Goal: Task Accomplishment & Management: Use online tool/utility

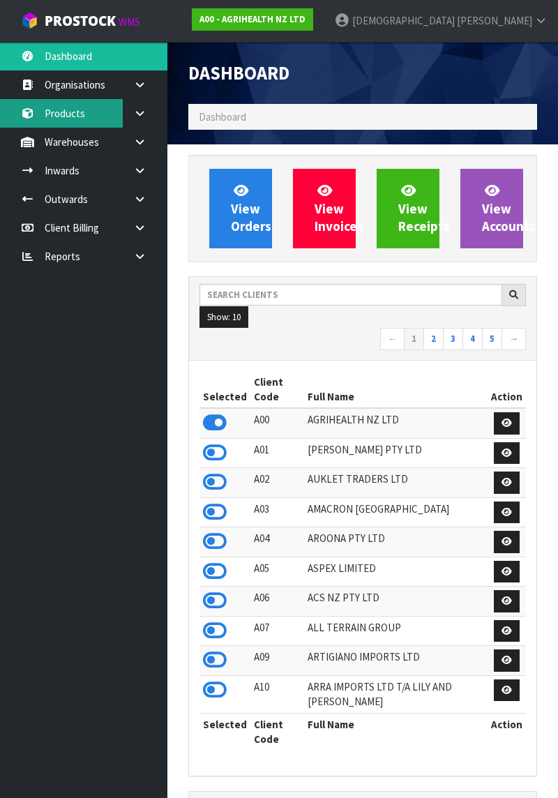
click at [67, 111] on link "Products" at bounding box center [83, 113] width 167 height 29
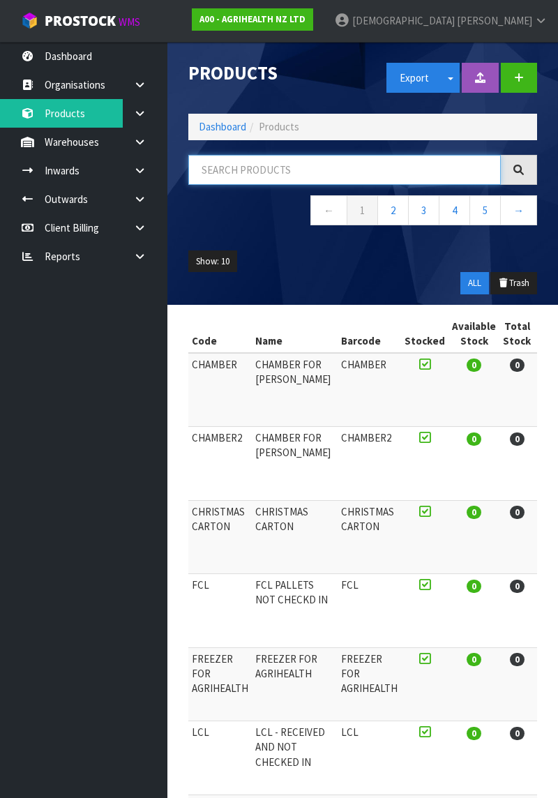
click at [354, 176] on input "text" at bounding box center [344, 170] width 312 height 30
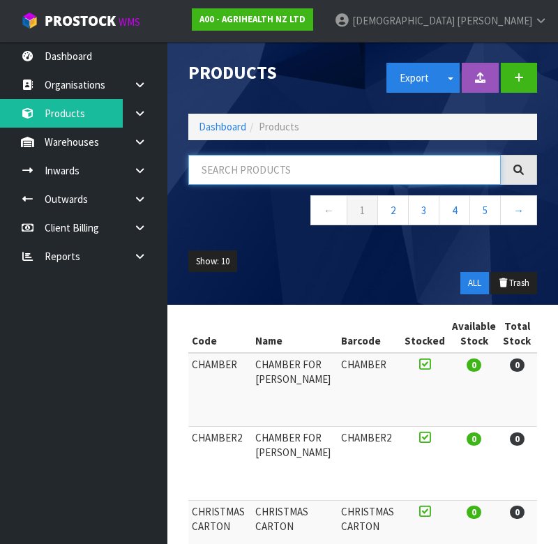
type input "K"
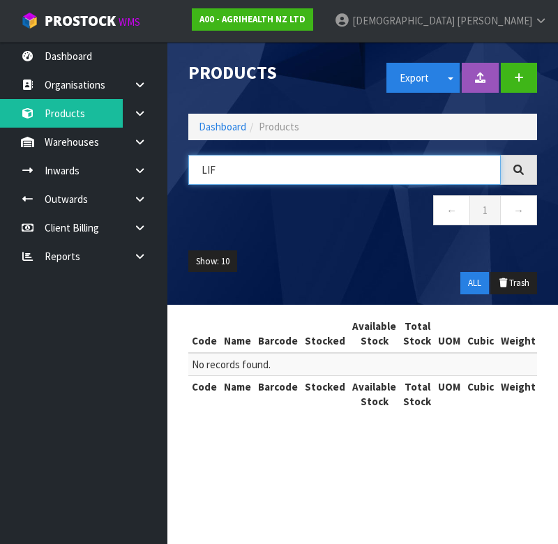
type input "LIF"
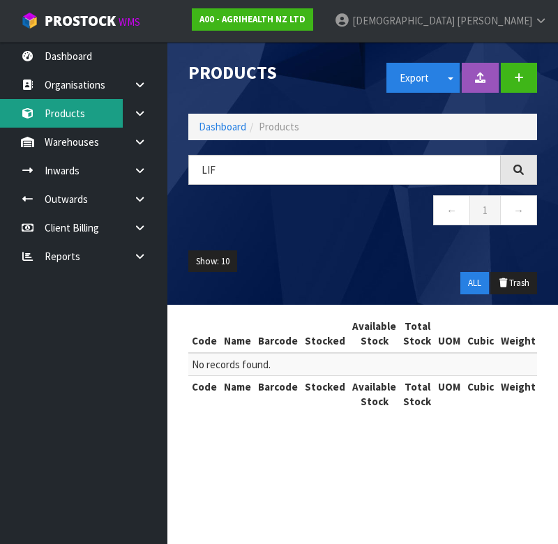
click at [68, 117] on link "Products" at bounding box center [83, 113] width 167 height 29
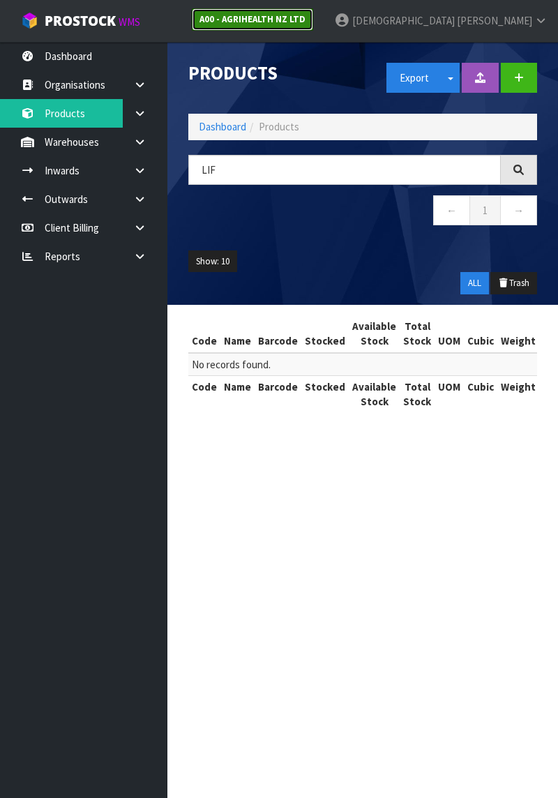
click at [306, 22] on strong "A00 - AGRIHEALTH NZ LTD" at bounding box center [252, 19] width 106 height 12
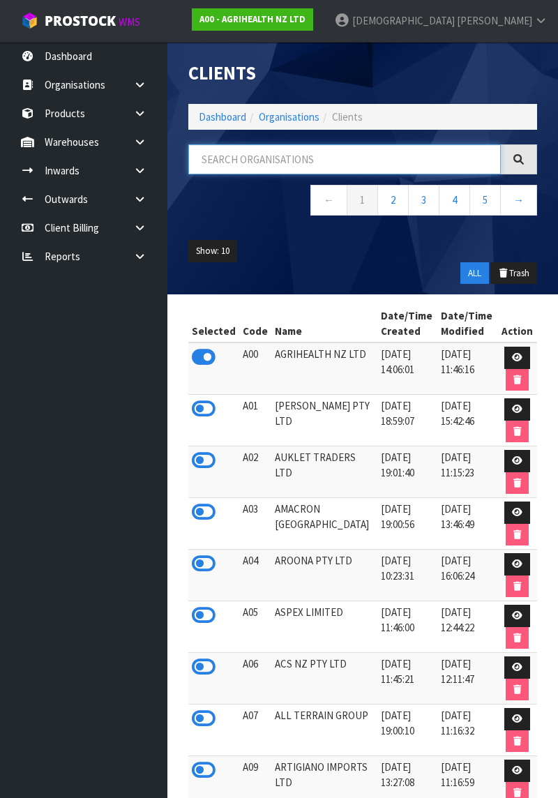
click at [353, 145] on input "text" at bounding box center [344, 159] width 312 height 30
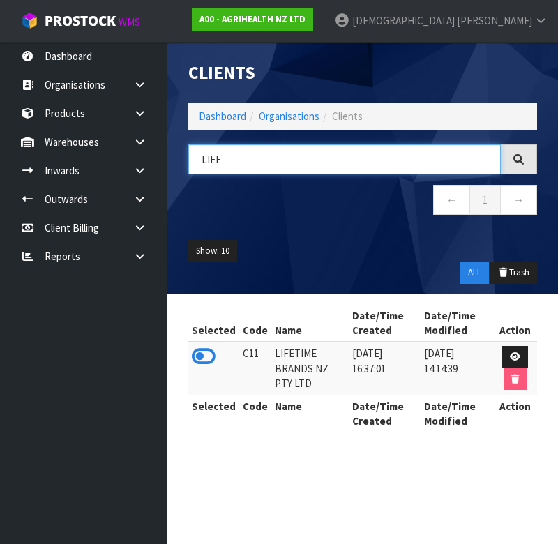
type input "LIFE"
click at [199, 358] on icon at bounding box center [204, 356] width 24 height 21
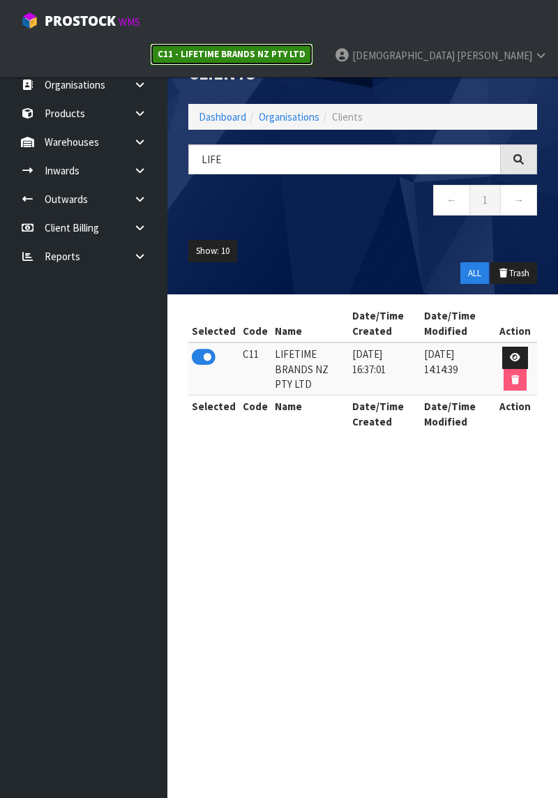
click at [313, 43] on link "C11 - LIFETIME BRANDS NZ PTY LTD" at bounding box center [231, 54] width 163 height 22
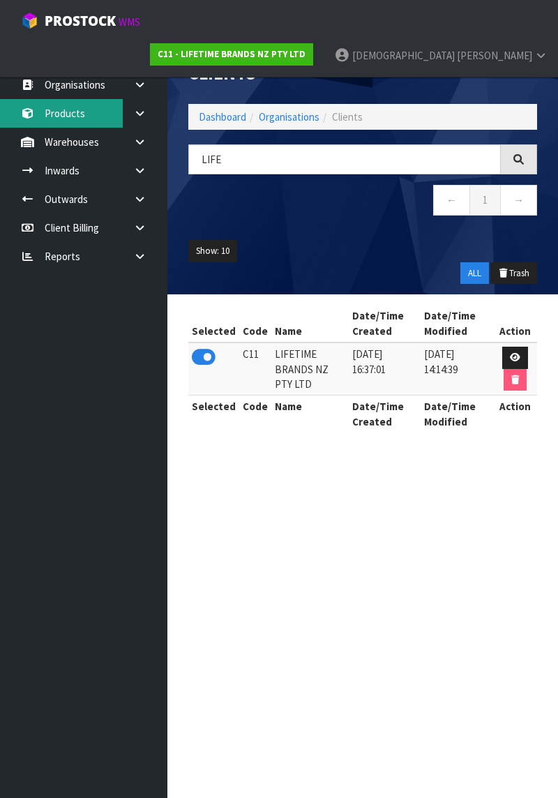
click at [84, 107] on link "Products" at bounding box center [83, 113] width 167 height 29
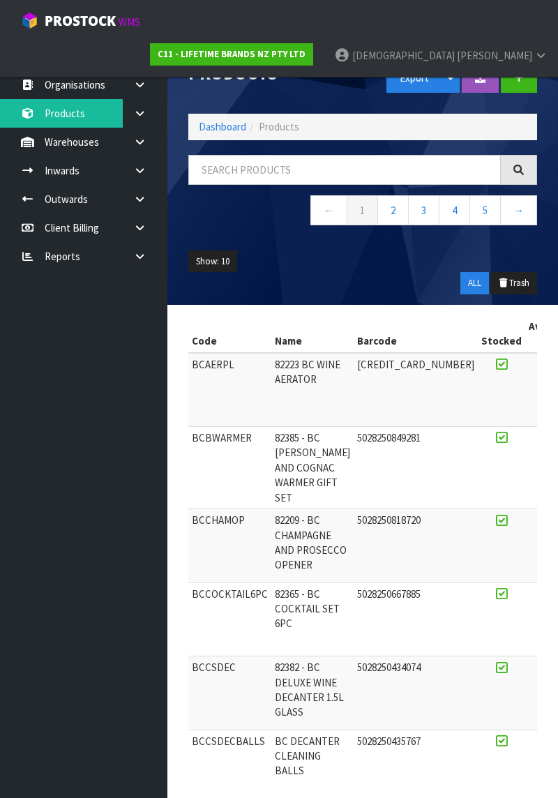
click at [138, 140] on icon at bounding box center [139, 142] width 13 height 10
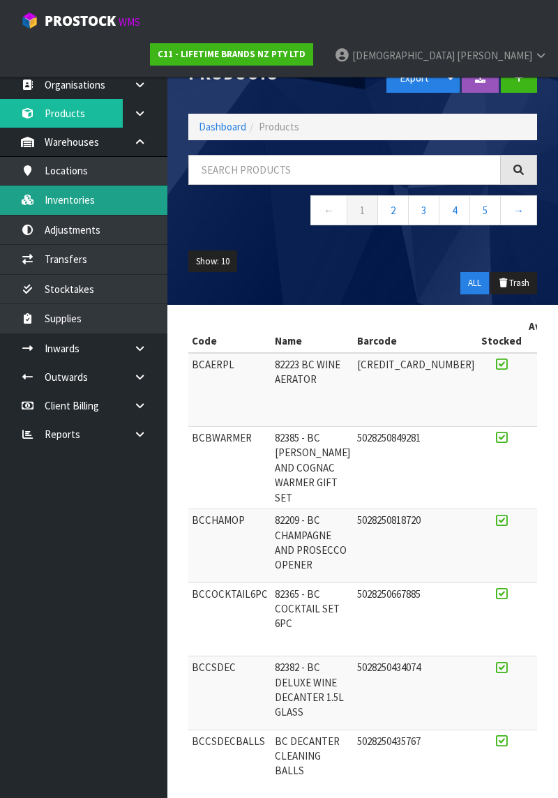
click at [96, 201] on link "Inventories" at bounding box center [83, 200] width 167 height 29
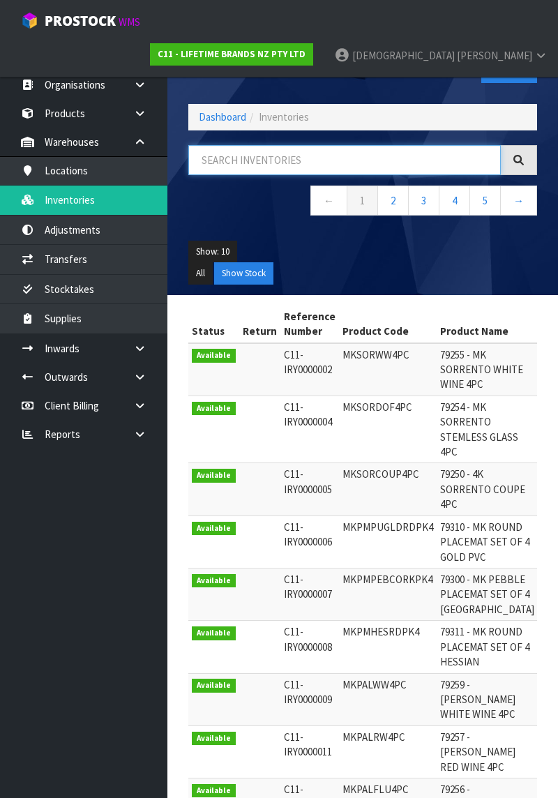
click at [286, 156] on input "text" at bounding box center [344, 160] width 312 height 30
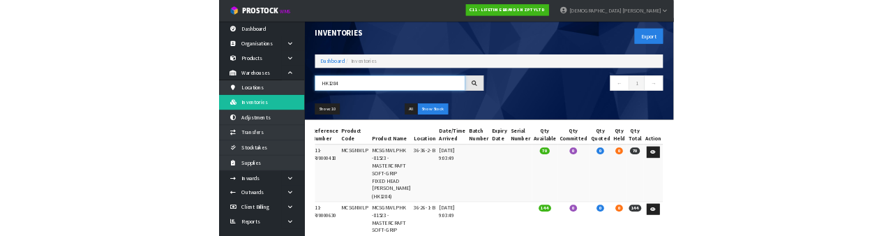
scroll to position [0, 64]
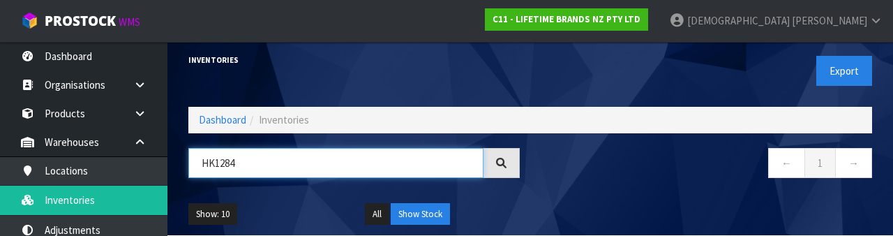
click at [296, 166] on input "HK1284" at bounding box center [335, 163] width 295 height 30
type input "H"
type input "33957"
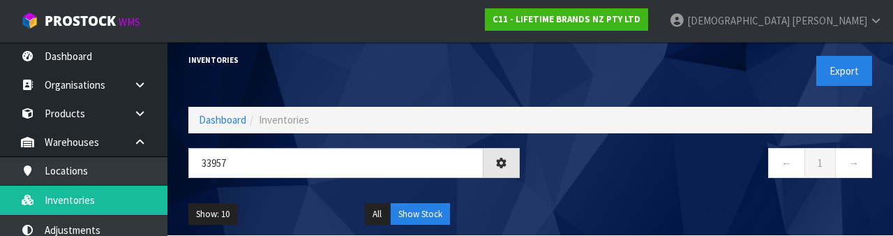
click at [557, 160] on nav "← 1 →" at bounding box center [706, 165] width 331 height 34
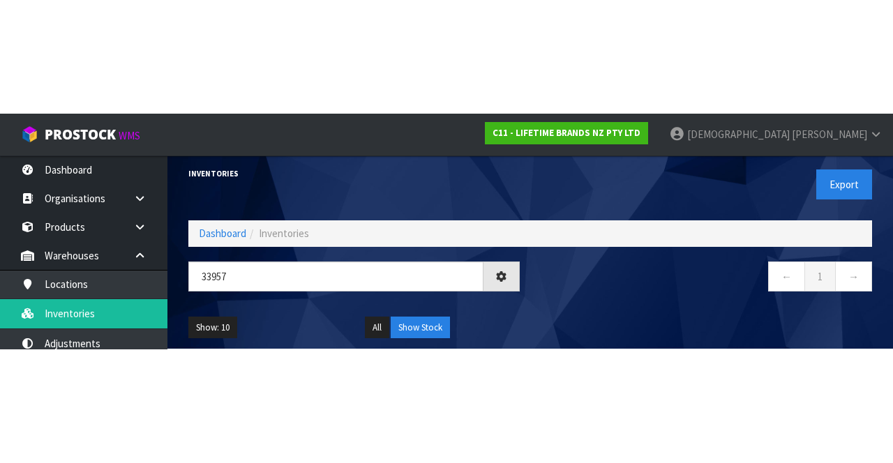
scroll to position [0, 0]
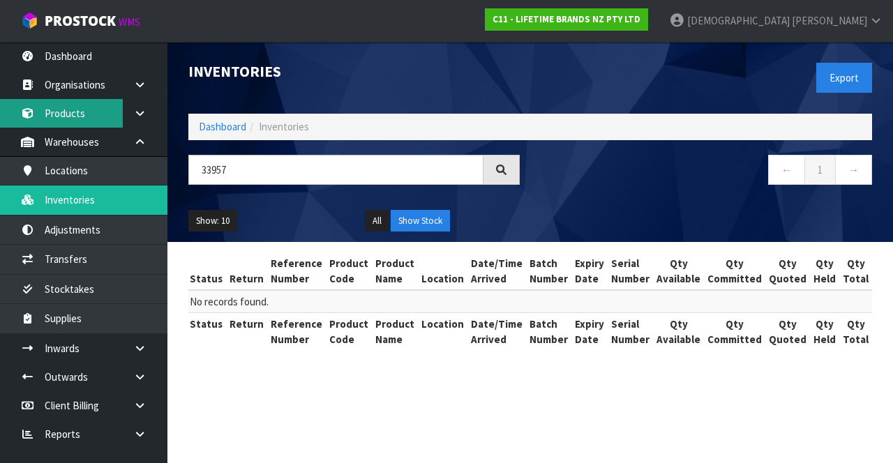
click at [82, 119] on link "Products" at bounding box center [83, 113] width 167 height 29
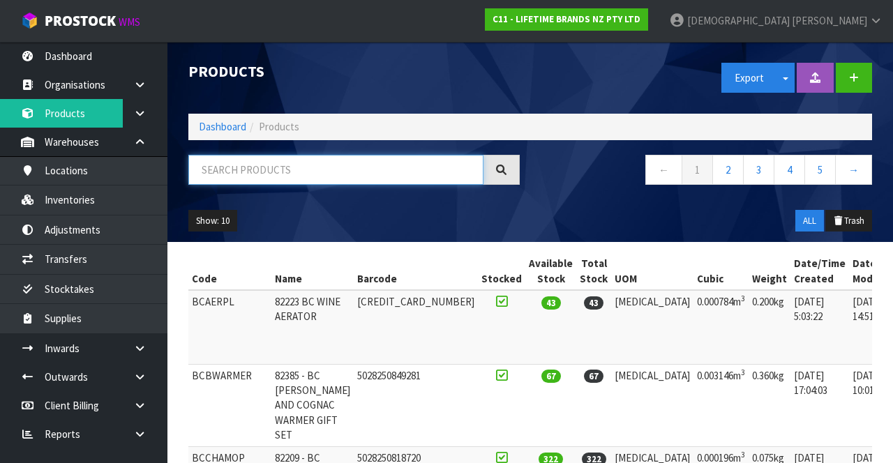
click at [264, 170] on input "text" at bounding box center [335, 170] width 295 height 30
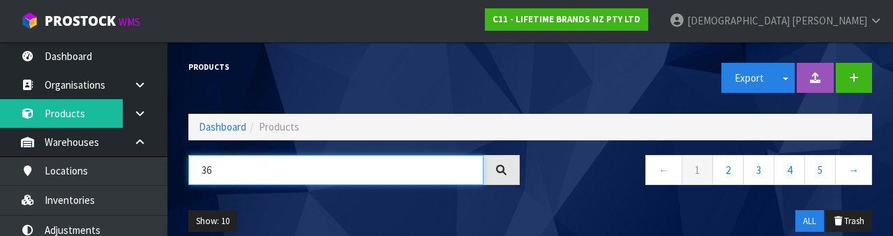
type input "36"
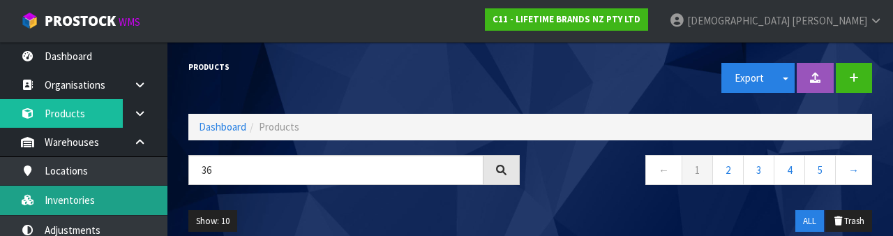
click at [89, 199] on link "Inventories" at bounding box center [83, 200] width 167 height 29
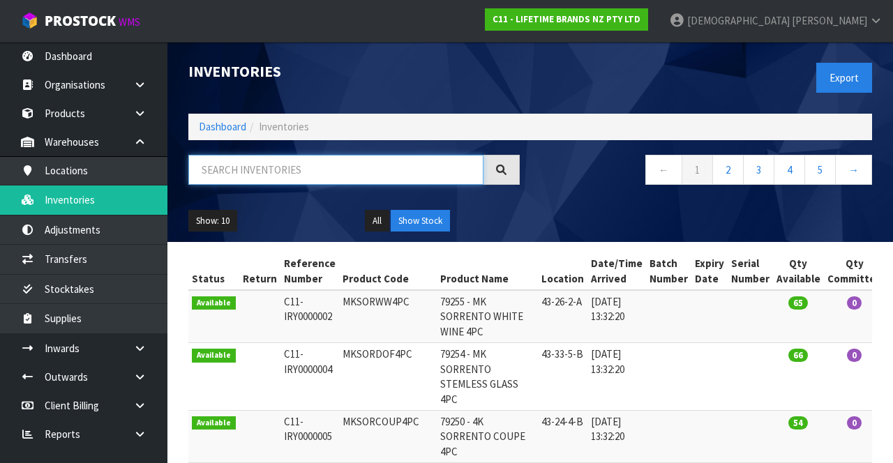
click at [283, 173] on input "text" at bounding box center [335, 170] width 295 height 30
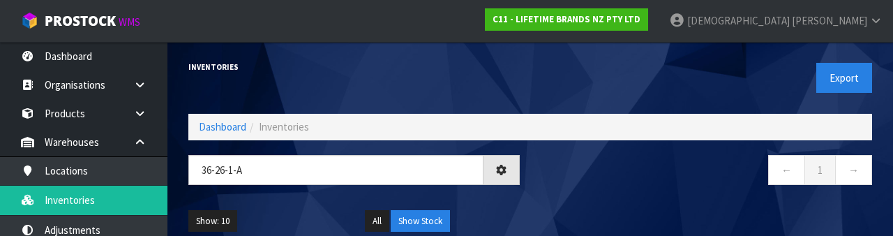
click at [557, 180] on nav "← 1 →" at bounding box center [706, 172] width 331 height 34
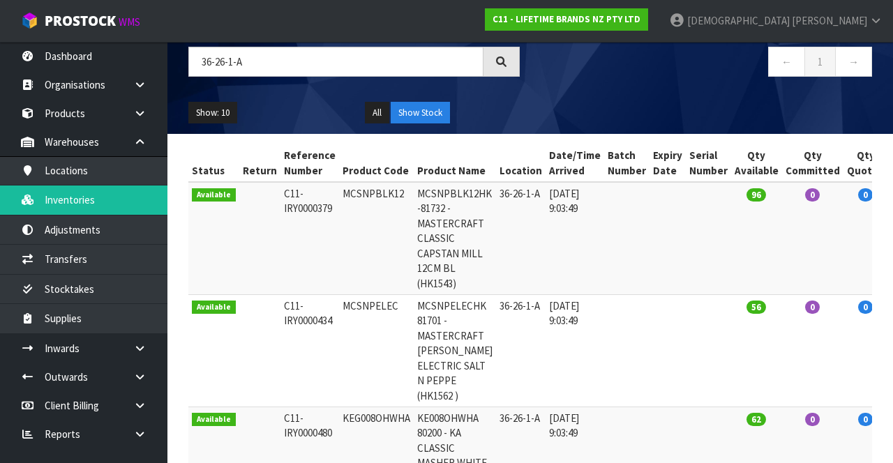
scroll to position [103, 0]
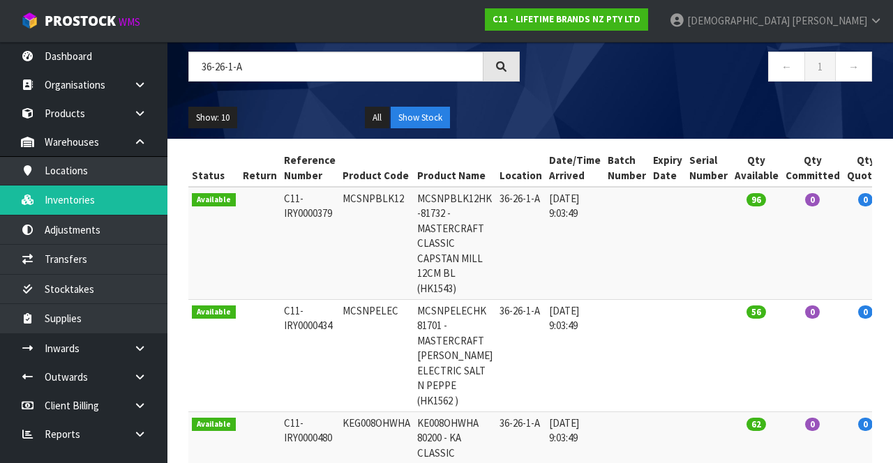
copy td "MCSNPBLK12"
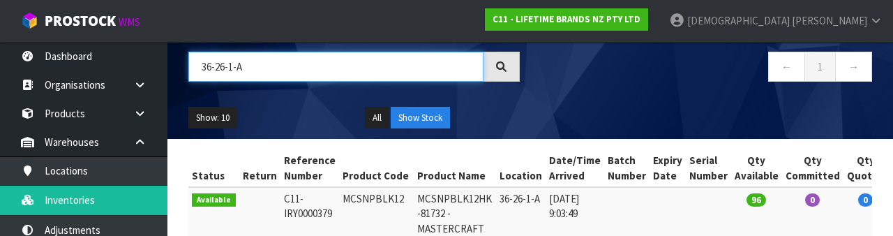
paste input "MCSNPBLK12"
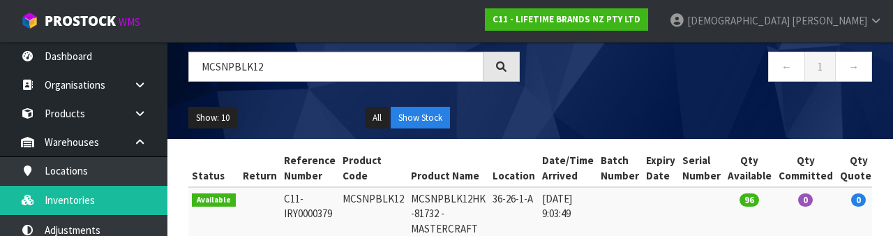
click at [557, 92] on div "← 1 →" at bounding box center [706, 74] width 352 height 45
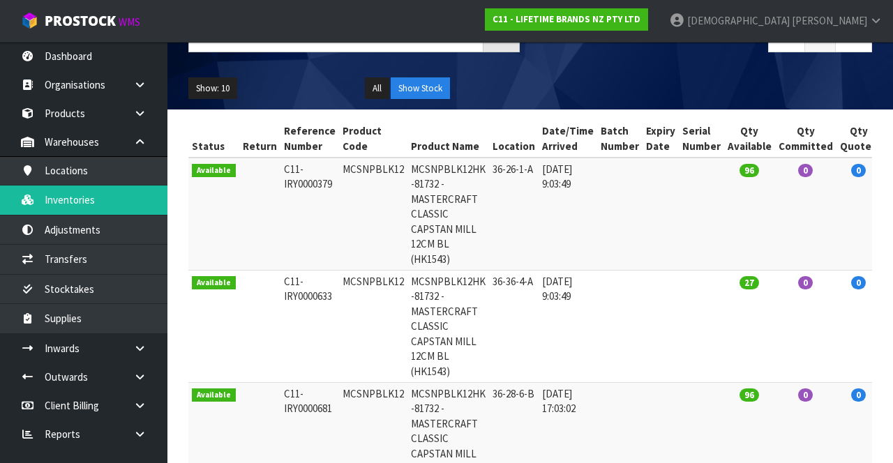
scroll to position [133, 0]
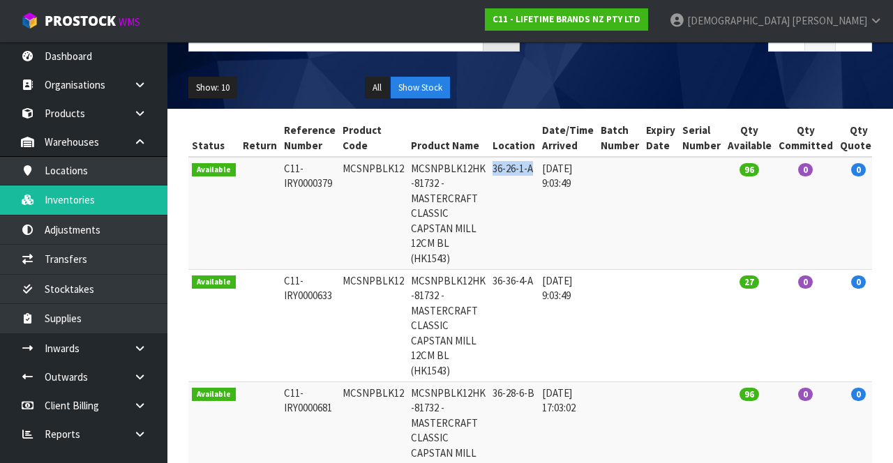
copy td "36-26-1-A"
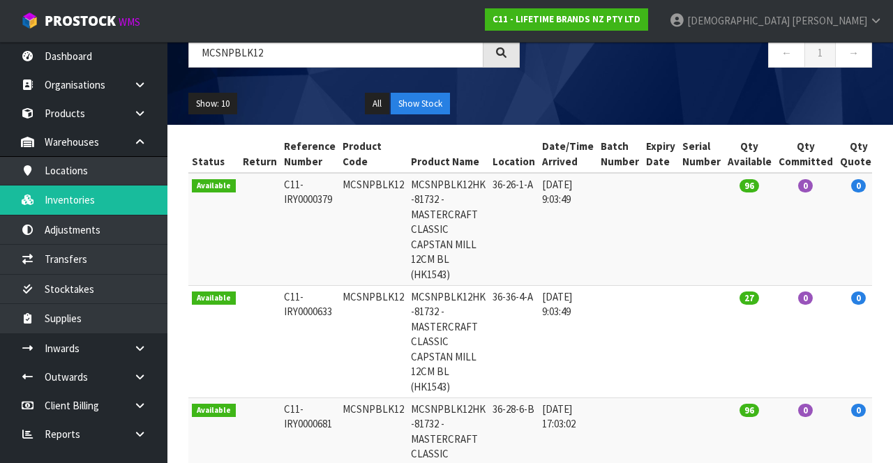
scroll to position [0, 0]
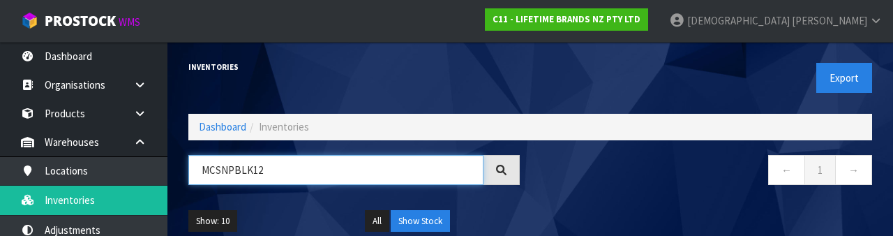
paste input "36-26-1-A"
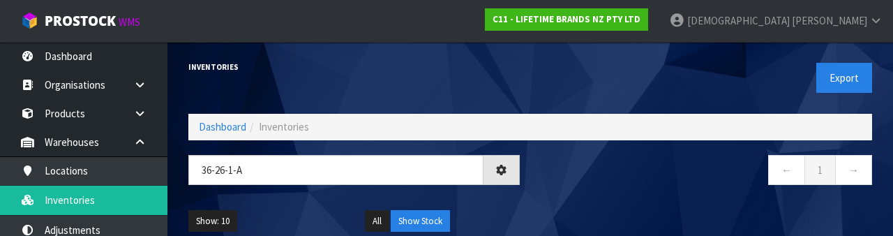
click at [557, 183] on nav "← 1 →" at bounding box center [706, 172] width 331 height 34
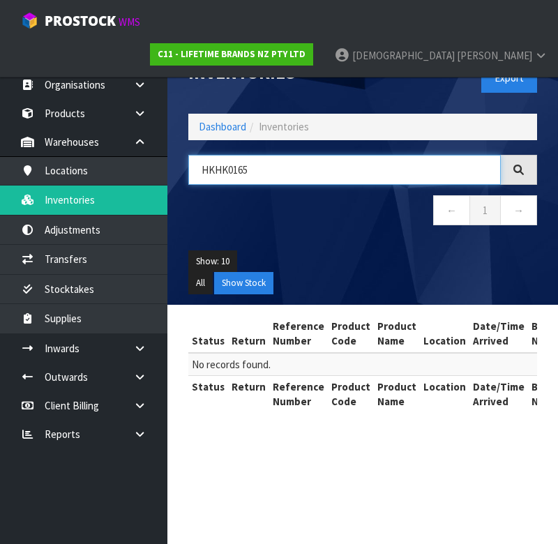
click at [235, 169] on input "HKHK0165" at bounding box center [344, 170] width 312 height 30
click at [298, 163] on input "HK0165" at bounding box center [344, 170] width 312 height 30
type input "H"
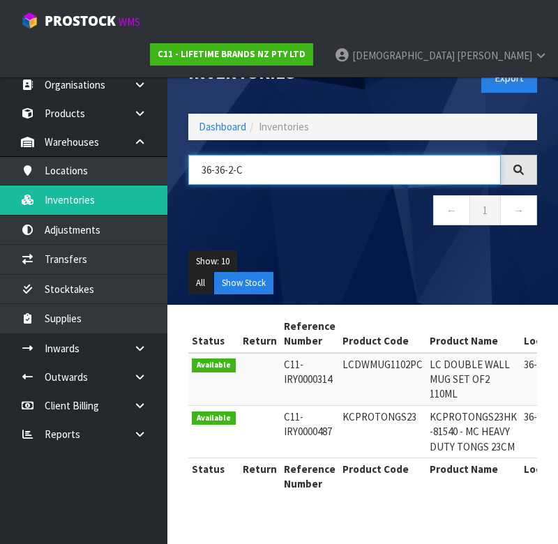
type input "36-36-2-C"
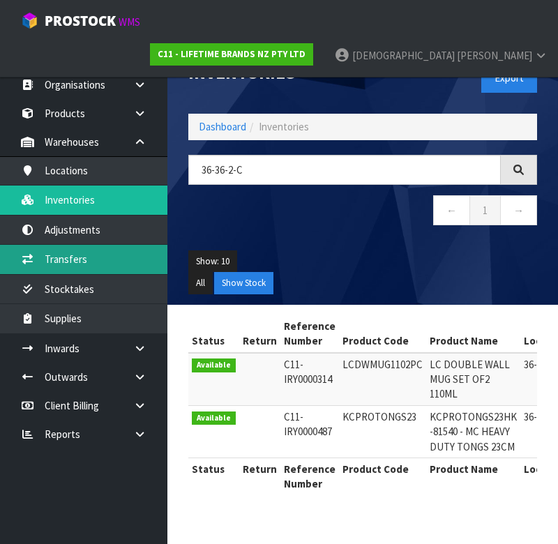
click at [113, 254] on link "Transfers" at bounding box center [83, 259] width 167 height 29
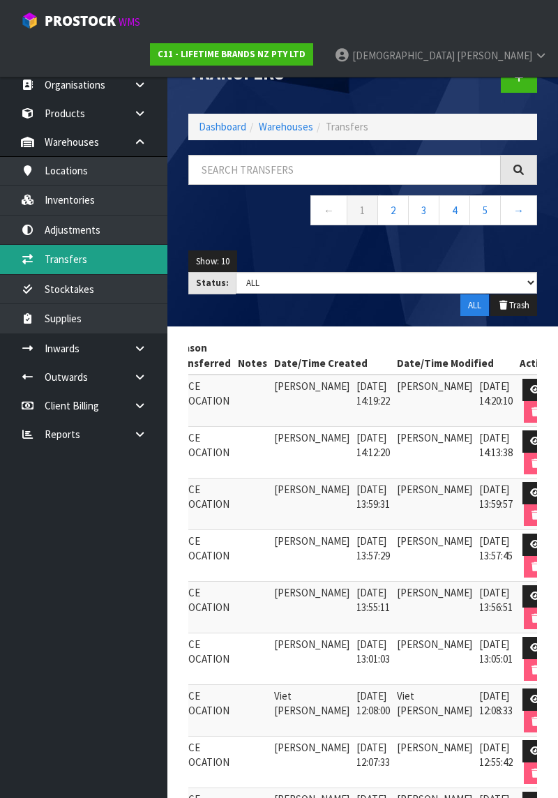
scroll to position [0, 134]
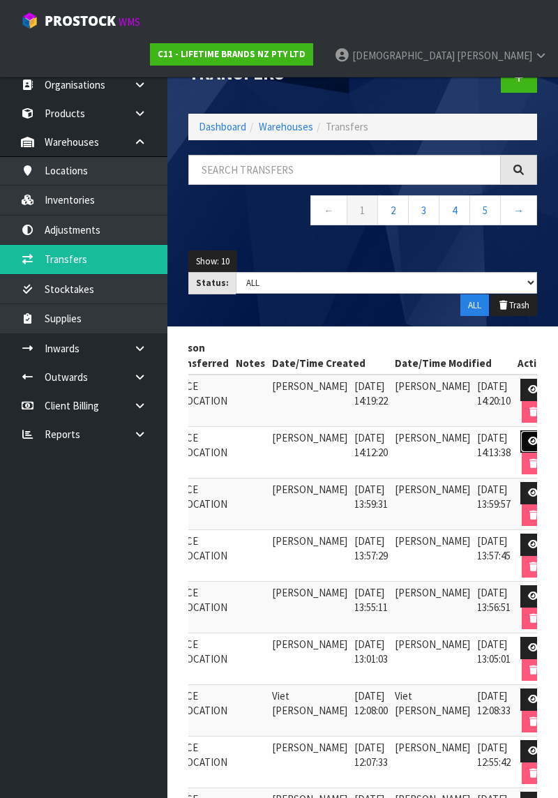
click at [528, 439] on icon at bounding box center [533, 441] width 10 height 9
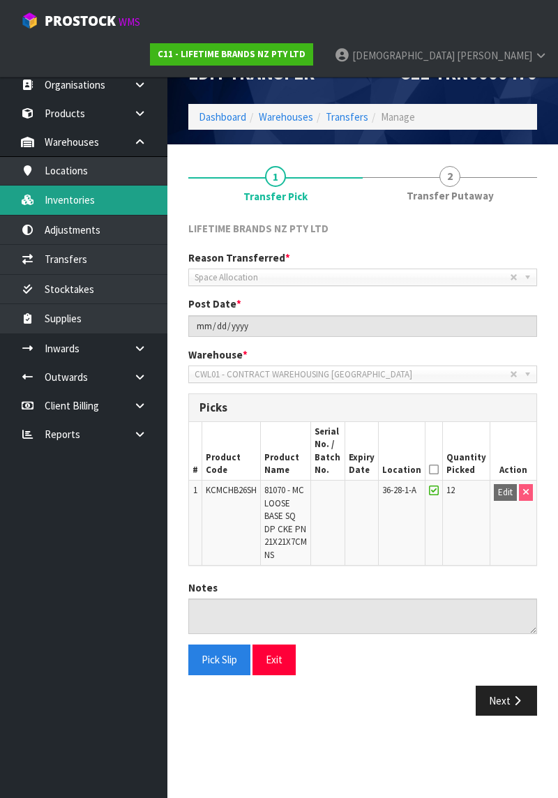
click at [84, 203] on link "Inventories" at bounding box center [83, 200] width 167 height 29
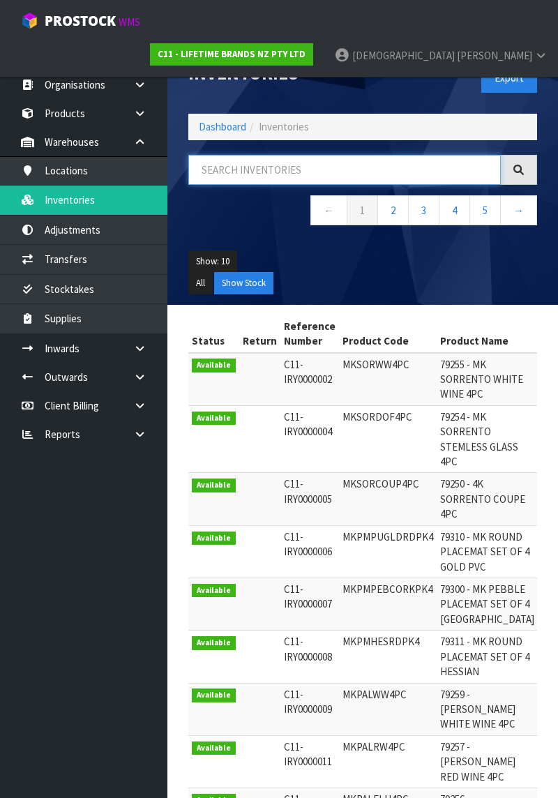
paste input "Picked Action 1 KCMCHB26SH 81070 - MC LOOSE BASE SQ DP CKE PN"
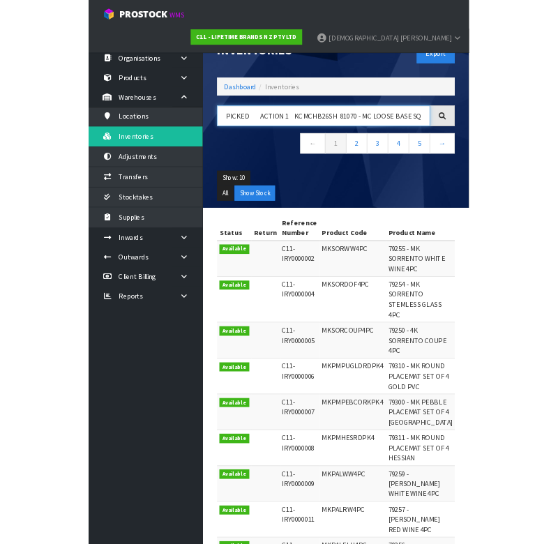
scroll to position [0, 47]
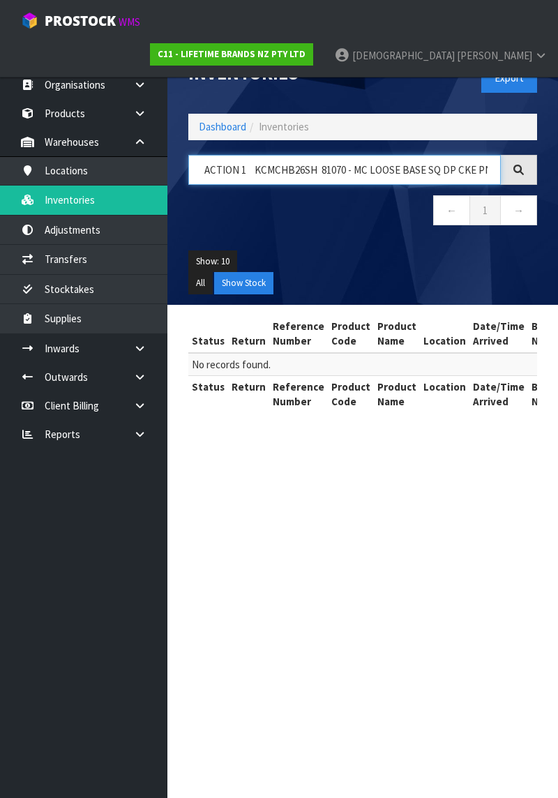
click at [468, 168] on input "PICKED ACTION 1 KCMCHB26SH 81070 - MC LOOSE BASE SQ DP CKE PN" at bounding box center [344, 170] width 312 height 30
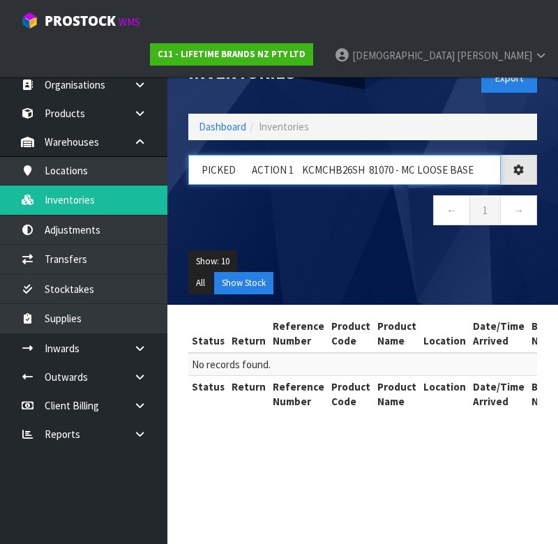
scroll to position [0, 0]
type input "PICKED ACTION"
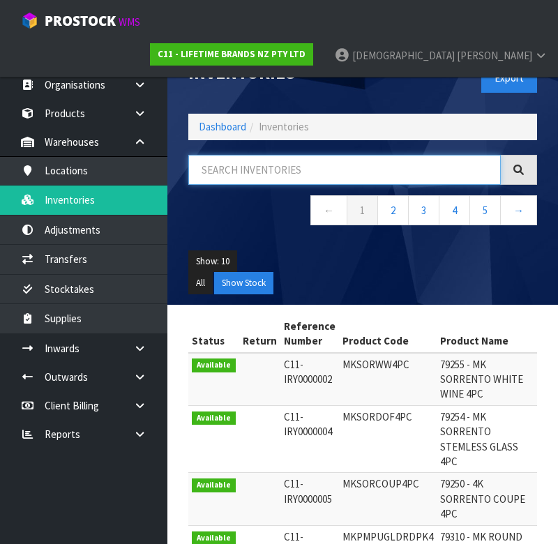
paste input "Picked Action 1 KCMCHB26SH 81070 - MC LOOSE BASE SQ DP CKE PN"
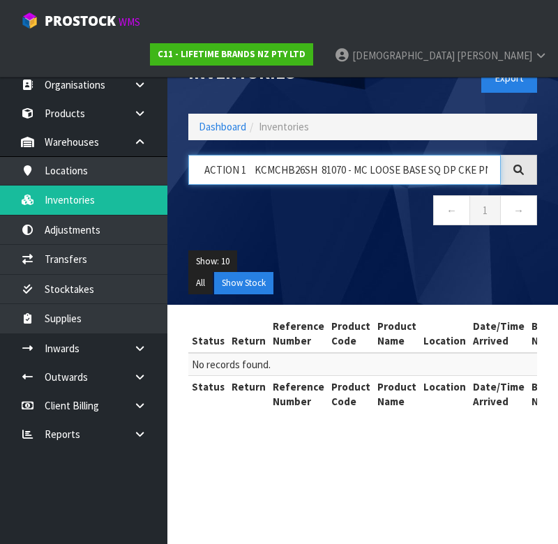
scroll to position [0, 47]
click at [456, 168] on input "PICKED ACTION 1 KCMCHB26SH 81070 - MC LOOSE BASE SQ DP CKE PN" at bounding box center [344, 170] width 312 height 30
click at [485, 171] on input "PICKED ACTION 1 KCMCHB26SH 81070 - MC LOOSE BASE SQ DP CKE PN" at bounding box center [344, 170] width 312 height 30
click at [296, 169] on input "PICKED ACTION 1 KCMCHB26SH" at bounding box center [344, 170] width 312 height 30
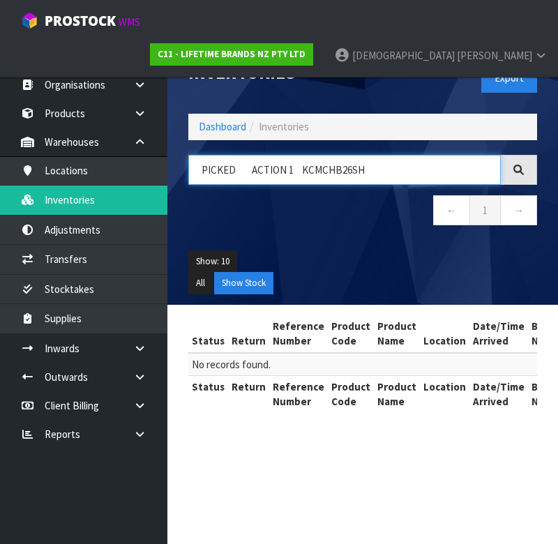
click at [309, 170] on input "PICKED ACTION 1 KCMCHB26SH" at bounding box center [344, 170] width 312 height 30
click at [302, 169] on input "PICKED ACTION 1 KCMCHB26SH" at bounding box center [344, 170] width 312 height 30
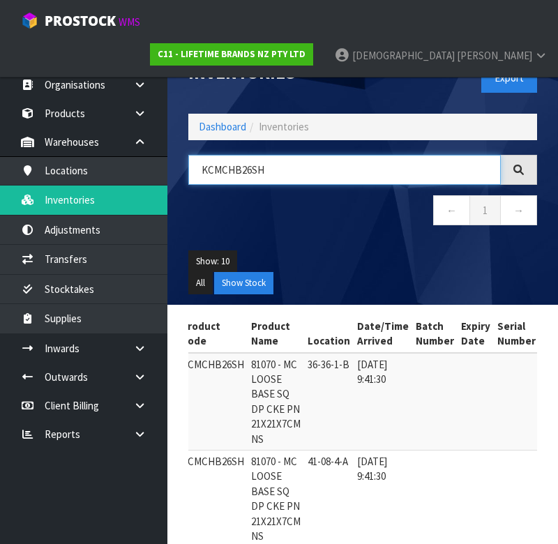
scroll to position [0, 165]
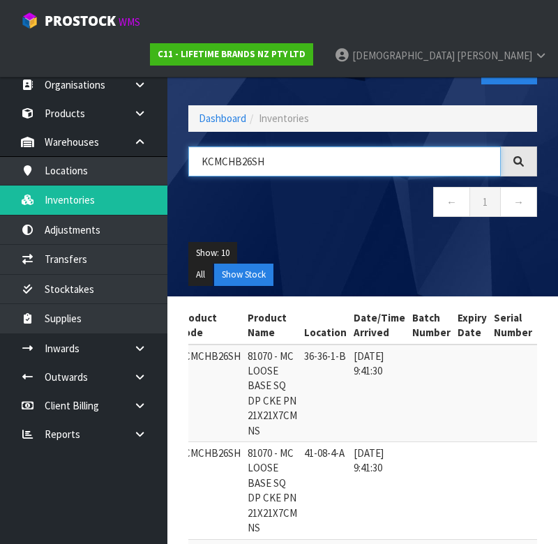
type input "KCMCHB26SH"
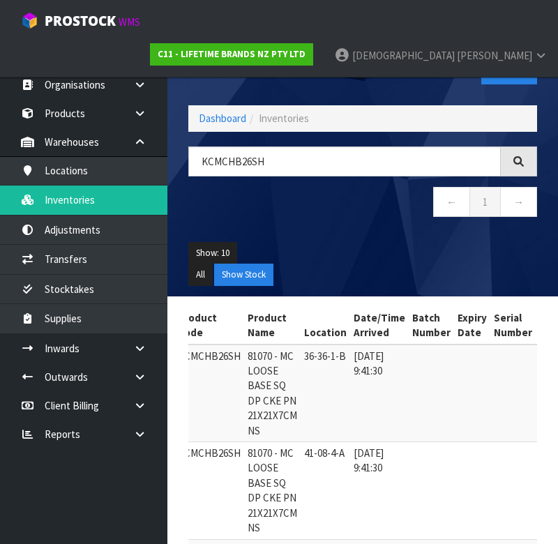
click at [407, 260] on ul "Show: 10 5 10 25 50" at bounding box center [362, 253] width 349 height 22
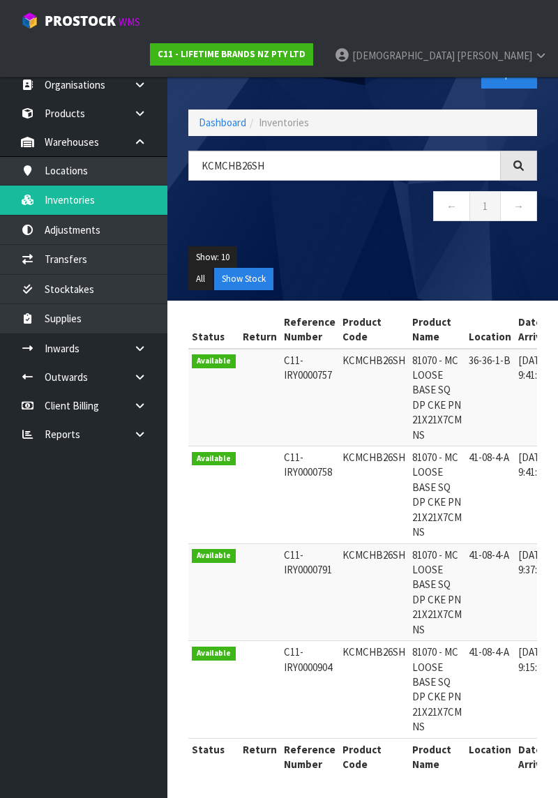
scroll to position [0, 0]
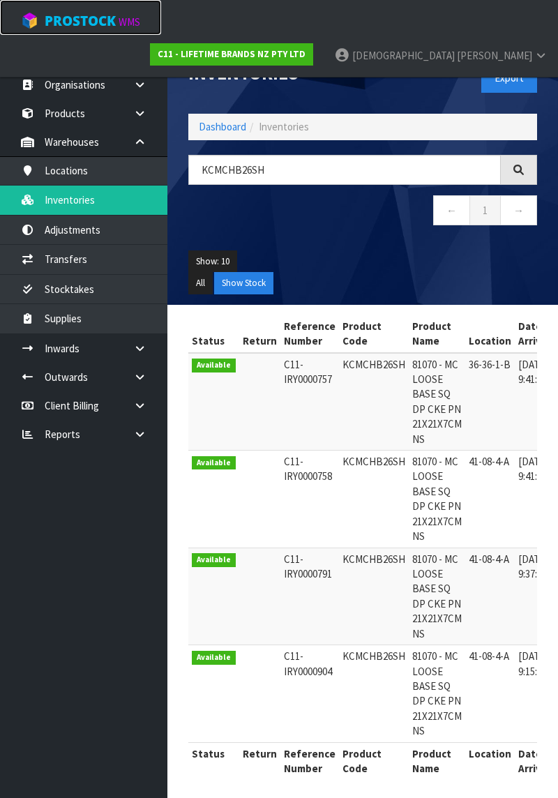
click at [77, 33] on link "ProStock WMS" at bounding box center [80, 17] width 161 height 35
click at [82, 53] on link "Dashboard" at bounding box center [83, 56] width 167 height 29
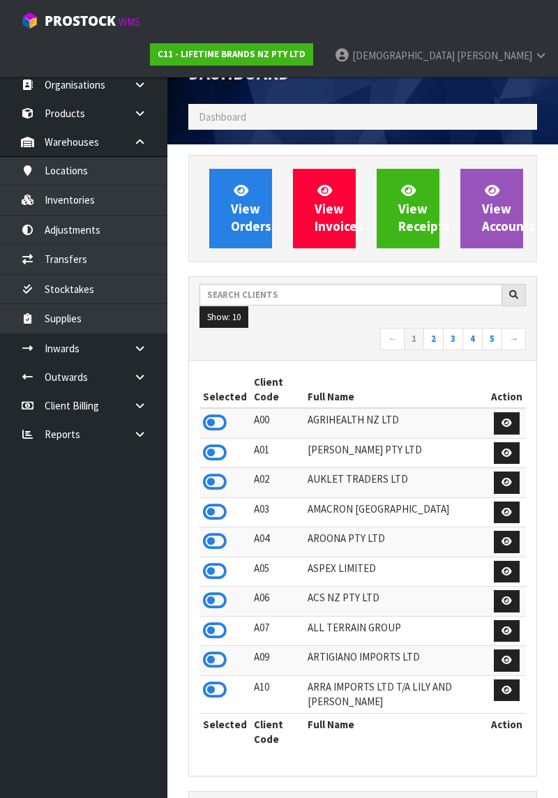
scroll to position [1279, 370]
click at [80, 114] on link "Products" at bounding box center [83, 113] width 167 height 29
click at [84, 110] on link "Products" at bounding box center [83, 113] width 167 height 29
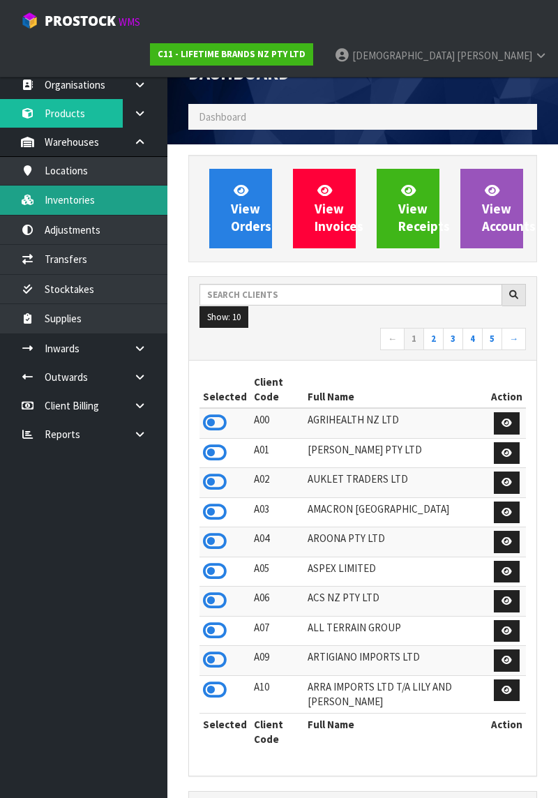
click at [86, 203] on link "Inventories" at bounding box center [83, 200] width 167 height 29
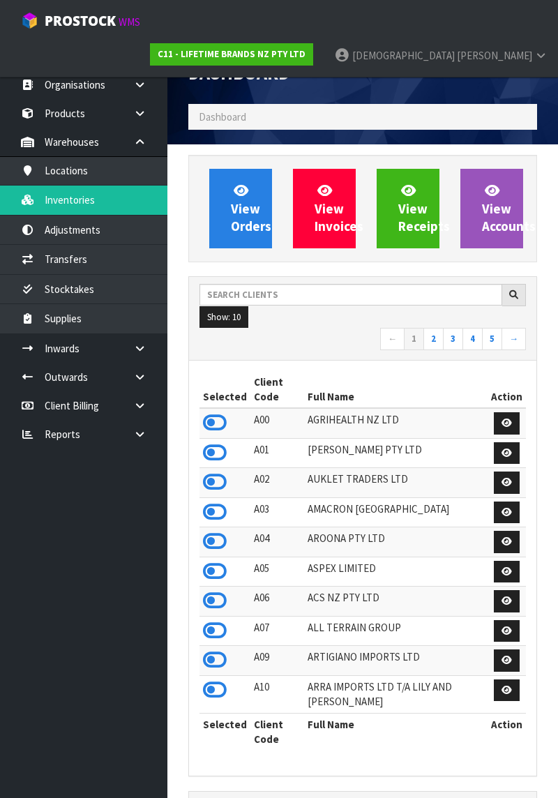
click at [476, 575] on td "ASPEX LIMITED" at bounding box center [395, 572] width 183 height 30
click at [85, 47] on link "Dashboard" at bounding box center [83, 56] width 167 height 29
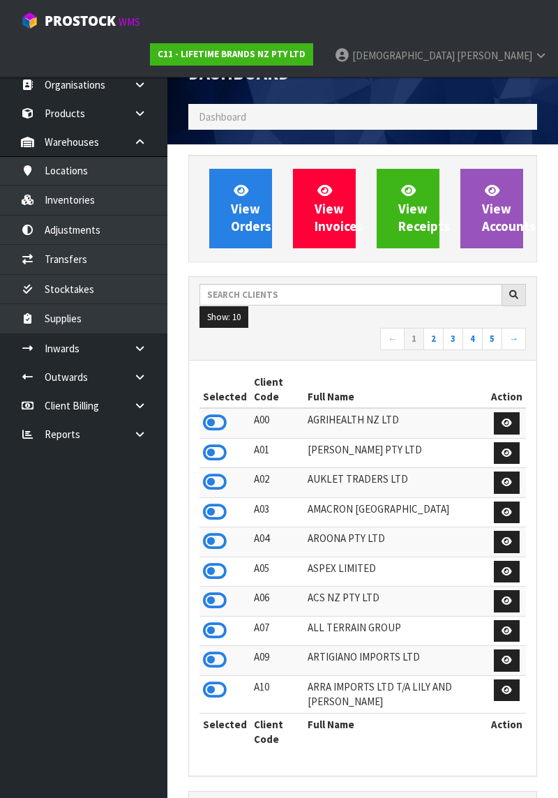
click at [457, 49] on span at bounding box center [456, 55] width 2 height 13
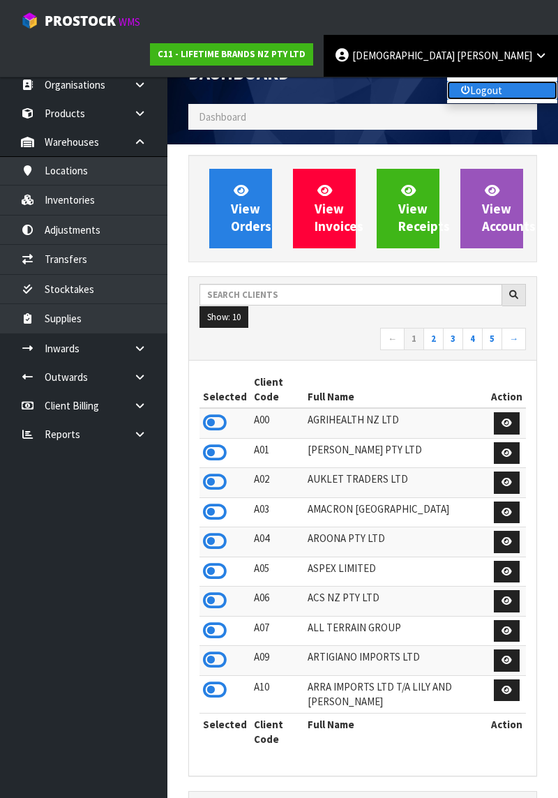
click at [500, 81] on link "Logout" at bounding box center [502, 90] width 110 height 19
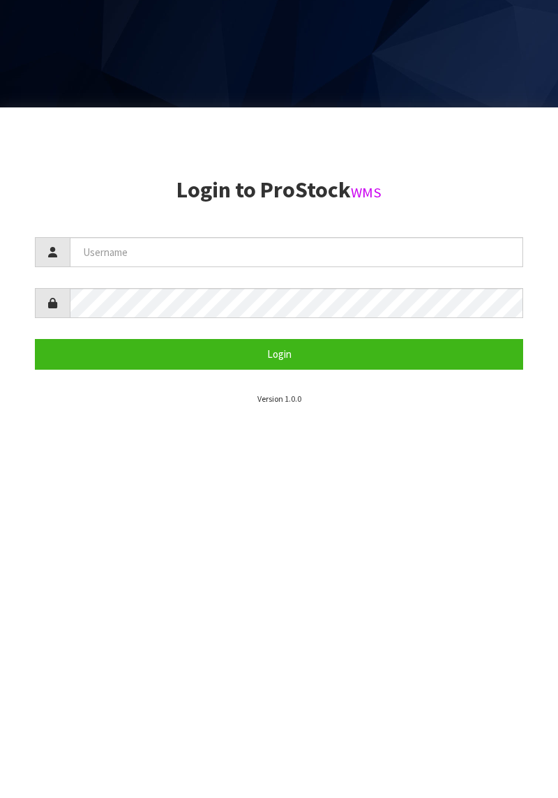
scroll to position [798, 0]
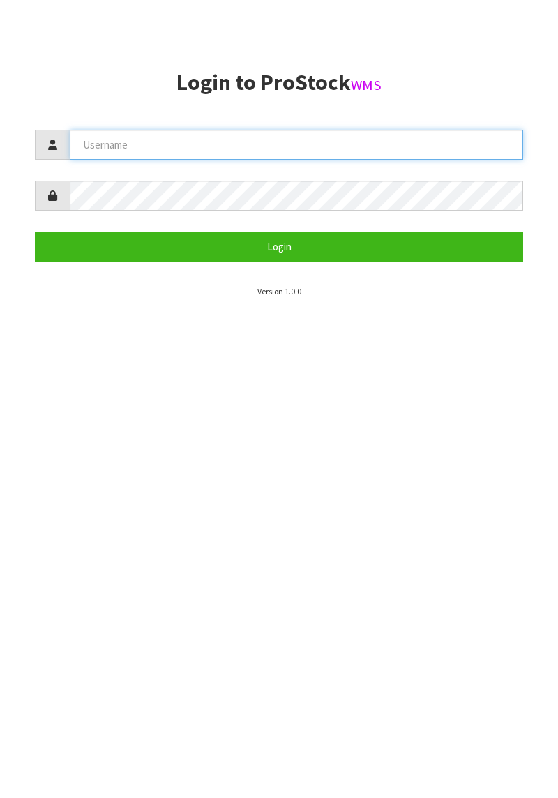
click at [377, 149] on input "text" at bounding box center [296, 145] width 453 height 30
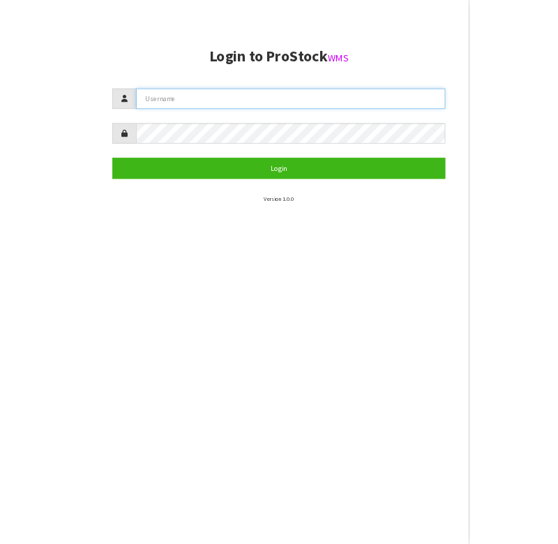
scroll to position [544, 0]
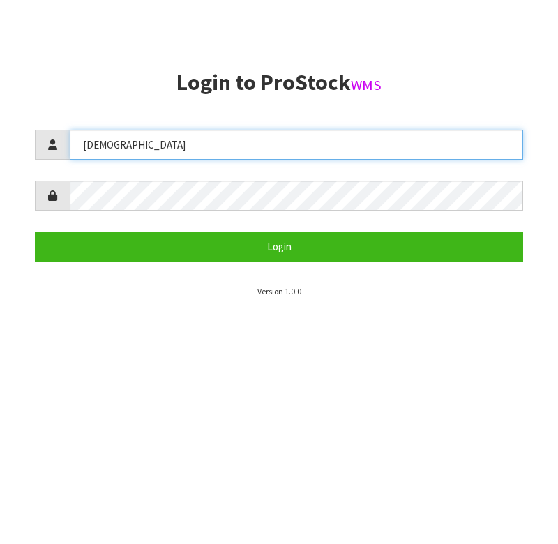
type input "[DEMOGRAPHIC_DATA]"
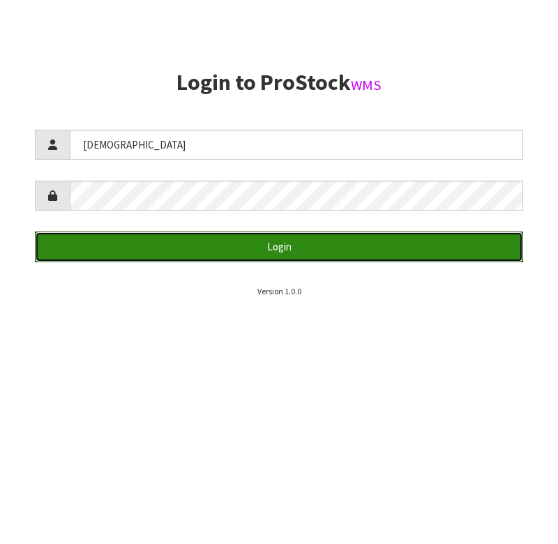
click at [291, 248] on button "Login" at bounding box center [279, 247] width 488 height 30
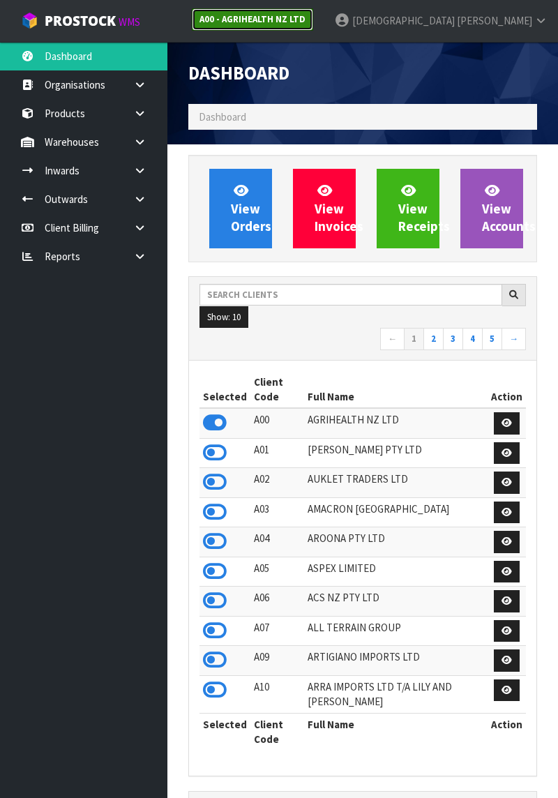
click at [306, 20] on strong "A00 - AGRIHEALTH NZ LTD" at bounding box center [252, 19] width 106 height 12
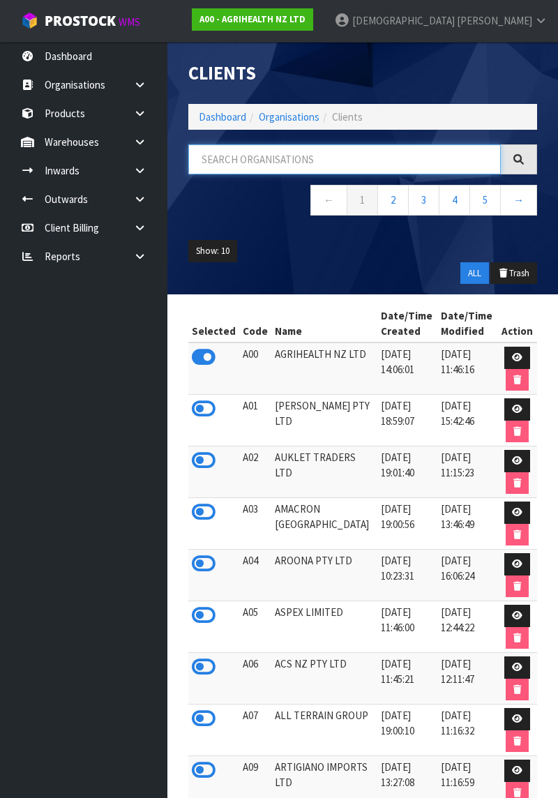
click at [356, 155] on input "text" at bounding box center [344, 159] width 312 height 30
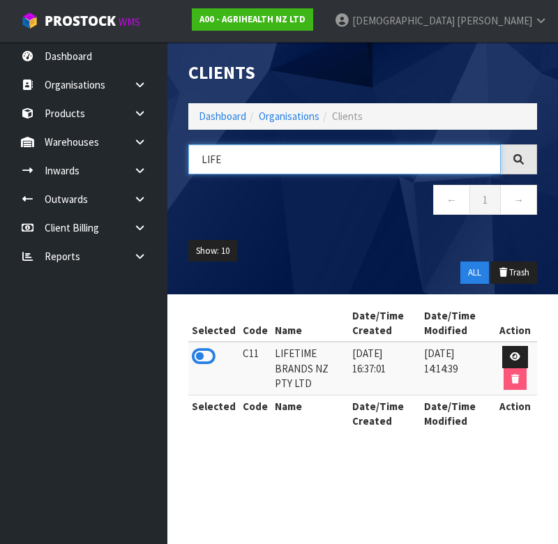
type input "LIFE"
click at [206, 363] on icon at bounding box center [204, 356] width 24 height 21
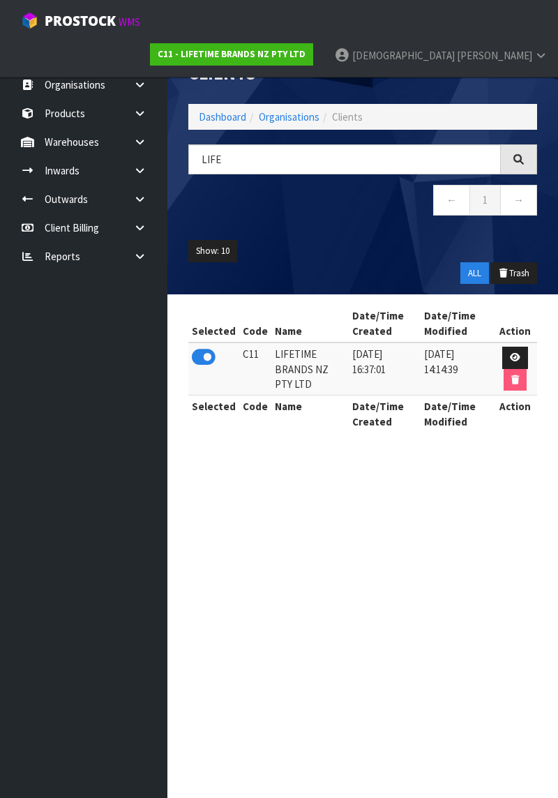
click at [139, 138] on icon at bounding box center [139, 142] width 13 height 10
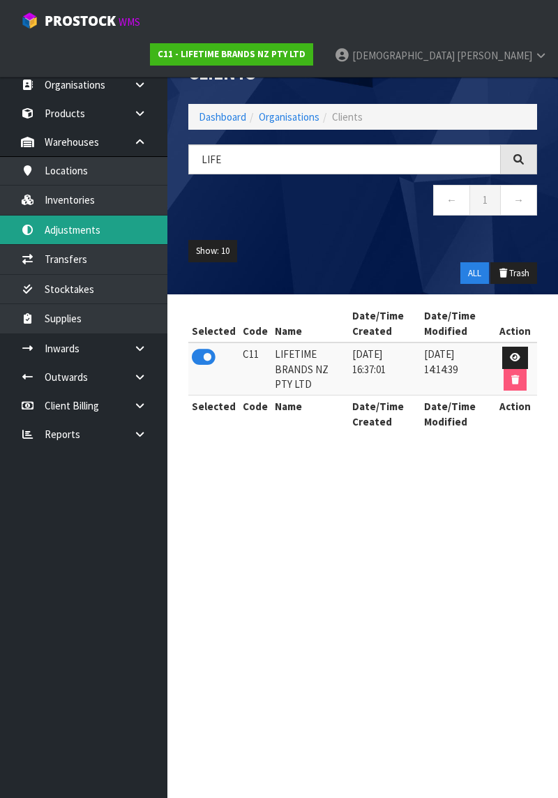
click at [107, 230] on link "Adjustments" at bounding box center [83, 230] width 167 height 29
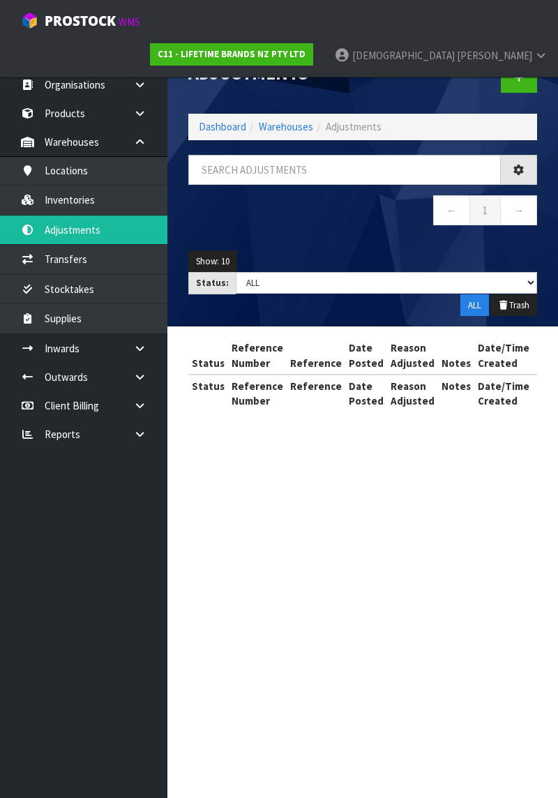
click at [111, 198] on div "Adjustments Dashboard Warehouses Adjustments ← 1 → Show: 10 5 10 25 50 Status: …" at bounding box center [279, 218] width 558 height 437
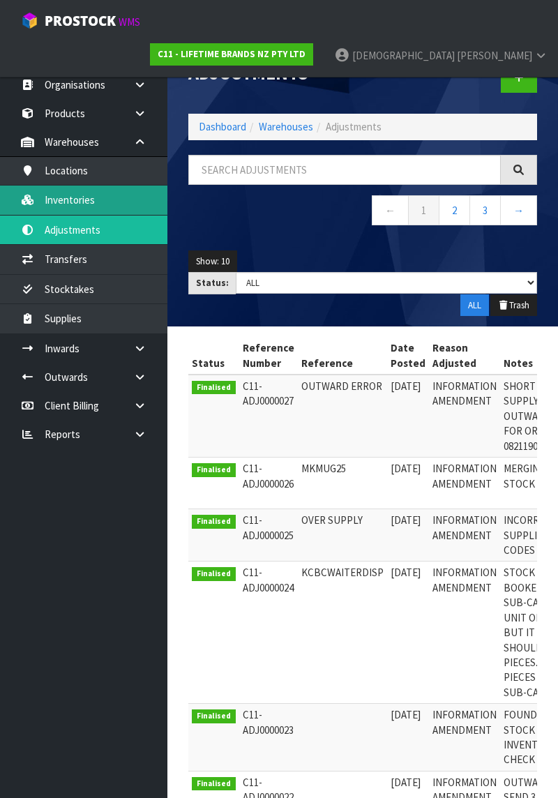
click at [80, 204] on link "Inventories" at bounding box center [83, 200] width 167 height 29
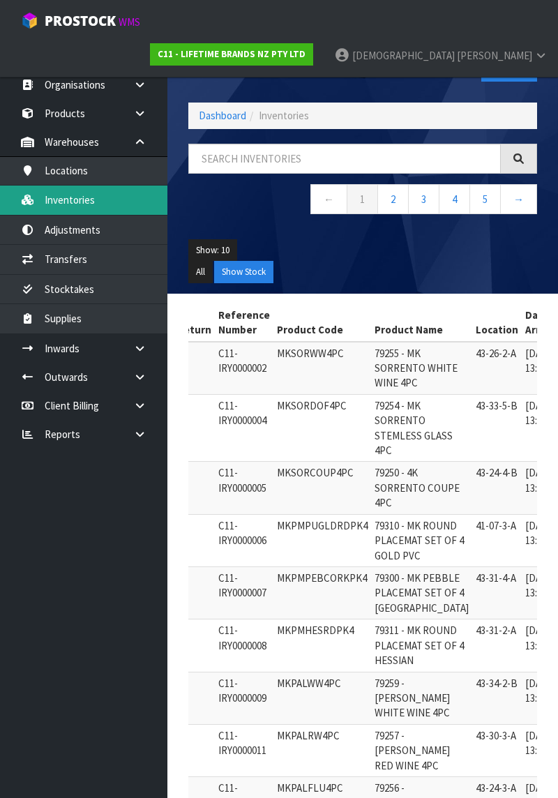
scroll to position [0, 64]
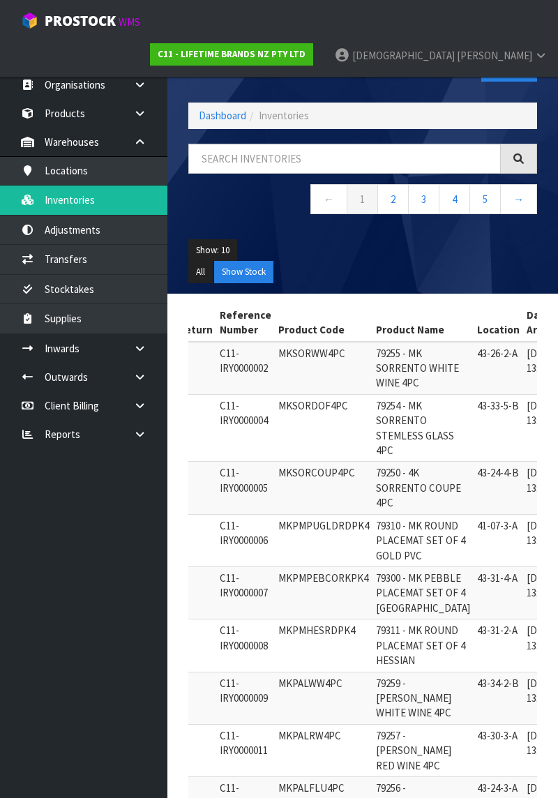
click at [425, 264] on ul "All Show Stock" at bounding box center [362, 272] width 349 height 22
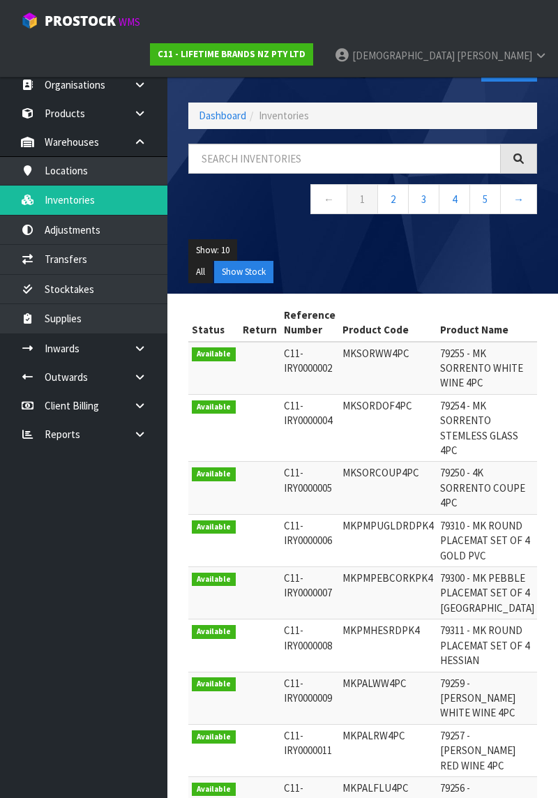
scroll to position [0, 3]
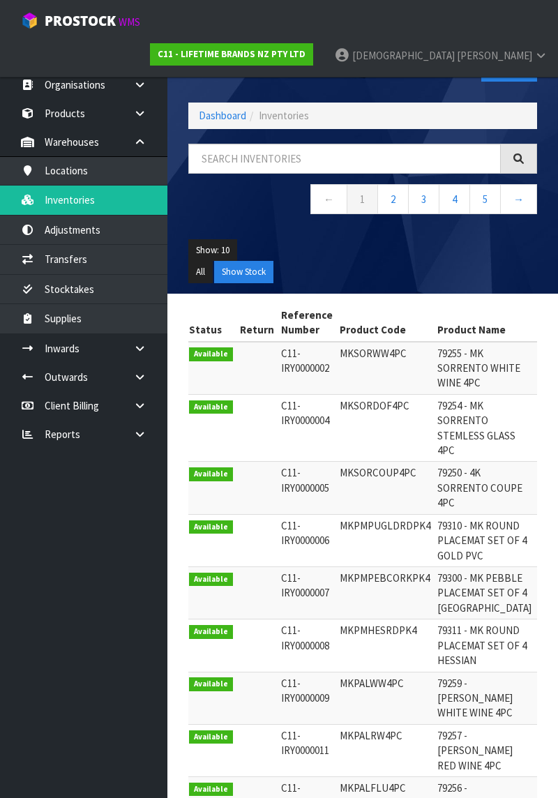
click at [112, 621] on ul "Dashboard Organisations Clients Consignees Carriers Products Categories Serial …" at bounding box center [83, 420] width 167 height 756
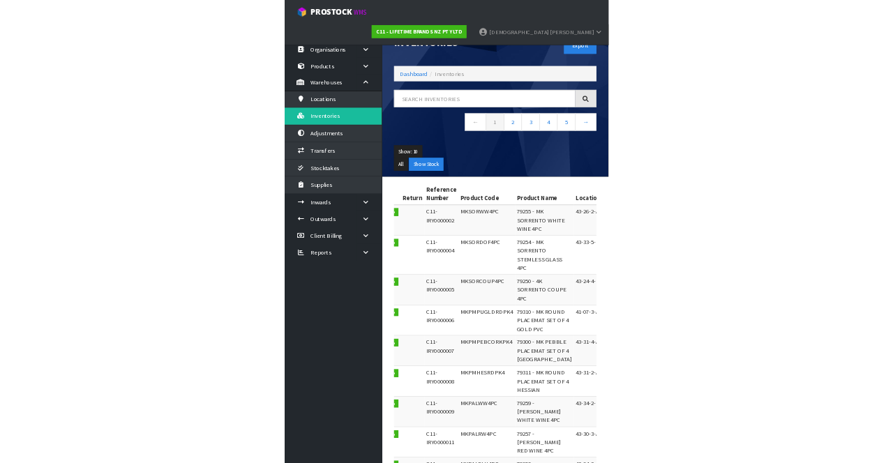
scroll to position [0, 0]
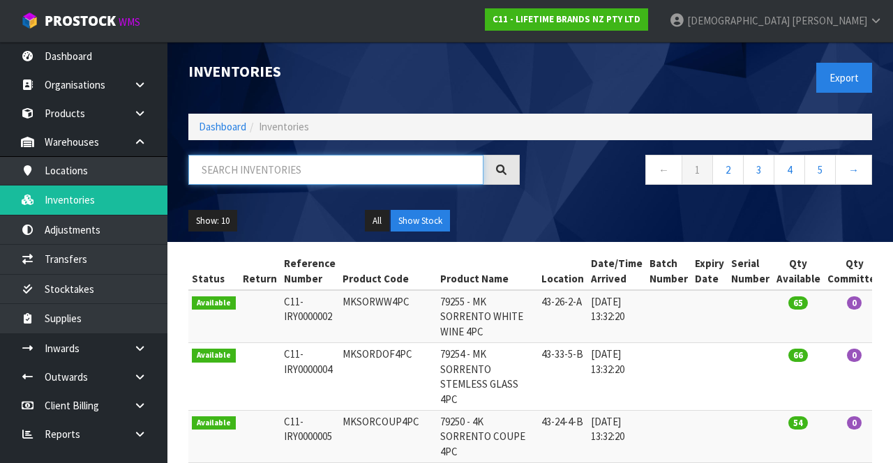
click at [283, 173] on input "text" at bounding box center [335, 170] width 295 height 30
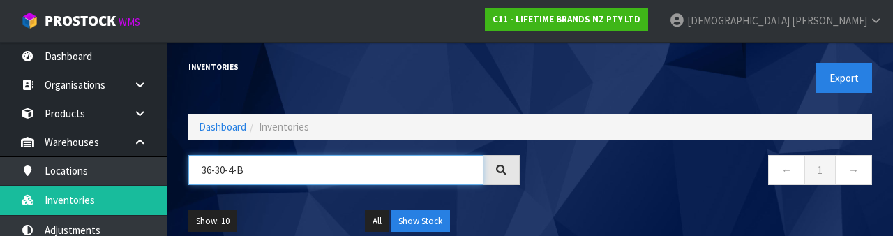
type input "36-30-4-B"
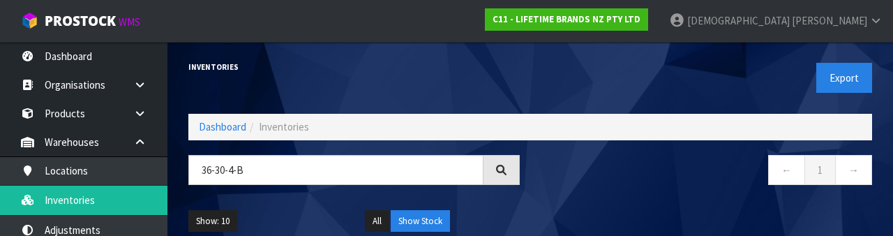
click at [557, 173] on nav "← 1 →" at bounding box center [706, 172] width 331 height 34
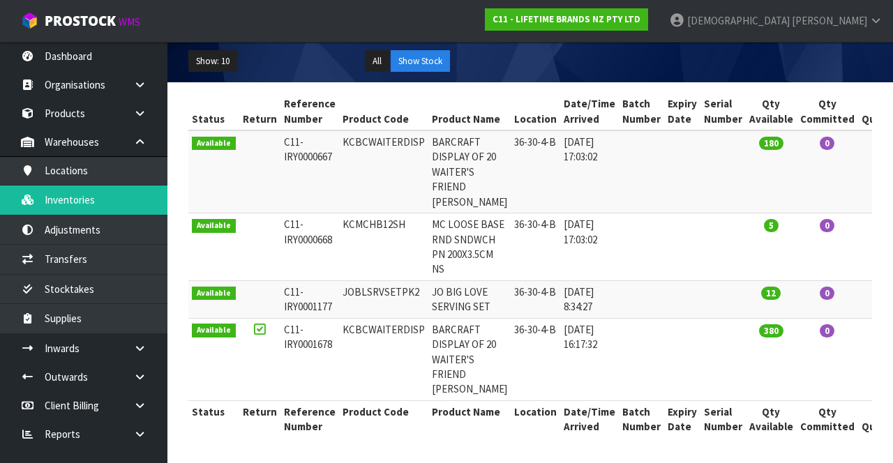
scroll to position [159, 0]
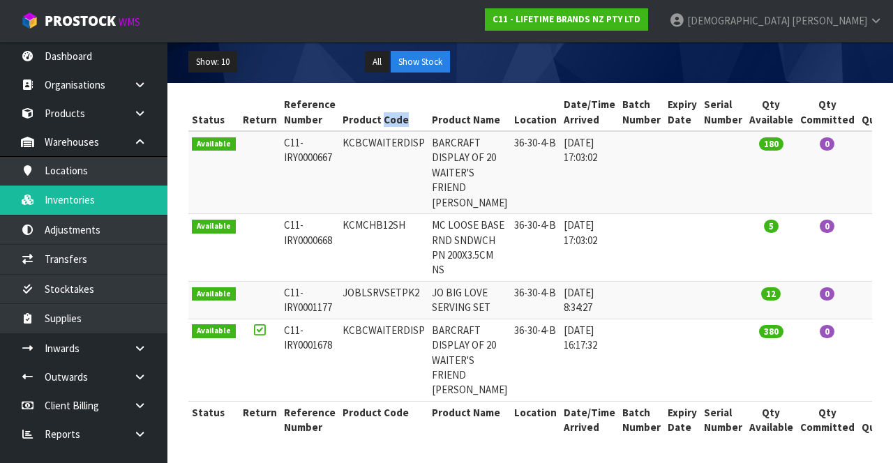
click at [393, 172] on td "KCBCWAITERDISP" at bounding box center [383, 172] width 89 height 83
copy td "KCBCWAITERDISP"
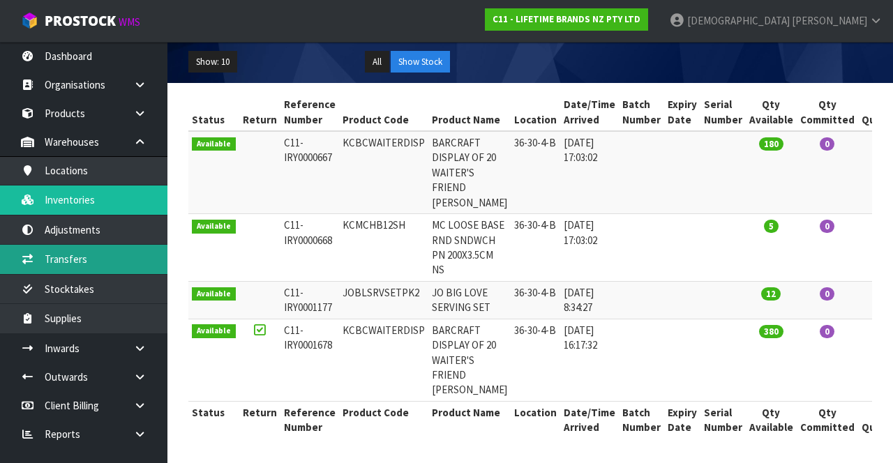
click at [94, 262] on link "Transfers" at bounding box center [83, 259] width 167 height 29
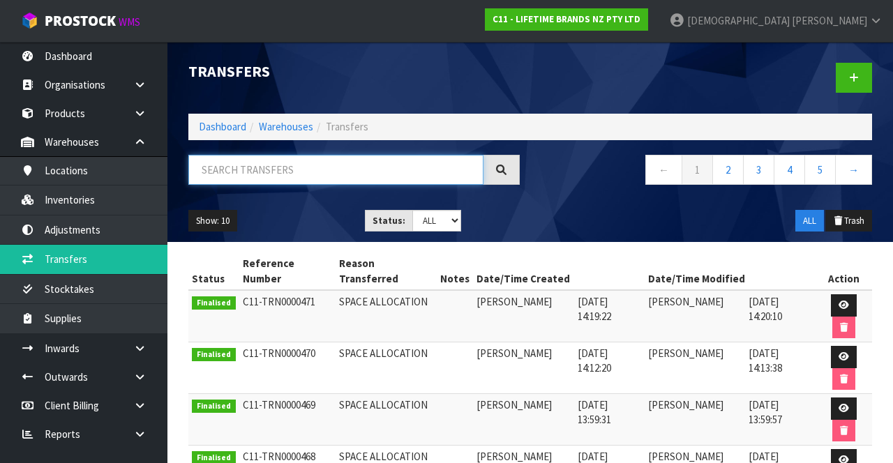
click at [366, 163] on input "text" at bounding box center [335, 170] width 295 height 30
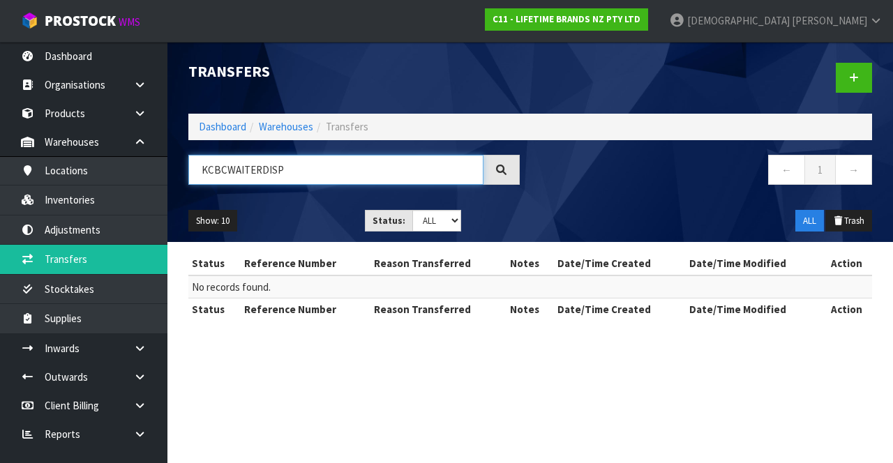
click at [331, 155] on input "KCBCWAITERDISP" at bounding box center [335, 170] width 295 height 30
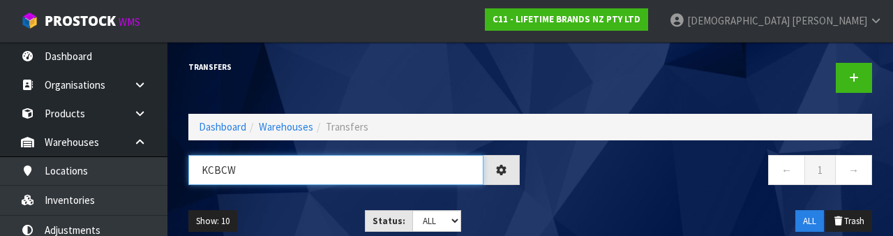
type input "KCBC"
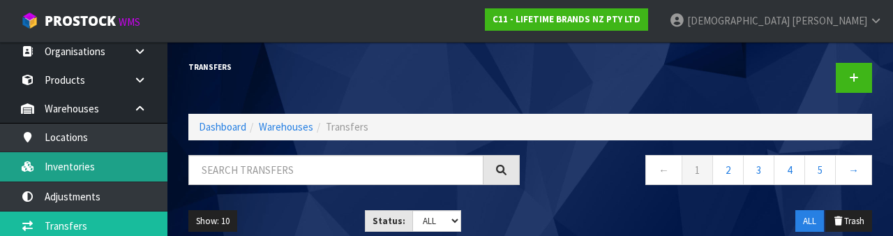
click at [98, 164] on link "Inventories" at bounding box center [83, 166] width 167 height 29
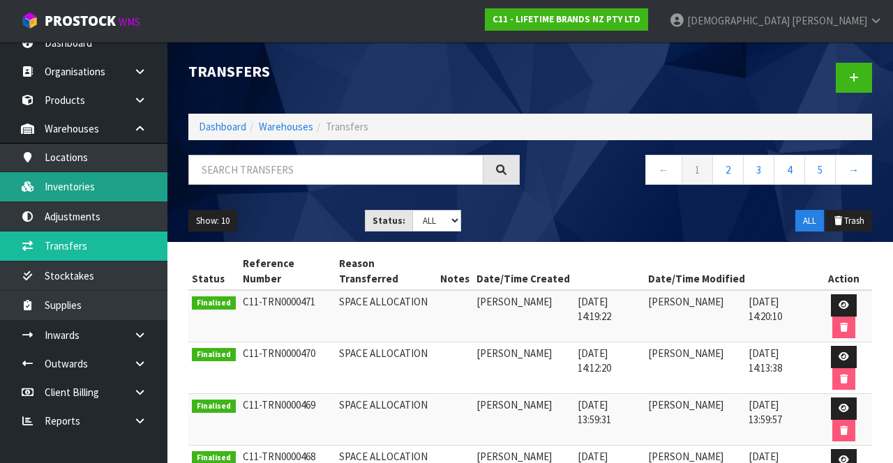
scroll to position [11, 0]
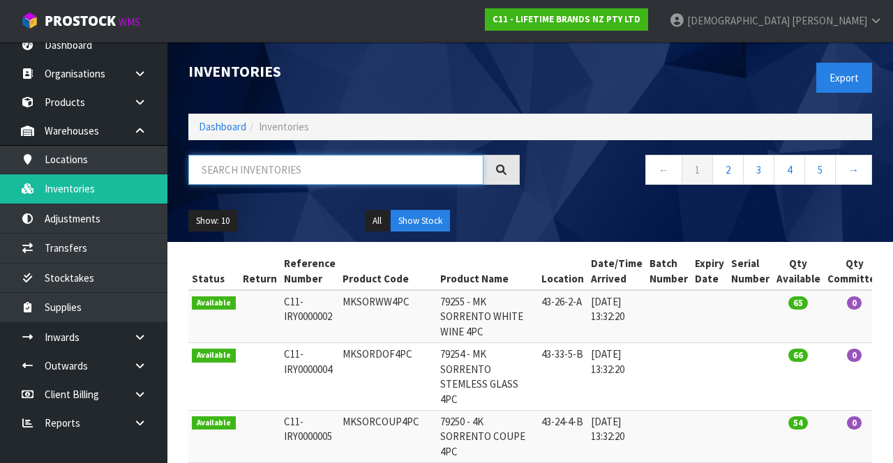
click at [306, 172] on input "text" at bounding box center [335, 170] width 295 height 30
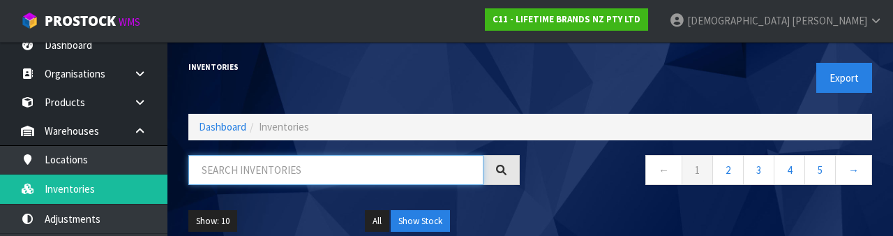
paste input "KCBCWAITERDISP"
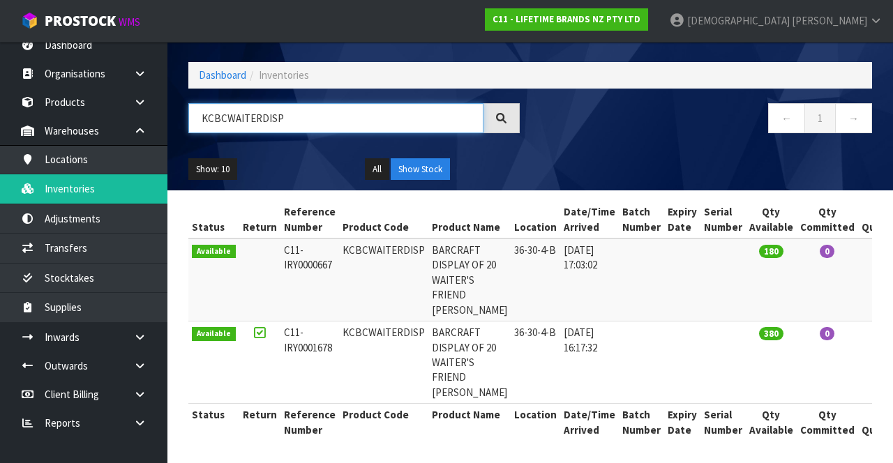
scroll to position [0, 89]
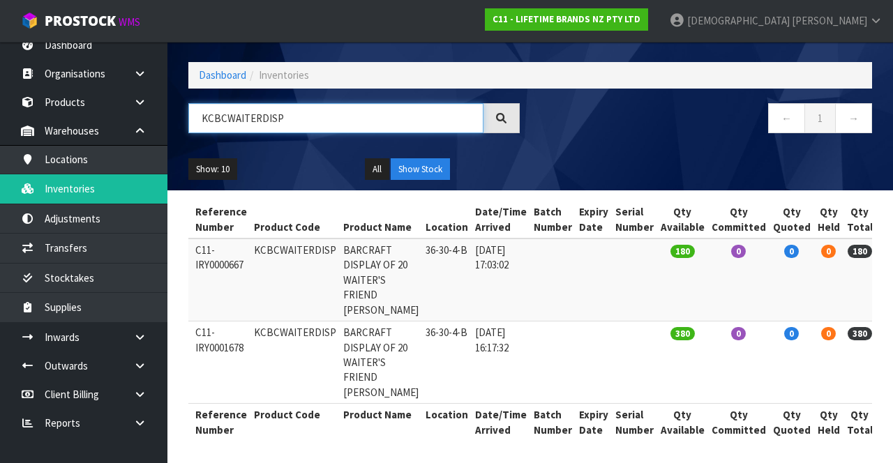
type input "KCBCWAITERDISP"
click at [557, 249] on icon at bounding box center [895, 253] width 10 height 9
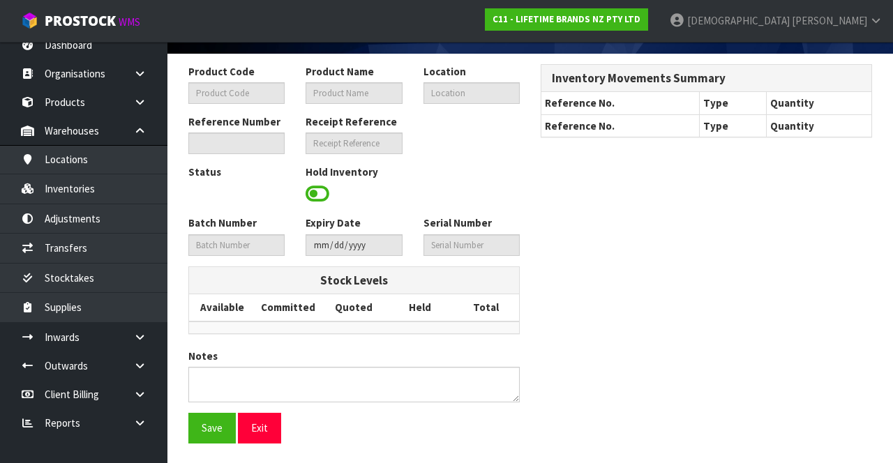
type input "KCBCWAITERDISP"
type input "BARCRAFT DISPLAY OF 20 WAITER'S FRIEND [PERSON_NAME]"
type input "36-30-4-B"
type input "C11-IRY0000667"
type input "C11-REC0000011"
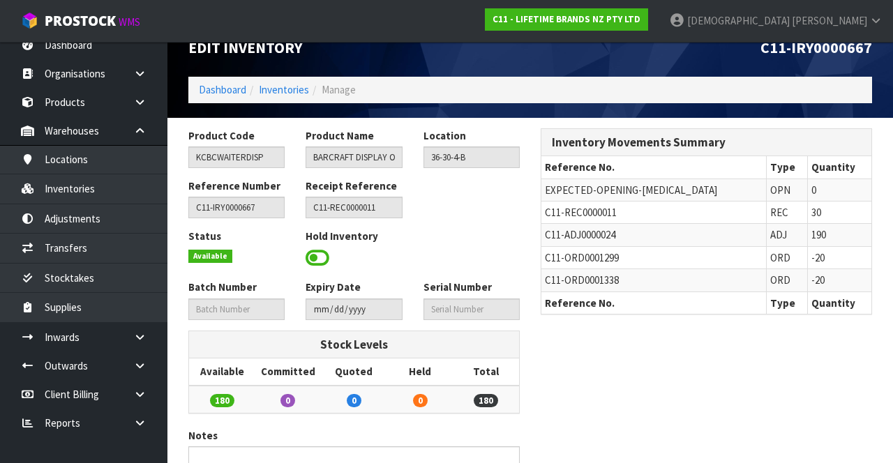
scroll to position [21, 0]
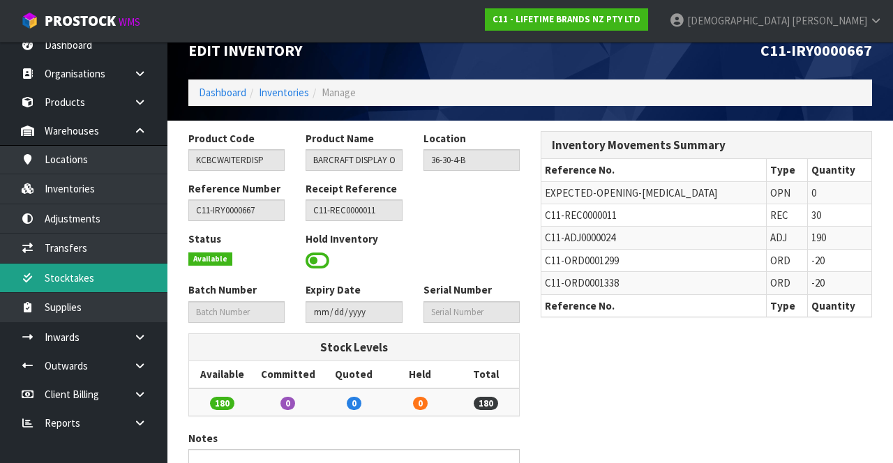
click at [113, 278] on link "Stocktakes" at bounding box center [83, 278] width 167 height 29
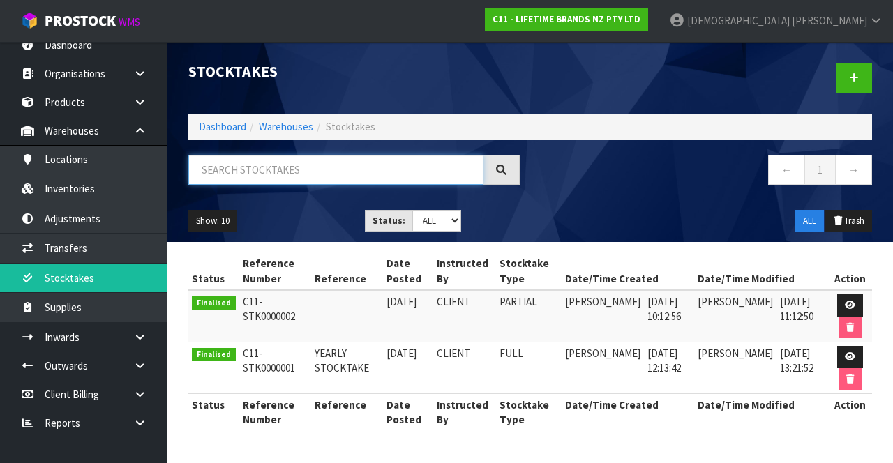
click at [312, 166] on input "text" at bounding box center [335, 170] width 295 height 30
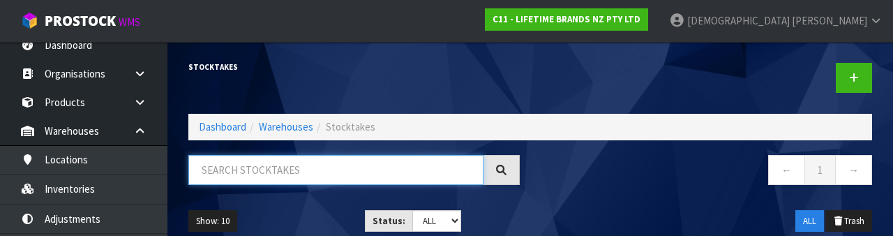
paste input "KCBCWAITERDISP"
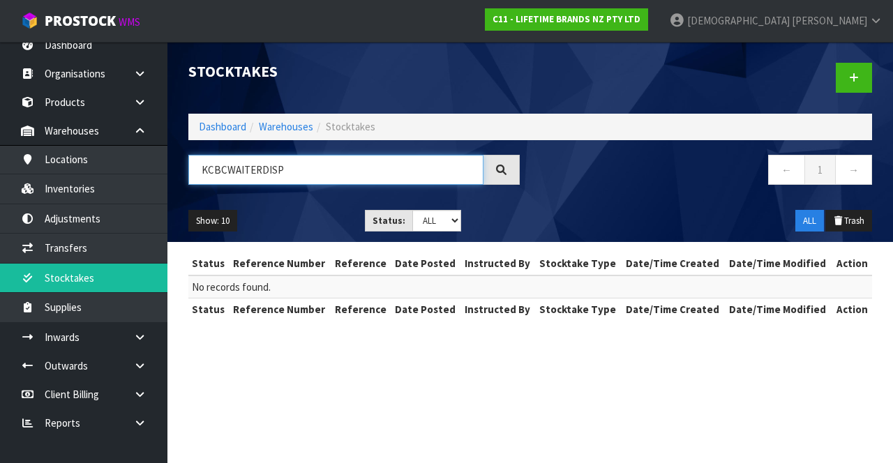
type input "KCBCWAITERDISP"
click at [141, 332] on icon at bounding box center [139, 337] width 13 height 10
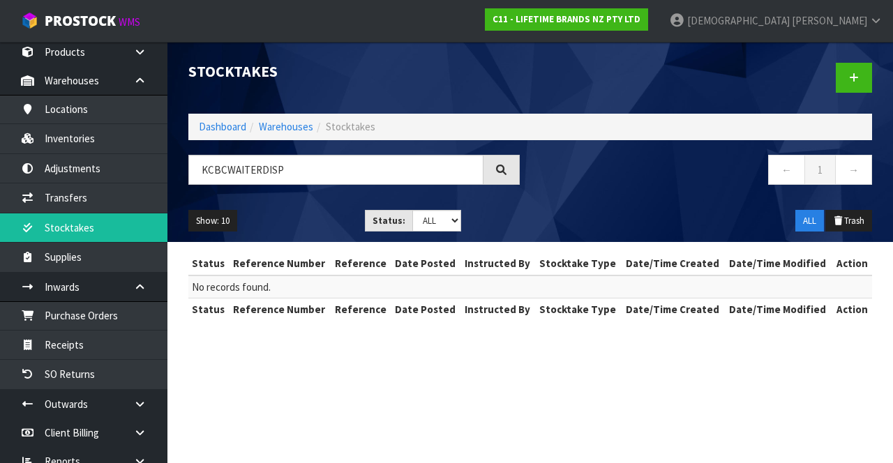
scroll to position [99, 0]
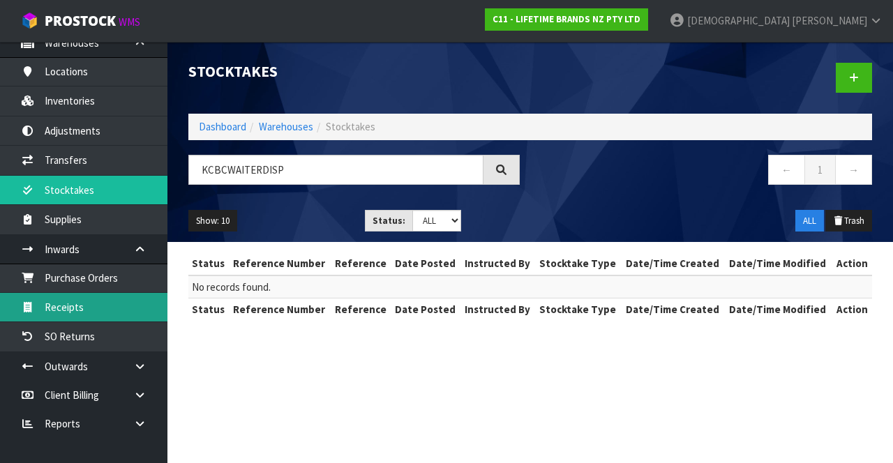
click at [85, 313] on link "Receipts" at bounding box center [83, 307] width 167 height 29
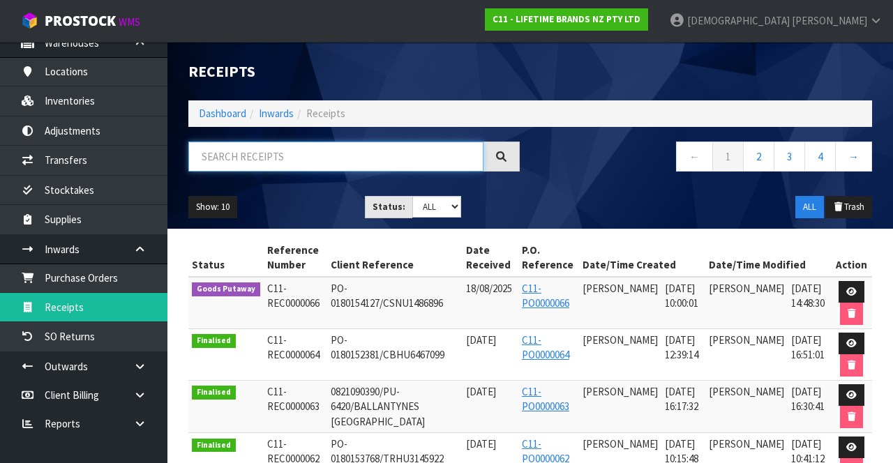
click at [350, 159] on input "text" at bounding box center [335, 157] width 295 height 30
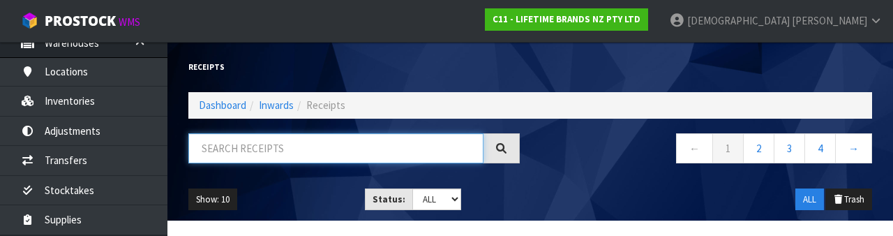
paste input "KCBCWAITERDISP"
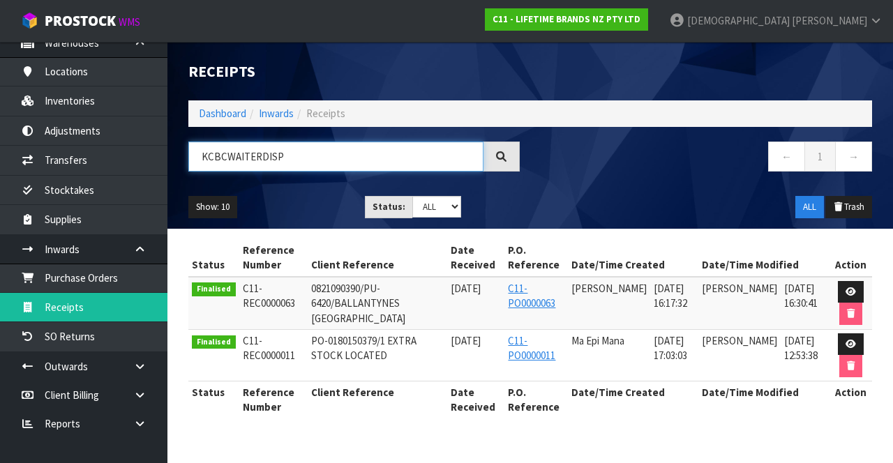
type input "KCBCWAITERDISP"
click at [557, 291] on icon at bounding box center [850, 291] width 10 height 9
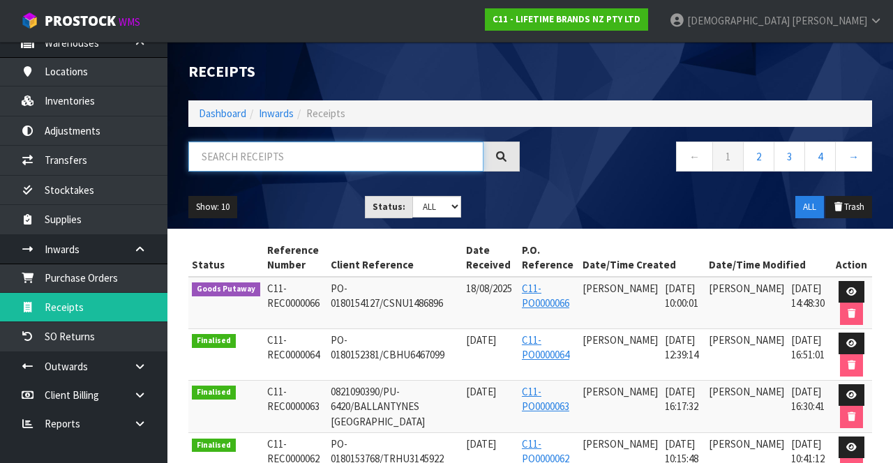
click at [352, 152] on input "text" at bounding box center [335, 157] width 295 height 30
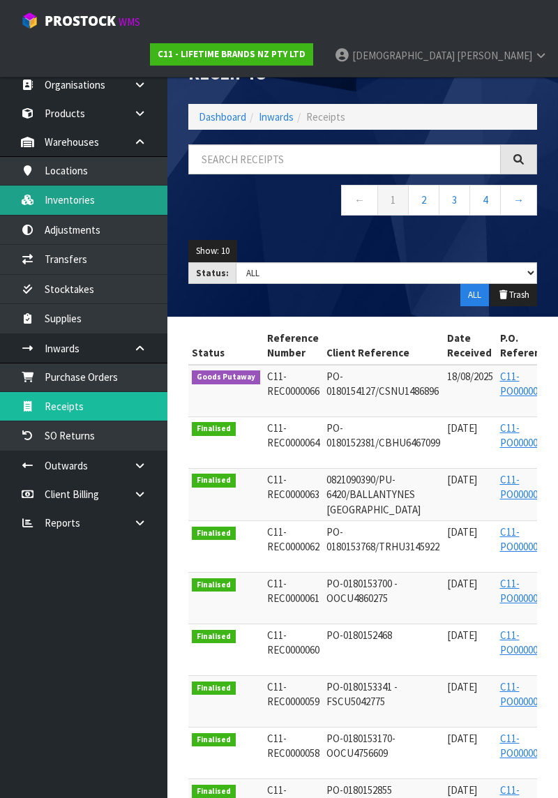
click at [82, 199] on link "Inventories" at bounding box center [83, 200] width 167 height 29
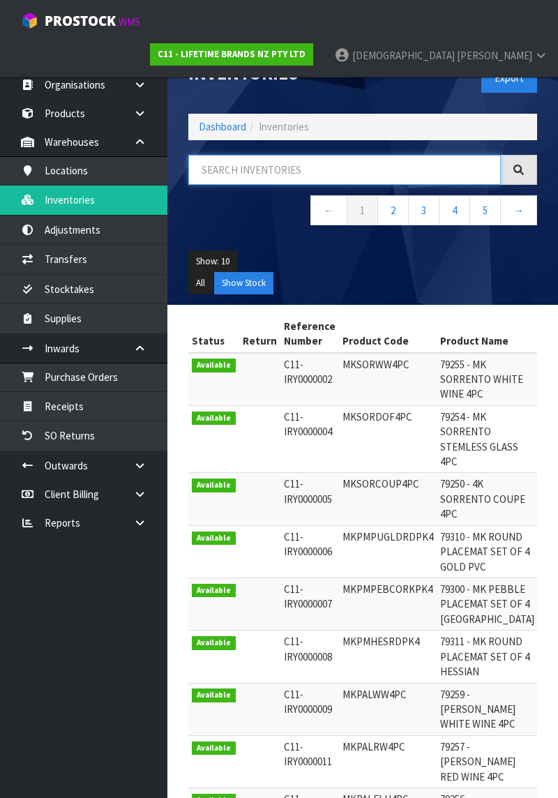
click at [287, 174] on input "text" at bounding box center [344, 170] width 312 height 30
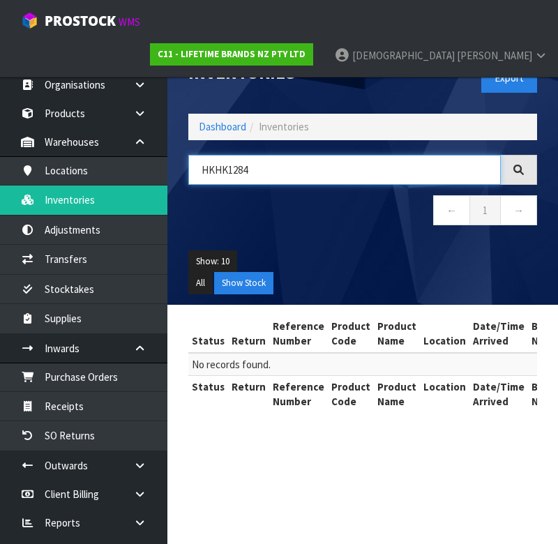
click at [218, 169] on input "HKHK1284" at bounding box center [344, 170] width 312 height 30
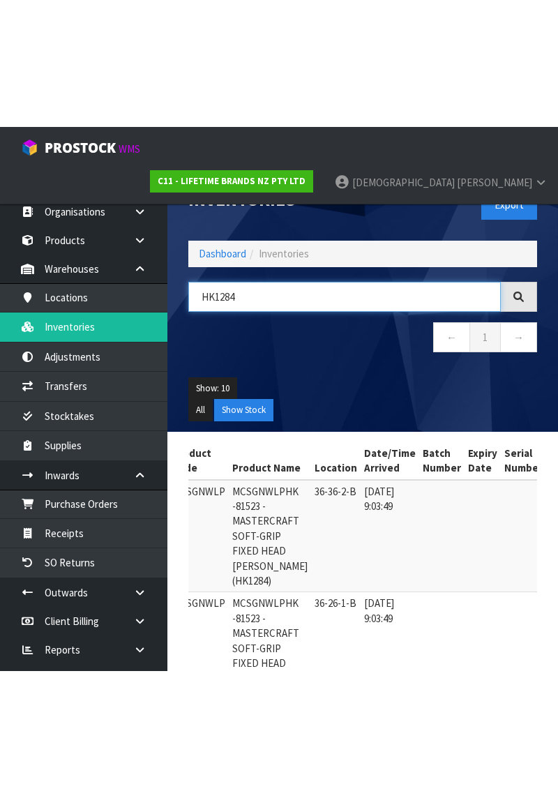
scroll to position [0, 170]
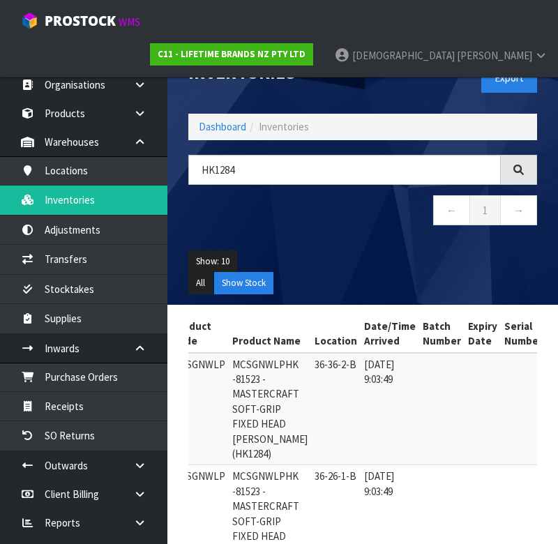
click at [412, 276] on ul "All Show Stock" at bounding box center [362, 283] width 349 height 22
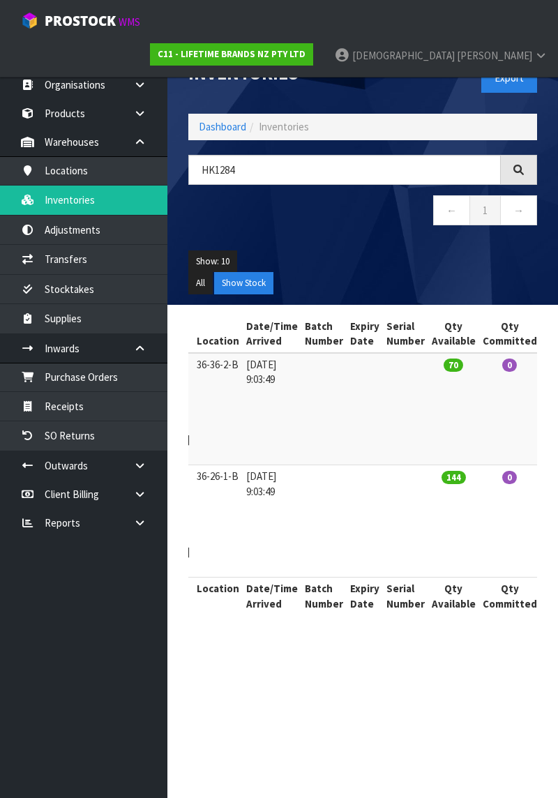
scroll to position [0, 292]
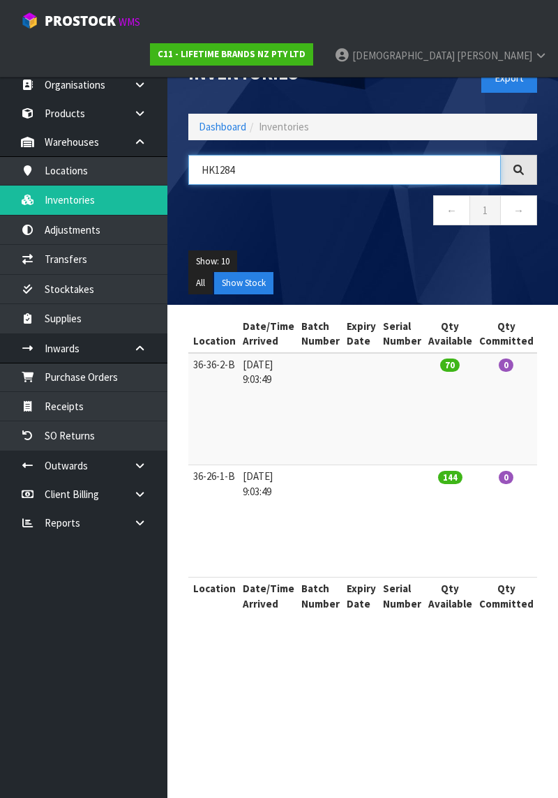
click at [257, 167] on input "HK1284" at bounding box center [344, 170] width 312 height 30
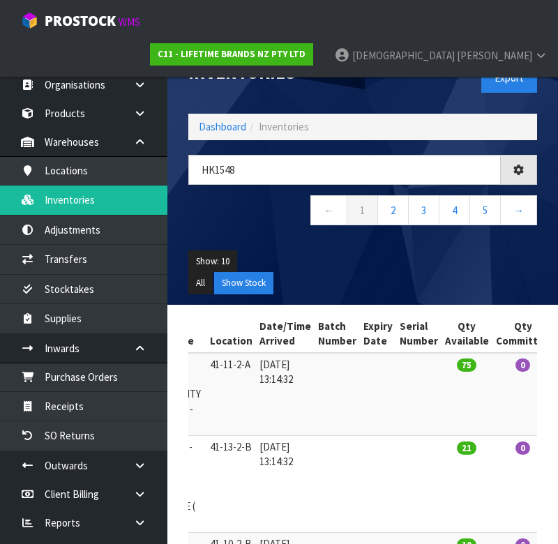
click at [435, 257] on ul "Show: 10 5 10 25 50" at bounding box center [362, 261] width 349 height 22
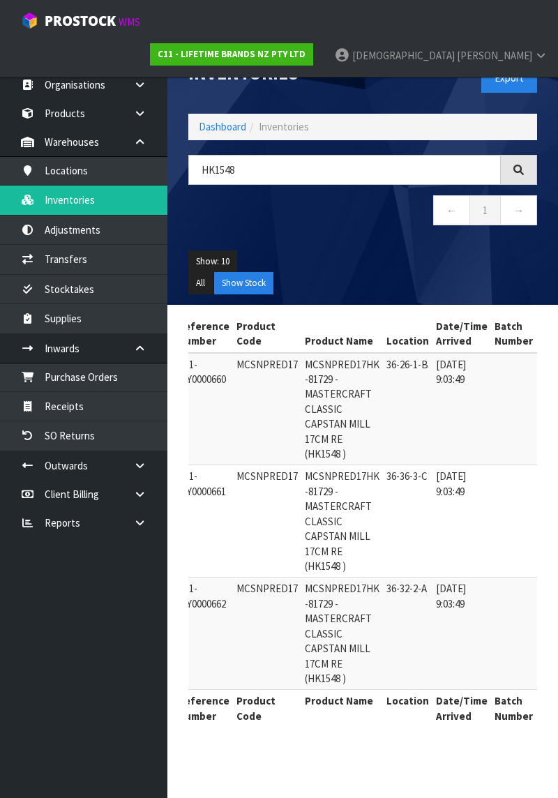
scroll to position [0, 105]
click at [233, 167] on input "HK1548" at bounding box center [344, 170] width 312 height 30
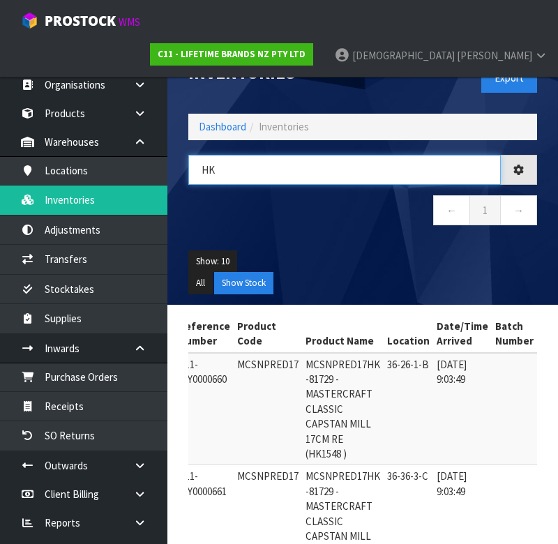
type input "H"
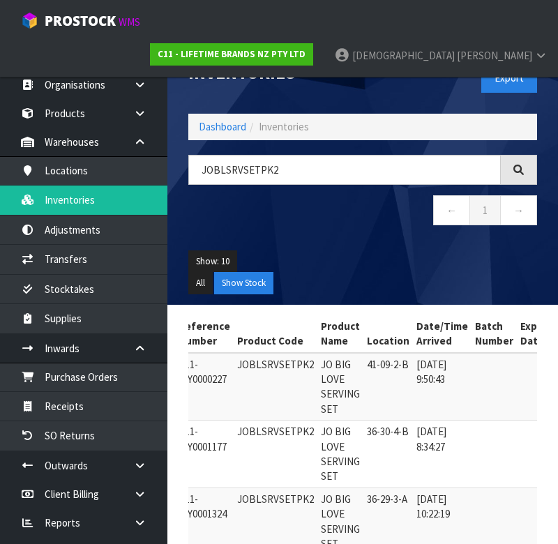
click at [400, 258] on ul "Show: 10 5 10 25 50" at bounding box center [362, 261] width 349 height 22
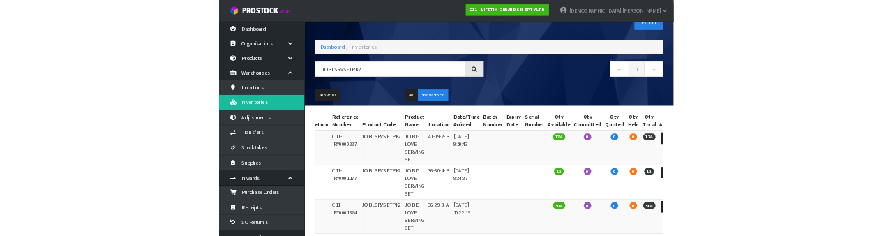
scroll to position [91, 0]
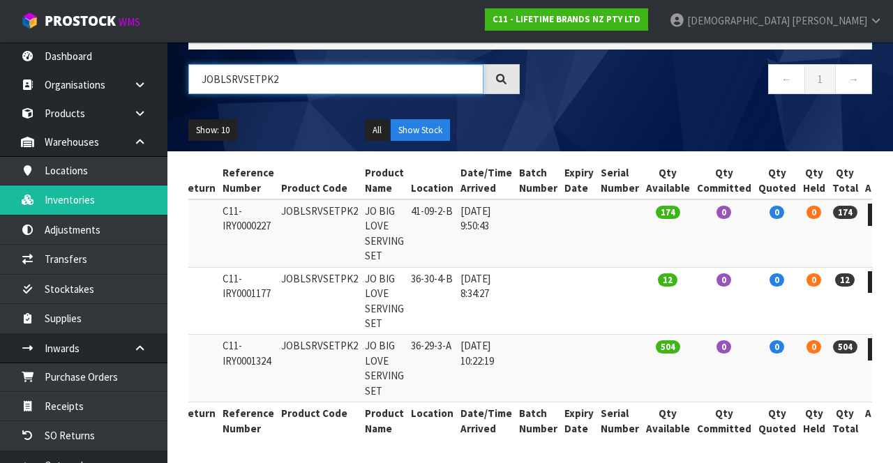
click at [283, 84] on input "JOBLSRVSETPK2" at bounding box center [335, 79] width 295 height 30
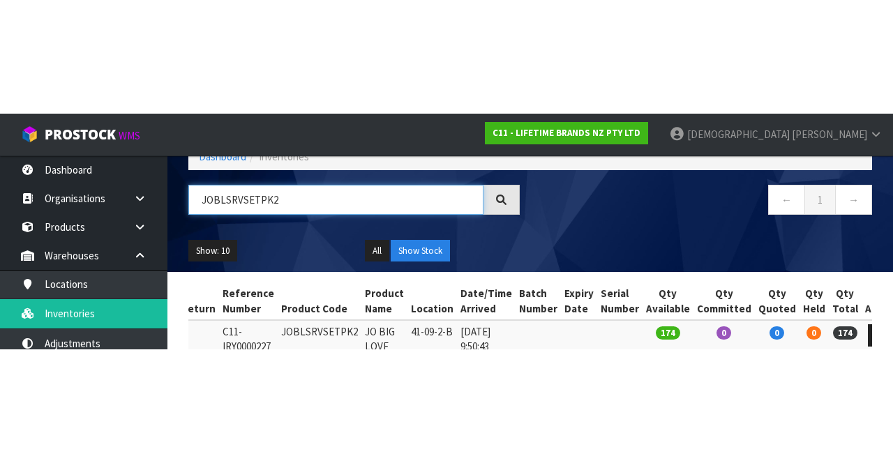
scroll to position [80, 0]
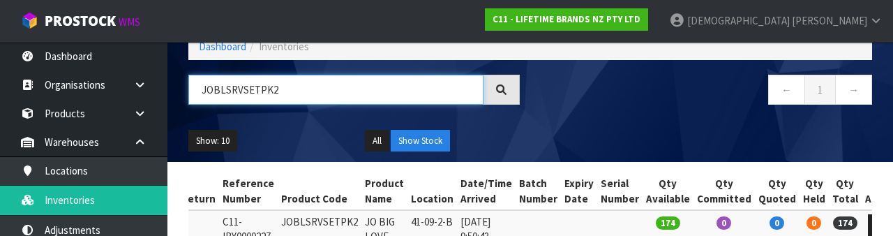
click at [310, 93] on input "JOBLSRVSETPK2" at bounding box center [335, 90] width 295 height 30
type input "JOB"
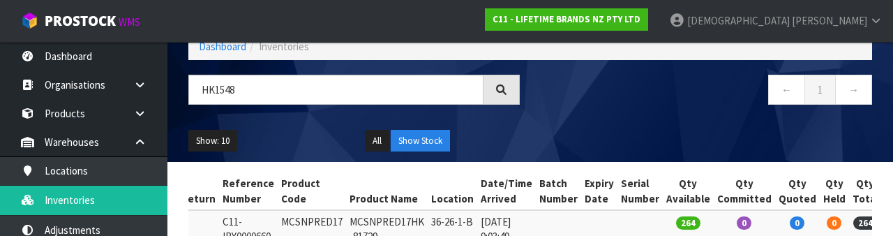
click at [557, 114] on div "← 1 →" at bounding box center [706, 97] width 352 height 45
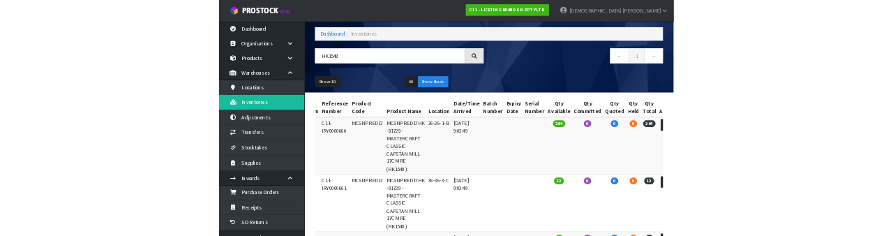
scroll to position [0, 0]
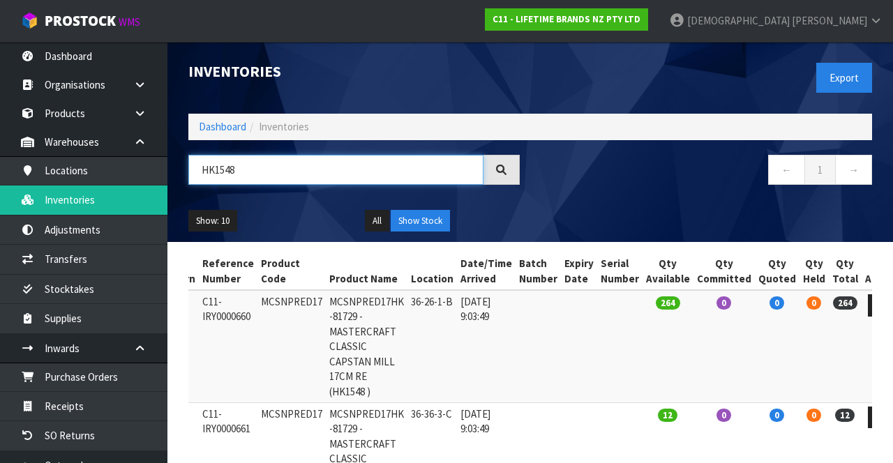
click at [259, 171] on input "HK1548" at bounding box center [335, 170] width 295 height 30
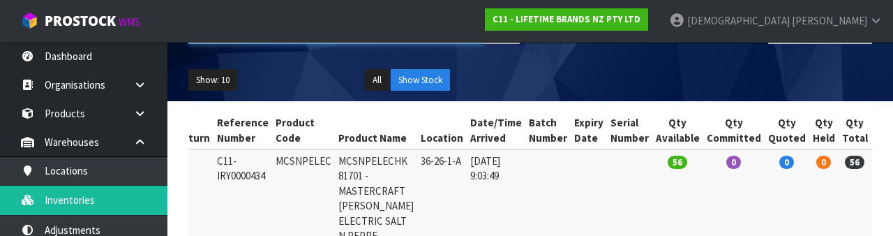
scroll to position [142, 0]
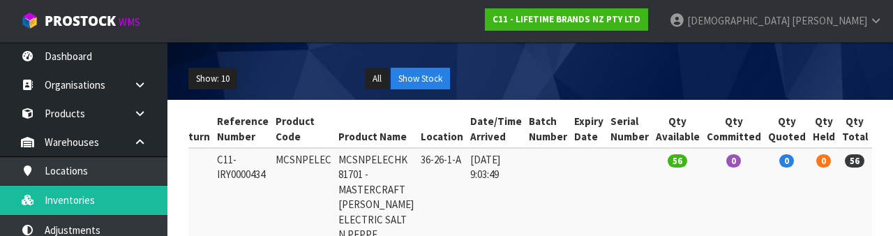
click at [557, 64] on div "Show: 10 5 10 25 50 All Show Stock" at bounding box center [530, 78] width 705 height 43
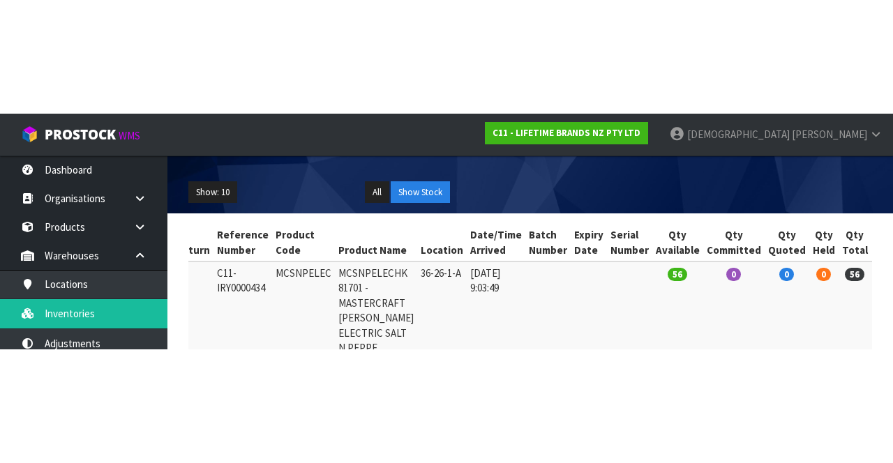
scroll to position [1, 0]
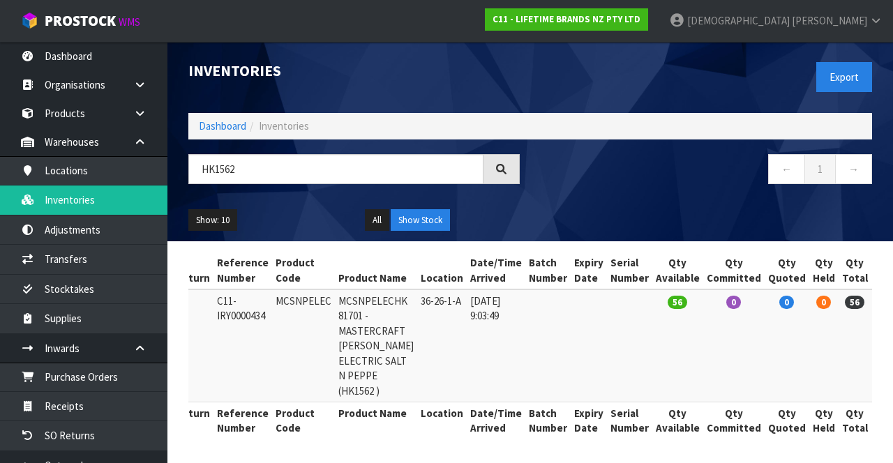
copy td "MCSNPELEC"
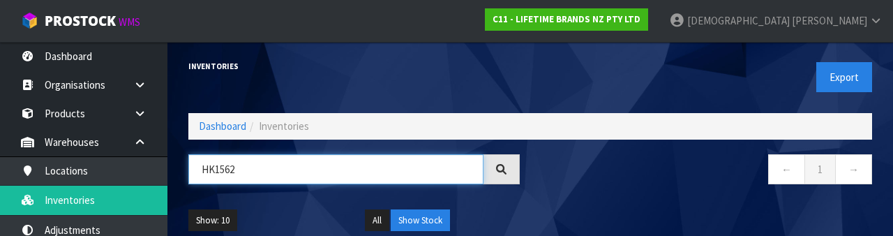
paste input "MCSNPELEC"
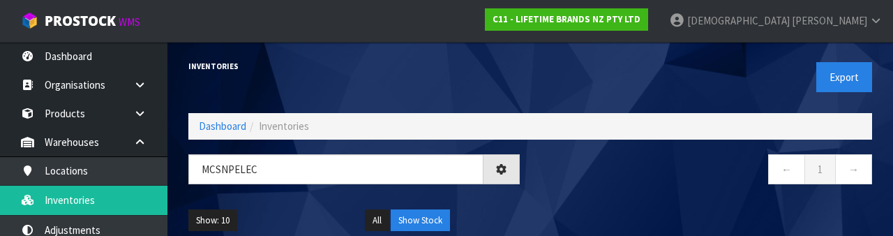
click at [557, 189] on div "← 1 →" at bounding box center [706, 176] width 352 height 45
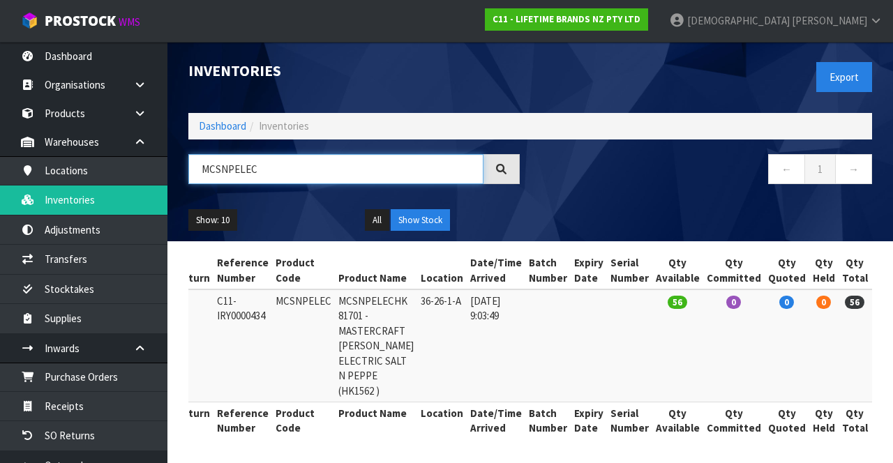
click at [284, 172] on input "MCSNPELEC" at bounding box center [335, 169] width 295 height 30
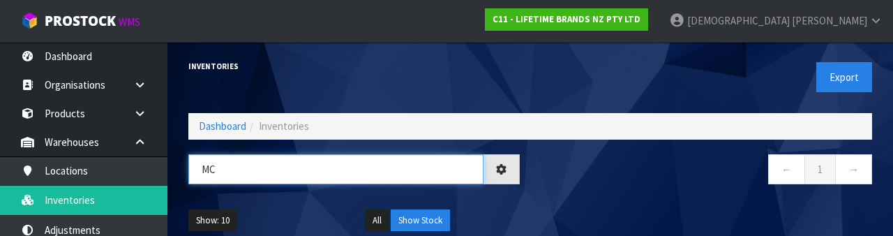
type input "M"
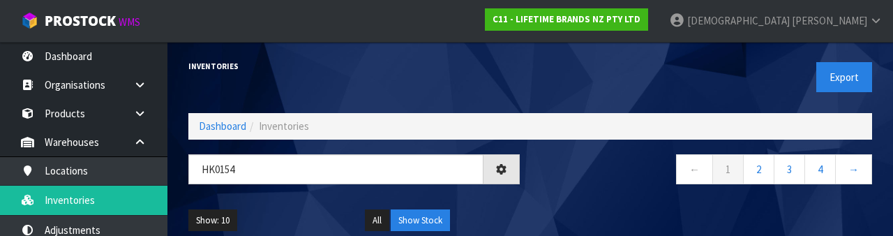
click at [557, 172] on nav "← 1 2 3 4 →" at bounding box center [706, 171] width 331 height 34
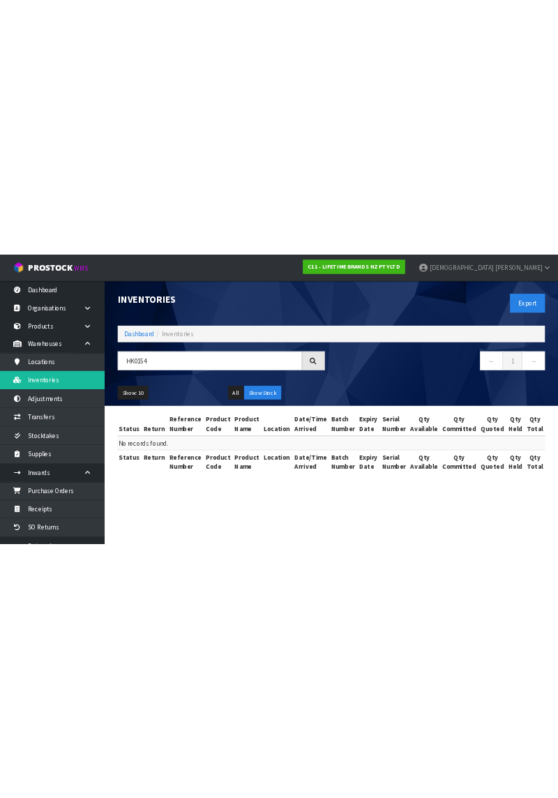
scroll to position [0, 0]
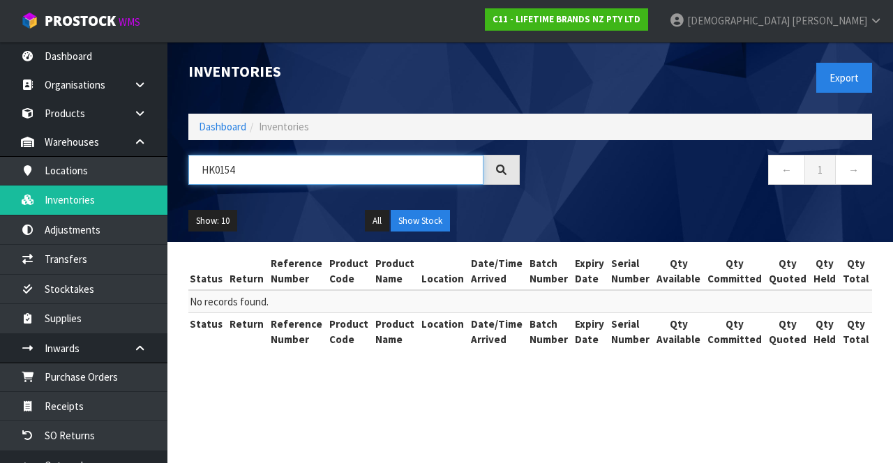
click at [306, 165] on input "HK0154" at bounding box center [335, 170] width 295 height 30
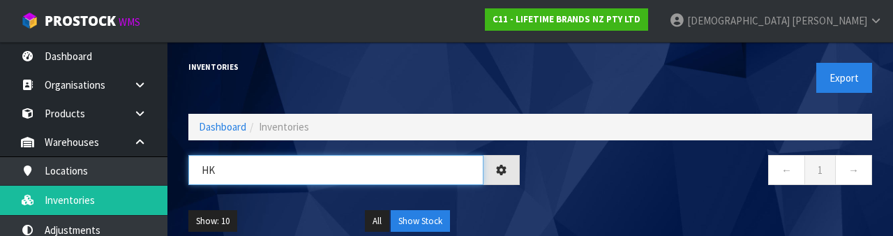
type input "H"
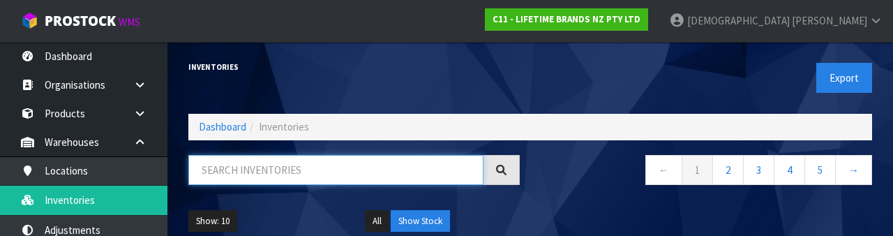
click at [283, 173] on input "text" at bounding box center [335, 170] width 295 height 30
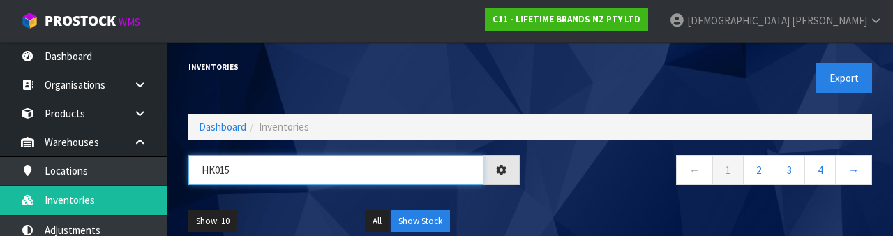
type input "HK0154"
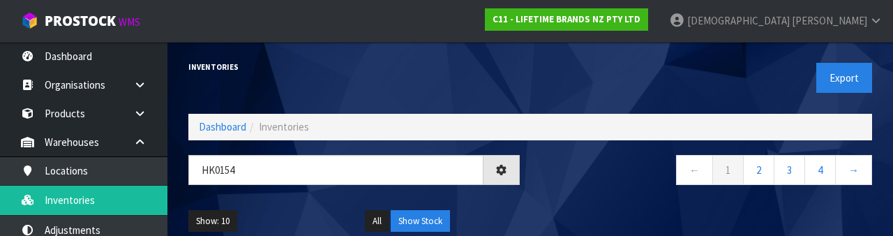
click at [557, 185] on nav "← 1 2 3 4 →" at bounding box center [706, 172] width 331 height 34
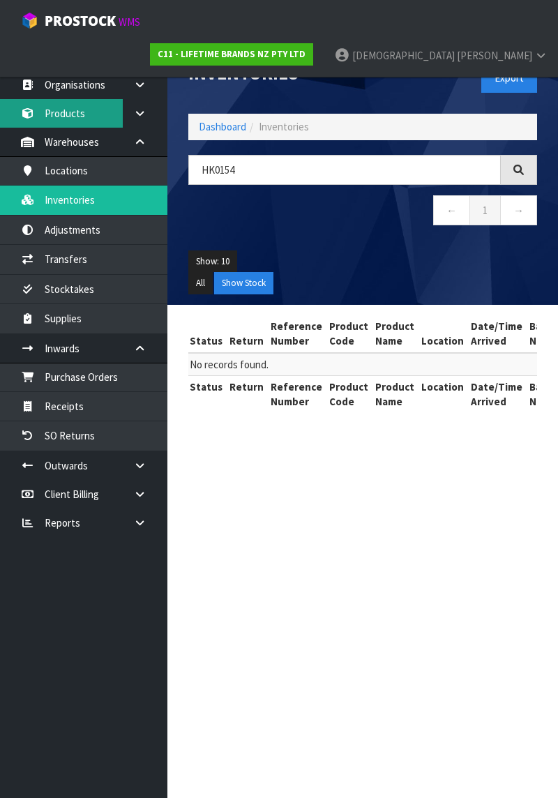
click at [89, 109] on link "Products" at bounding box center [83, 113] width 167 height 29
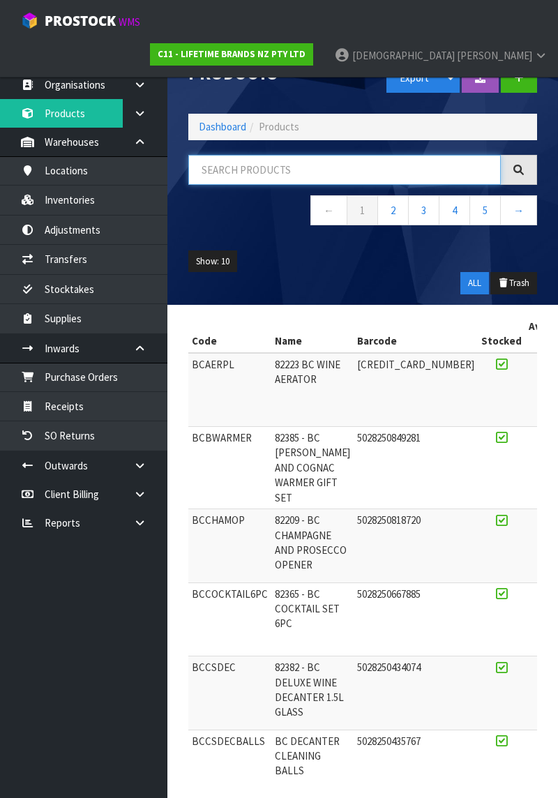
click at [289, 167] on input "text" at bounding box center [344, 170] width 312 height 30
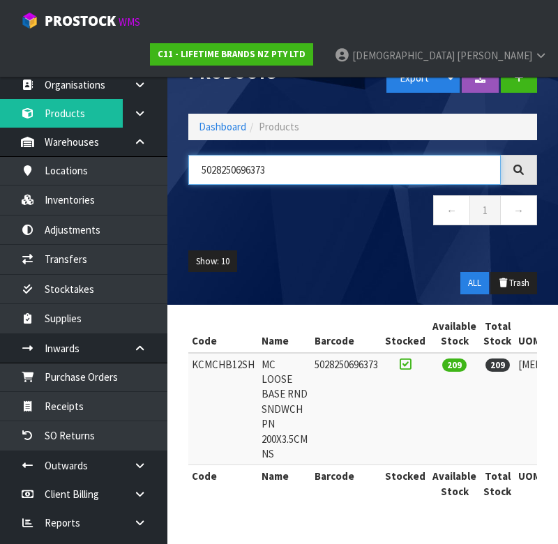
type input "5028250696373"
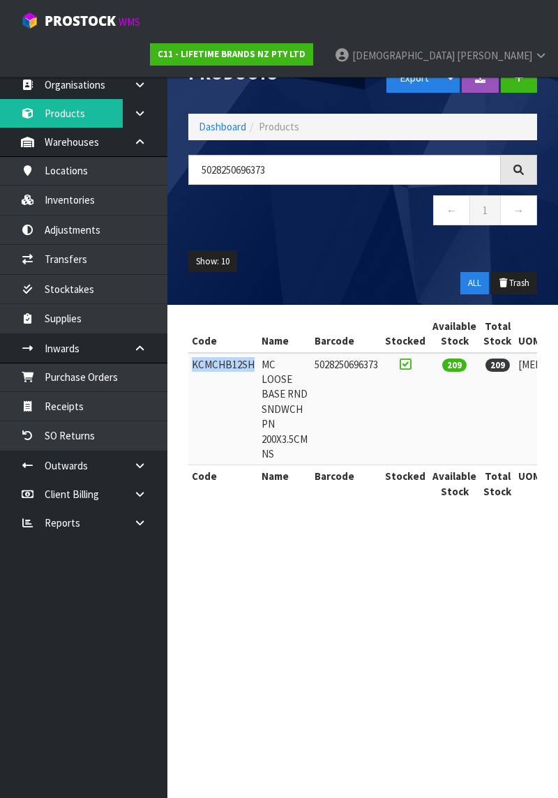
copy td "KCMCHB12SH"
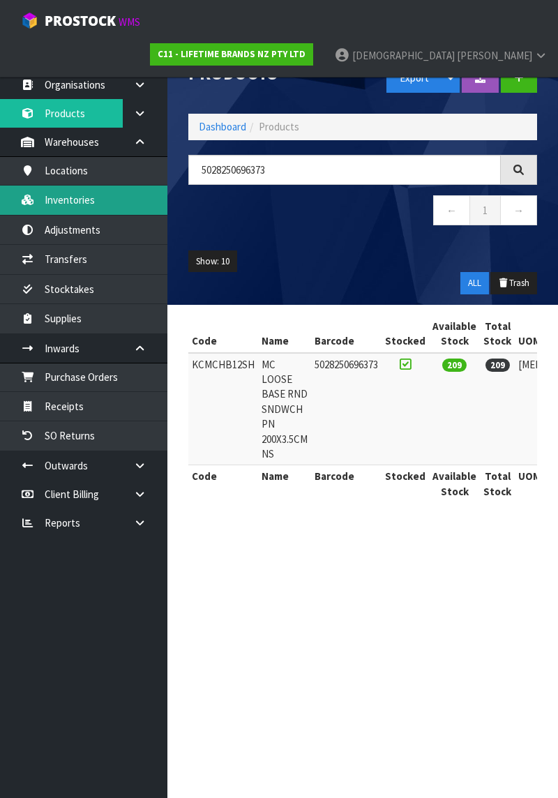
click at [88, 199] on link "Inventories" at bounding box center [83, 200] width 167 height 29
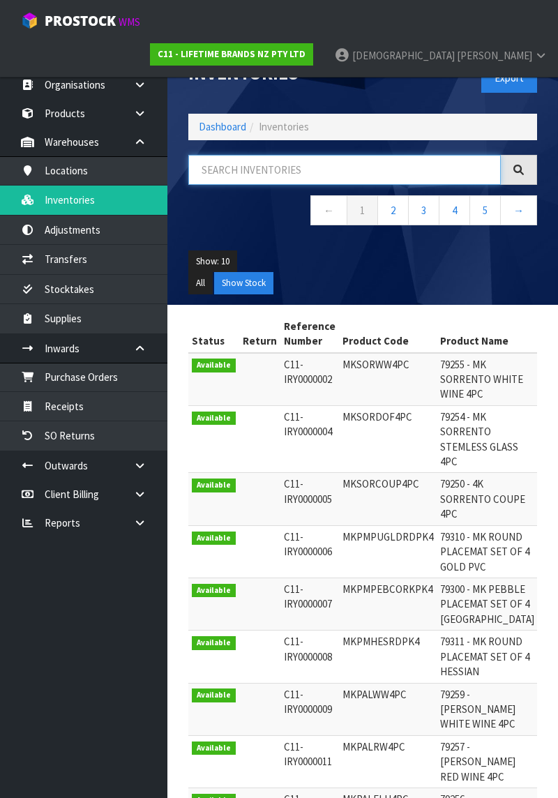
paste input "KCMCHB12SH"
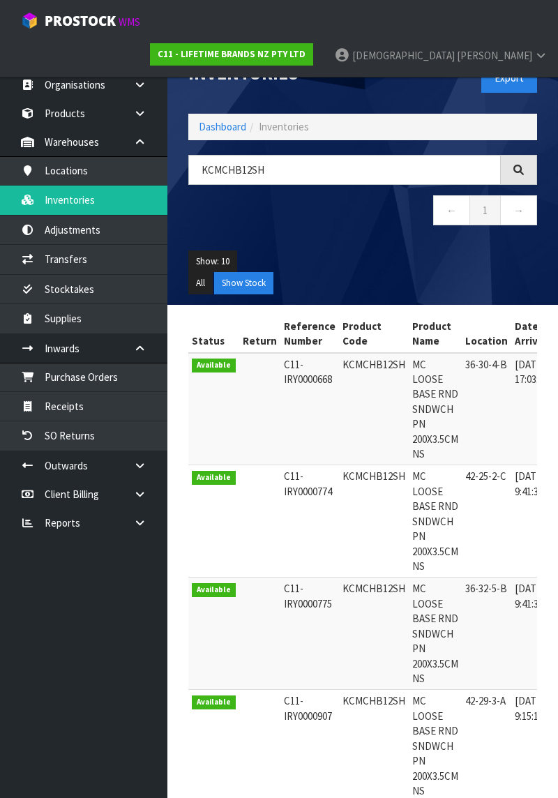
click at [457, 265] on ul "Show: 10 5 10 25 50" at bounding box center [362, 261] width 349 height 22
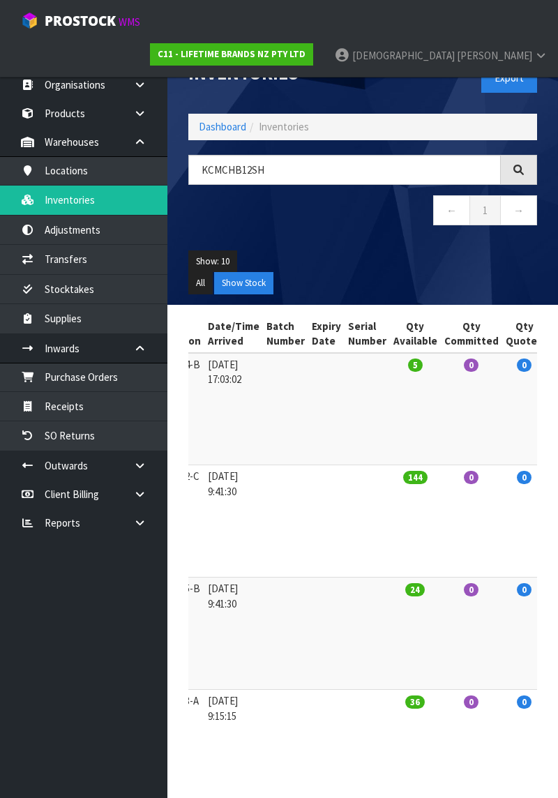
scroll to position [0, 57]
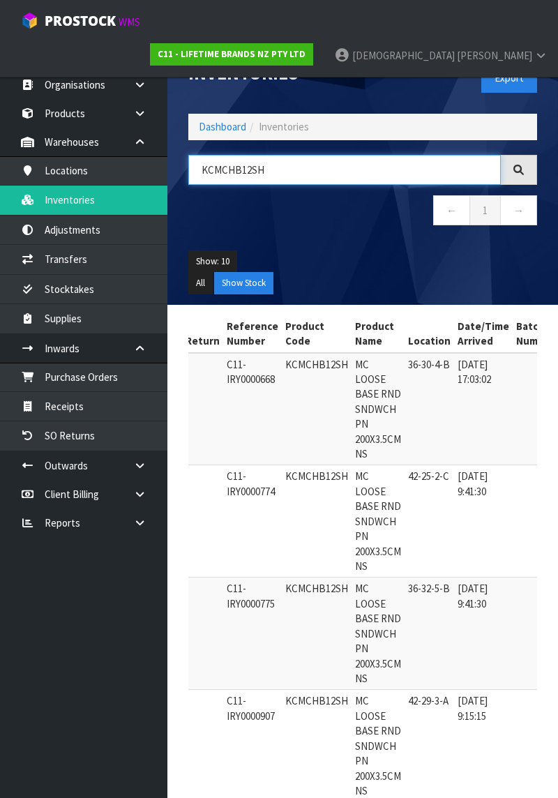
click at [264, 163] on input "KCMCHB12SH" at bounding box center [344, 170] width 312 height 30
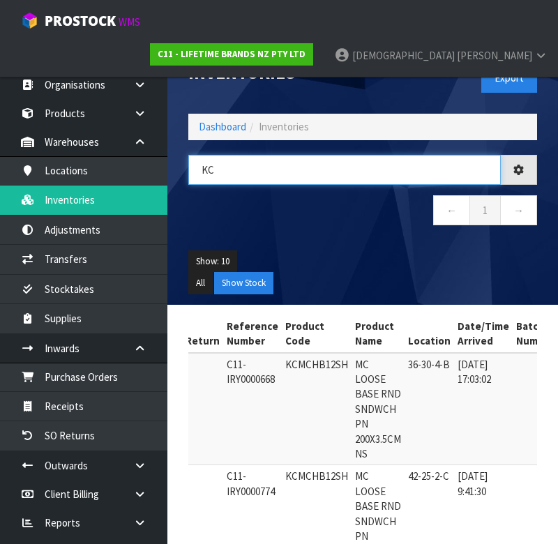
type input "K"
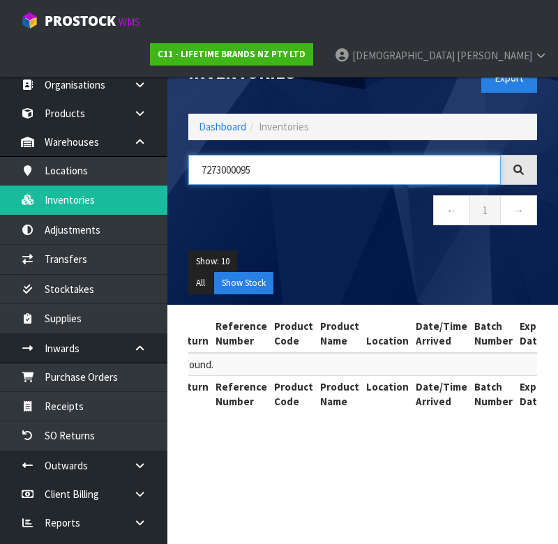
click at [307, 165] on input "7273000095" at bounding box center [344, 170] width 312 height 30
type input "7"
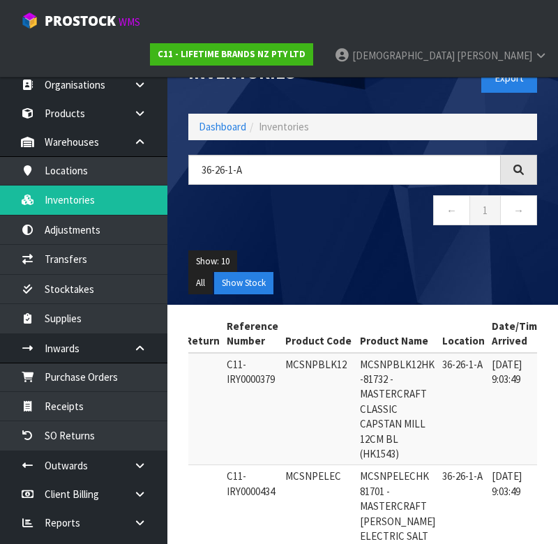
click at [428, 259] on ul "Show: 10 5 10 25 50" at bounding box center [362, 261] width 349 height 22
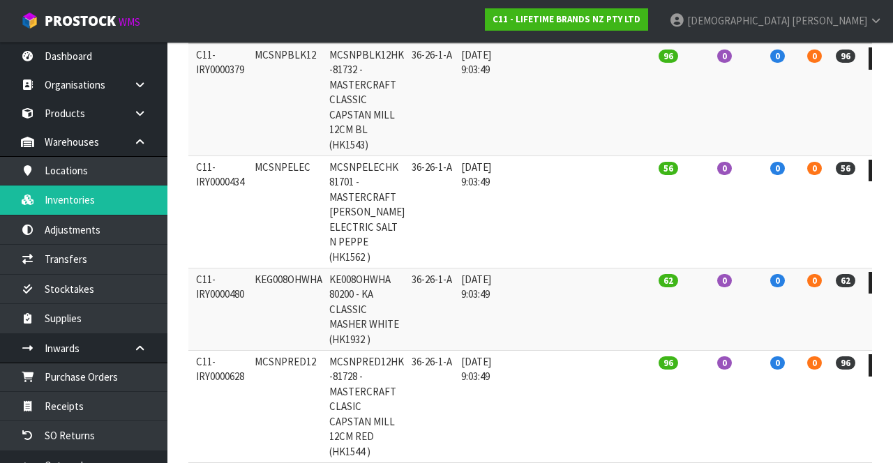
scroll to position [241, 0]
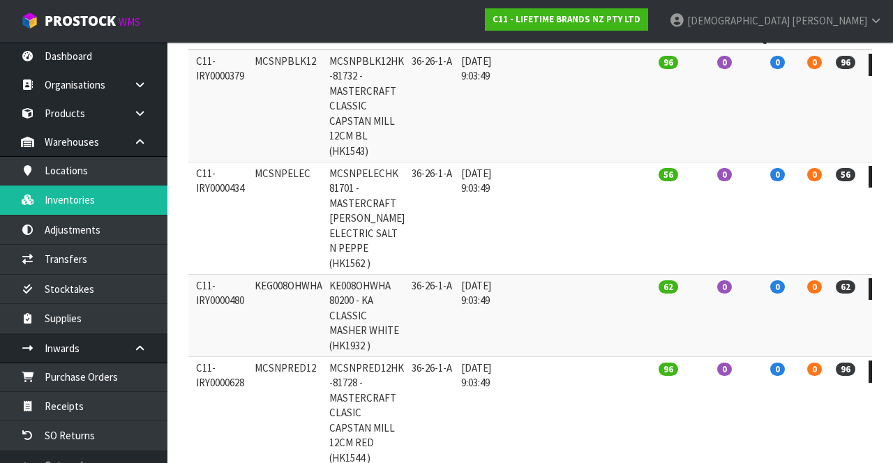
copy td "KEG008OHWHA"
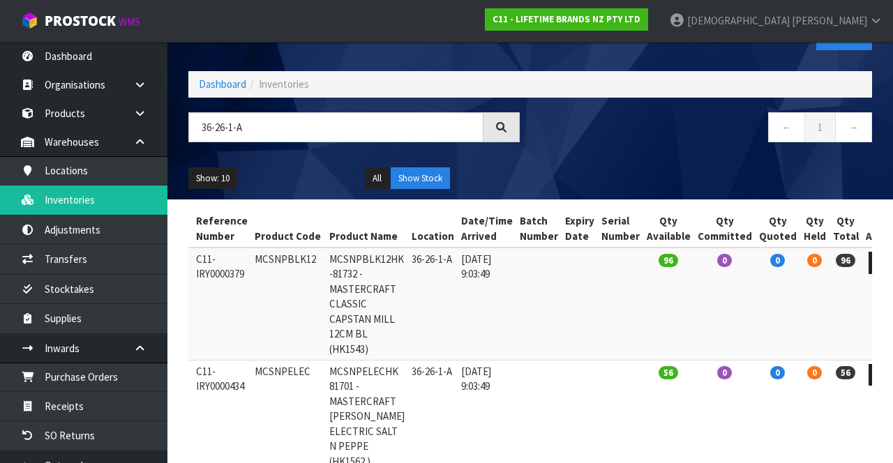
scroll to position [0, 0]
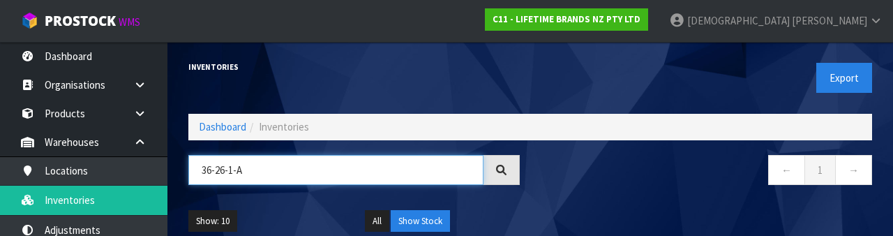
paste input "KEG008OHWH"
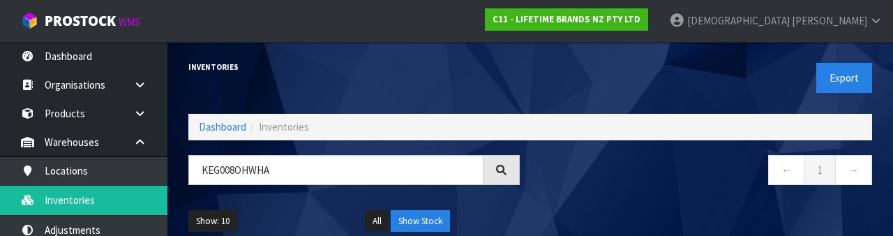
click at [527, 81] on div "Inventories" at bounding box center [354, 67] width 352 height 50
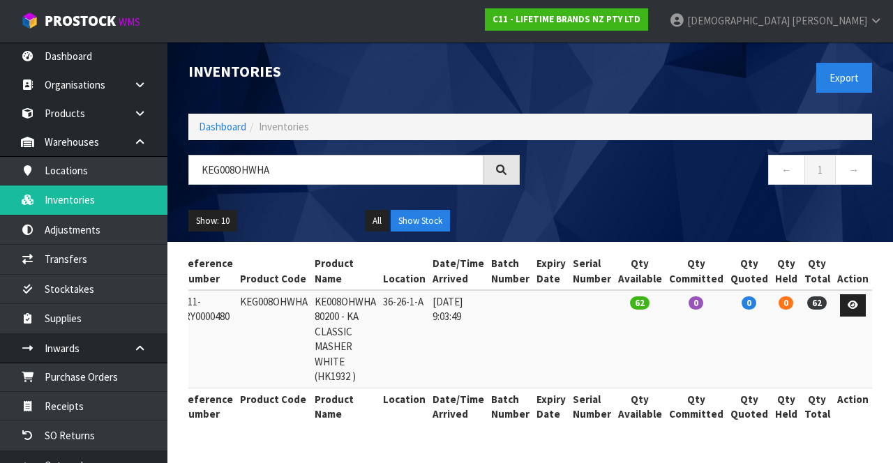
scroll to position [0, 77]
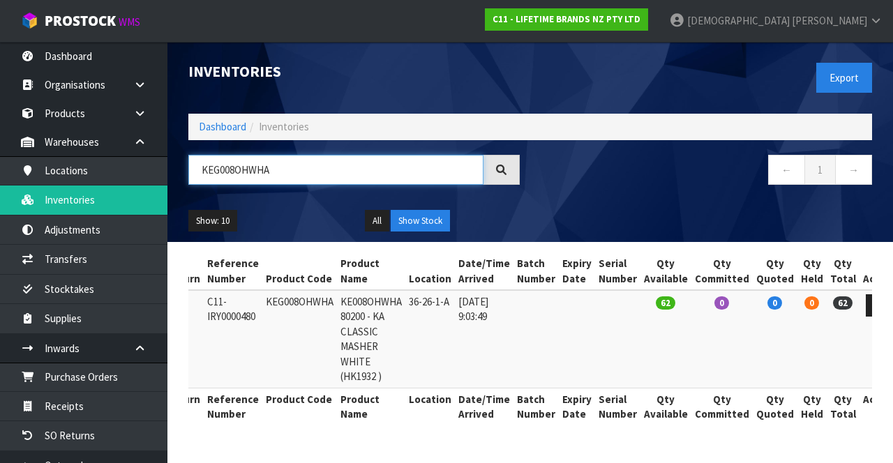
click at [308, 165] on input "KEG008OHWHA" at bounding box center [335, 170] width 295 height 30
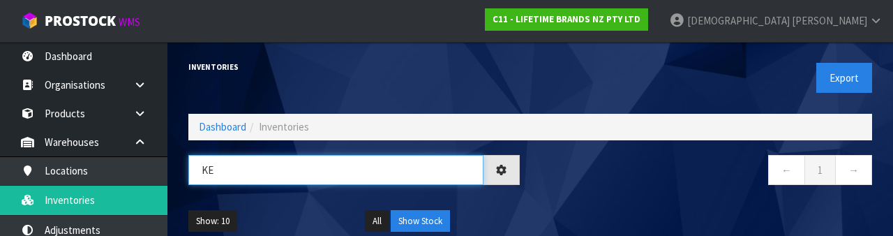
type input "K"
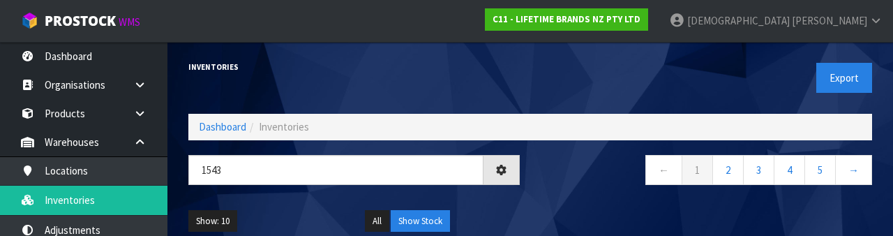
click at [557, 188] on nav "← 1 2 3 4 5 →" at bounding box center [706, 172] width 331 height 34
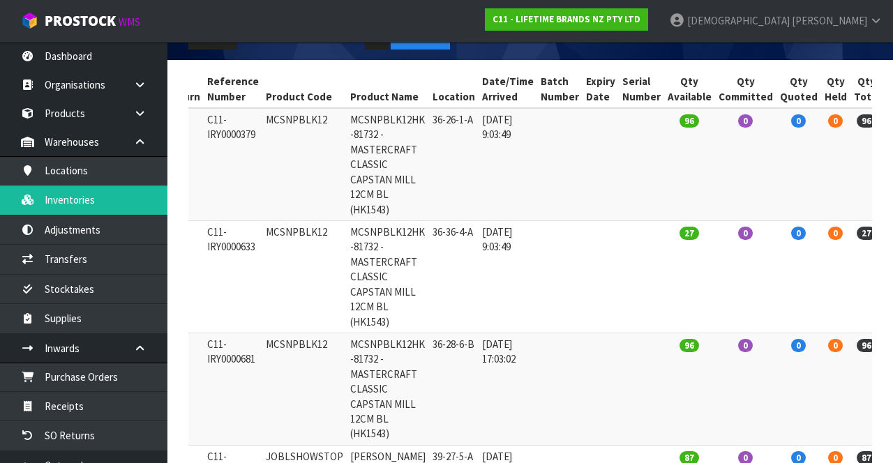
scroll to position [4, 0]
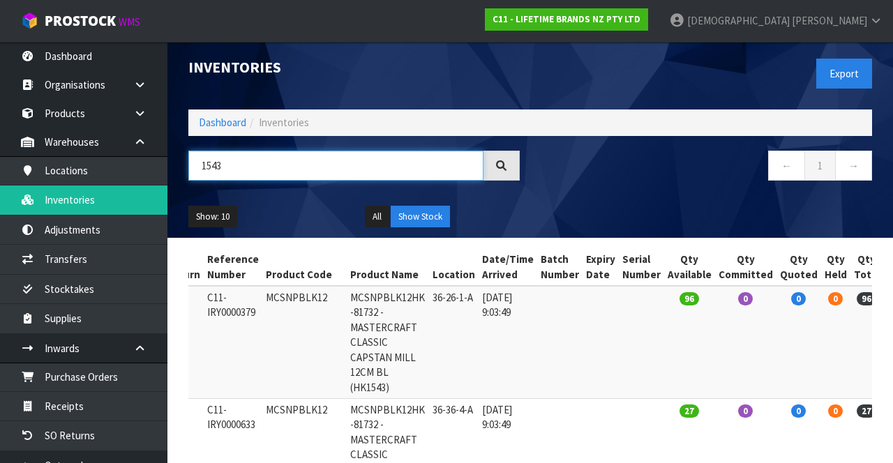
click at [259, 158] on input "1543" at bounding box center [335, 166] width 295 height 30
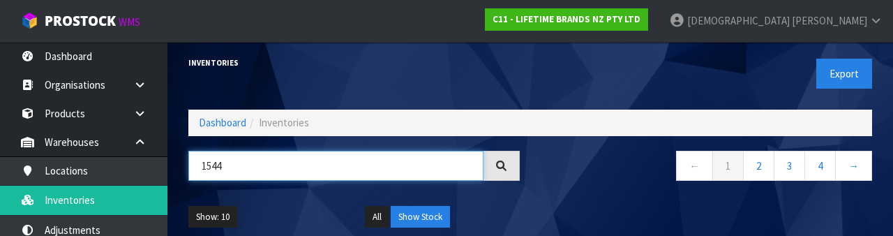
type input "1544"
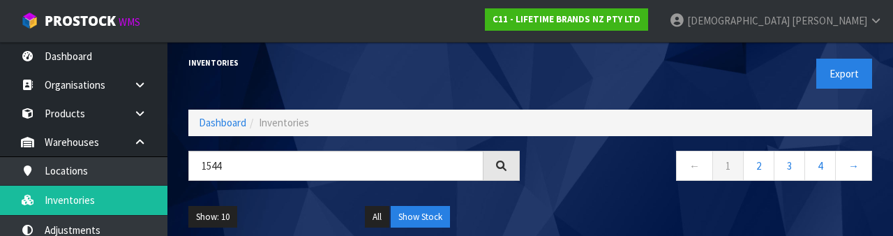
click at [548, 184] on div "← 1 2 3 4 →" at bounding box center [706, 173] width 352 height 45
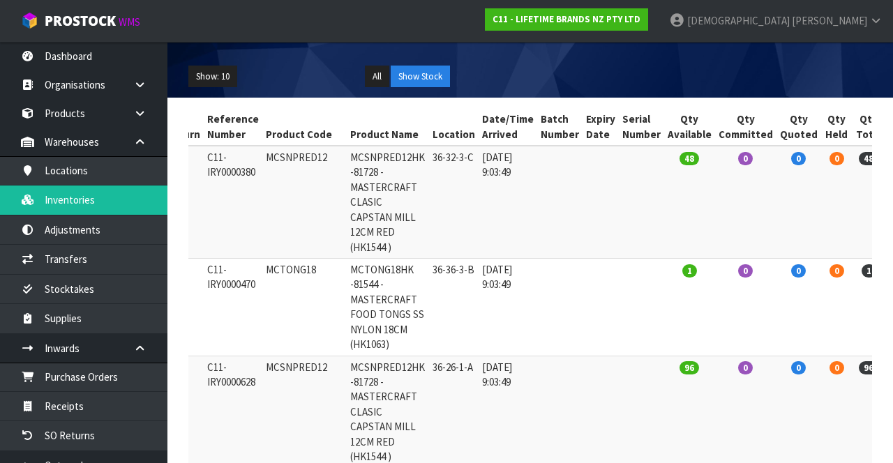
scroll to position [0, 0]
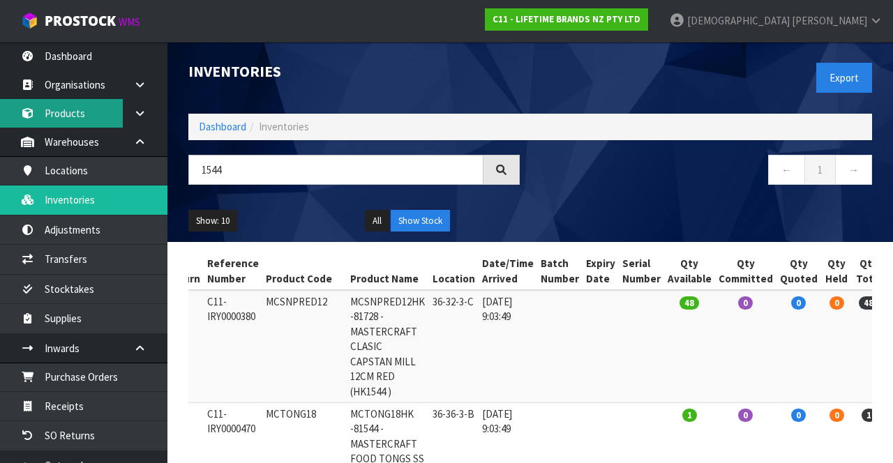
click at [92, 110] on link "Products" at bounding box center [83, 113] width 167 height 29
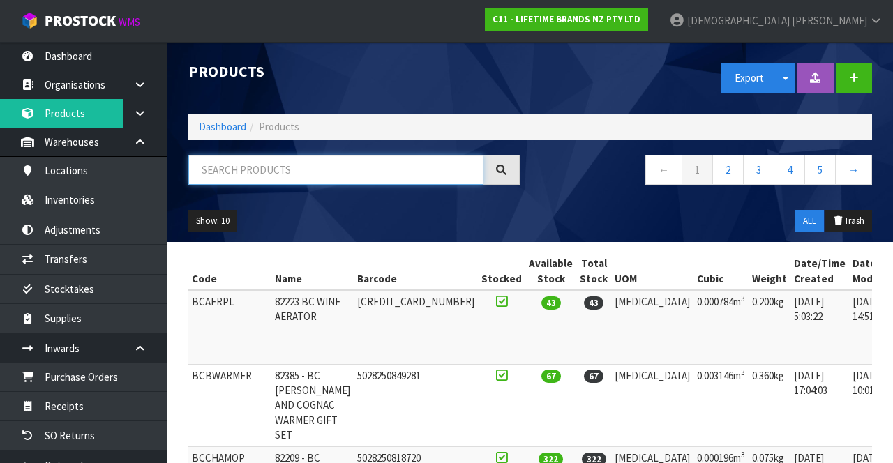
click at [296, 174] on input "text" at bounding box center [335, 170] width 295 height 30
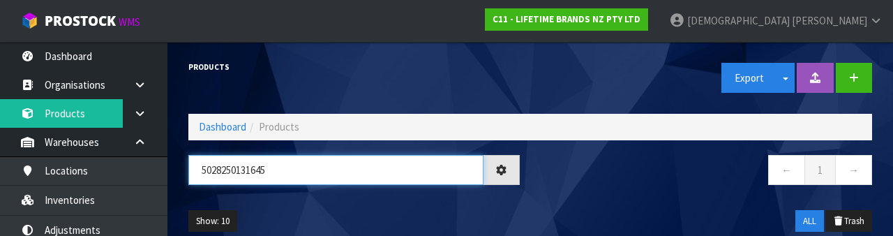
type input "5028250131645"
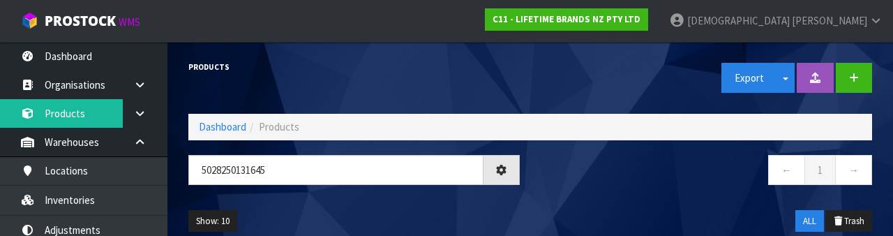
click at [557, 190] on div "← 1 →" at bounding box center [706, 177] width 352 height 45
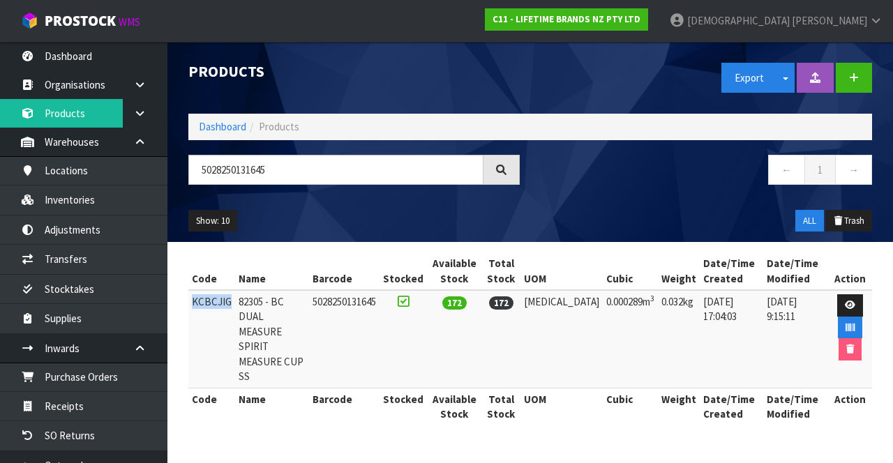
copy td "KCBCJIG"
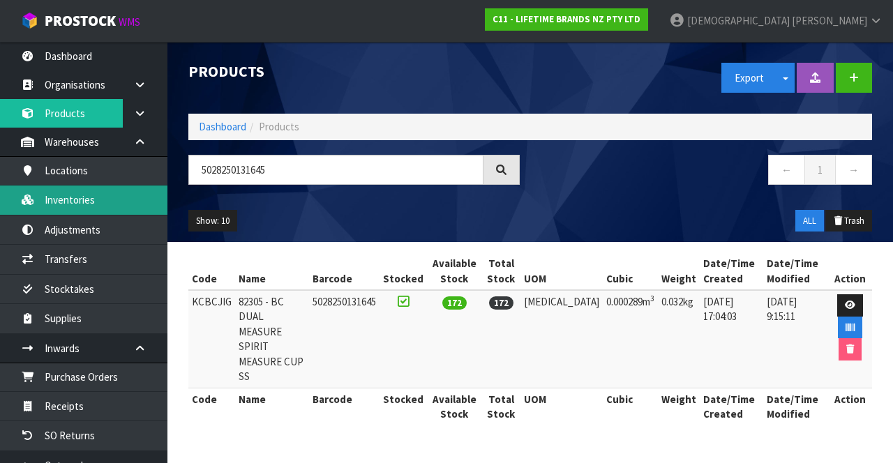
click at [107, 193] on link "Inventories" at bounding box center [83, 200] width 167 height 29
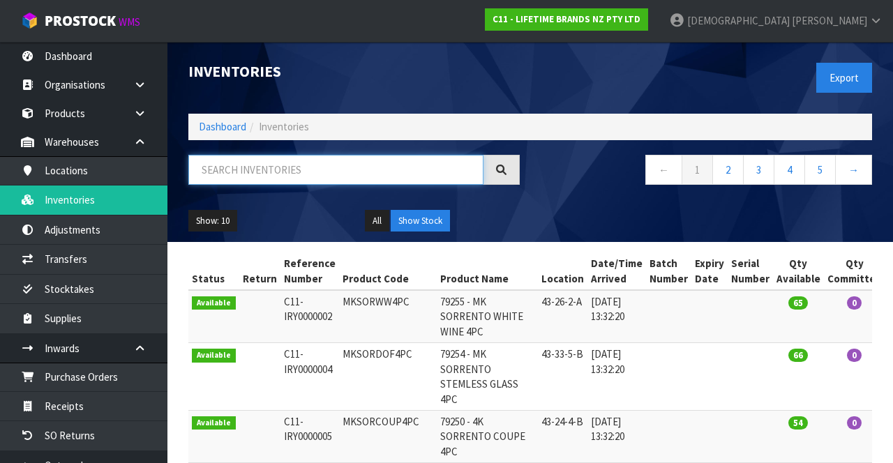
paste input "KCBCJIG"
type input "KCBCJIG"
click at [557, 199] on div "Show: 10 5 10 25 50 All Show Stock" at bounding box center [530, 220] width 705 height 43
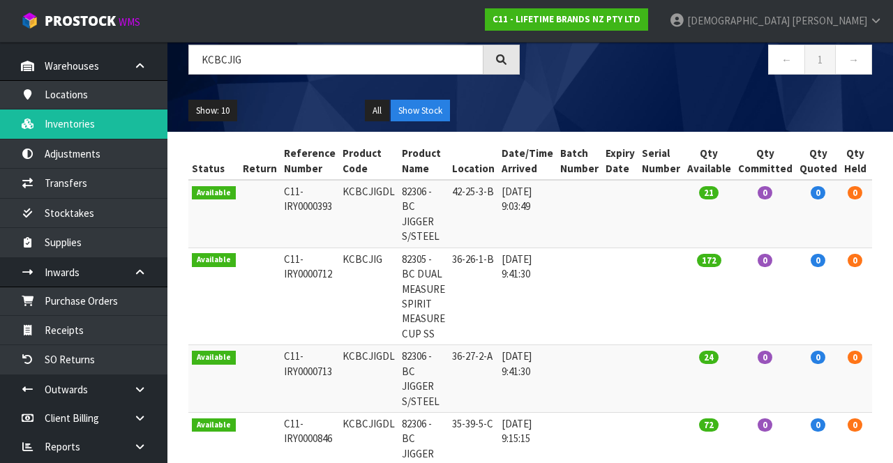
scroll to position [99, 0]
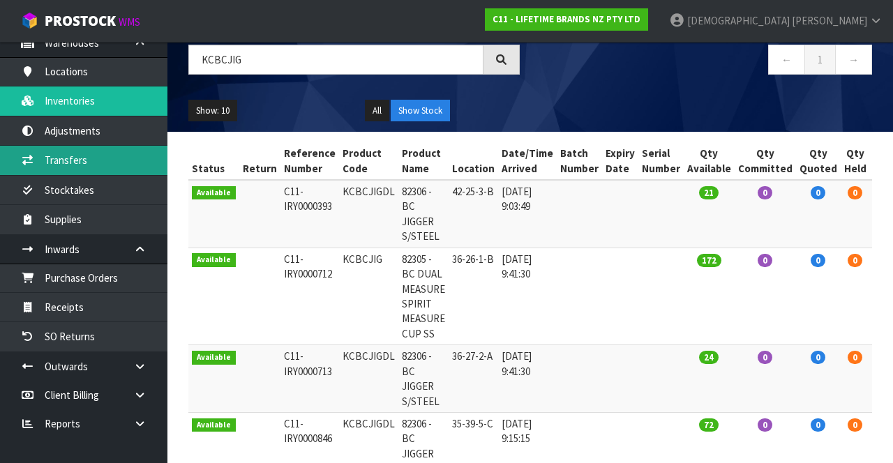
click at [53, 146] on link "Transfers" at bounding box center [83, 160] width 167 height 29
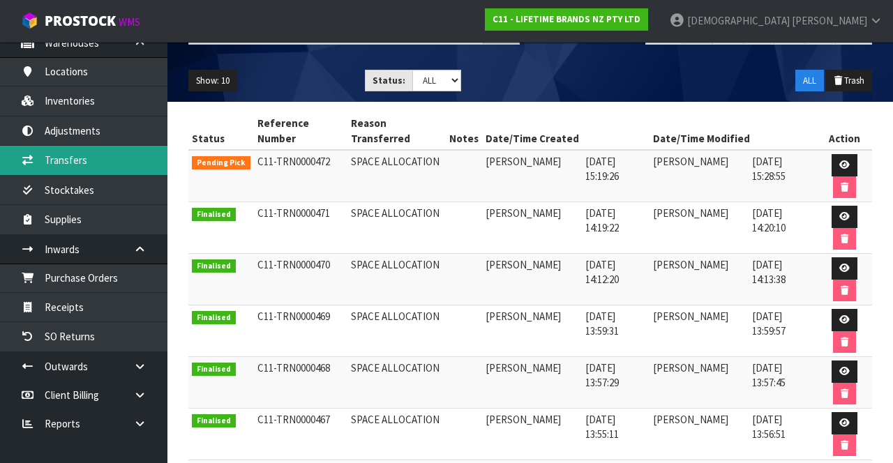
scroll to position [149, 0]
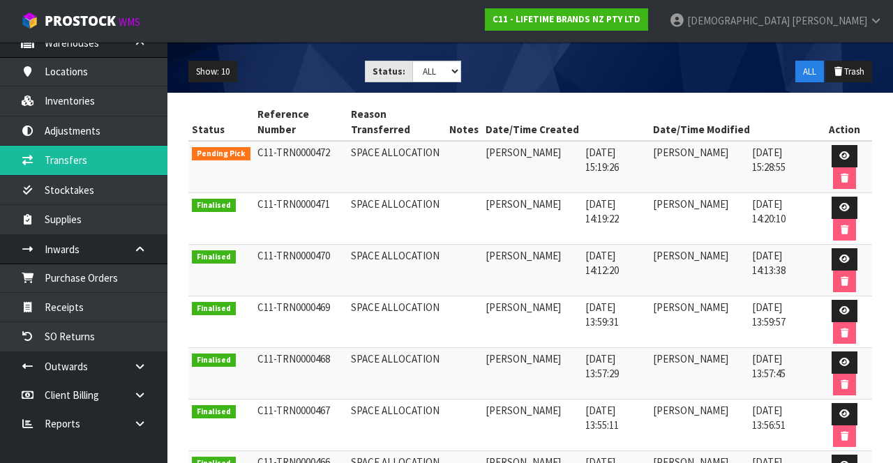
click at [557, 176] on td "[PERSON_NAME]" at bounding box center [698, 167] width 99 height 52
click at [557, 153] on icon at bounding box center [844, 155] width 10 height 9
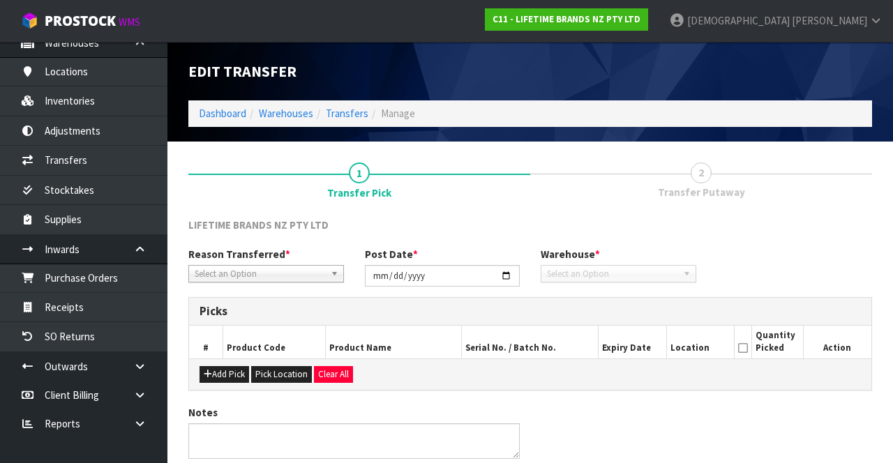
type input "[DATE]"
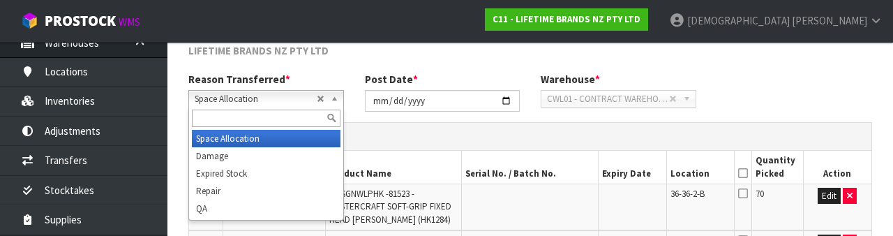
click at [445, 60] on div "LIFETIME BRANDS NZ PTY LTD" at bounding box center [530, 57] width 705 height 29
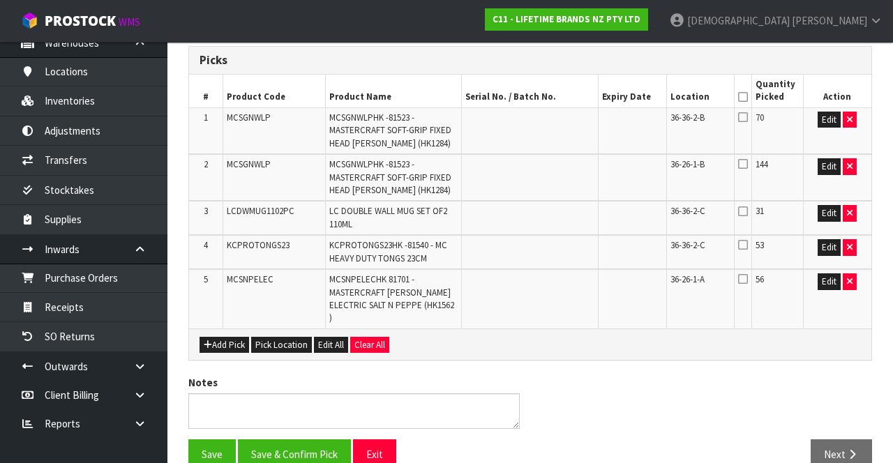
scroll to position [252, 0]
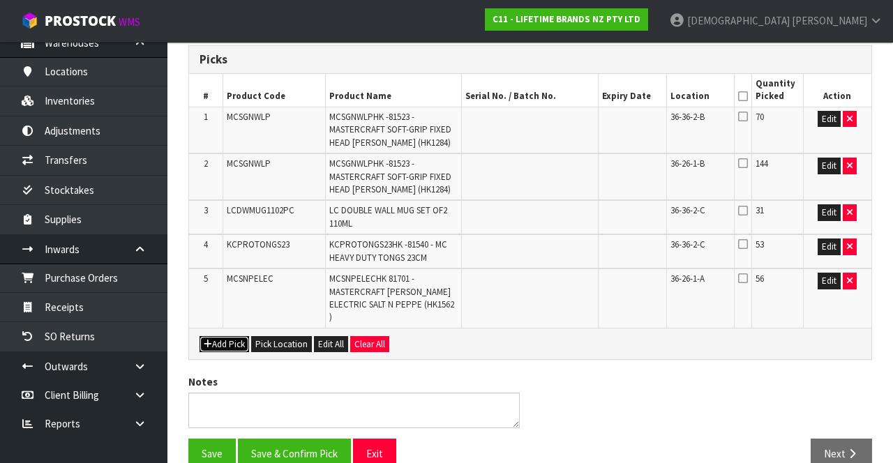
click at [224, 336] on button "Add Pick" at bounding box center [224, 344] width 50 height 17
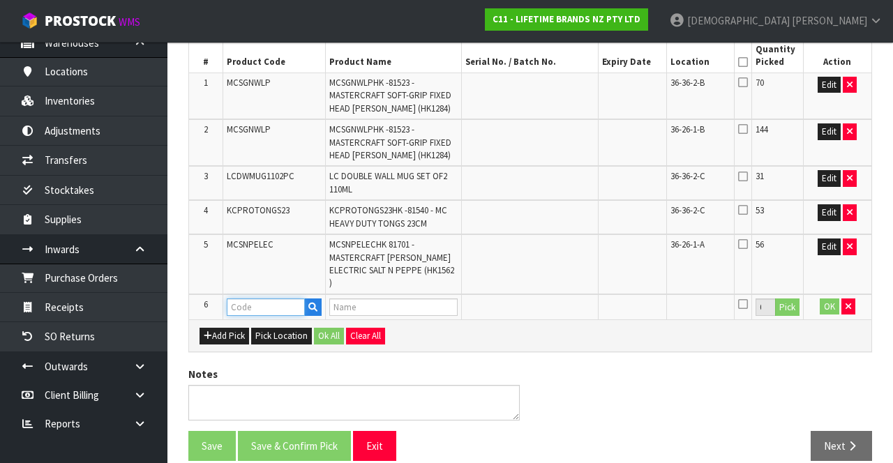
click at [262, 299] on input "text" at bounding box center [266, 307] width 78 height 17
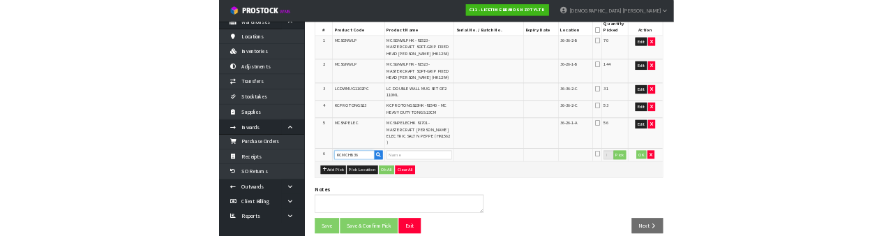
scroll to position [407, 0]
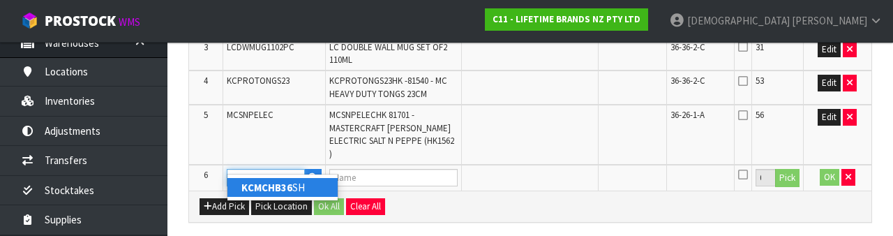
type input "KCMCHB36SH"
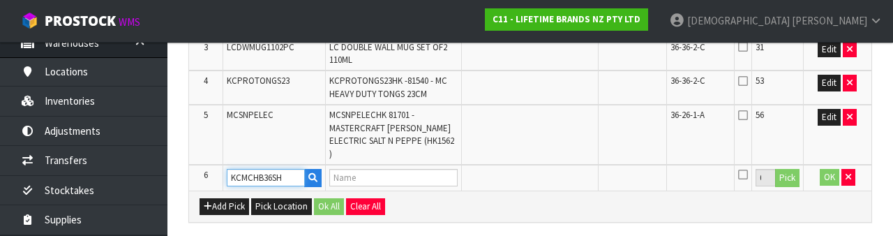
type input "MC LOOSE BASE RND DEEP CKE PN 230X8CM NS"
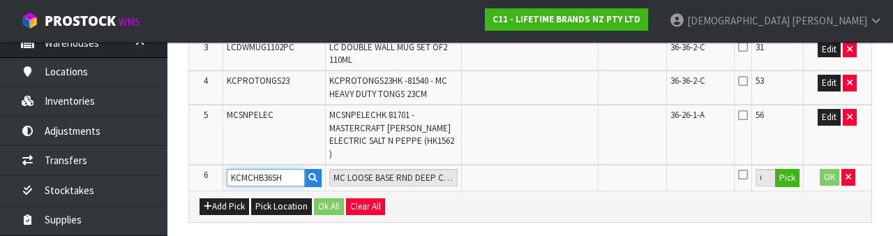
type input "KCMCHB36SH"
click at [557, 172] on td at bounding box center [632, 178] width 68 height 26
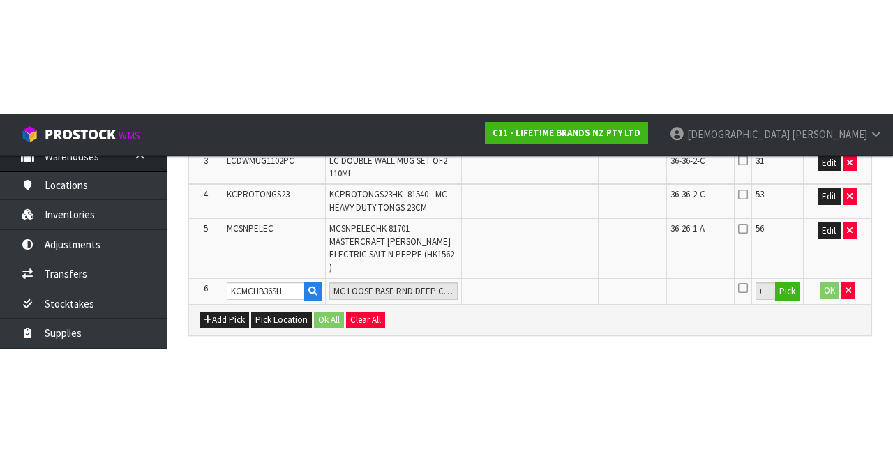
scroll to position [289, 0]
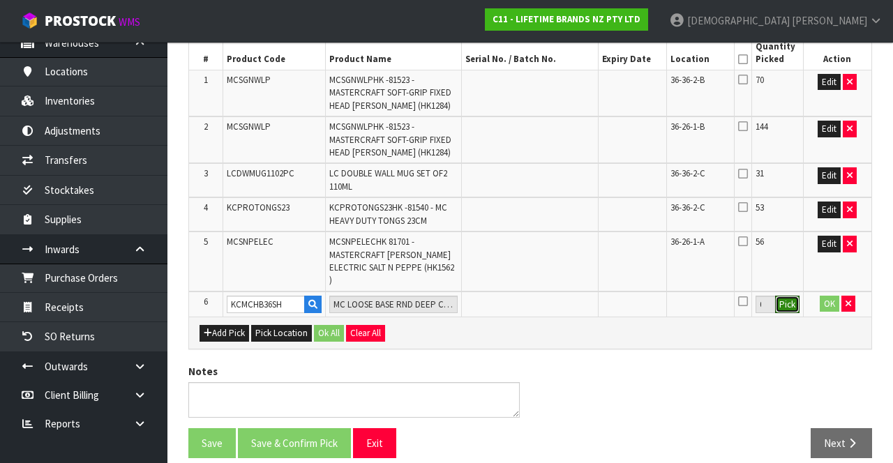
click at [557, 296] on button "Pick" at bounding box center [787, 305] width 24 height 18
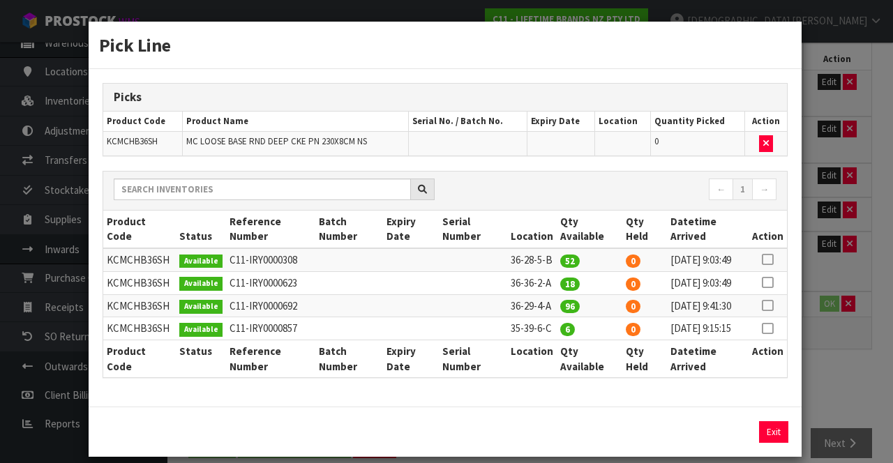
scroll to position [69, 0]
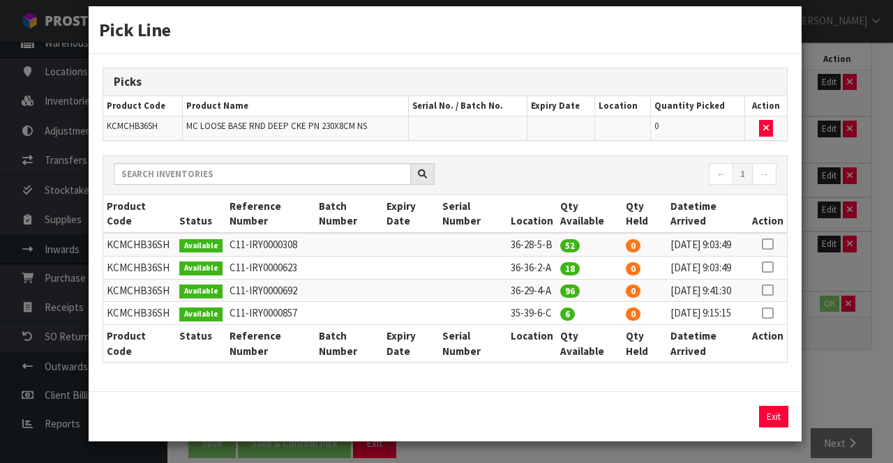
click at [557, 267] on icon at bounding box center [767, 267] width 11 height 1
click at [557, 412] on button "Assign Pick" at bounding box center [726, 417] width 57 height 22
type input "18"
click at [557, 342] on div "Pick Line Picks Product Code Product Name Serial No. / Batch No. Expiry Date Lo…" at bounding box center [446, 231] width 893 height 463
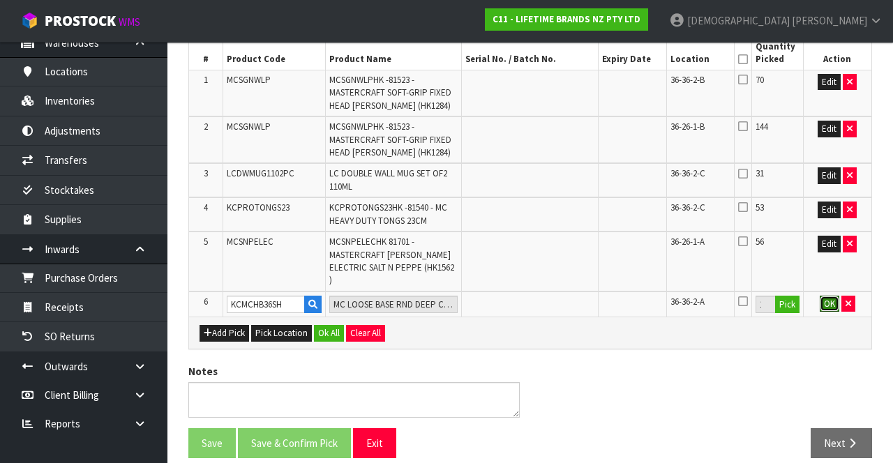
click at [557, 296] on button "OK" at bounding box center [830, 304] width 20 height 17
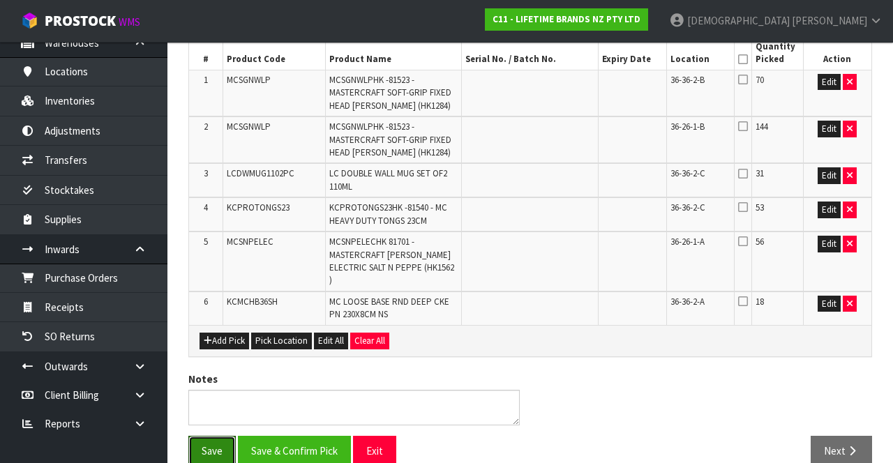
click at [203, 436] on button "Save" at bounding box center [211, 451] width 47 height 30
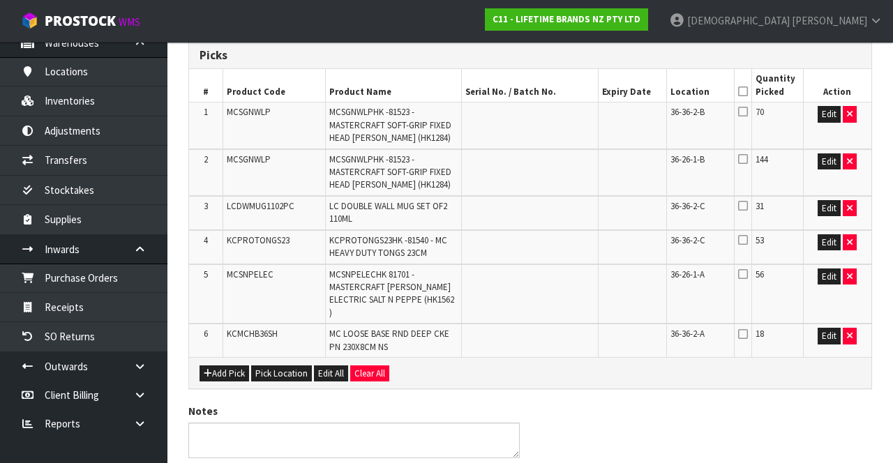
scroll to position [308, 0]
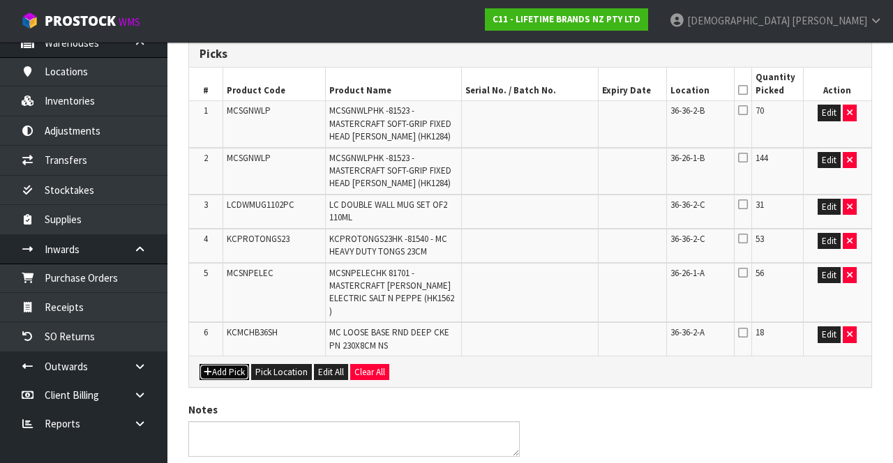
click at [205, 364] on button "Add Pick" at bounding box center [224, 372] width 50 height 17
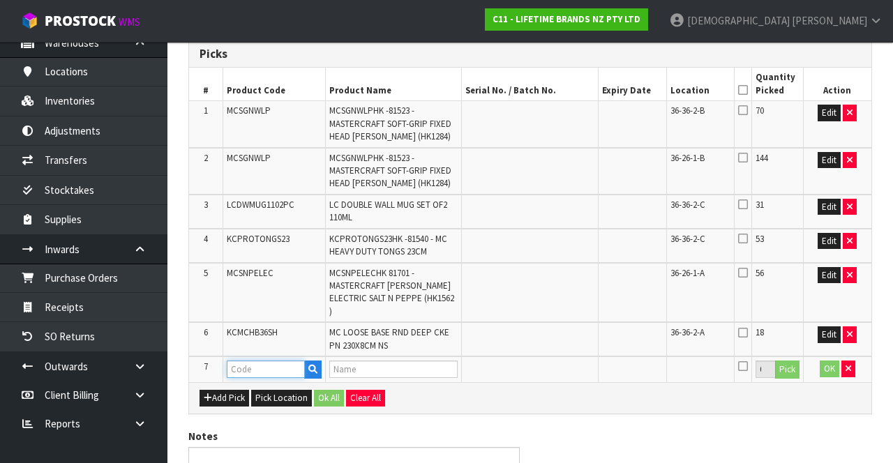
click at [259, 361] on input "text" at bounding box center [266, 369] width 78 height 17
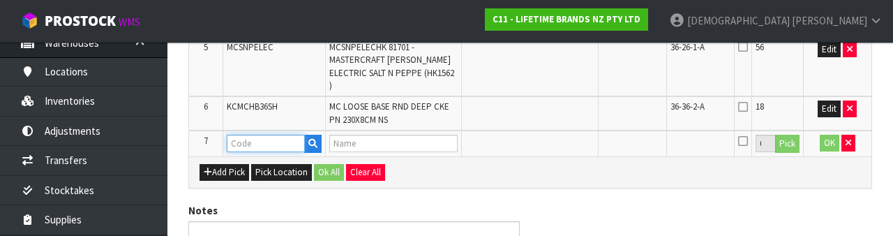
scroll to position [537, 0]
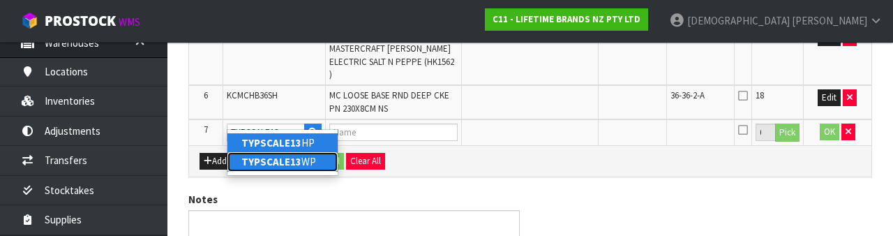
click at [275, 167] on link "TYPSCALE13 WP" at bounding box center [282, 161] width 110 height 19
type input "TYPSCALE13WP"
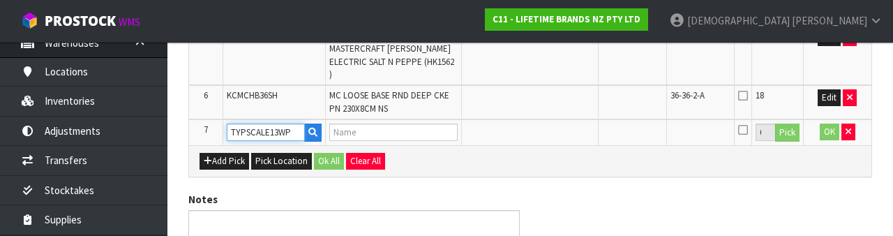
type input "83500 - TY PRO SCALE 14KG DIGITAL WATERPROOF"
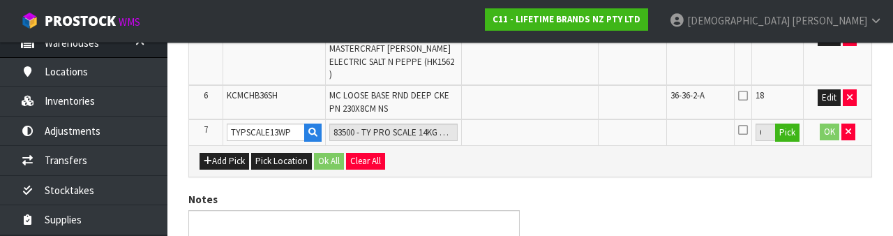
click at [557, 160] on div "Add Pick Pick Location Ok All Clear All" at bounding box center [530, 160] width 682 height 31
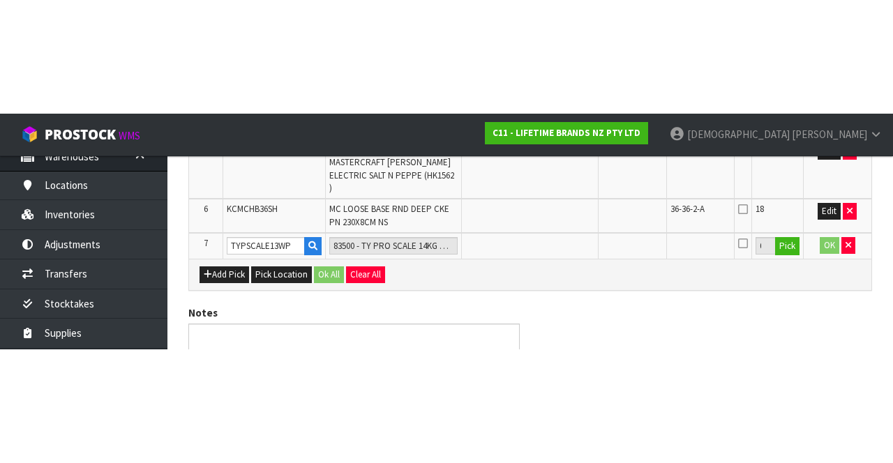
scroll to position [373, 0]
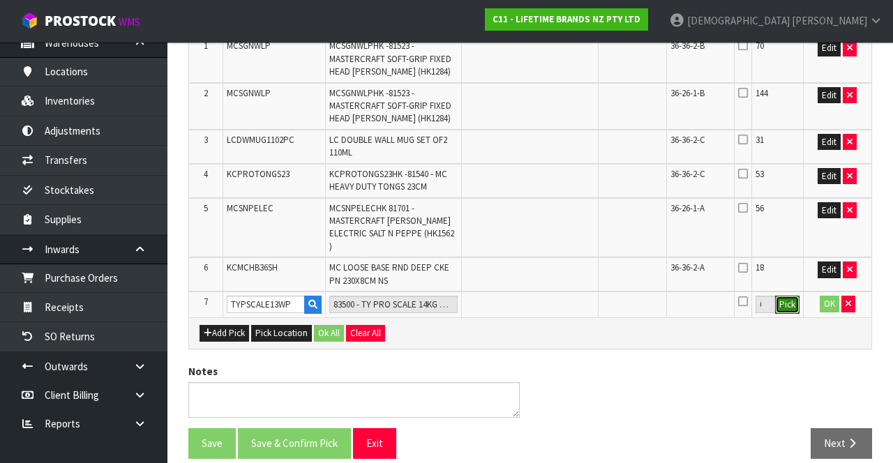
click at [557, 296] on button "Pick" at bounding box center [787, 305] width 24 height 18
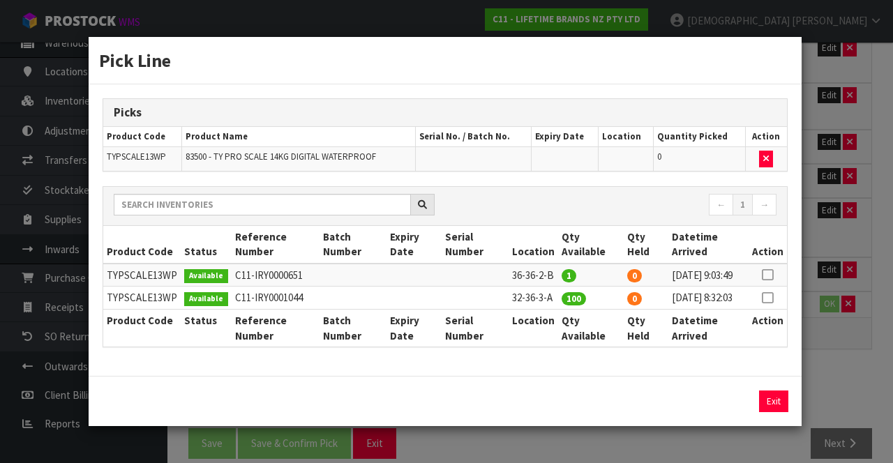
click at [557, 275] on icon at bounding box center [767, 275] width 11 height 1
click at [557, 412] on button "Assign Pick" at bounding box center [726, 402] width 57 height 22
type input "1"
click at [557, 336] on div "Pick Line Picks Product Code Product Name Serial No. / Batch No. Expiry Date Lo…" at bounding box center [446, 231] width 893 height 463
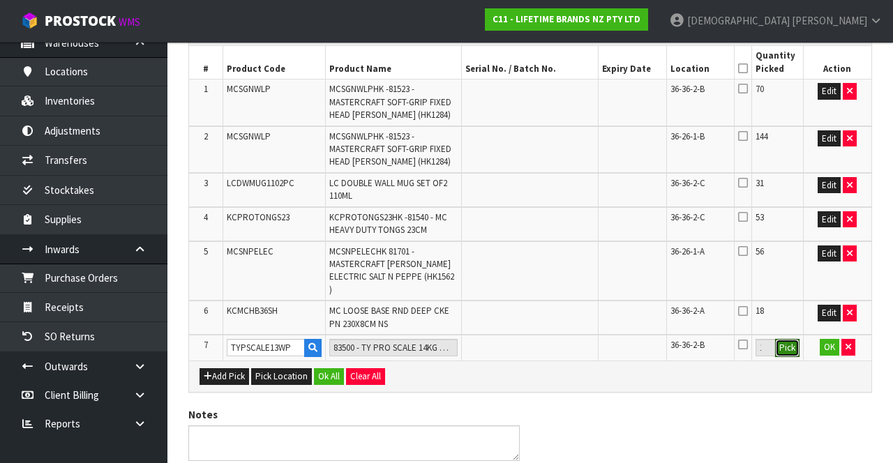
scroll to position [328, 0]
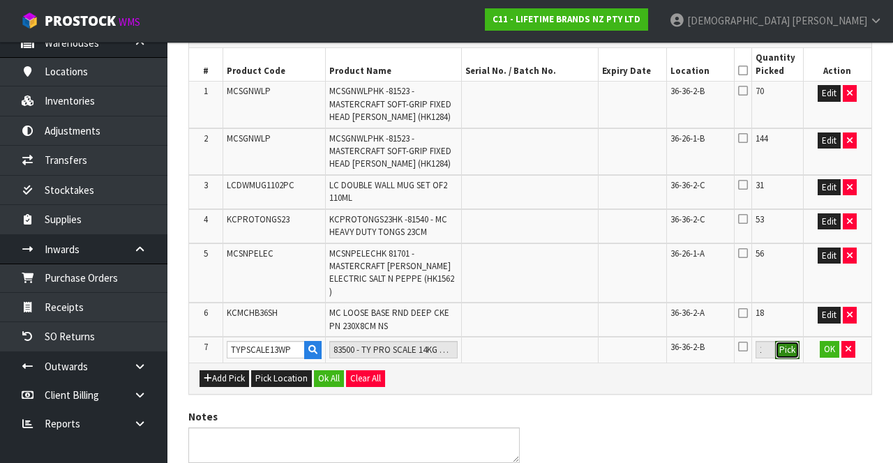
click at [557, 341] on button "Pick" at bounding box center [787, 350] width 24 height 18
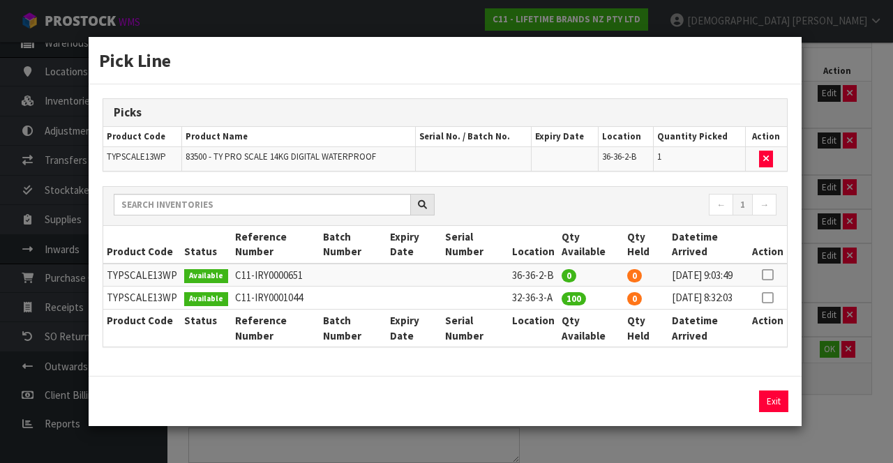
click at [557, 366] on div "Pick Line Picks Product Code Product Name Serial No. / Batch No. Expiry Date Lo…" at bounding box center [446, 231] width 893 height 463
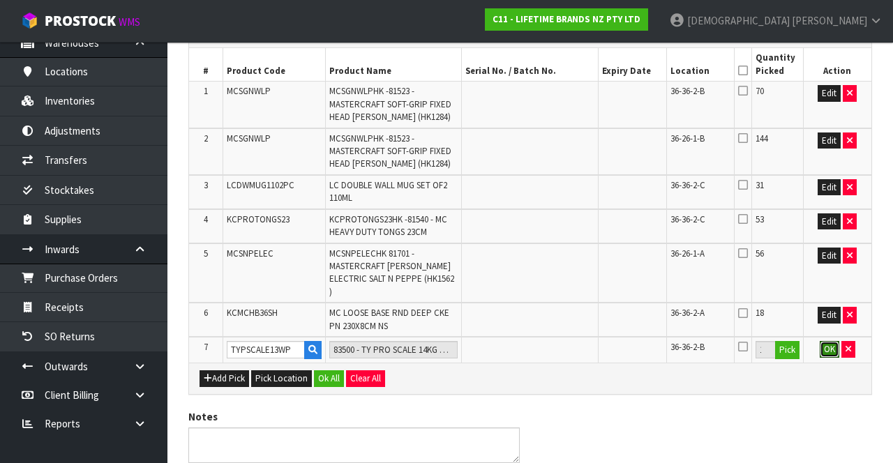
click at [557, 341] on button "OK" at bounding box center [830, 349] width 20 height 17
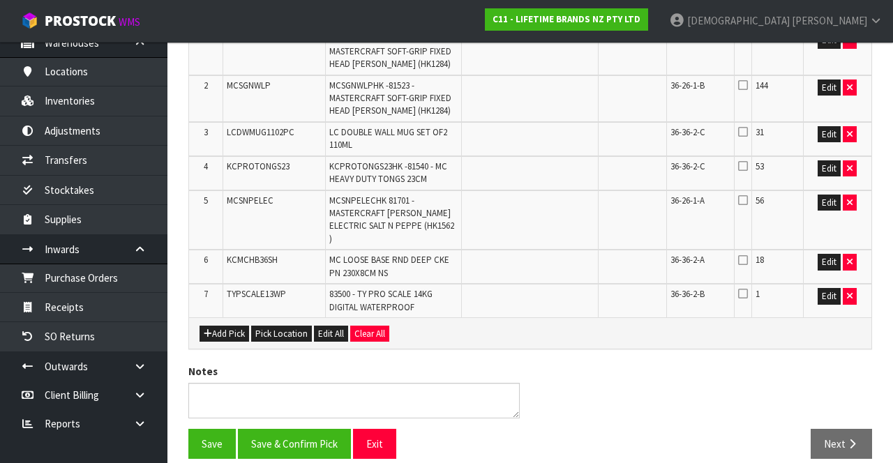
scroll to position [382, 0]
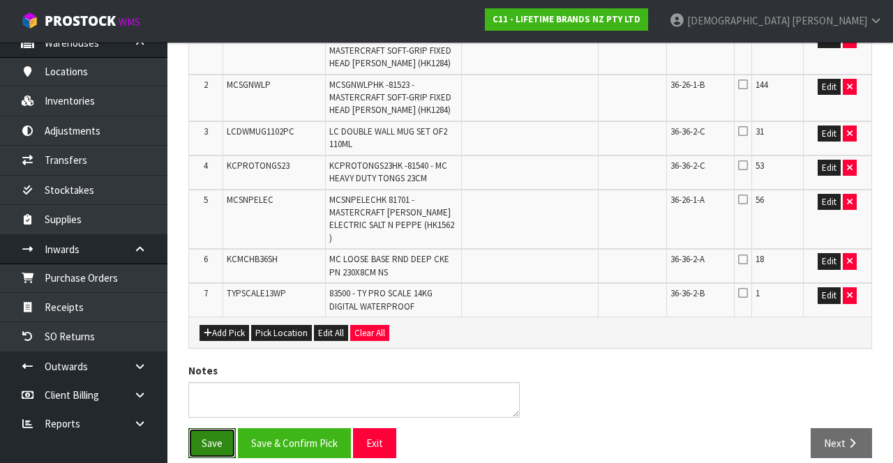
click at [197, 428] on button "Save" at bounding box center [211, 443] width 47 height 30
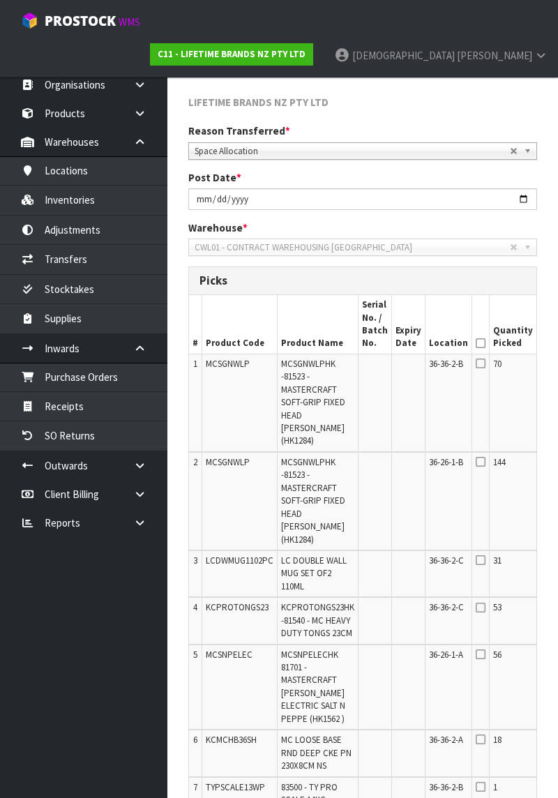
scroll to position [0, 0]
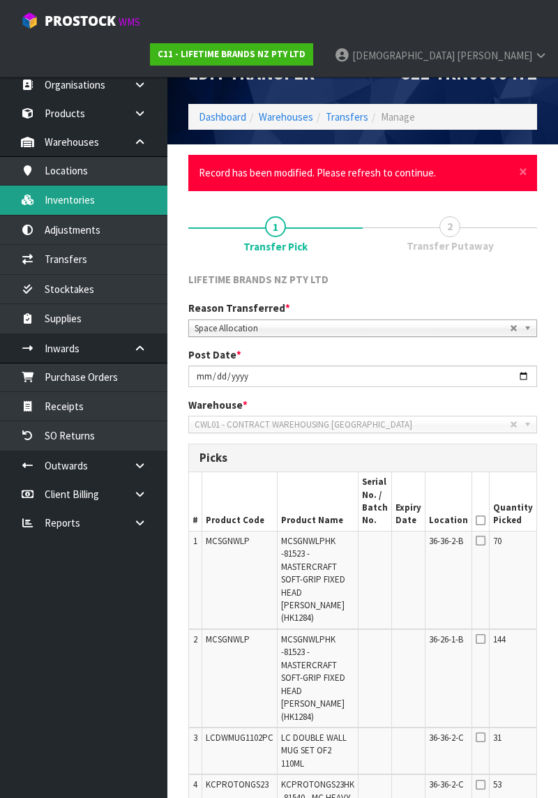
click at [100, 208] on link "Inventories" at bounding box center [83, 200] width 167 height 29
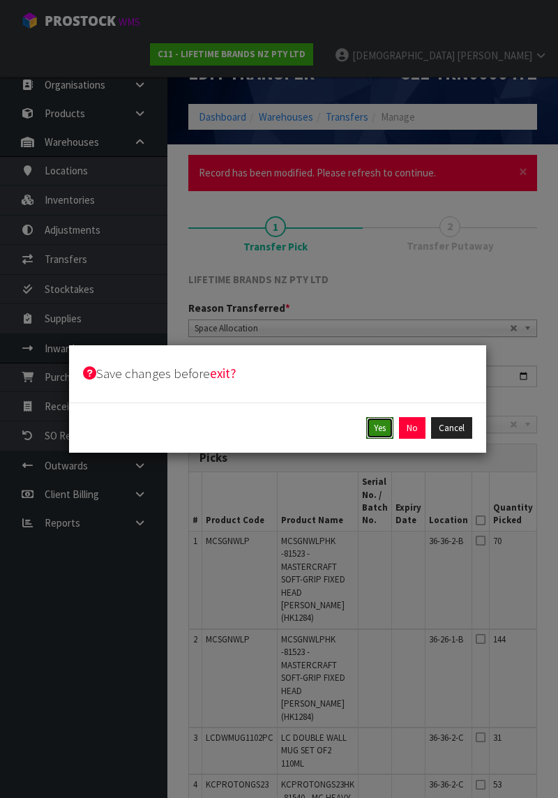
click at [381, 431] on button "Yes" at bounding box center [379, 428] width 27 height 22
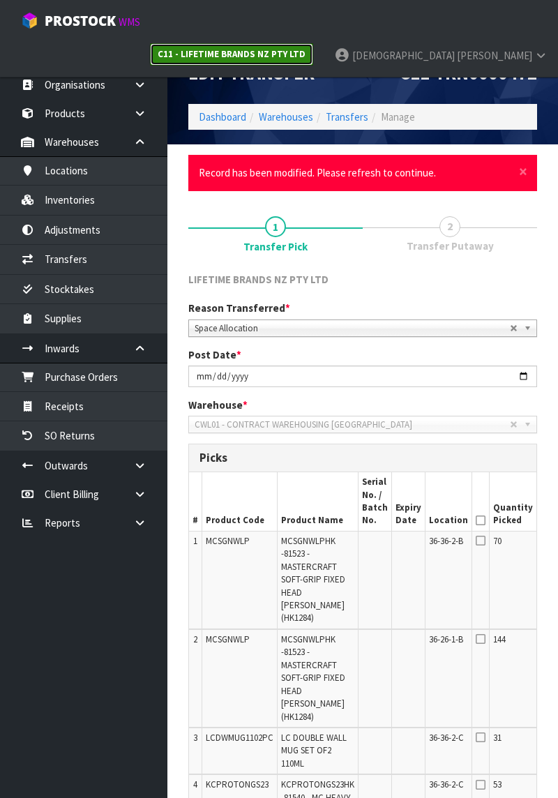
click at [306, 48] on strong "C11 - LIFETIME BRANDS NZ PTY LTD" at bounding box center [232, 54] width 148 height 12
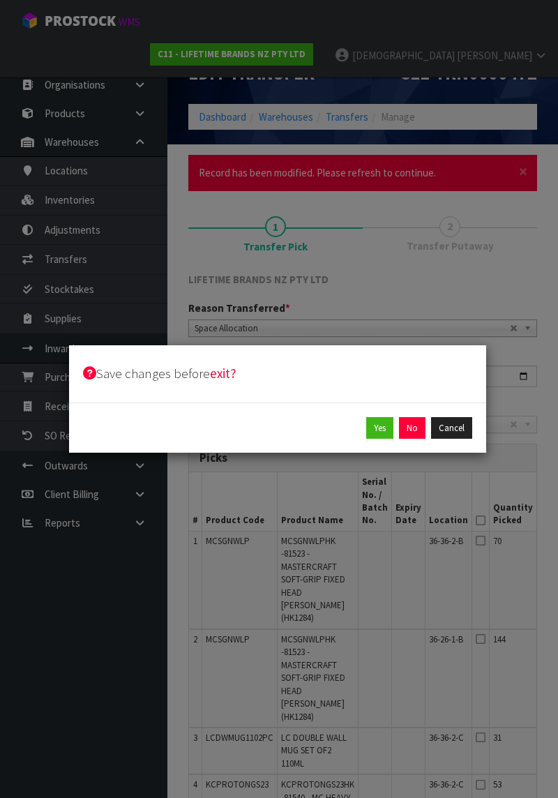
click at [482, 289] on div "Save changes before exit? Yes No Cancel" at bounding box center [279, 399] width 558 height 798
click at [455, 431] on button "Cancel" at bounding box center [451, 428] width 41 height 22
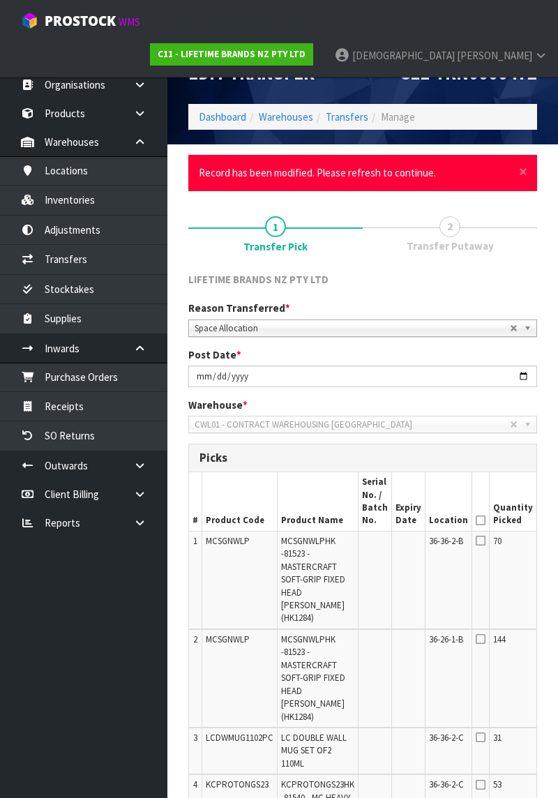
click at [492, 271] on div "LIFETIME BRANDS NZ PTY LTD Reason Transferred * Space Allocation Damage Expired…" at bounding box center [362, 734] width 349 height 944
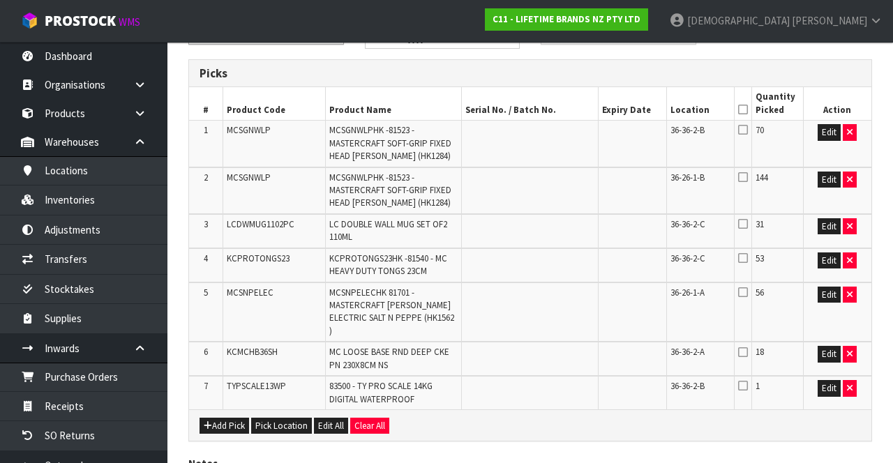
scroll to position [279, 0]
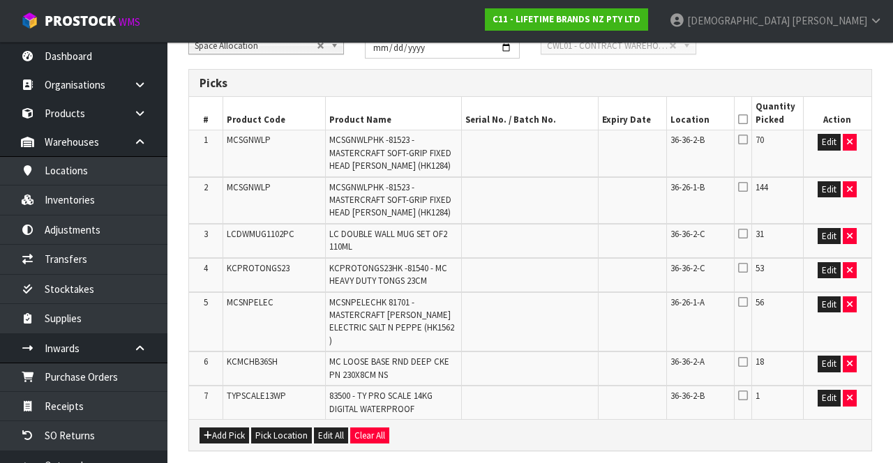
click at [223, 206] on td "MCSGNWLP" at bounding box center [274, 200] width 103 height 47
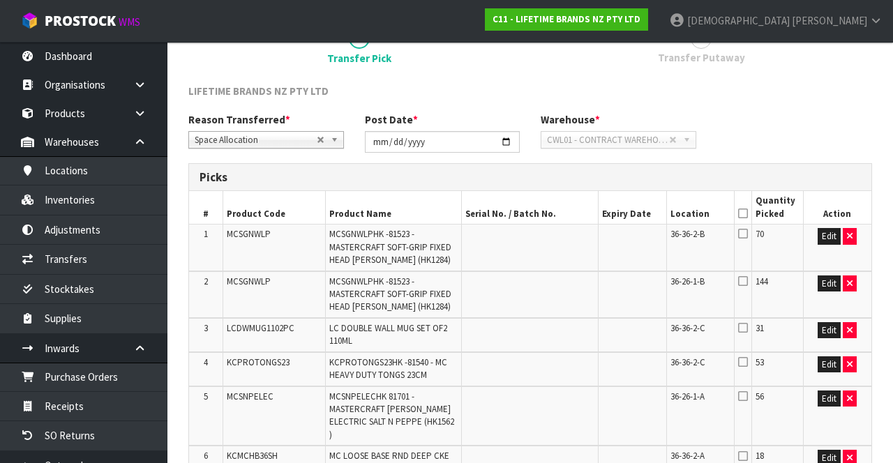
scroll to position [220, 0]
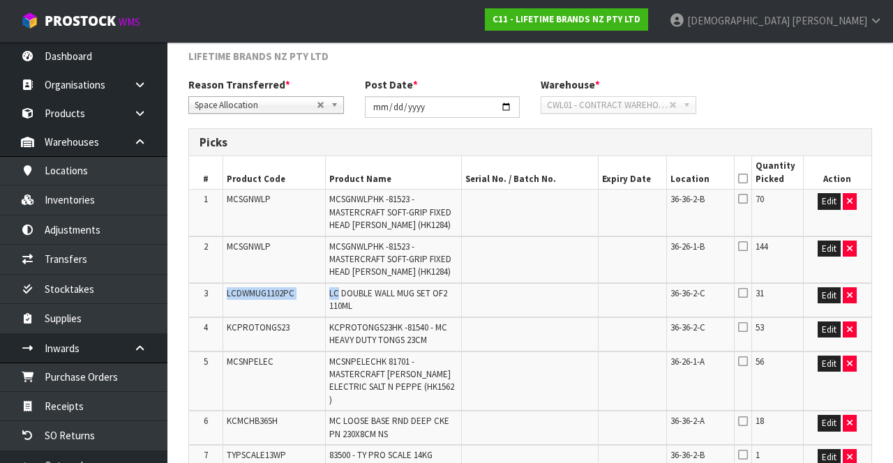
copy tr "LCDWMUG1102PC LC"
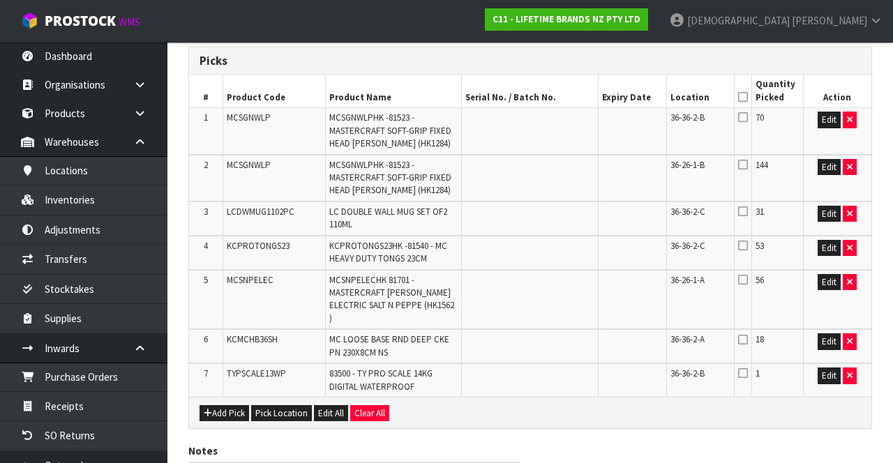
scroll to position [302, 0]
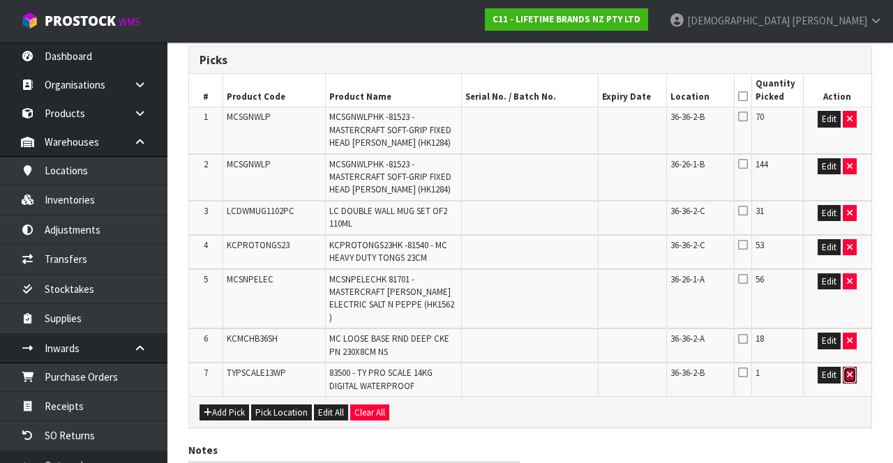
click at [557, 370] on icon "button" at bounding box center [850, 374] width 6 height 9
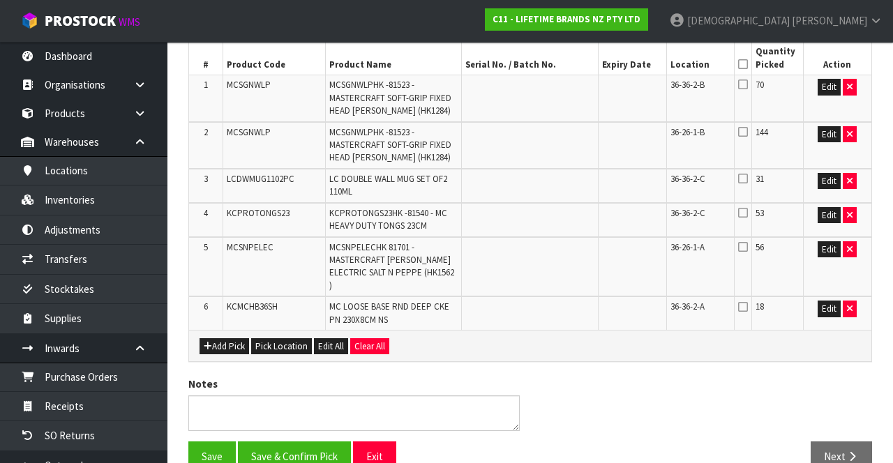
scroll to position [338, 0]
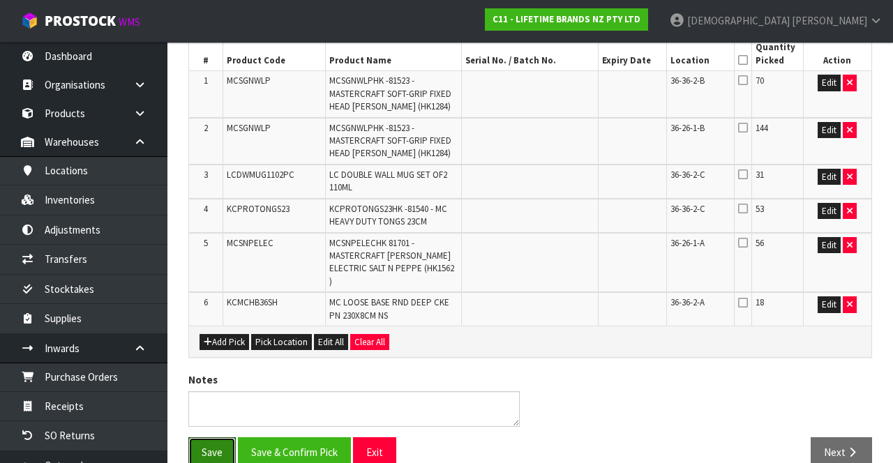
click at [206, 437] on button "Save" at bounding box center [211, 452] width 47 height 30
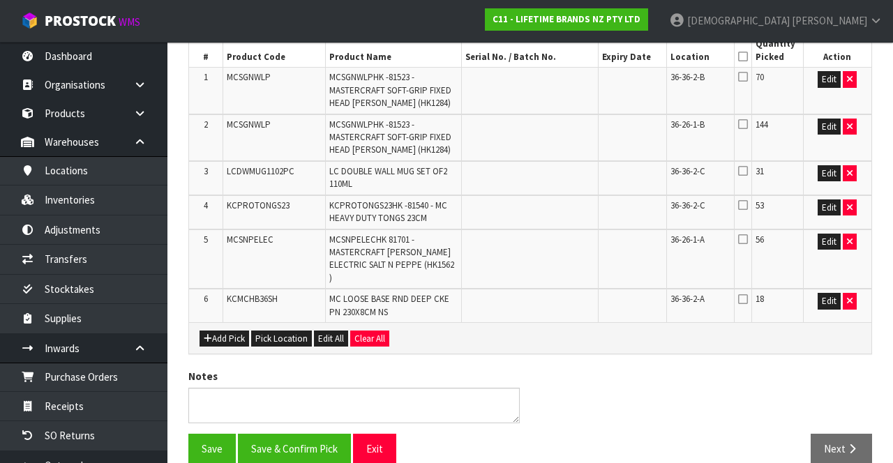
scroll to position [342, 0]
click at [505, 369] on div "Notes" at bounding box center [354, 396] width 352 height 54
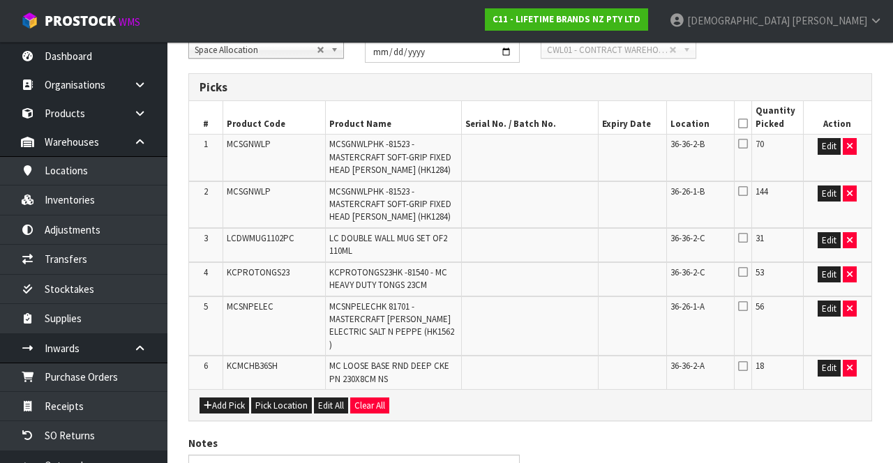
scroll to position [250, 0]
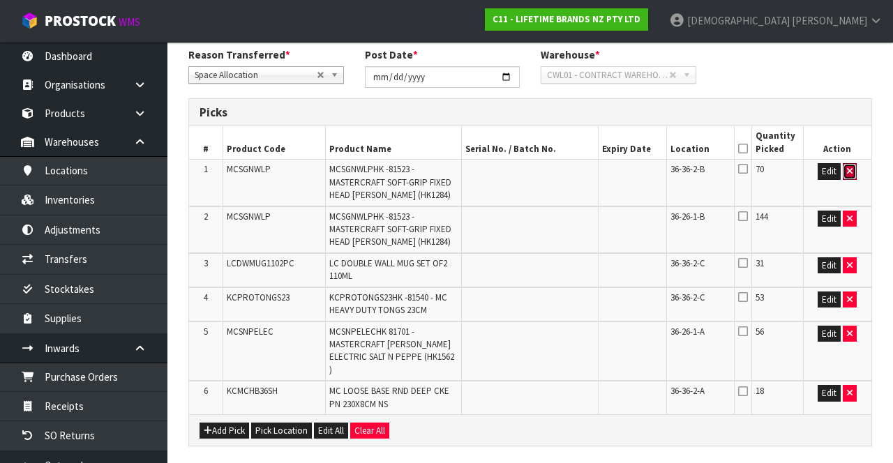
click at [557, 165] on button "button" at bounding box center [850, 171] width 14 height 17
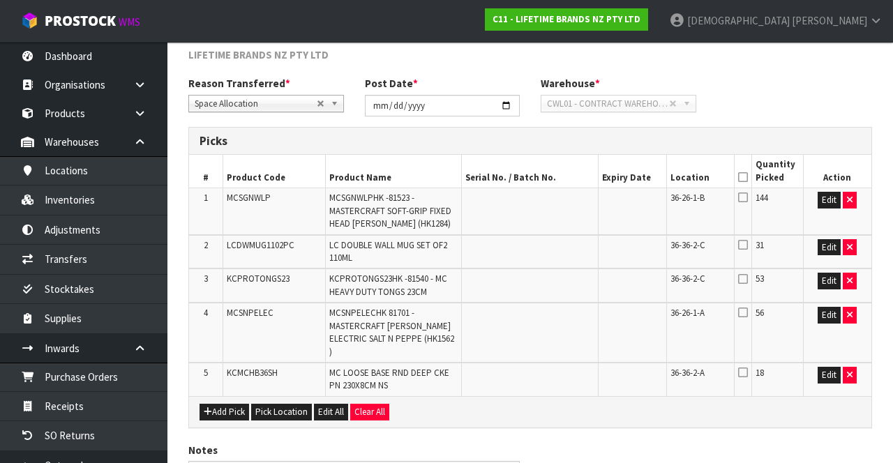
scroll to position [219, 0]
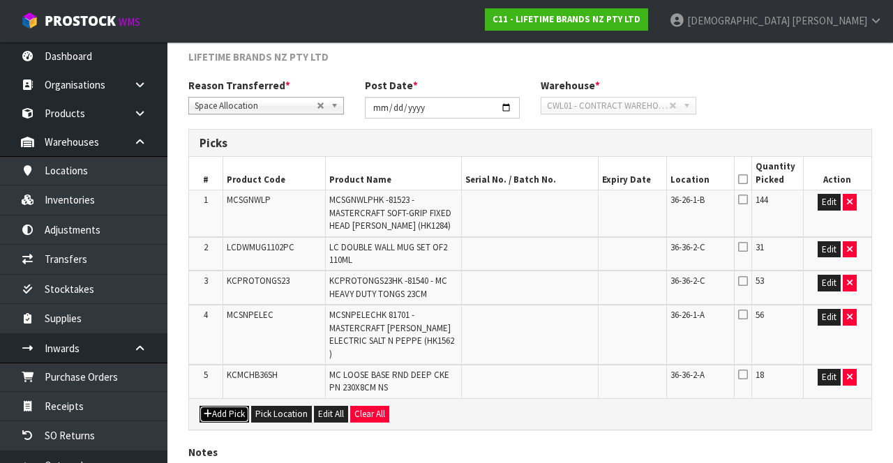
click at [203, 406] on button "Add Pick" at bounding box center [224, 414] width 50 height 17
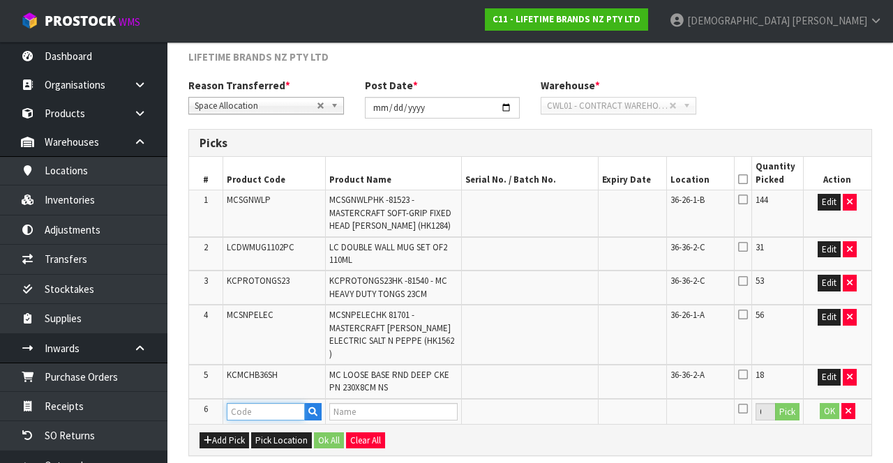
click at [285, 403] on input "text" at bounding box center [266, 411] width 78 height 17
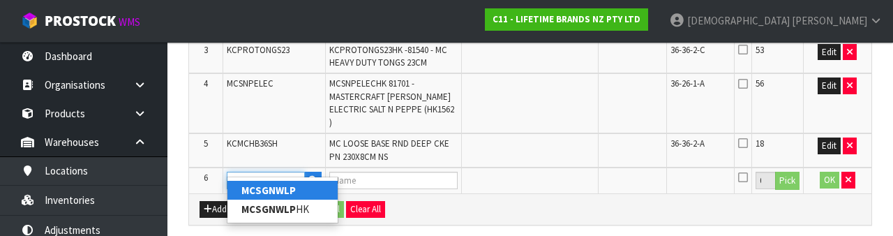
scroll to position [451, 0]
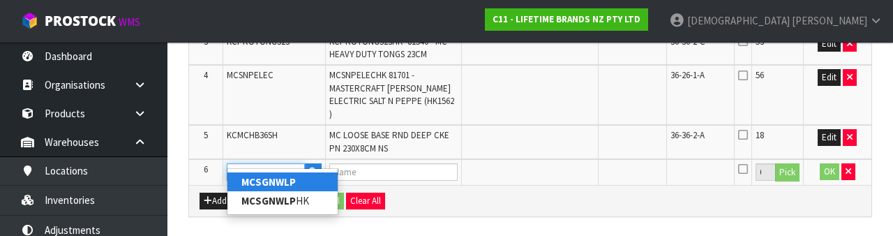
type input "MCSGNWLP"
click at [557, 186] on div "Add Pick Pick Location Ok All Clear All" at bounding box center [530, 200] width 682 height 31
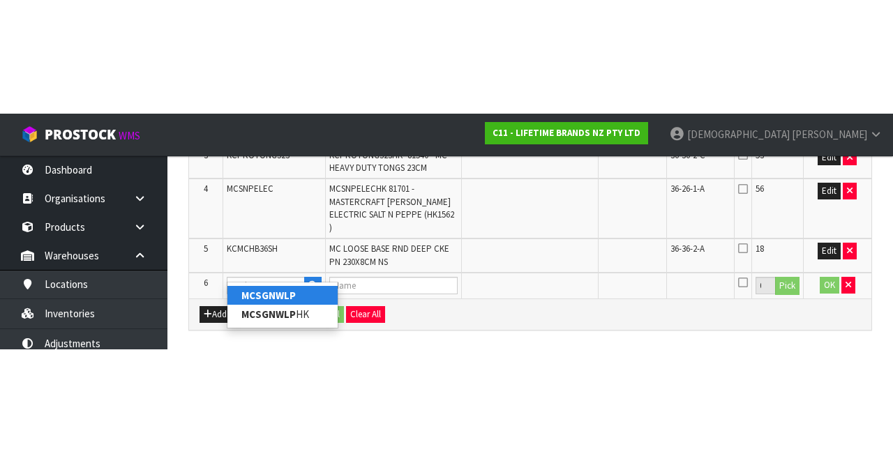
scroll to position [326, 0]
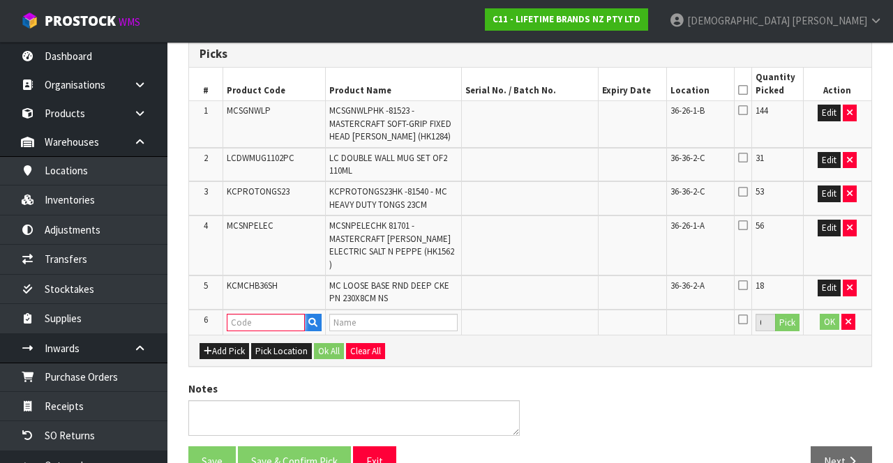
click at [253, 314] on input "text" at bounding box center [266, 322] width 78 height 17
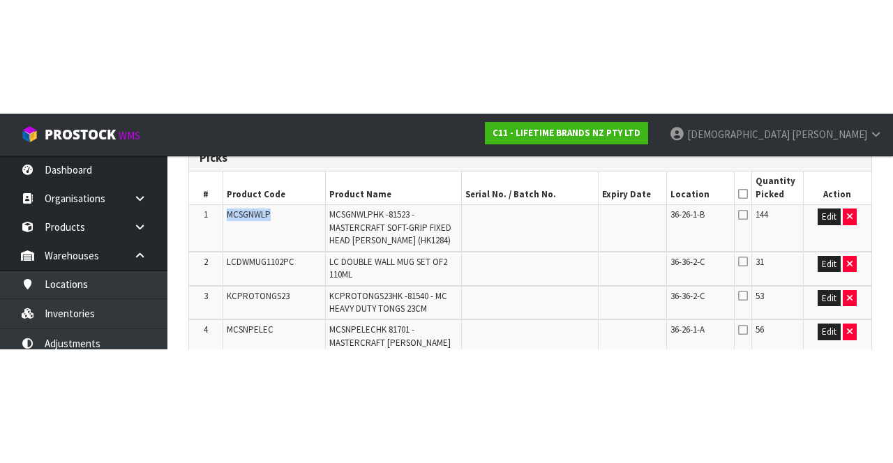
scroll to position [318, 0]
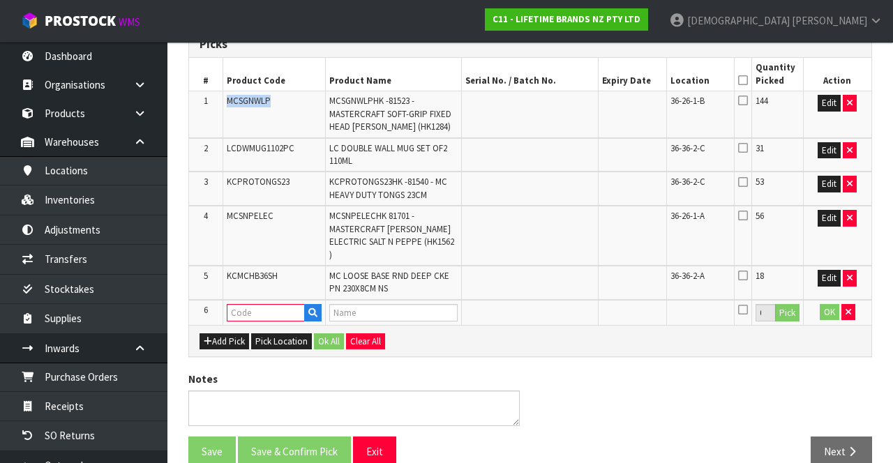
copy span "MCSGNWLP"
click at [247, 304] on input "text" at bounding box center [266, 312] width 78 height 17
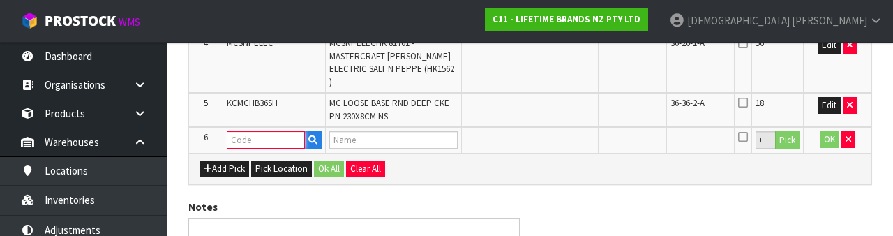
scroll to position [491, 0]
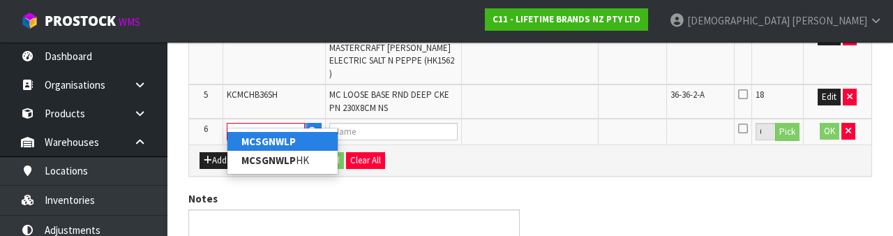
type input "MCSGNWLP"
click at [557, 157] on div "Add Pick Pick Location Ok All Clear All" at bounding box center [530, 159] width 682 height 31
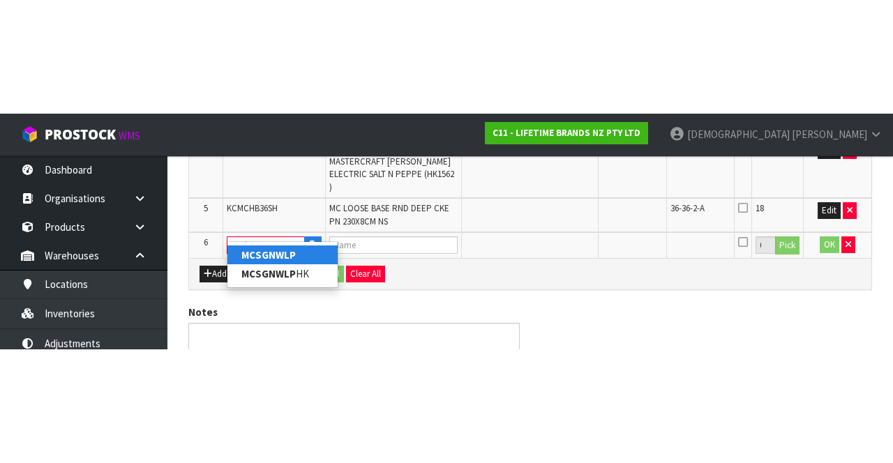
scroll to position [326, 0]
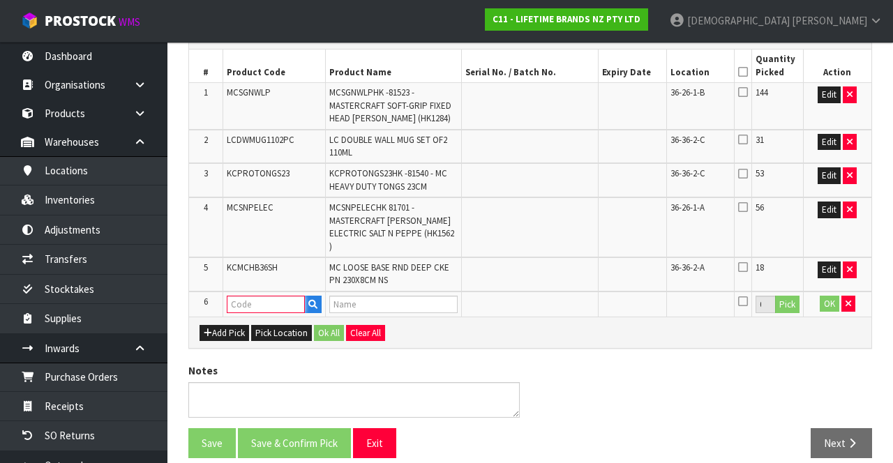
click at [257, 296] on input "text" at bounding box center [266, 304] width 78 height 17
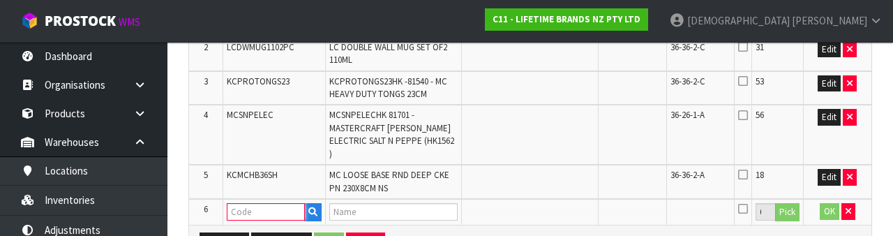
scroll to position [491, 0]
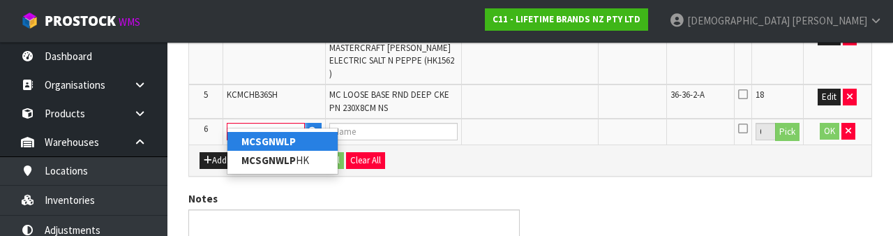
type input "MCSGNWLP"
click at [466, 148] on div "Add Pick Pick Location Ok All Clear All" at bounding box center [530, 159] width 682 height 31
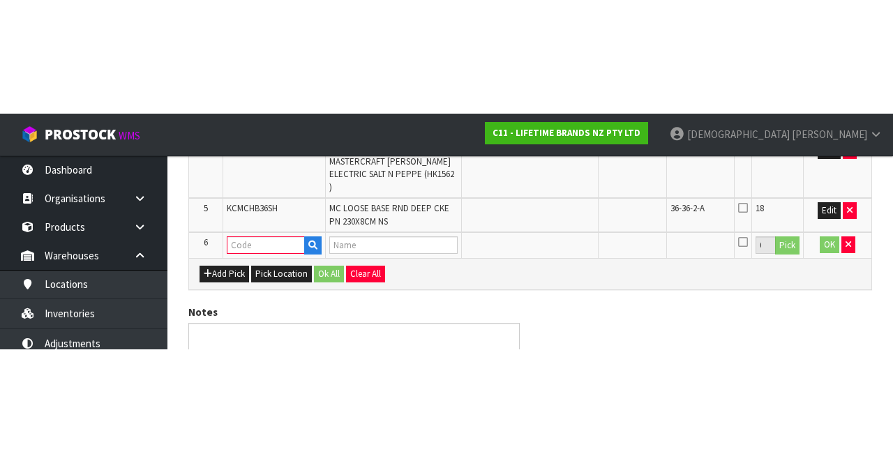
scroll to position [326, 0]
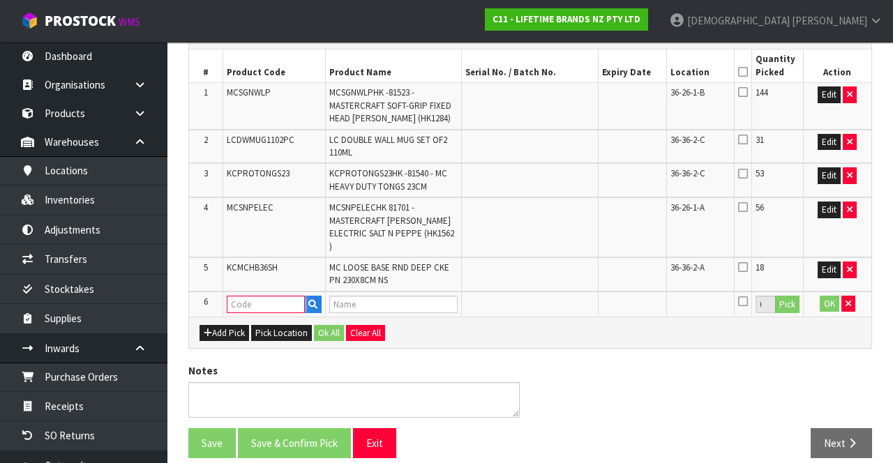
click at [255, 296] on input "text" at bounding box center [266, 304] width 78 height 17
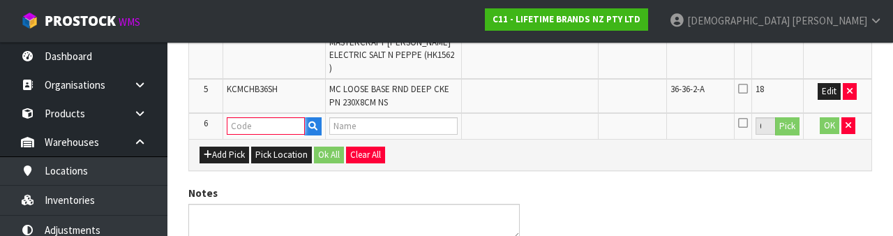
scroll to position [495, 0]
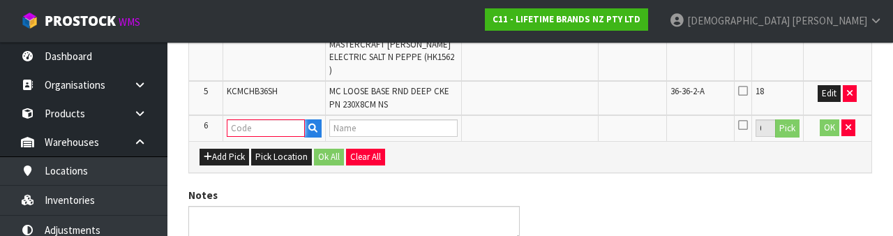
paste input "MCSGNWLP"
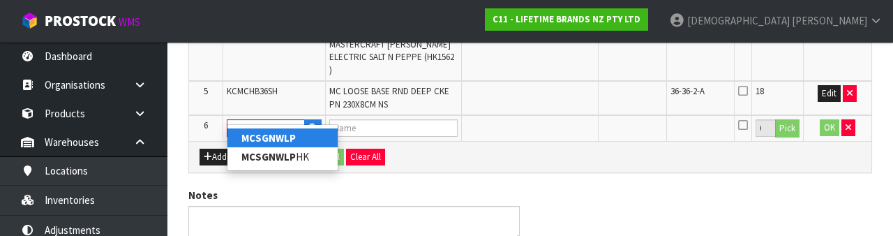
click at [275, 141] on strong "MCSGNWLP" at bounding box center [268, 137] width 54 height 13
type input "MCSGNWLP"
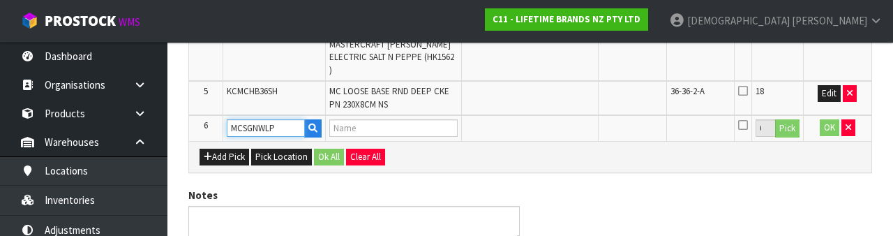
type input "MCSGNWLPHK -81523 - MASTERCRAFT SOFT-GRIP FIXED HEAD [PERSON_NAME] (HK1284)"
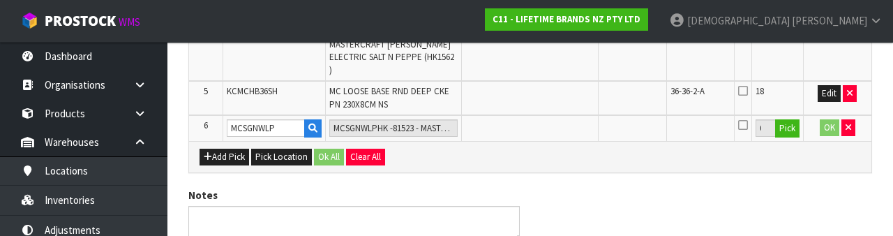
click at [557, 153] on div "Add Pick Pick Location Ok All Clear All" at bounding box center [530, 156] width 682 height 31
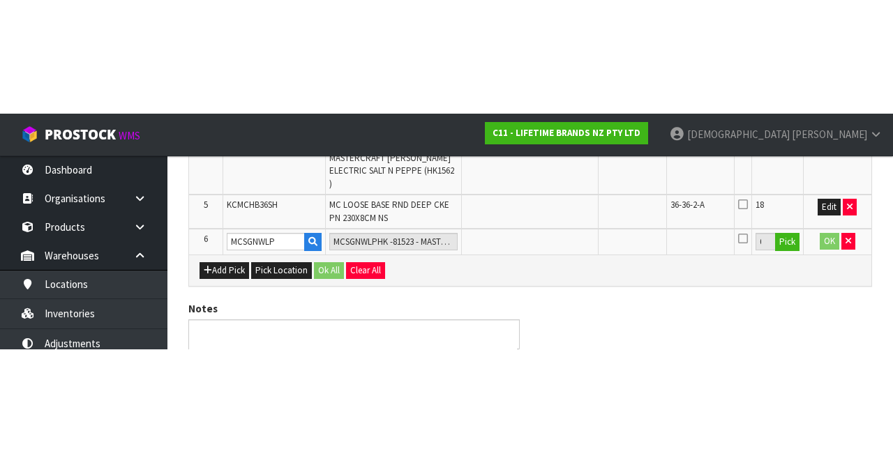
scroll to position [326, 0]
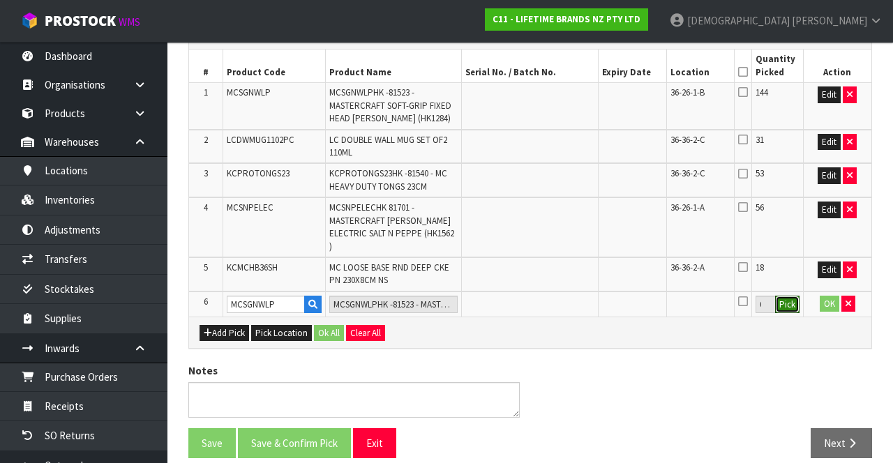
click at [557, 296] on button "Pick" at bounding box center [787, 305] width 24 height 18
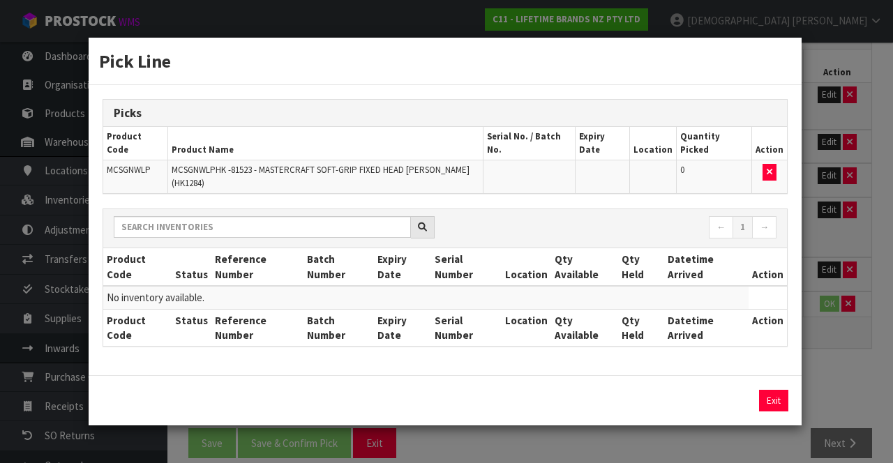
click at [557, 340] on div "Pick Line Picks Product Code Product Name Serial No. / Batch No. Expiry Date Lo…" at bounding box center [446, 231] width 893 height 463
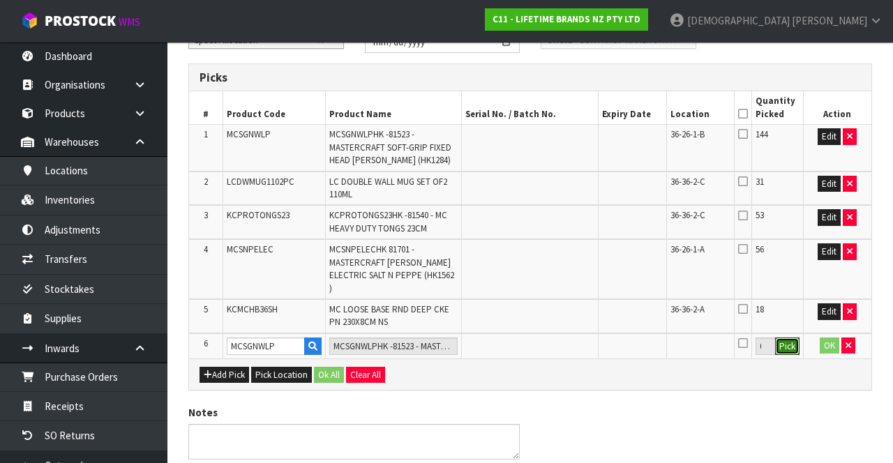
scroll to position [285, 0]
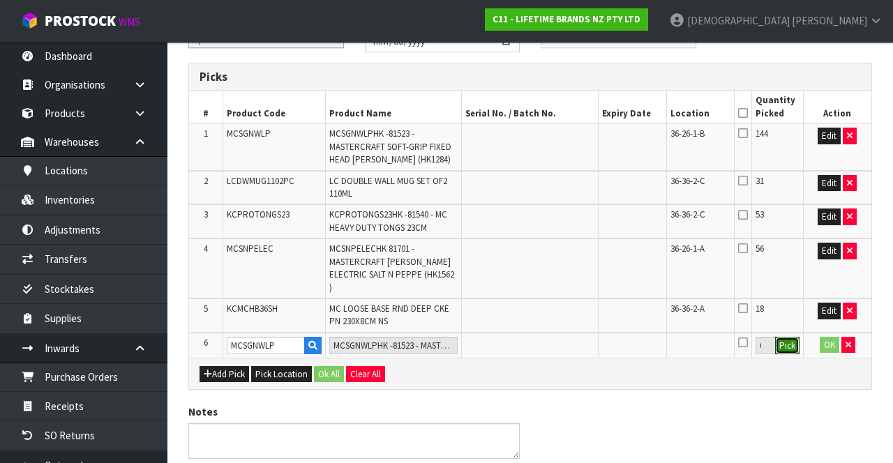
click at [557, 337] on button "Pick" at bounding box center [787, 346] width 24 height 18
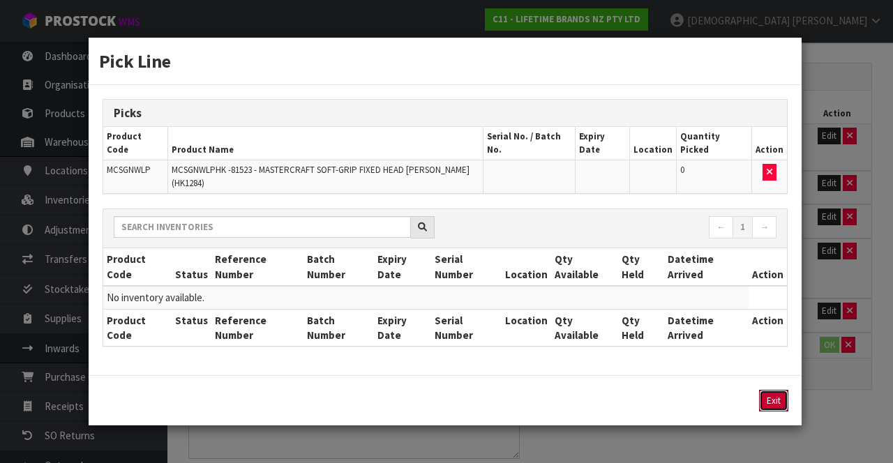
click at [557, 390] on button "Exit" at bounding box center [773, 401] width 29 height 22
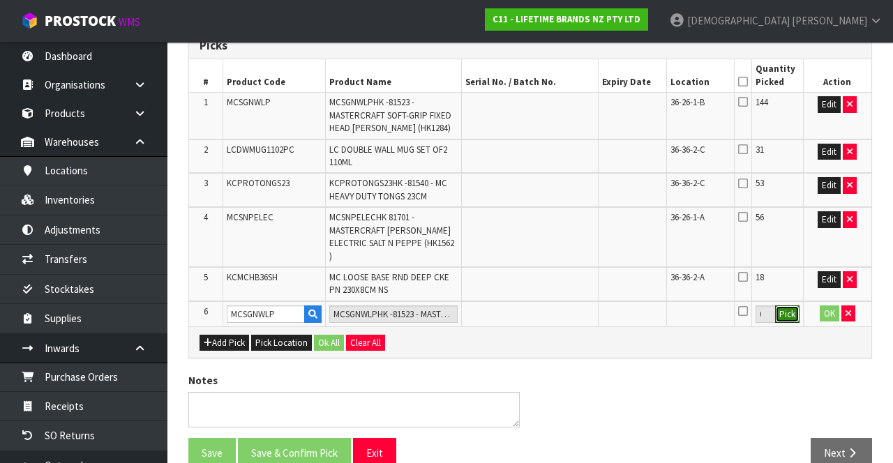
scroll to position [319, 0]
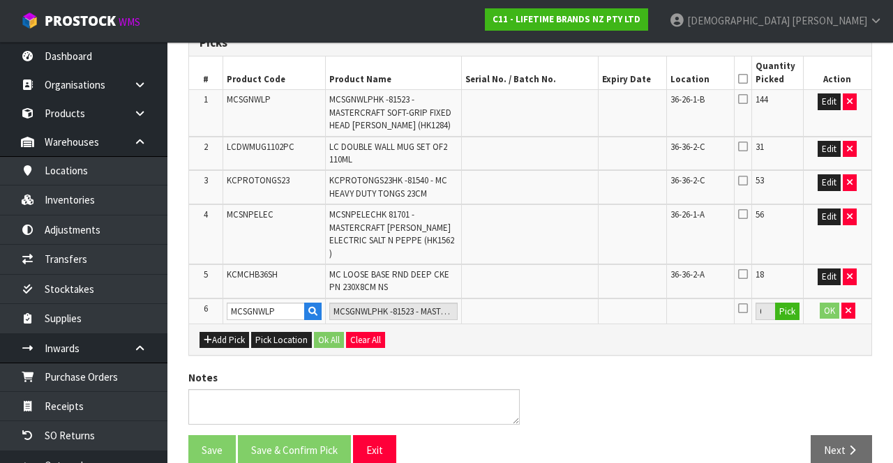
click at [557, 299] on td at bounding box center [530, 312] width 136 height 26
click at [557, 304] on td at bounding box center [632, 312] width 68 height 26
click at [557, 303] on button "Pick" at bounding box center [787, 312] width 24 height 18
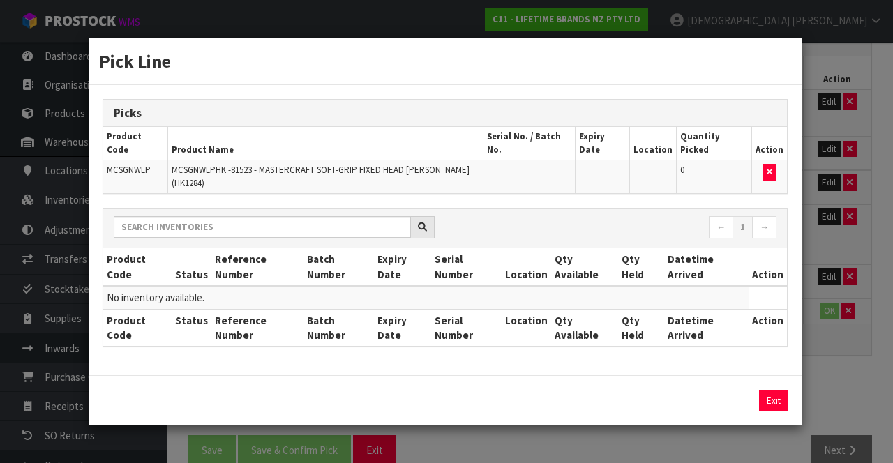
click at [557, 237] on div "Pick Line Picks Product Code Product Name Serial No. / Batch No. Expiry Date Lo…" at bounding box center [446, 231] width 893 height 463
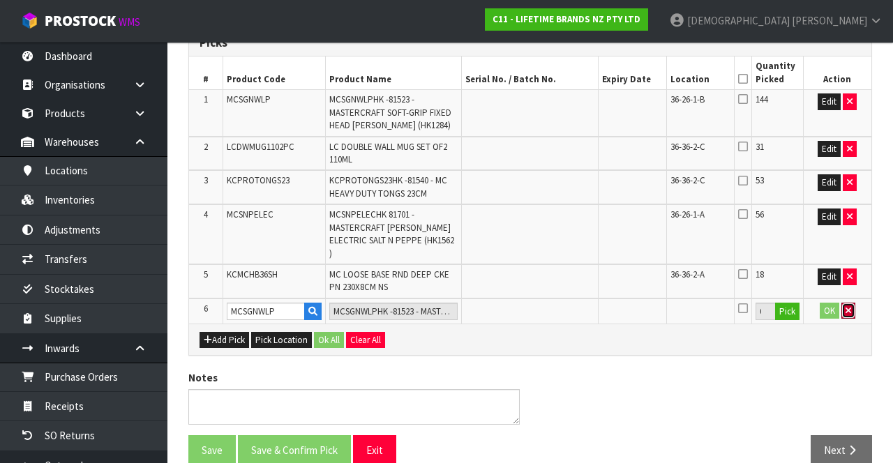
click at [557, 303] on button "button" at bounding box center [848, 311] width 14 height 17
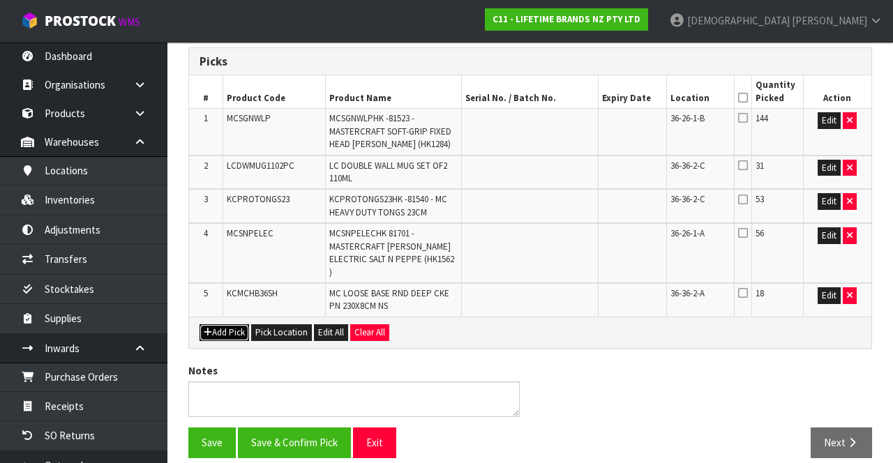
click at [211, 324] on button "Add Pick" at bounding box center [224, 332] width 50 height 17
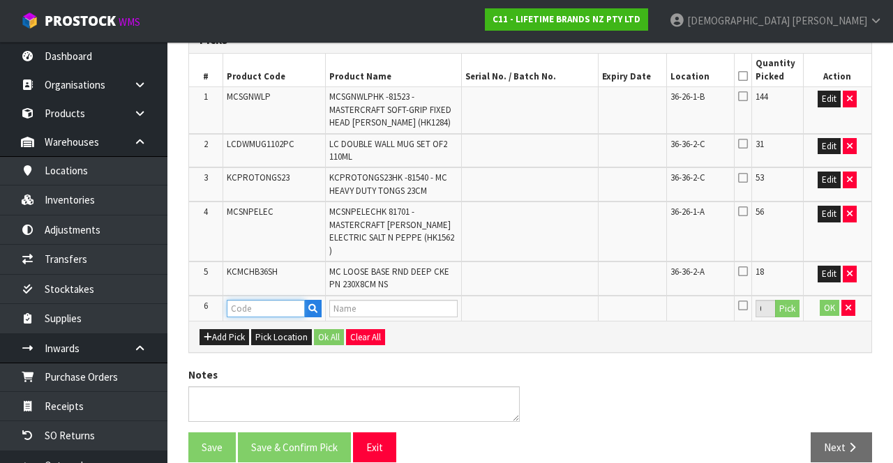
click at [254, 300] on input "text" at bounding box center [266, 308] width 78 height 17
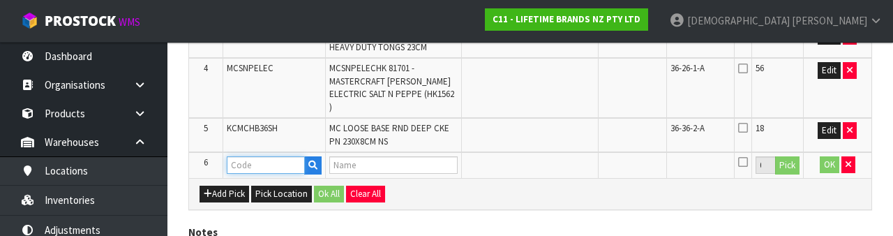
scroll to position [491, 0]
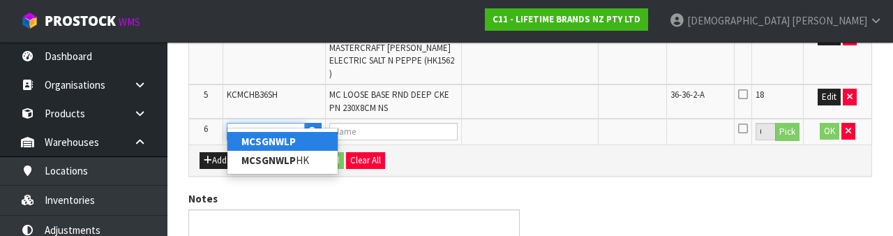
type input "MCSGNWLP"
click at [557, 172] on div "LIFETIME BRANDS NZ PTY LTD Reason Transferred * Space Allocation Damage Expired…" at bounding box center [530, 32] width 684 height 527
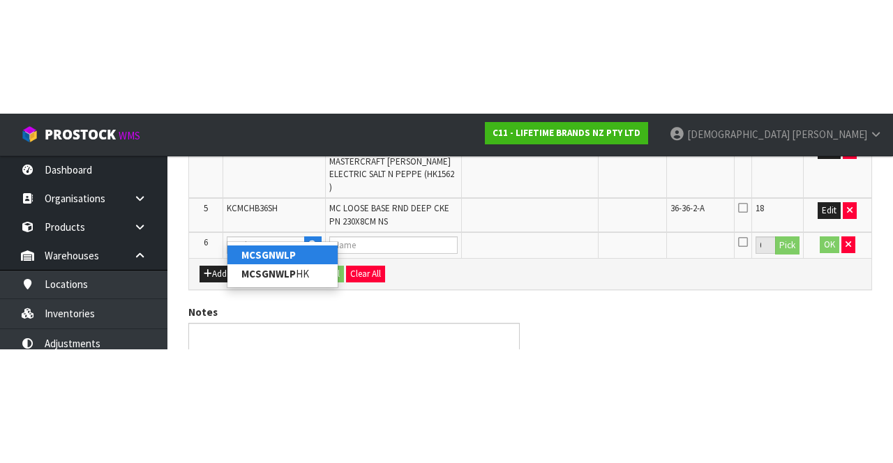
scroll to position [326, 0]
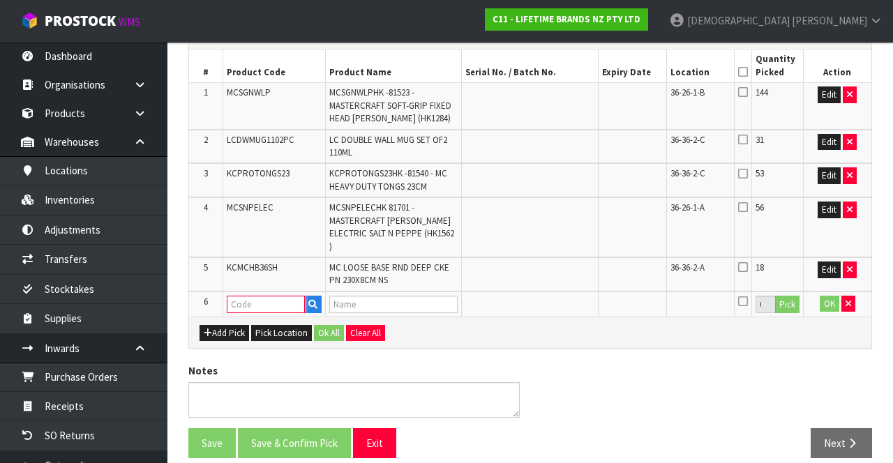
click at [228, 296] on input "text" at bounding box center [266, 304] width 78 height 17
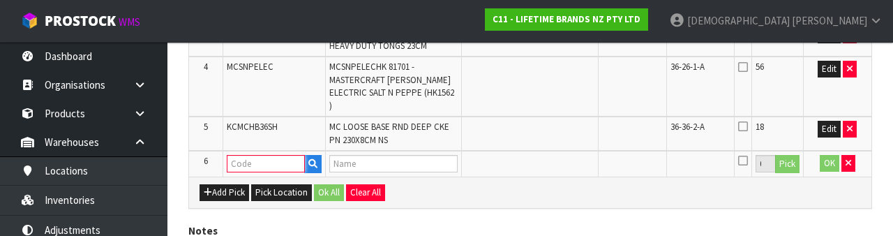
type input "3"
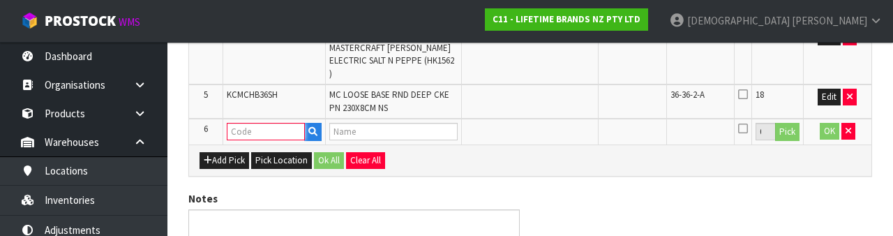
type input "4"
paste input "MCSGNWLP"
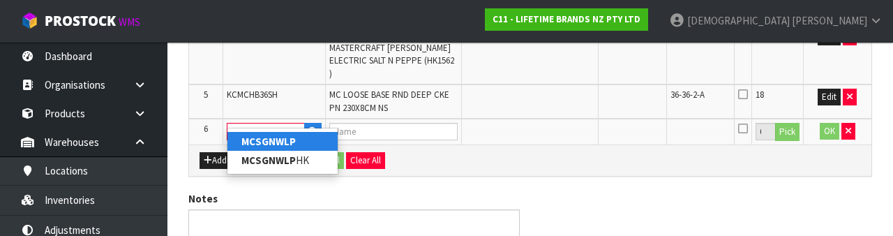
click at [259, 146] on strong "MCSGNWLP" at bounding box center [268, 141] width 54 height 13
type input "MCSGNWLP"
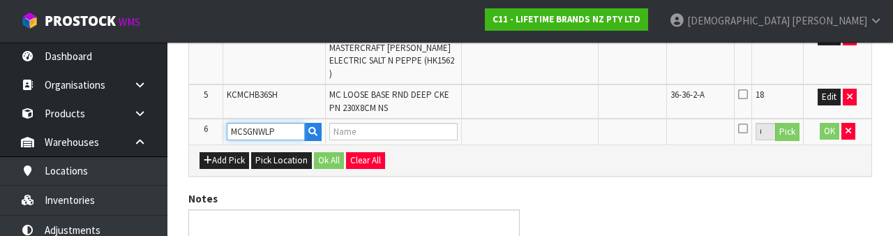
type input "MCSGNWLPHK -81523 - MASTERCRAFT SOFT-GRIP FIXED HEAD [PERSON_NAME] (HK1284)"
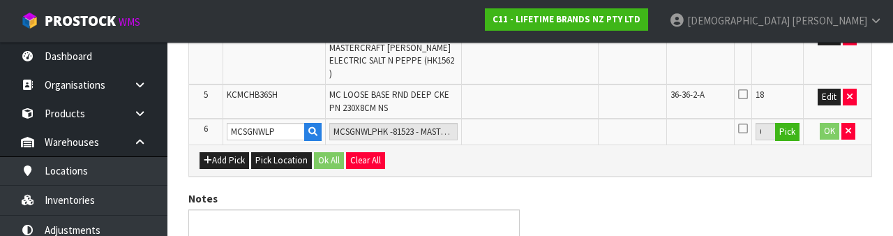
click at [557, 173] on div "LIFETIME BRANDS NZ PTY LTD Reason Transferred * Space Allocation Damage Expired…" at bounding box center [530, 32] width 684 height 527
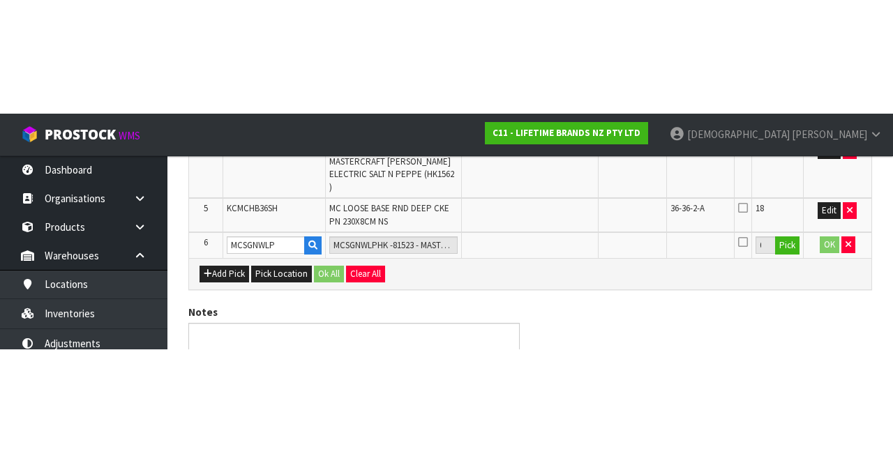
scroll to position [326, 0]
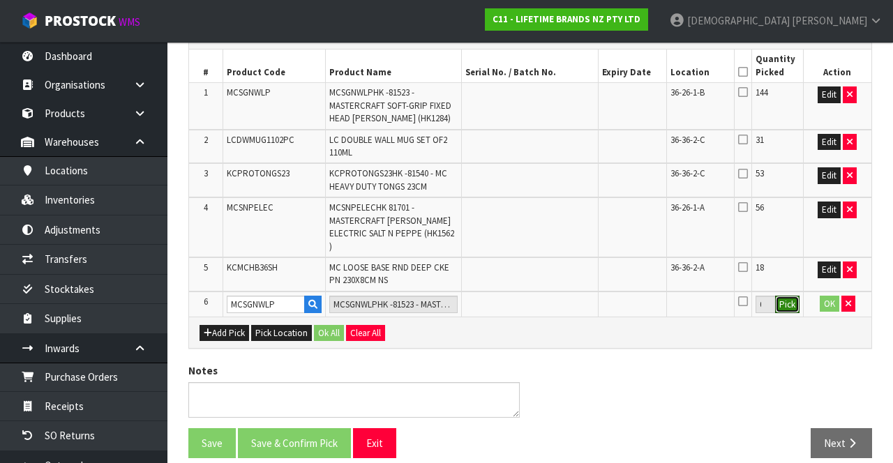
click at [557, 296] on button "Pick" at bounding box center [787, 305] width 24 height 18
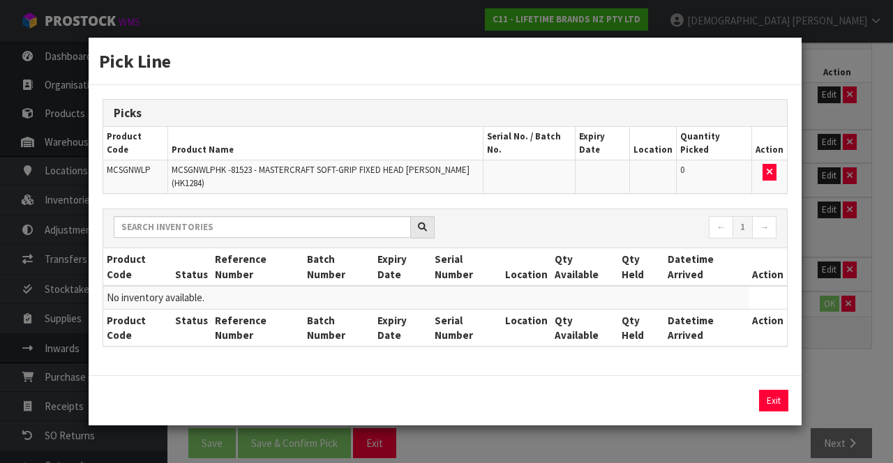
click at [557, 309] on th "Action" at bounding box center [767, 327] width 38 height 37
click at [557, 393] on button "Exit" at bounding box center [773, 401] width 29 height 22
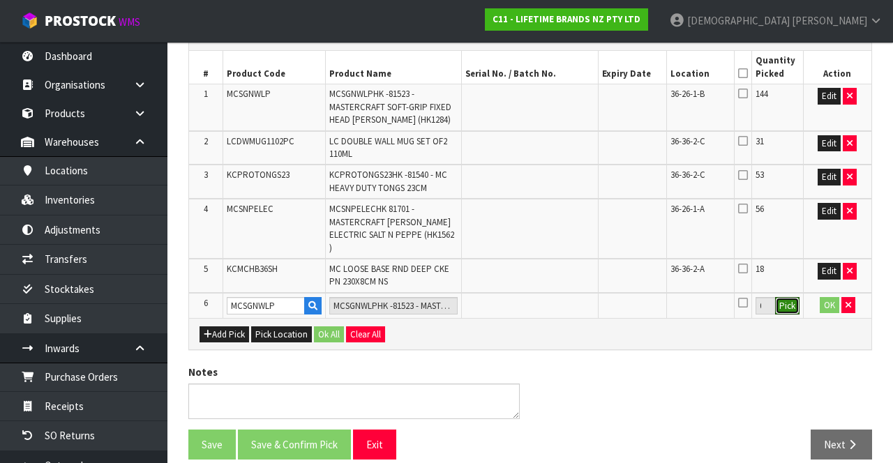
scroll to position [324, 0]
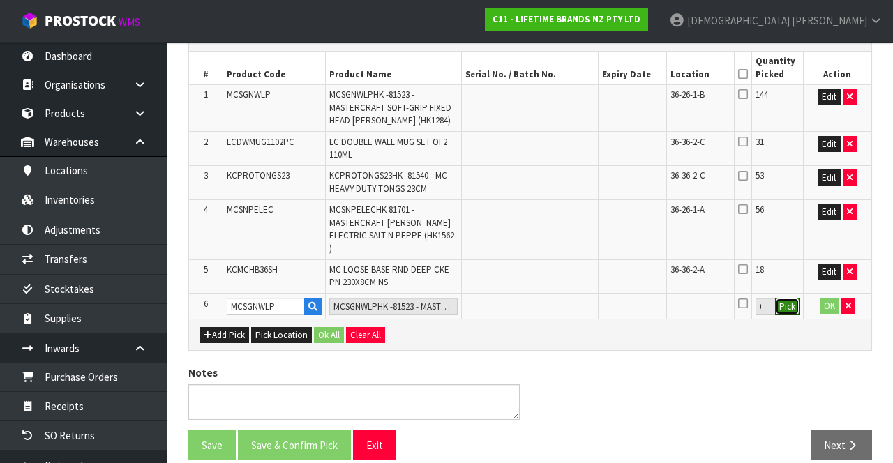
click at [557, 298] on button "Pick" at bounding box center [787, 307] width 24 height 18
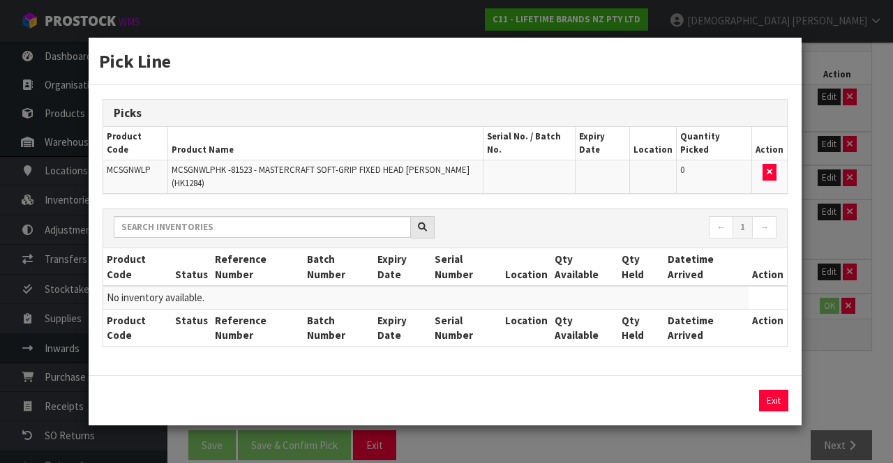
click at [557, 285] on div "Pick Line Picks Product Code Product Name Serial No. / Batch No. Expiry Date Lo…" at bounding box center [446, 231] width 893 height 463
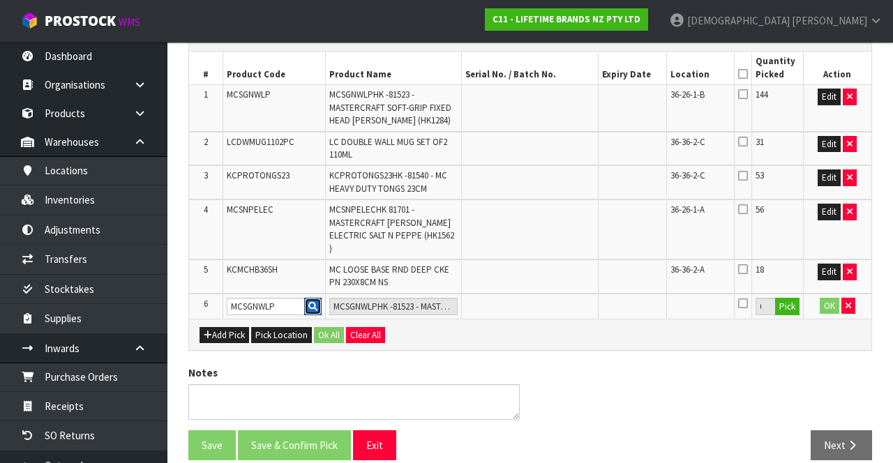
click at [316, 298] on button "button" at bounding box center [312, 307] width 17 height 18
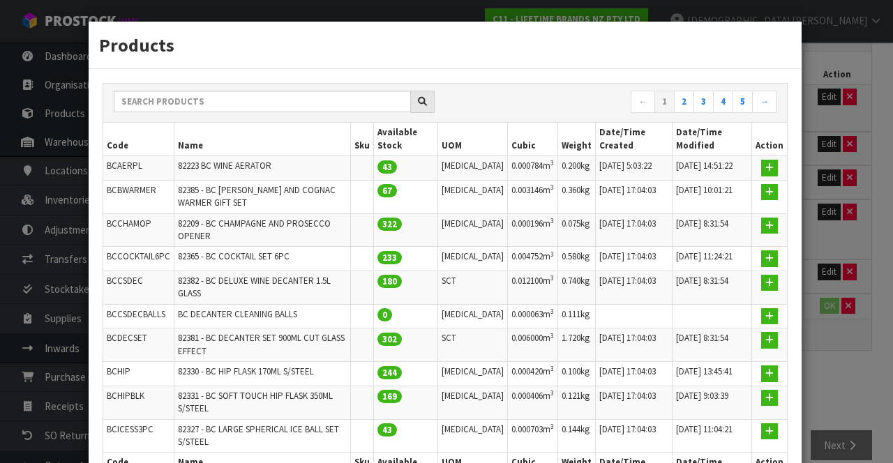
scroll to position [32, 0]
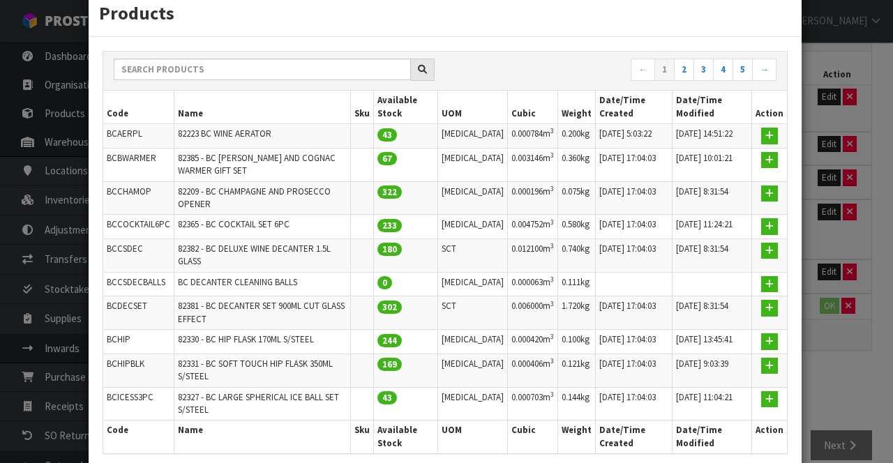
click at [557, 330] on td "[DATE] 17:04:03" at bounding box center [633, 342] width 77 height 24
click at [336, 66] on input "text" at bounding box center [262, 70] width 297 height 22
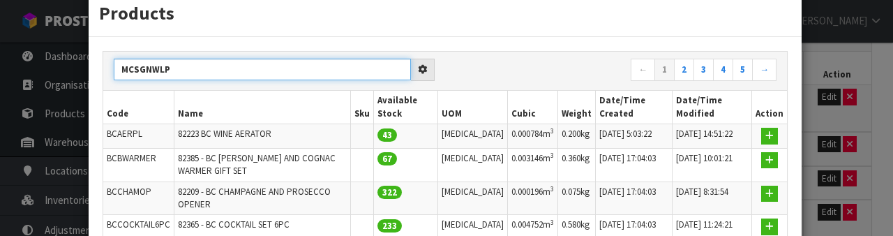
type input "MCSGNWLP"
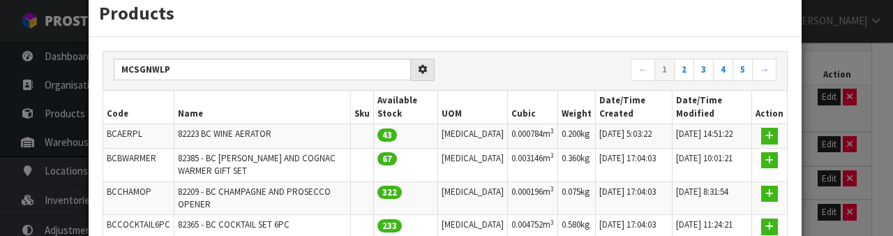
click at [511, 52] on div "MCSGNWLP ← 1 2 3 4 5 →" at bounding box center [445, 71] width 684 height 39
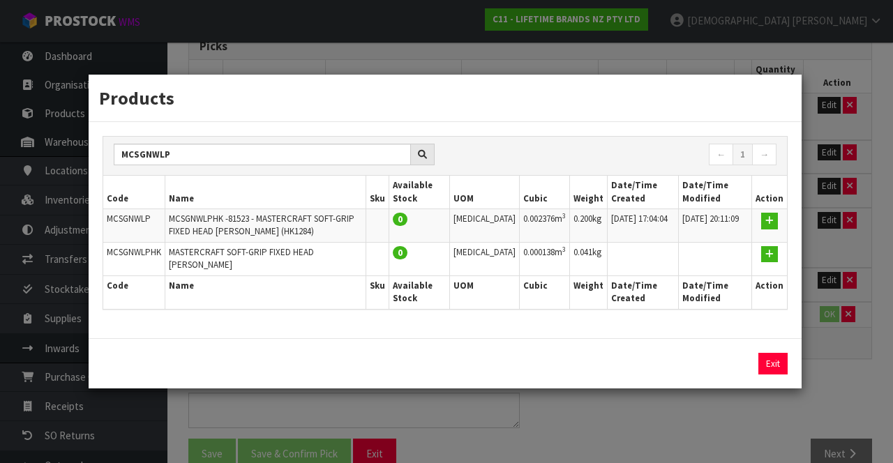
scroll to position [0, 0]
click at [557, 361] on button "Exit" at bounding box center [772, 364] width 29 height 22
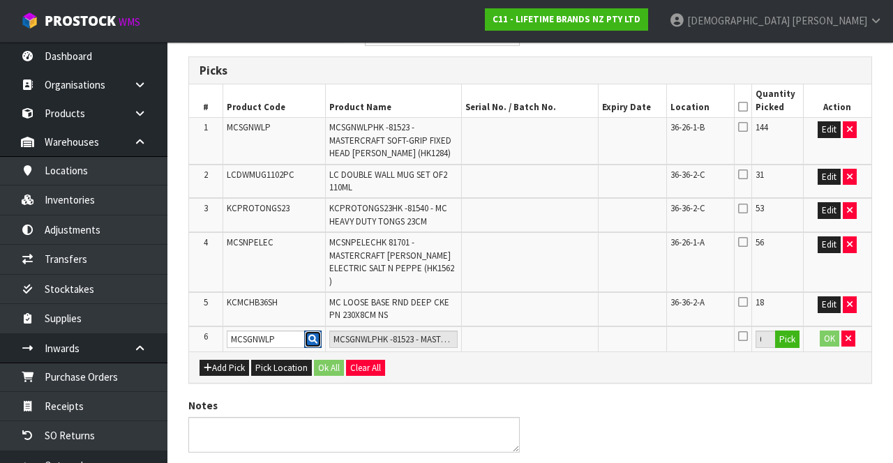
scroll to position [294, 0]
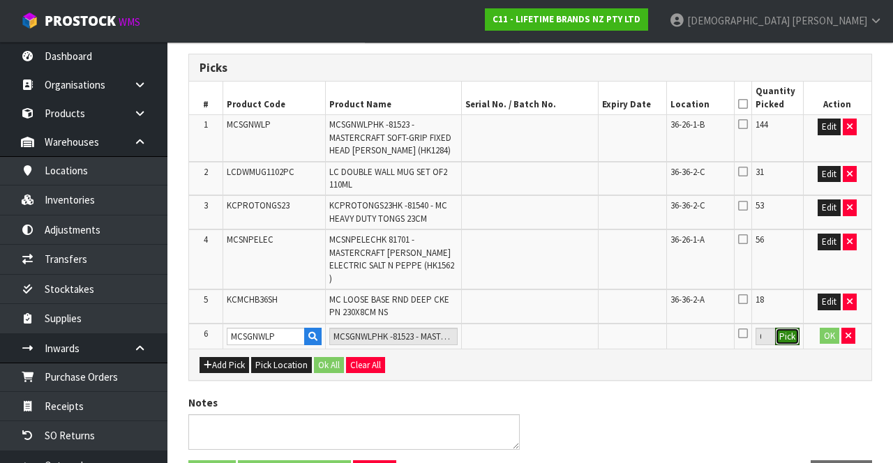
click at [557, 328] on button "Pick" at bounding box center [787, 337] width 24 height 18
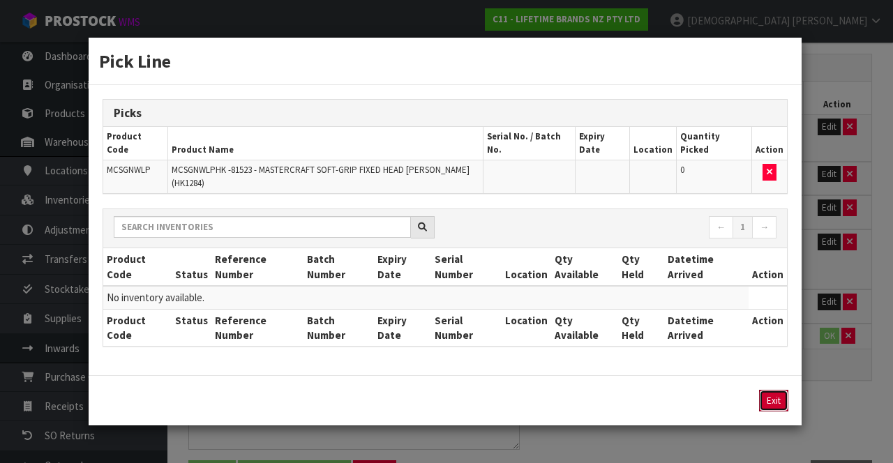
click at [557, 390] on button "Exit" at bounding box center [773, 401] width 29 height 22
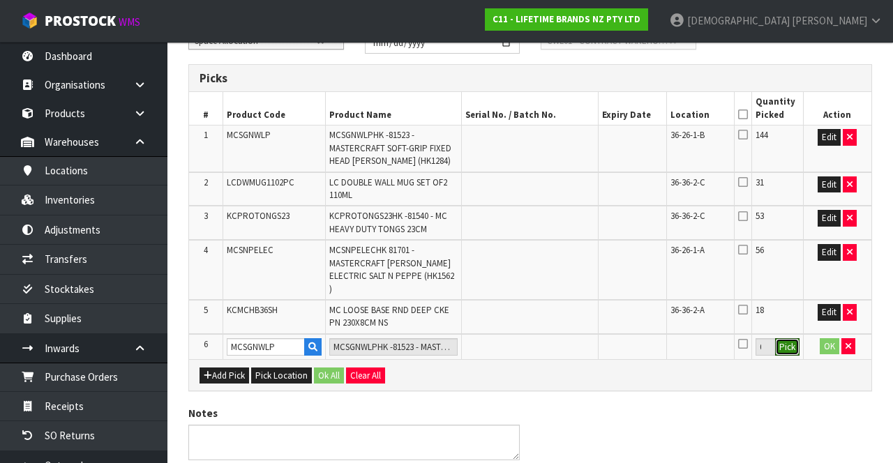
scroll to position [285, 0]
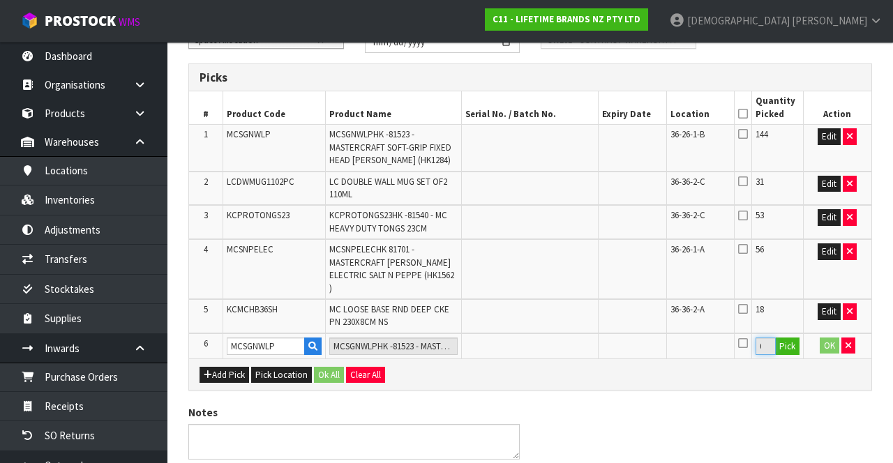
click at [557, 338] on input "0" at bounding box center [765, 346] width 20 height 17
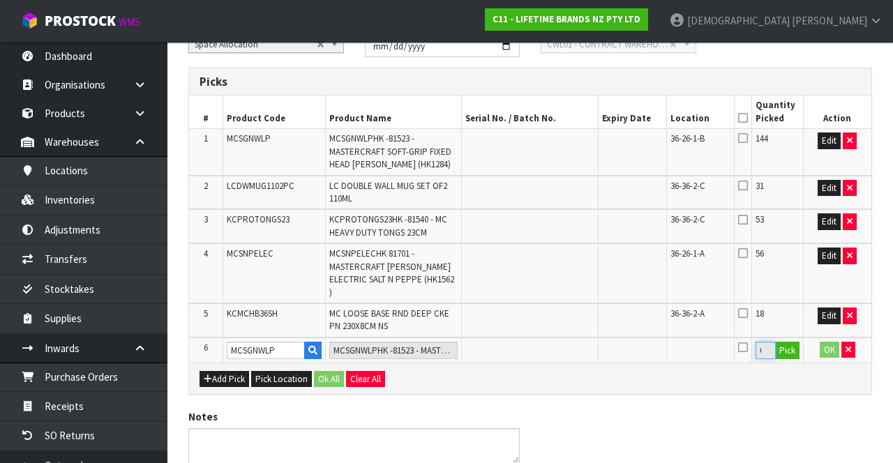
scroll to position [280, 0]
click at [557, 345] on icon "button" at bounding box center [848, 349] width 6 height 9
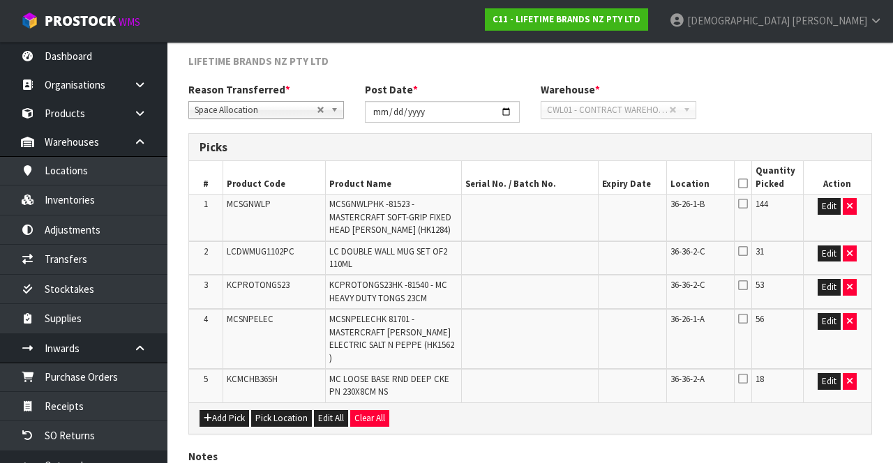
scroll to position [207, 0]
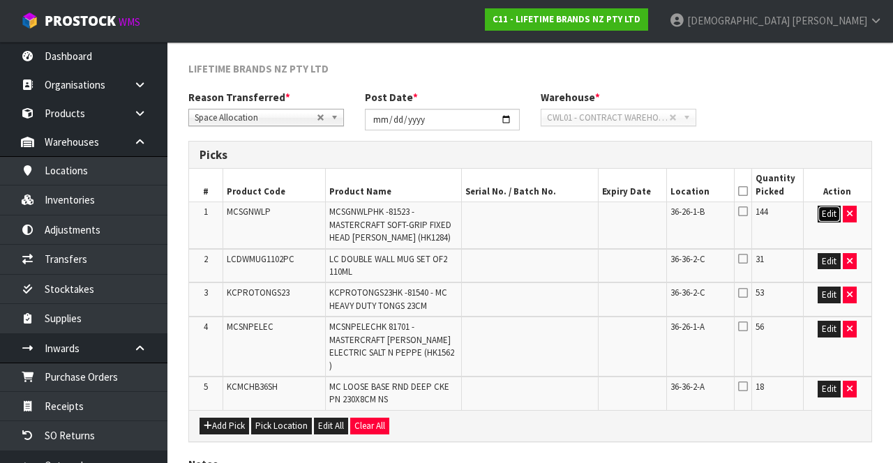
click at [557, 218] on button "Edit" at bounding box center [829, 214] width 23 height 17
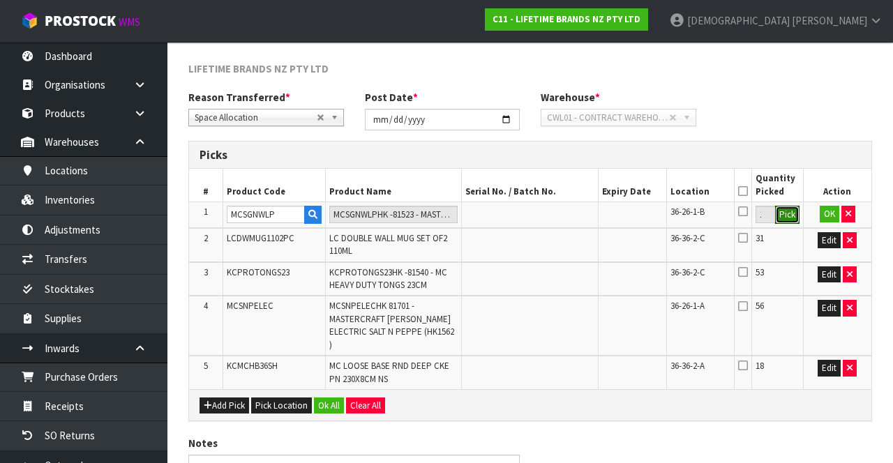
click at [557, 222] on button "Pick" at bounding box center [787, 215] width 24 height 18
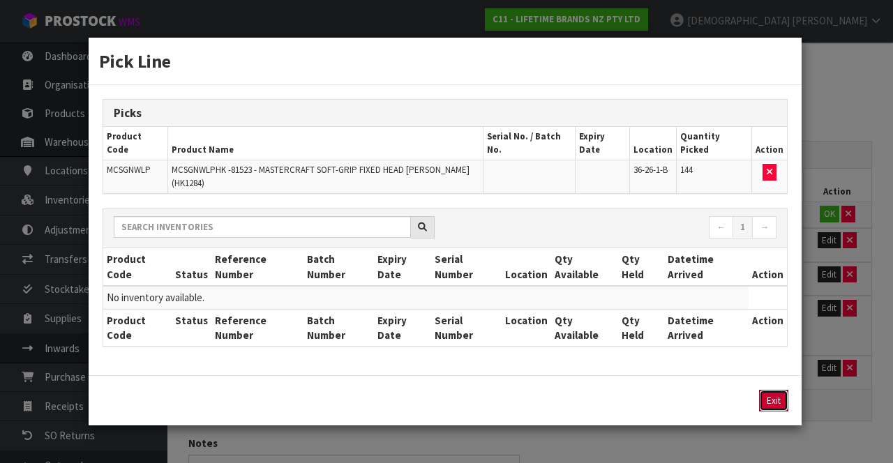
click at [557, 390] on button "Exit" at bounding box center [773, 401] width 29 height 22
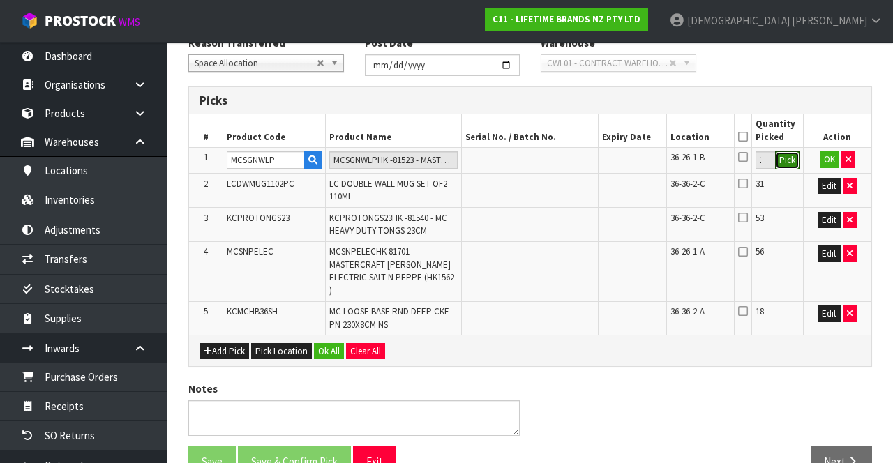
scroll to position [266, 0]
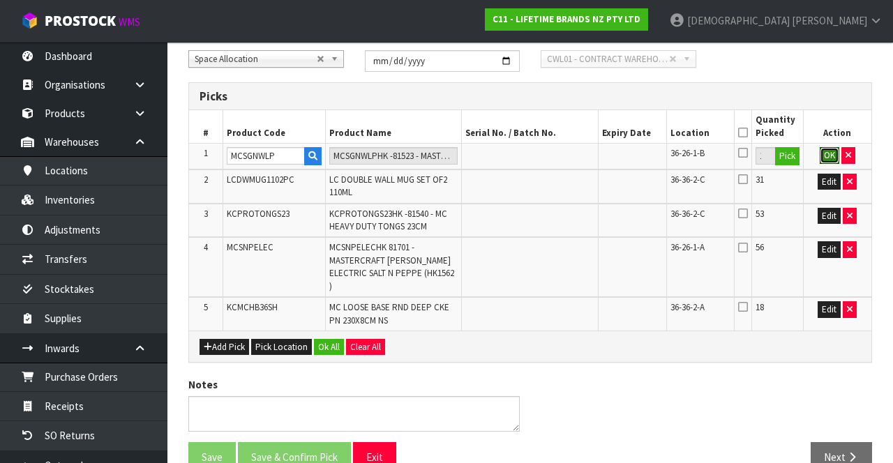
click at [557, 155] on button "OK" at bounding box center [830, 155] width 20 height 17
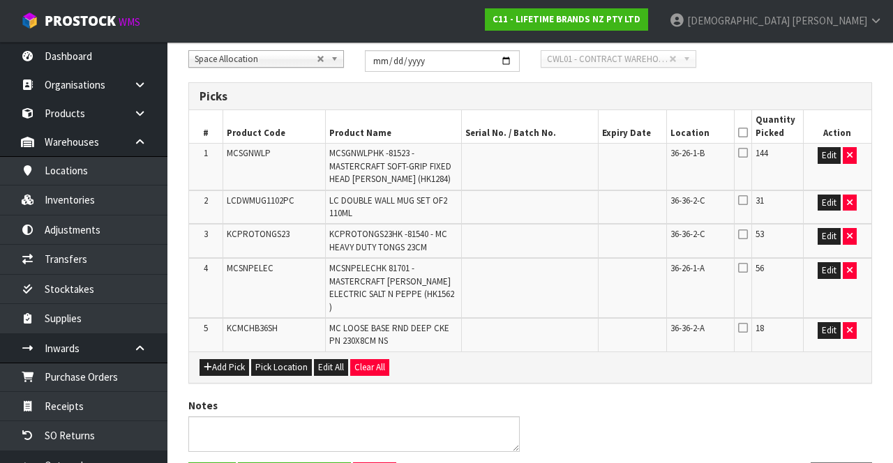
scroll to position [301, 0]
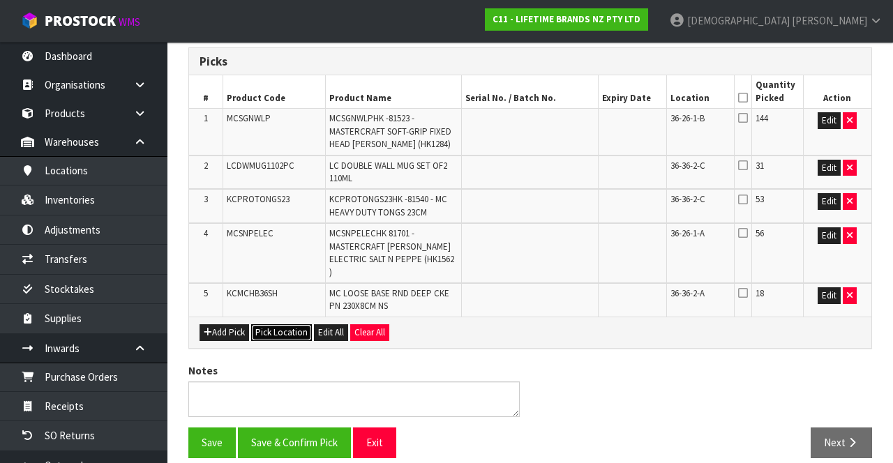
click at [268, 324] on button "Pick Location" at bounding box center [281, 332] width 61 height 17
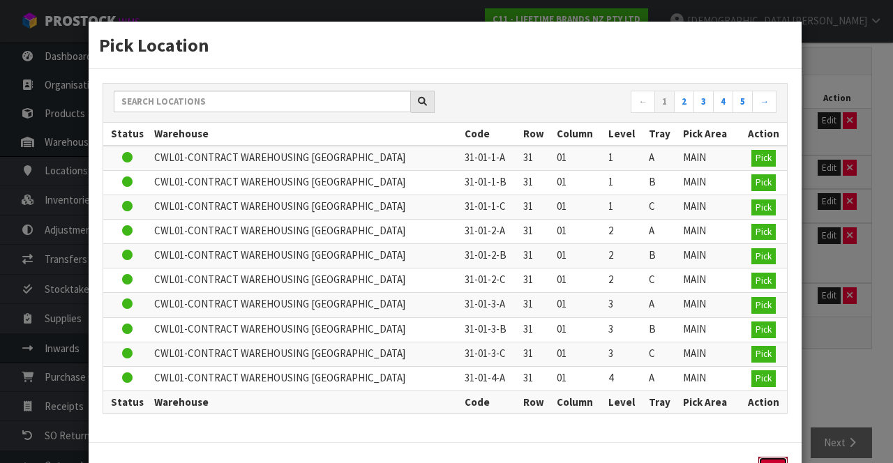
click at [557, 458] on button "Exit" at bounding box center [772, 468] width 29 height 22
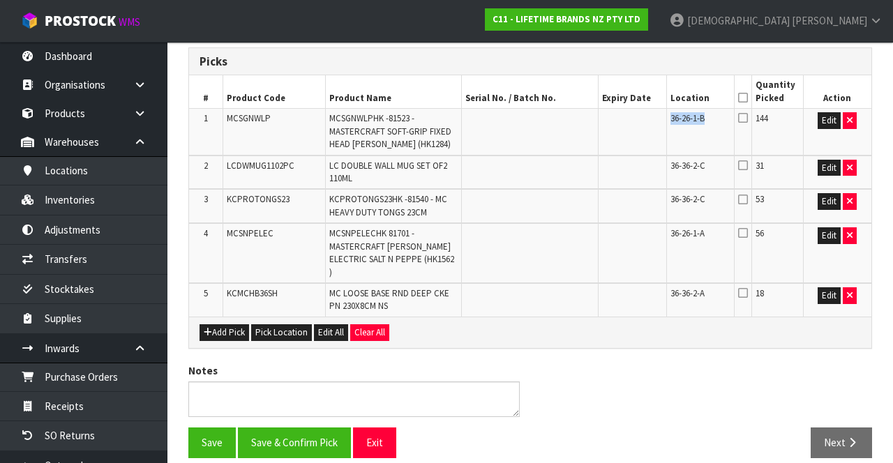
copy span "36-26-1-B"
click at [279, 324] on button "Pick Location" at bounding box center [281, 332] width 61 height 17
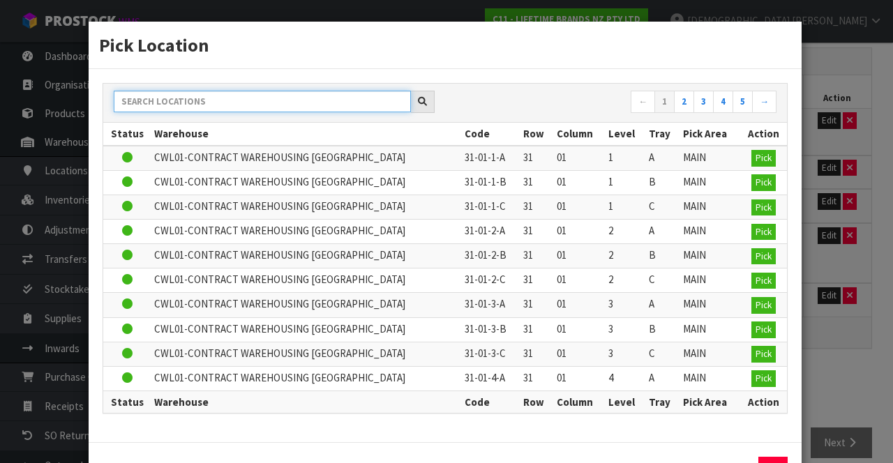
click at [271, 103] on input "text" at bounding box center [262, 102] width 297 height 22
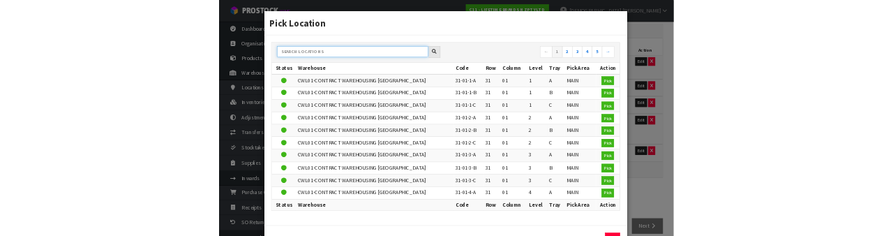
scroll to position [293, 0]
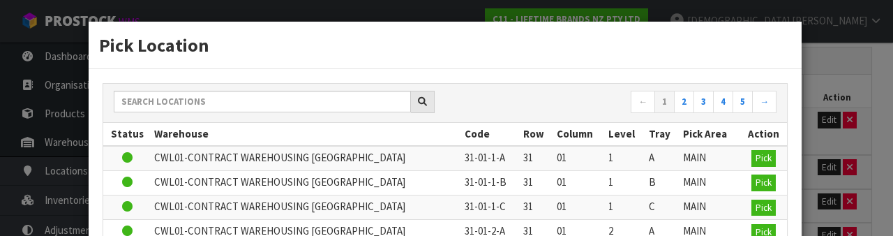
click at [557, 63] on div "Pick Location ← 1 2 3 4 5 → Status Warehouse Code Row Column Level Tray Pick Ar…" at bounding box center [446, 118] width 893 height 236
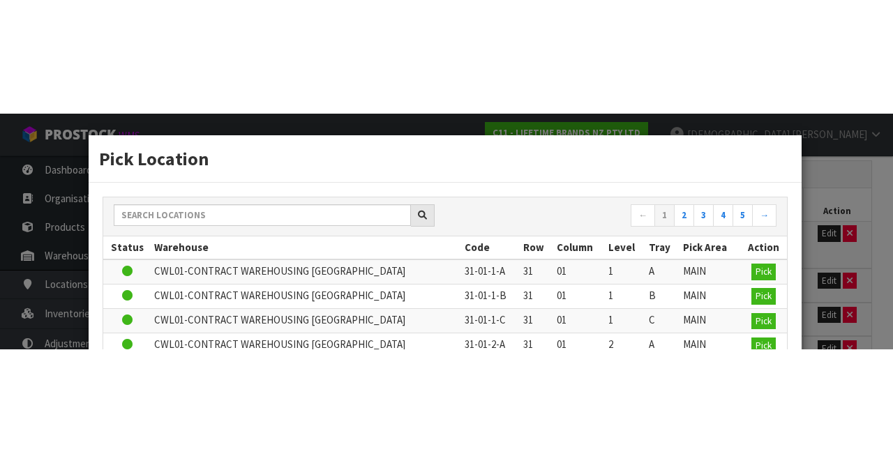
scroll to position [301, 0]
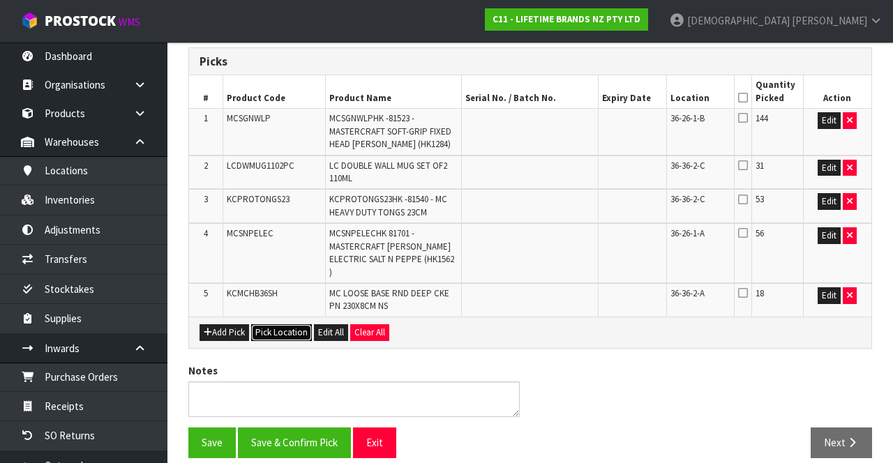
click at [275, 324] on button "Pick Location" at bounding box center [281, 332] width 61 height 17
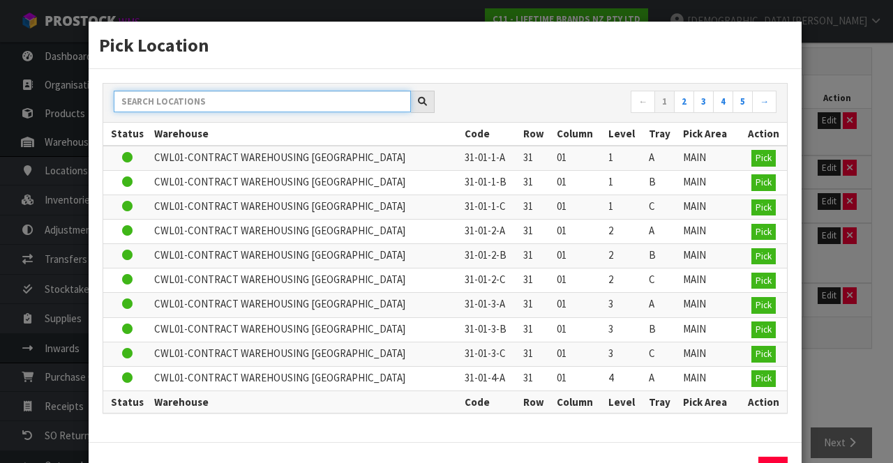
paste input "36-26-1-B"
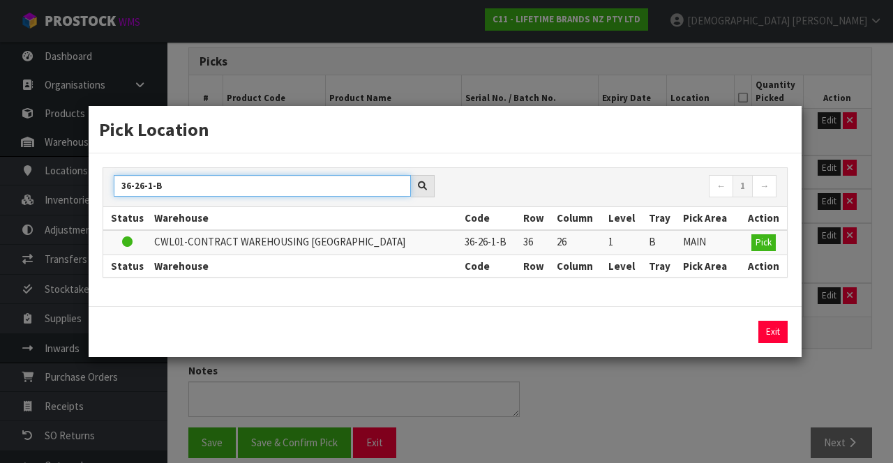
click at [146, 183] on input "36-26-1-B" at bounding box center [262, 186] width 297 height 22
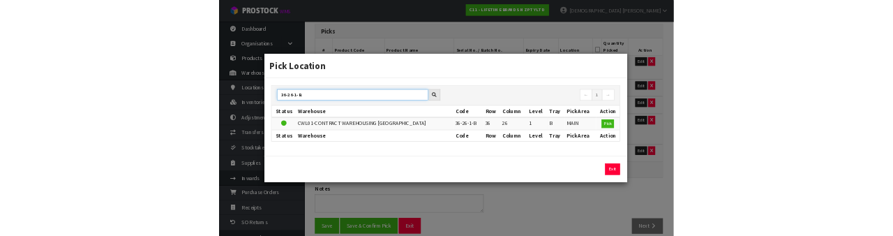
scroll to position [293, 0]
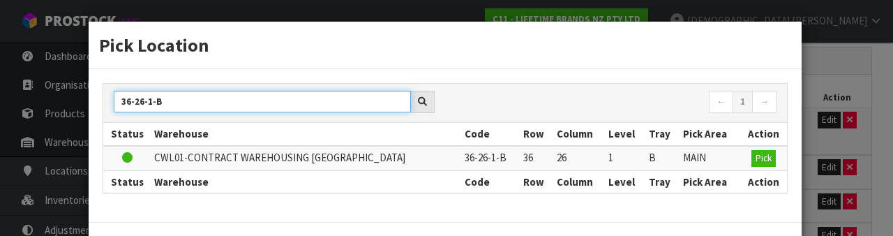
click at [154, 110] on input "36-26-1-B" at bounding box center [262, 102] width 297 height 22
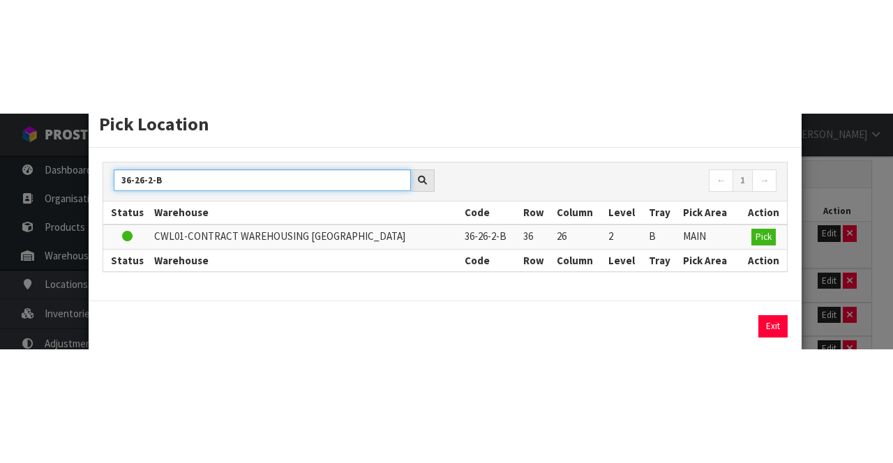
scroll to position [46, 0]
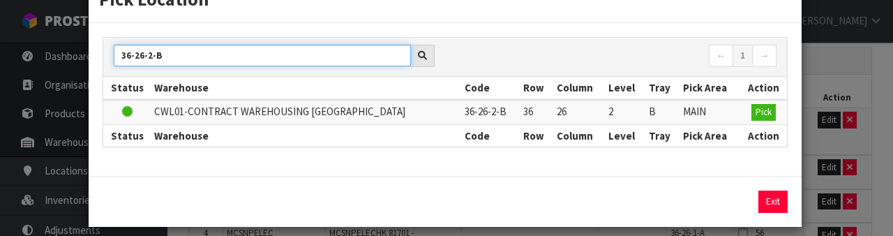
type input "36-26-2-B"
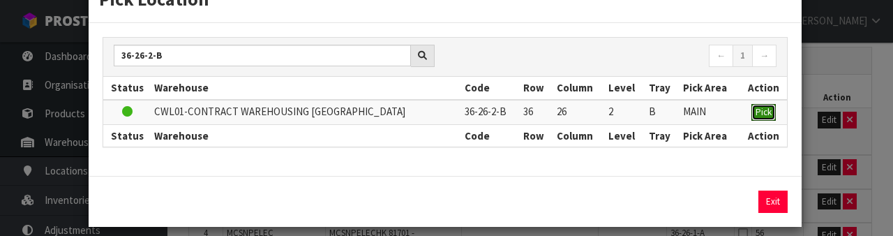
click at [557, 104] on button "Pick" at bounding box center [763, 112] width 24 height 17
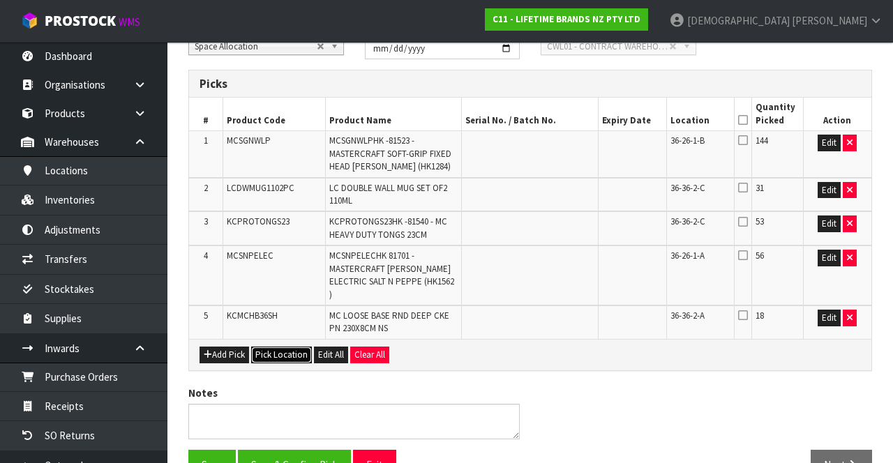
scroll to position [279, 0]
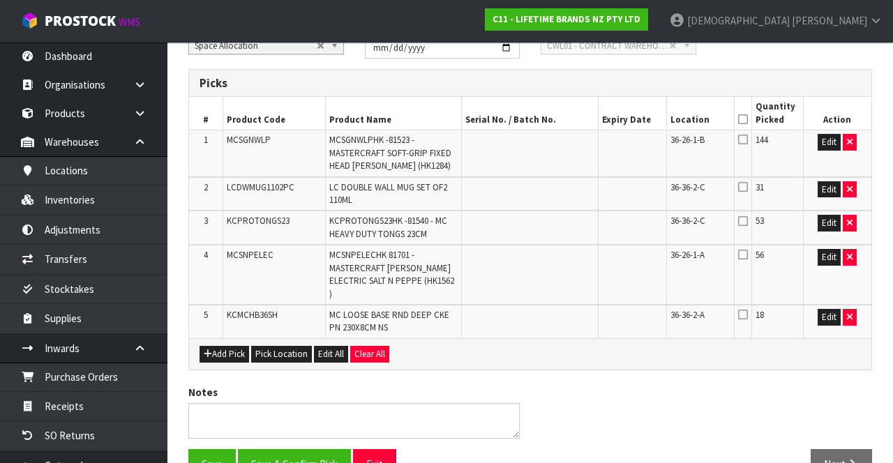
click at [557, 355] on div "LIFETIME BRANDS NZ PTY LTD Reason Transferred * Space Allocation Damage Expired…" at bounding box center [530, 240] width 684 height 501
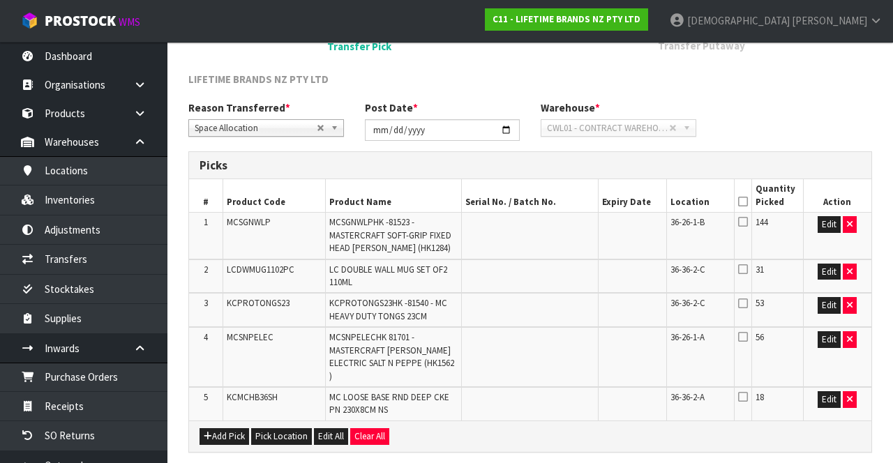
scroll to position [197, 0]
click at [557, 133] on span "CWL01 - CONTRACT WAREHOUSING [GEOGRAPHIC_DATA]" at bounding box center [608, 127] width 122 height 17
click at [557, 128] on span "CWL01 - CONTRACT WAREHOUSING [GEOGRAPHIC_DATA]" at bounding box center [608, 127] width 122 height 17
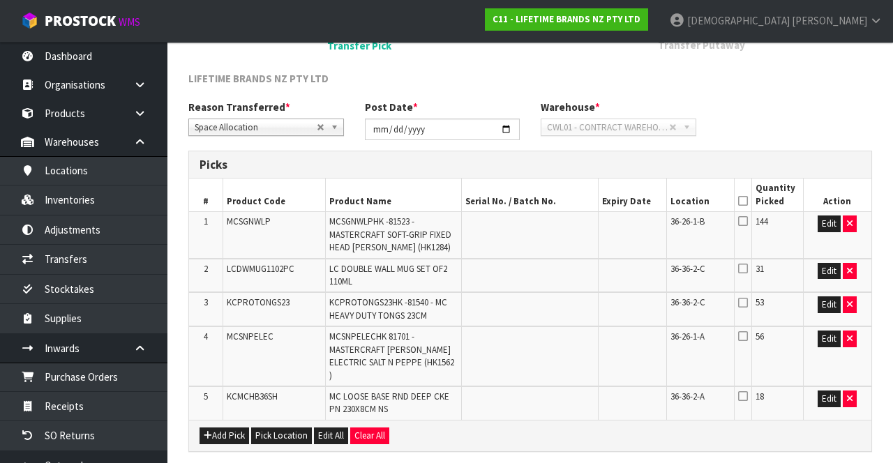
click at [557, 134] on span "CWL01 - CONTRACT WAREHOUSING [GEOGRAPHIC_DATA]" at bounding box center [608, 127] width 122 height 17
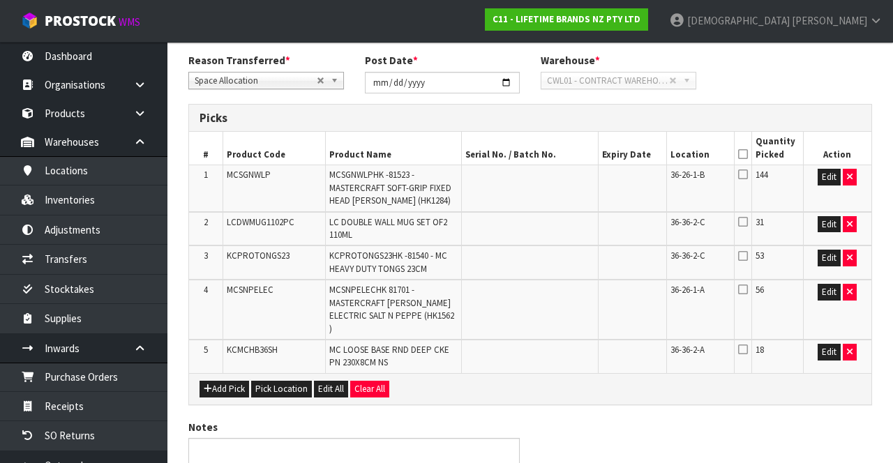
scroll to position [246, 0]
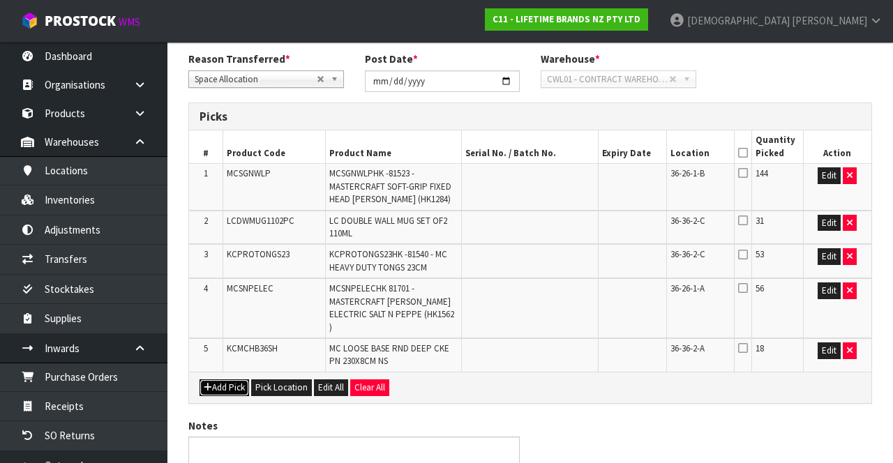
click at [224, 379] on button "Add Pick" at bounding box center [224, 387] width 50 height 17
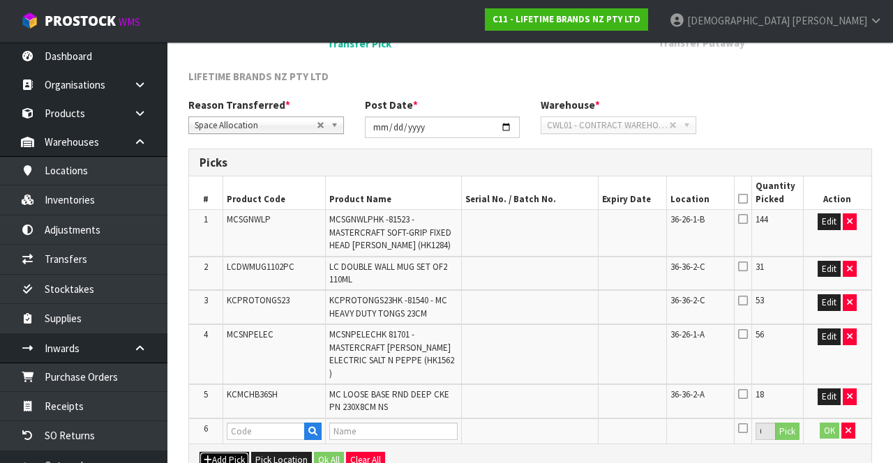
scroll to position [199, 0]
click at [557, 176] on th at bounding box center [742, 192] width 17 height 33
click at [557, 202] on th "Quantity Picked" at bounding box center [777, 192] width 51 height 33
click at [557, 188] on th "Quantity Picked" at bounding box center [777, 192] width 51 height 33
click at [557, 199] on icon at bounding box center [743, 199] width 10 height 1
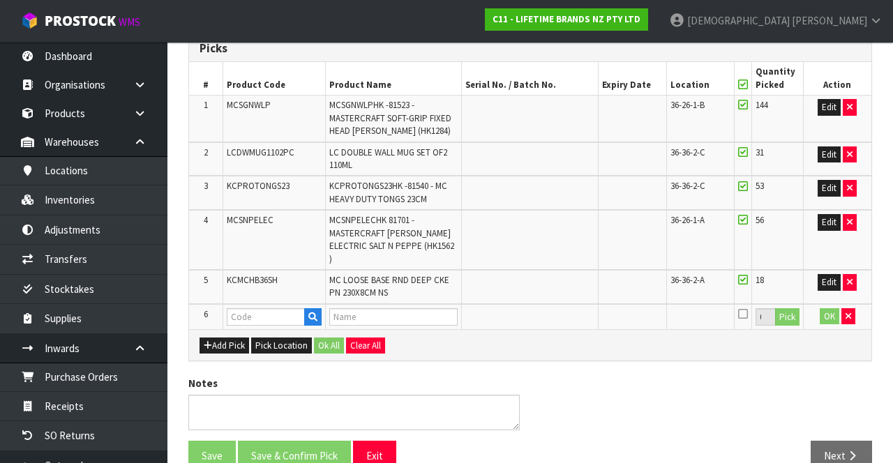
scroll to position [326, 0]
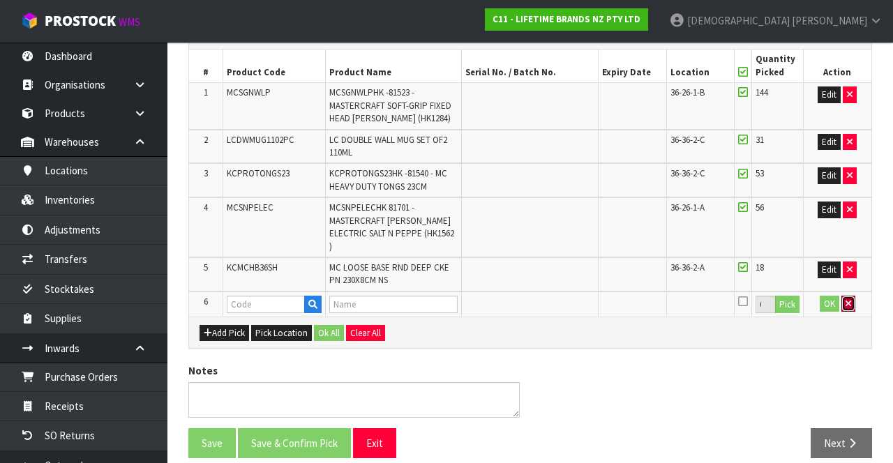
click at [557, 296] on button "button" at bounding box center [848, 304] width 14 height 17
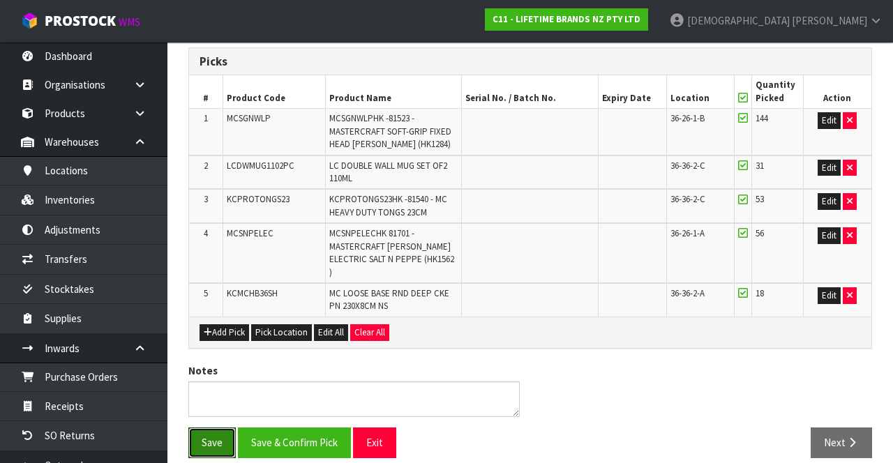
click at [204, 432] on button "Save" at bounding box center [211, 443] width 47 height 30
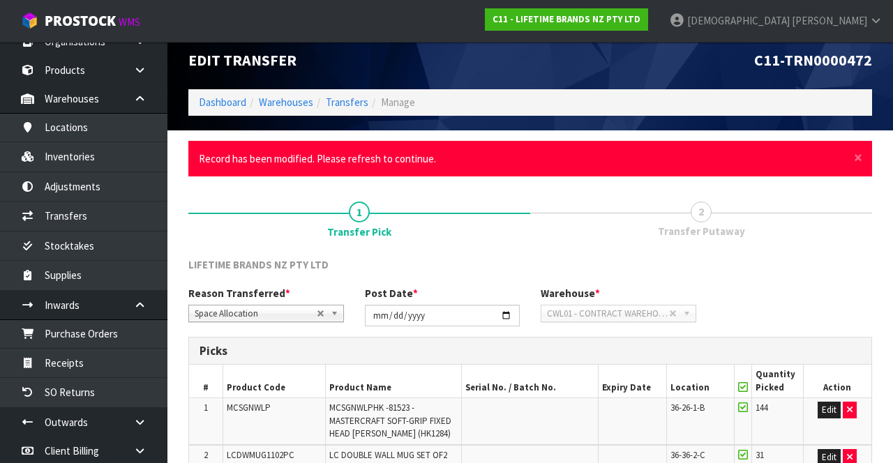
scroll to position [0, 0]
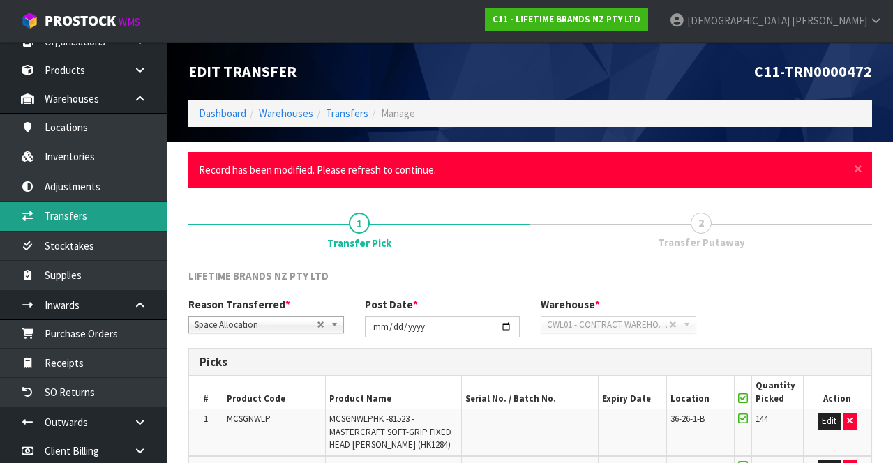
click at [98, 209] on link "Transfers" at bounding box center [83, 216] width 167 height 29
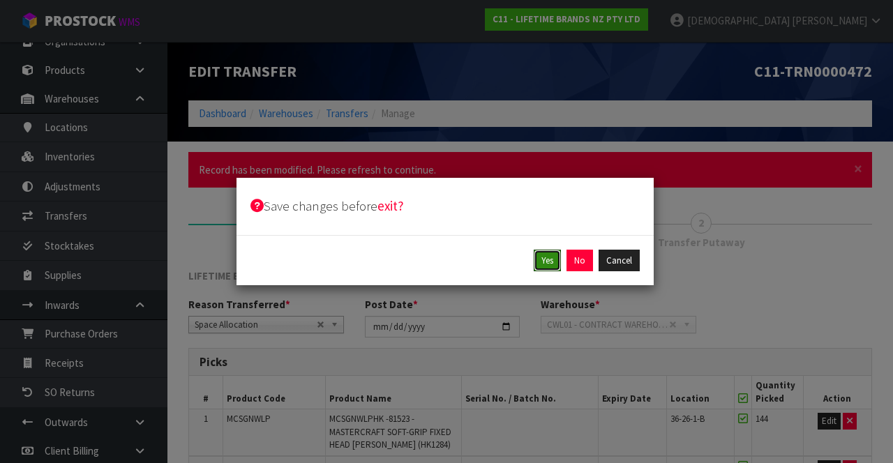
click at [555, 261] on button "Yes" at bounding box center [547, 261] width 27 height 22
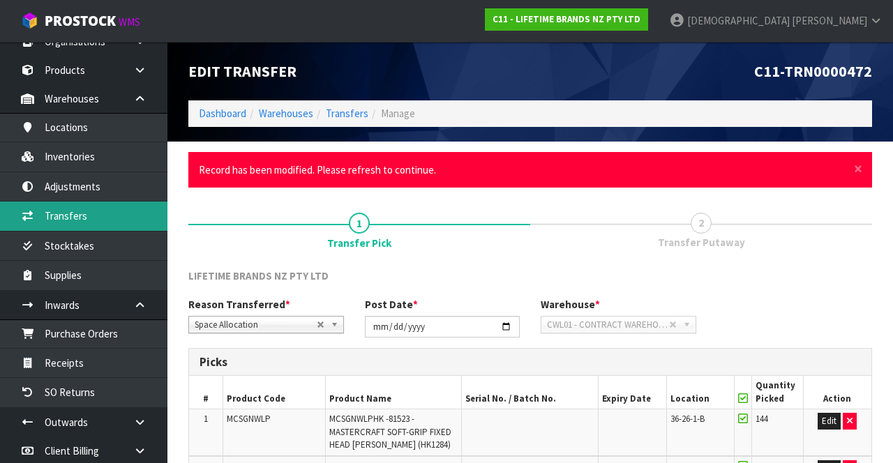
click at [105, 225] on link "Transfers" at bounding box center [83, 216] width 167 height 29
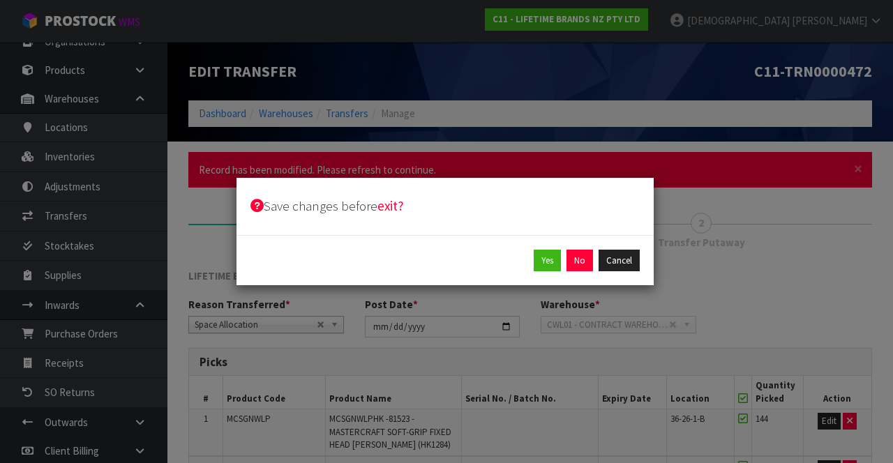
click at [98, 247] on div "Save changes before exit? Yes No Cancel" at bounding box center [446, 231] width 893 height 463
click at [547, 259] on button "Yes" at bounding box center [547, 261] width 27 height 22
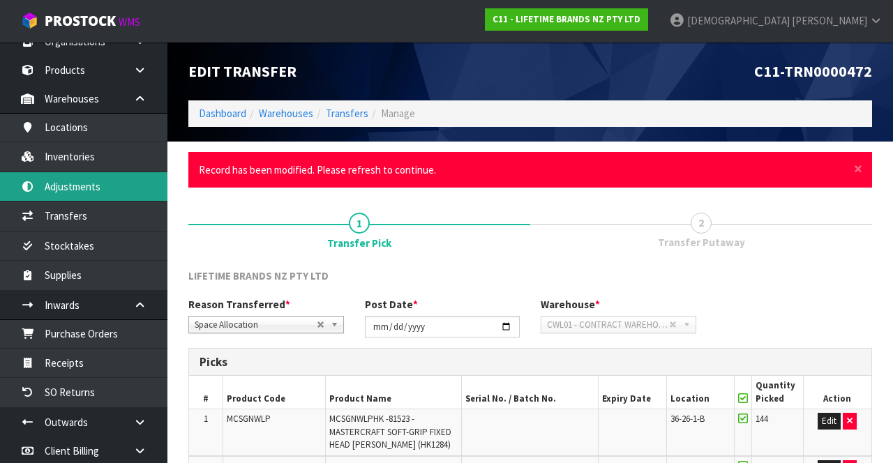
click at [89, 183] on link "Adjustments" at bounding box center [83, 186] width 167 height 29
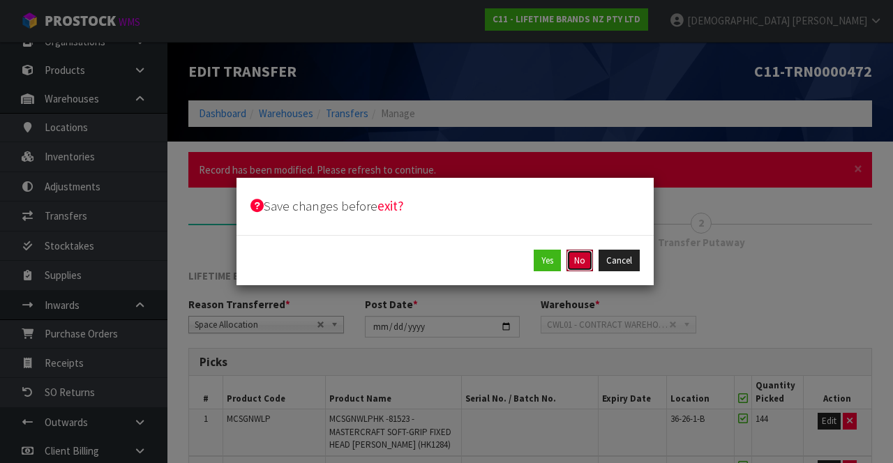
click at [557, 257] on button "No" at bounding box center [579, 261] width 27 height 22
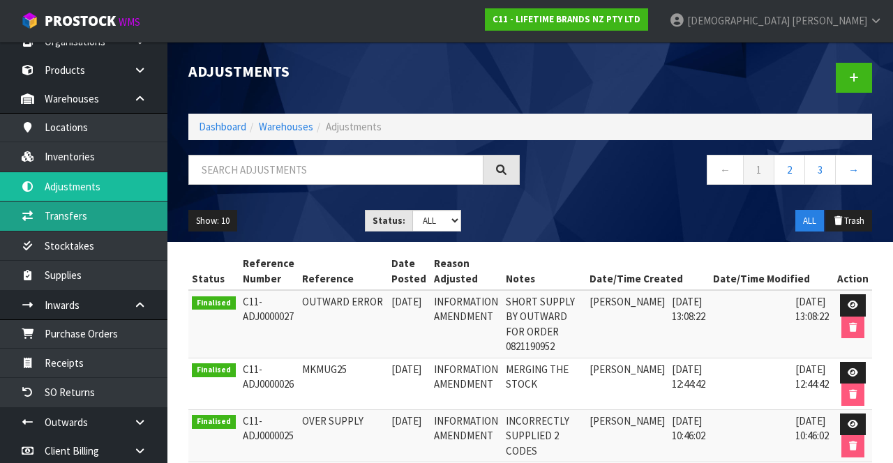
click at [93, 215] on link "Transfers" at bounding box center [83, 216] width 167 height 29
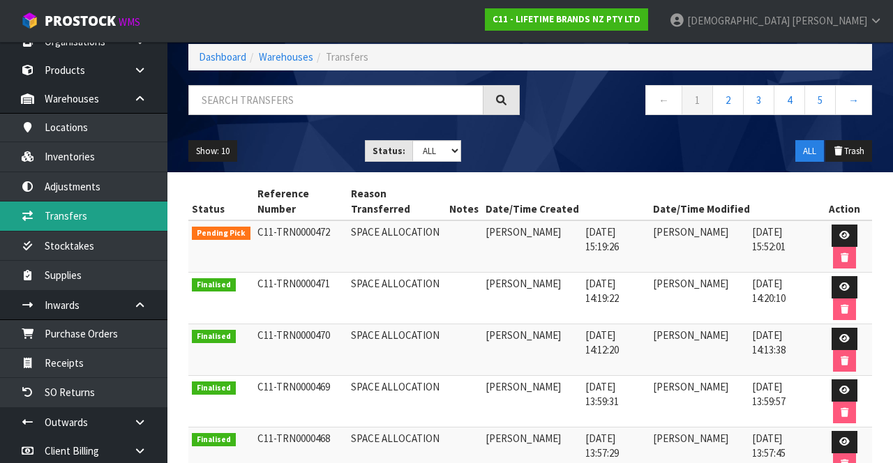
scroll to position [68, 0]
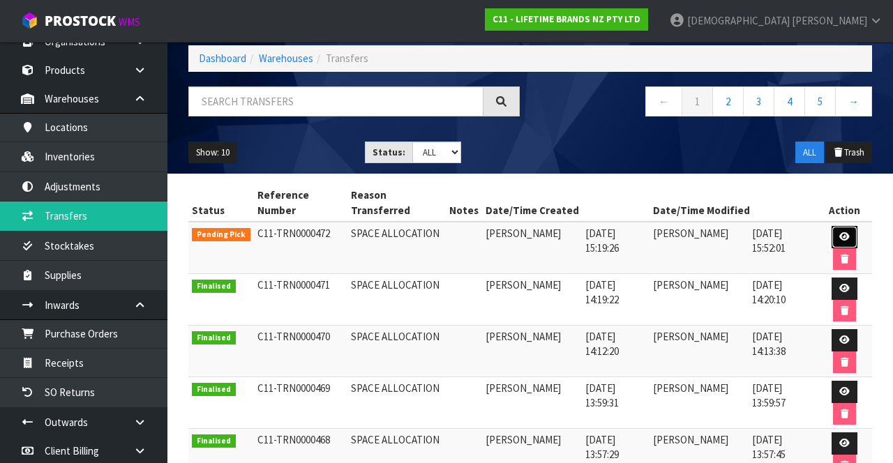
click at [557, 234] on icon at bounding box center [844, 236] width 10 height 9
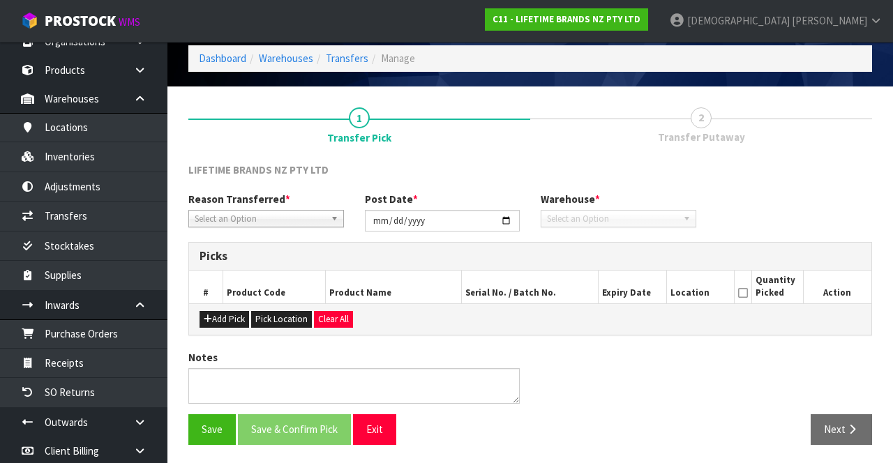
type input "[DATE]"
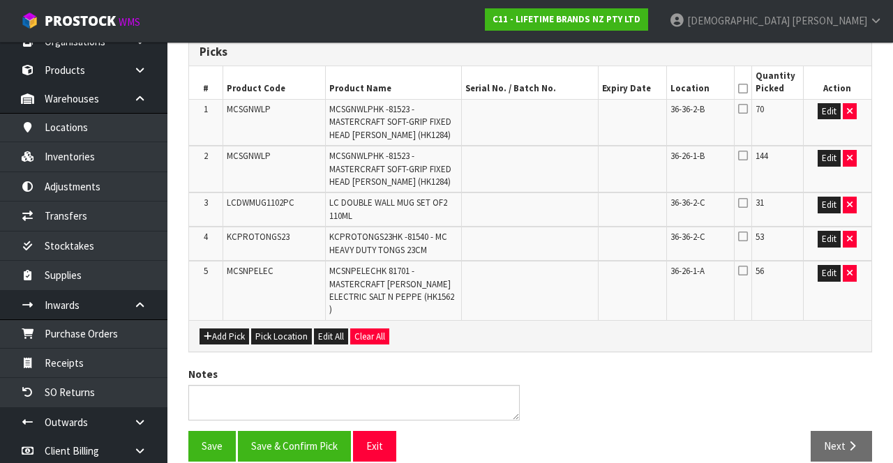
scroll to position [260, 0]
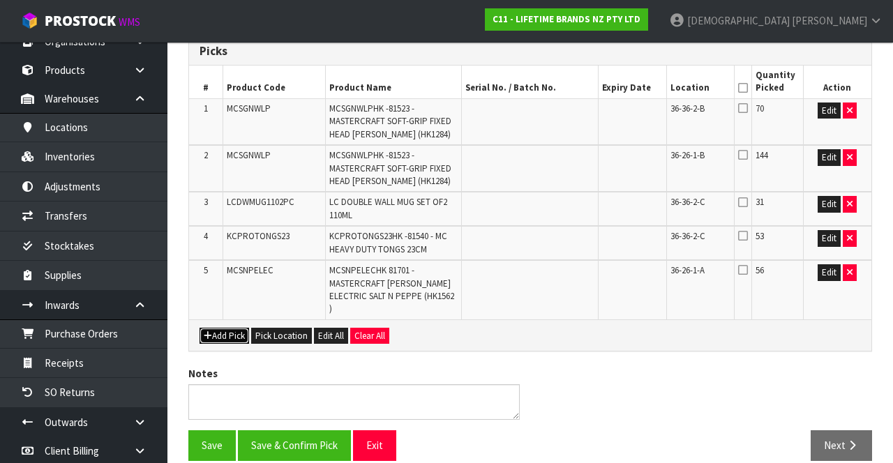
click at [212, 328] on button "Add Pick" at bounding box center [224, 336] width 50 height 17
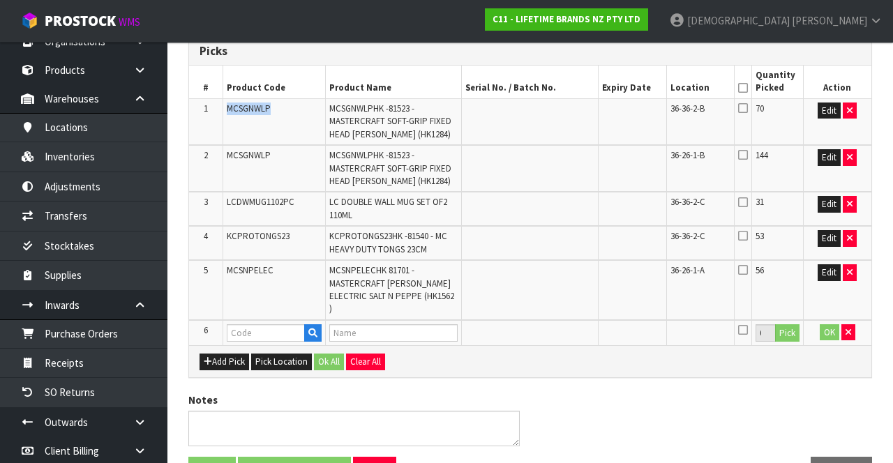
copy span "MCSGNWLP"
click at [245, 324] on input "text" at bounding box center [266, 332] width 78 height 17
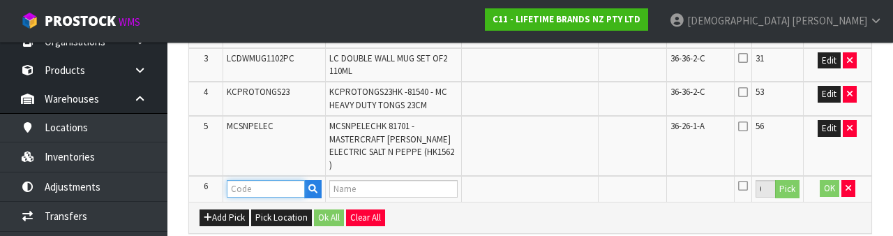
scroll to position [453, 0]
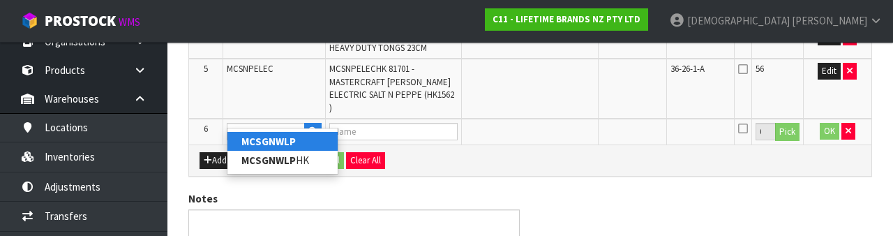
click at [271, 140] on strong "MCSGNWLP" at bounding box center [268, 141] width 54 height 13
type input "MCSGNWLP"
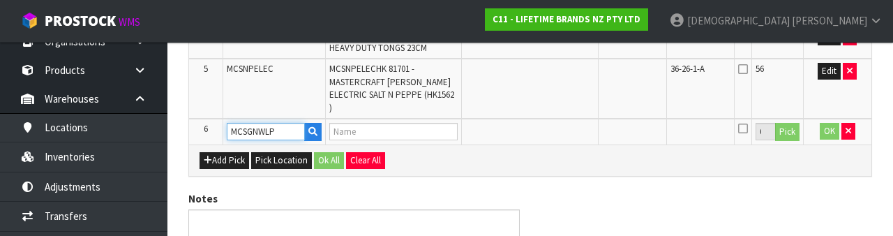
type input "MCSGNWLPHK -81523 - MASTERCRAFT SOFT-GRIP FIXED HEAD [PERSON_NAME] (HK1284)"
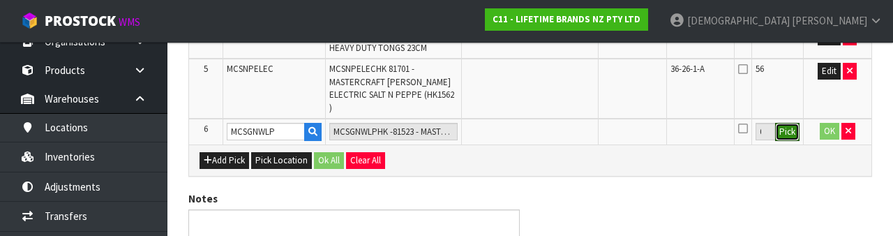
click at [557, 126] on button "Pick" at bounding box center [787, 132] width 24 height 18
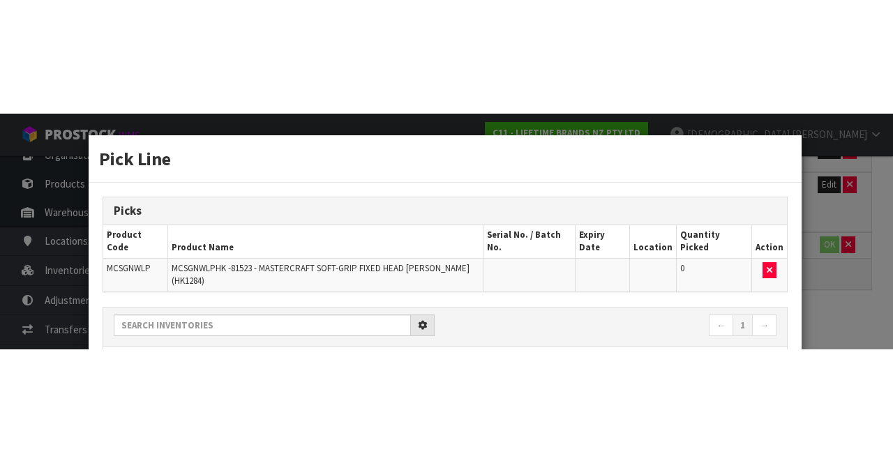
scroll to position [289, 0]
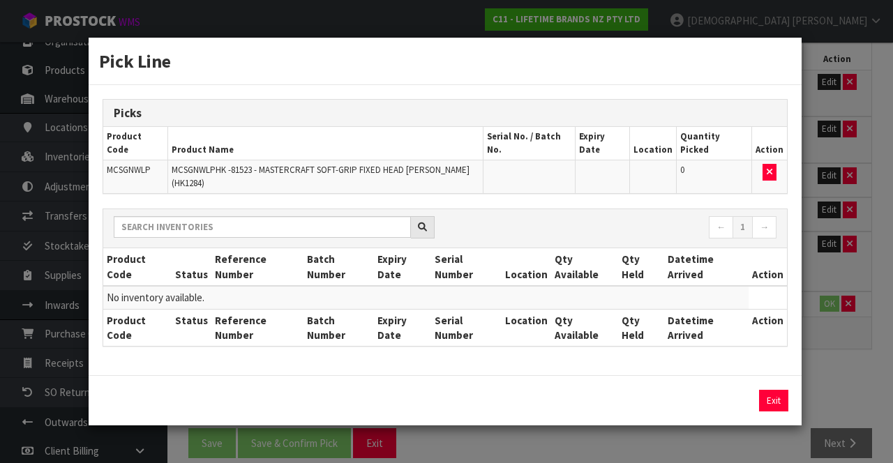
click at [557, 269] on div "Pick Line Picks Product Code Product Name Serial No. / Batch No. Expiry Date Lo…" at bounding box center [446, 231] width 893 height 463
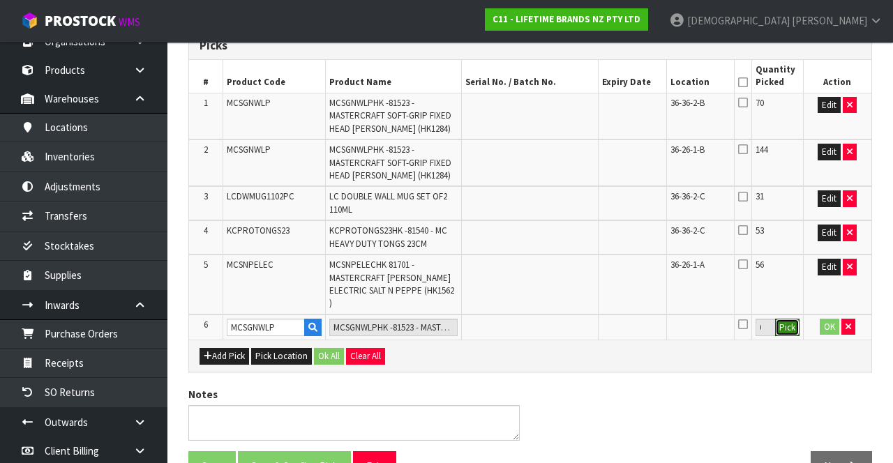
scroll to position [268, 0]
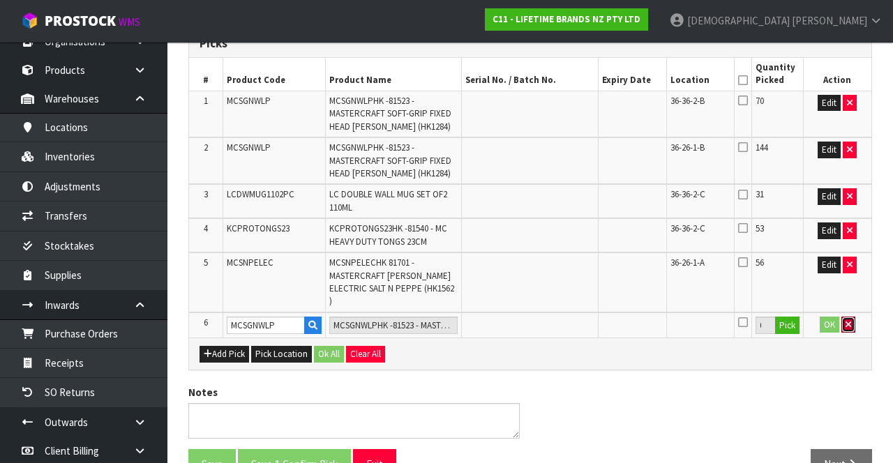
click at [557, 320] on icon "button" at bounding box center [848, 324] width 6 height 9
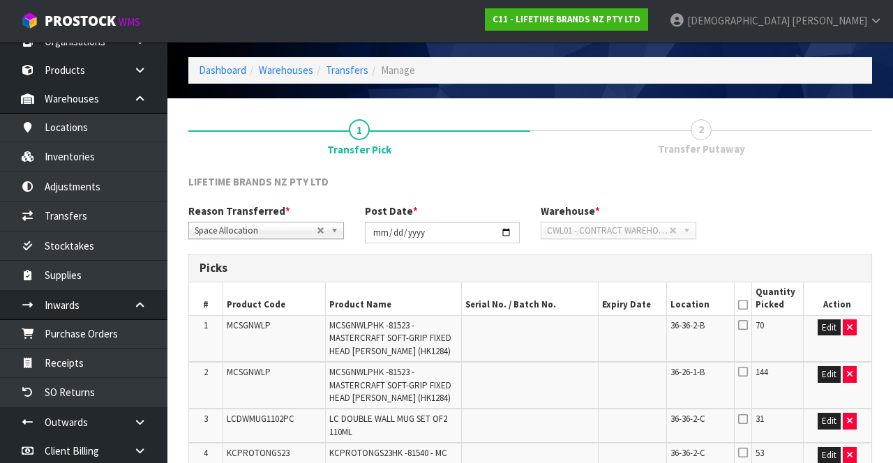
scroll to position [43, 0]
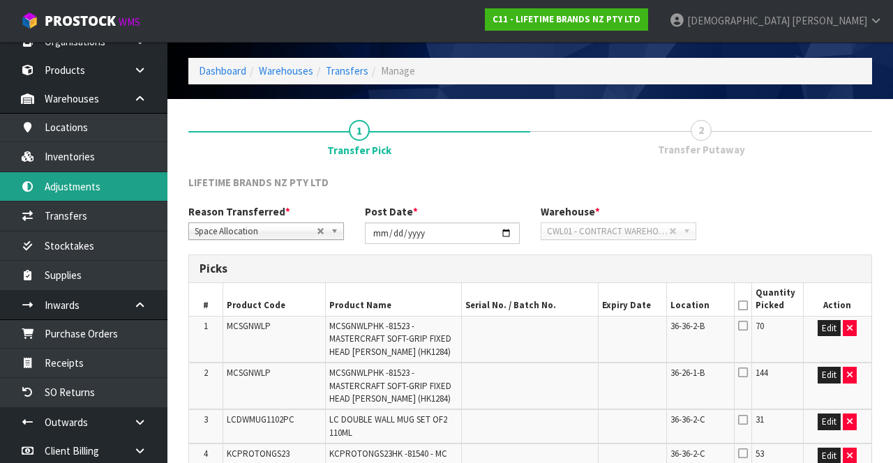
click at [24, 177] on link "Adjustments" at bounding box center [83, 186] width 167 height 29
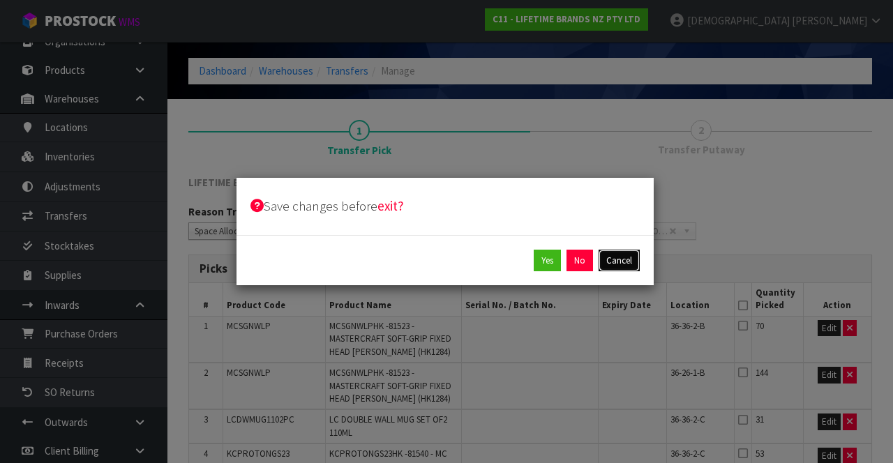
click at [557, 271] on button "Cancel" at bounding box center [618, 261] width 41 height 22
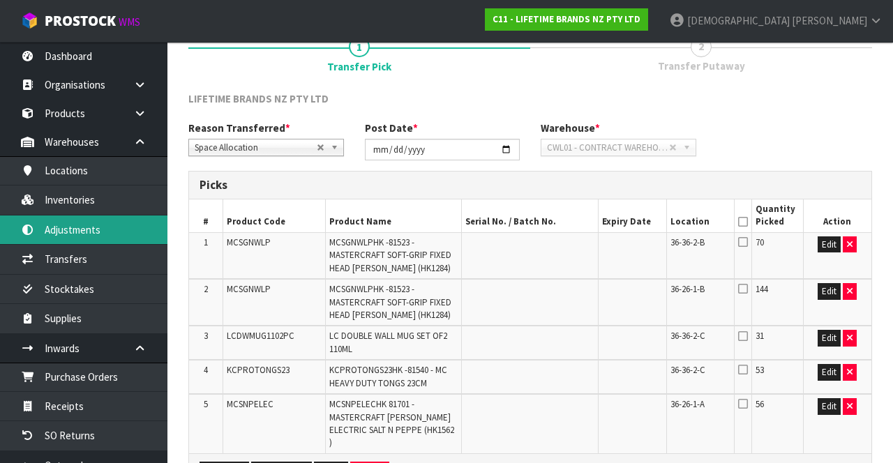
scroll to position [128, 0]
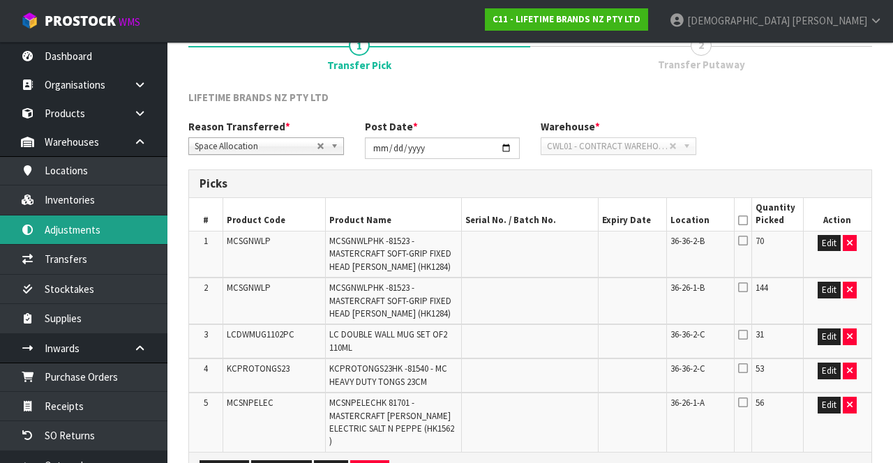
scroll to position [68, 0]
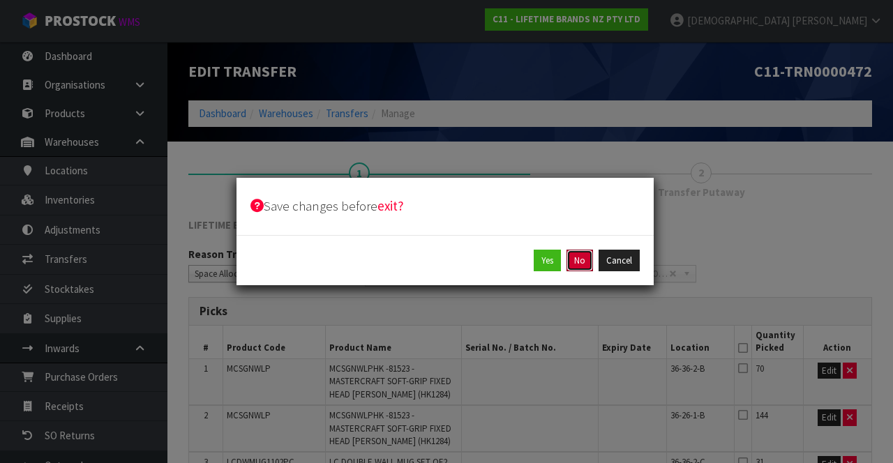
click at [557, 258] on button "No" at bounding box center [579, 261] width 27 height 22
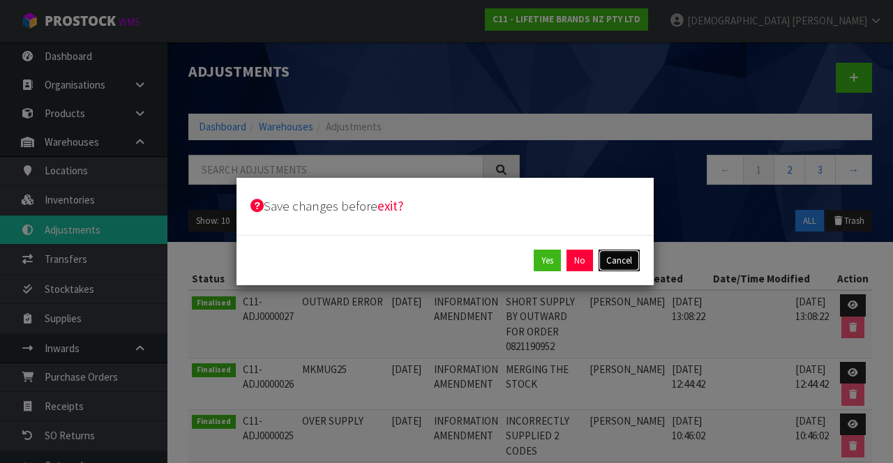
click at [557, 271] on button "Cancel" at bounding box center [618, 261] width 41 height 22
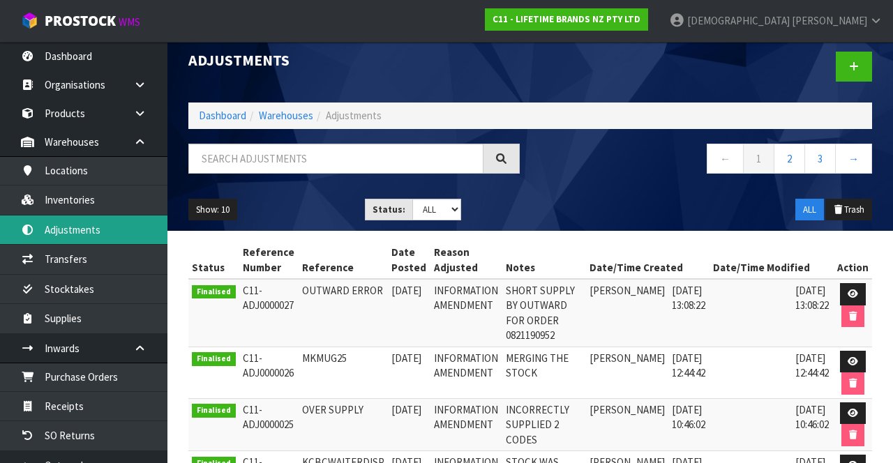
scroll to position [6, 0]
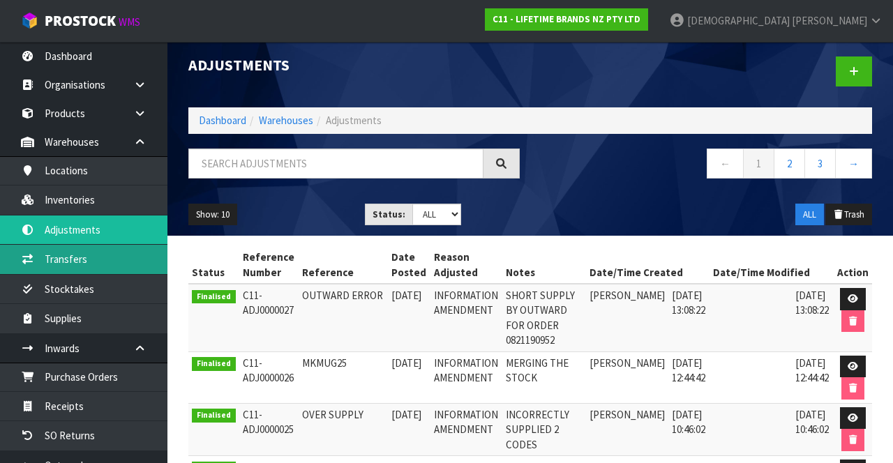
click at [85, 260] on link "Transfers" at bounding box center [83, 259] width 167 height 29
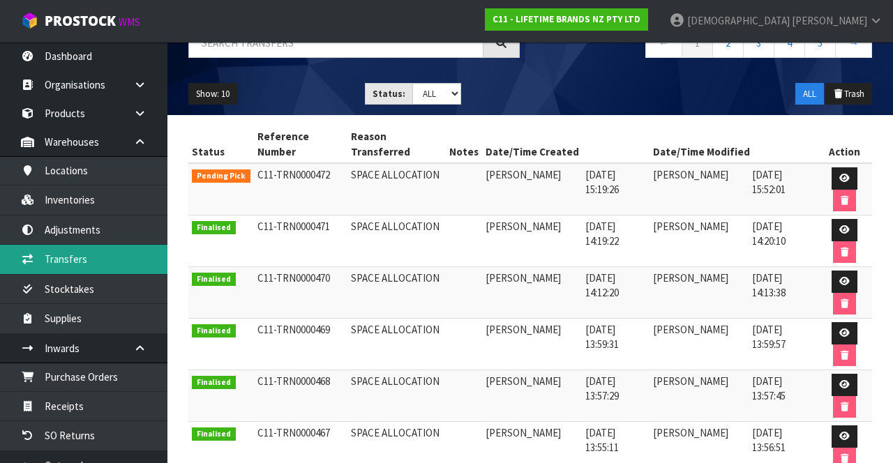
scroll to position [127, 0]
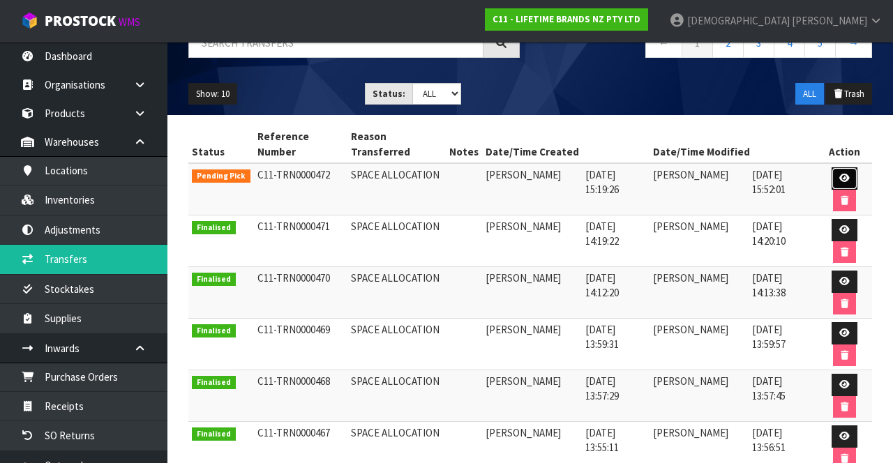
click at [557, 174] on icon at bounding box center [844, 178] width 10 height 9
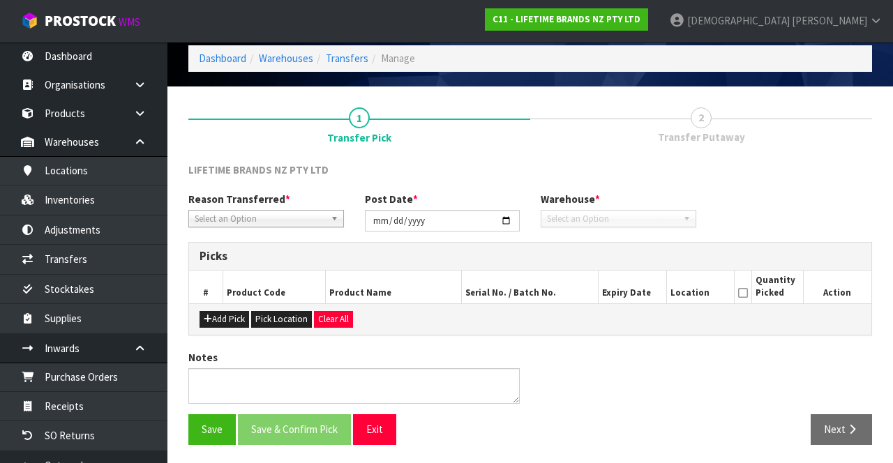
type input "[DATE]"
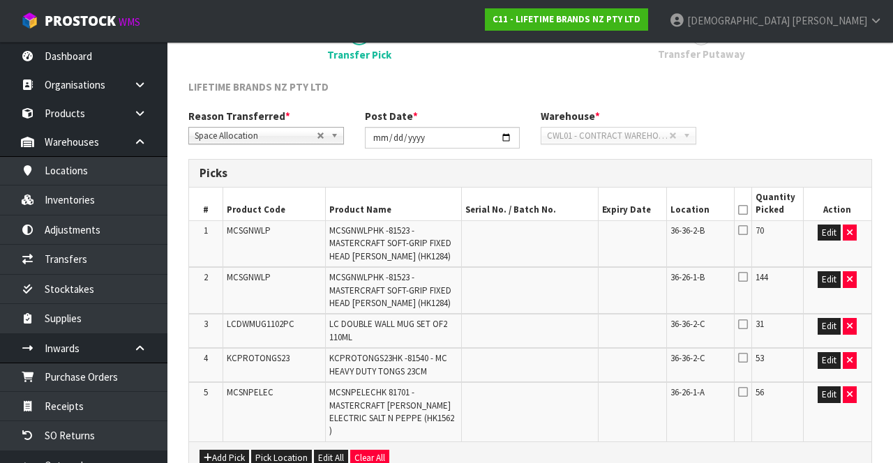
scroll to position [263, 0]
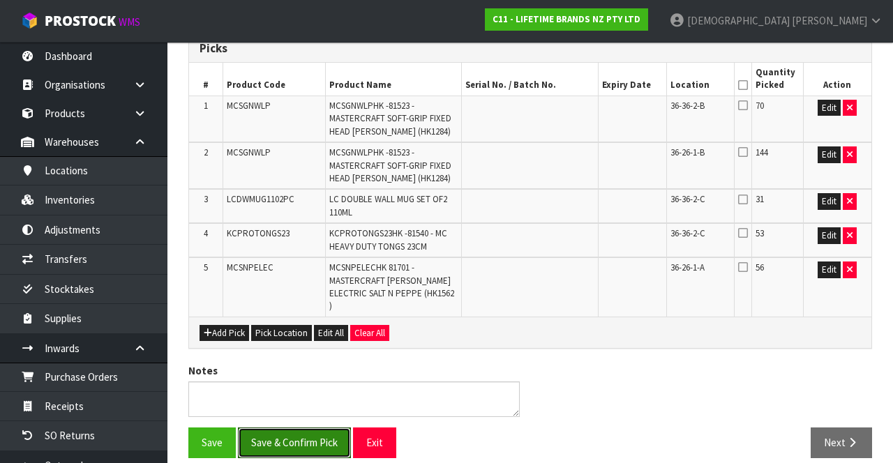
click at [306, 428] on button "Save & Confirm Pick" at bounding box center [294, 443] width 113 height 30
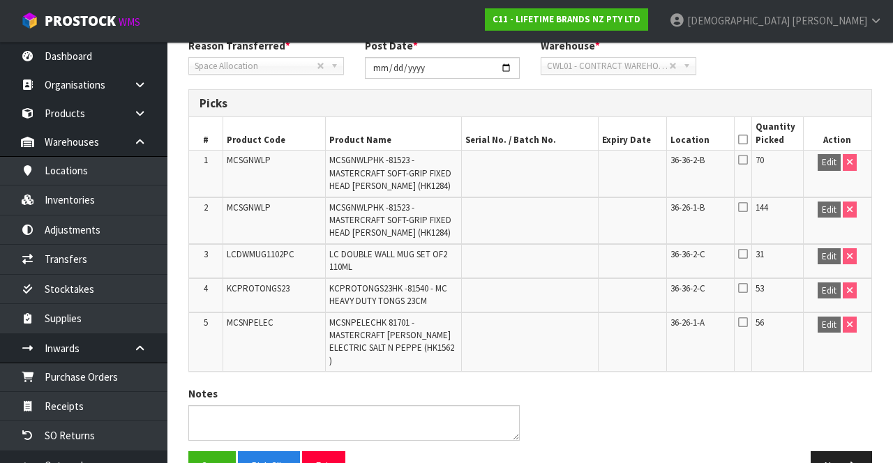
scroll to position [283, 0]
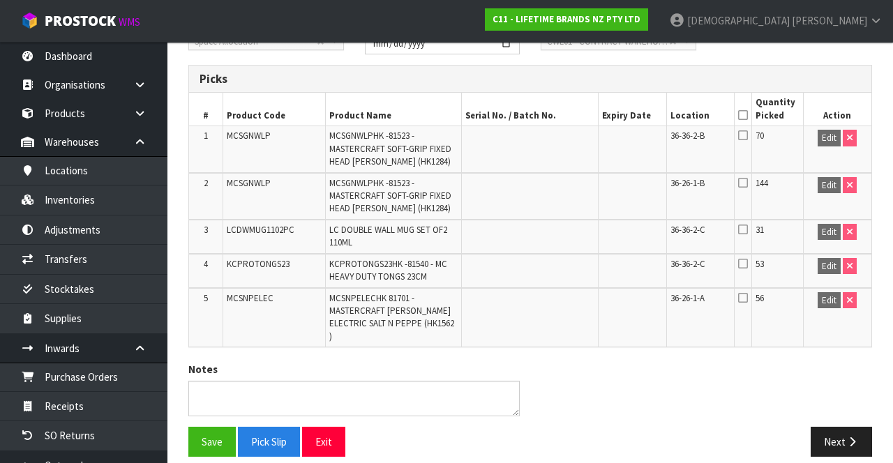
click at [557, 115] on icon at bounding box center [743, 115] width 10 height 1
click at [181, 427] on div "Save Pick Slip Exit" at bounding box center [354, 442] width 352 height 30
click at [200, 428] on button "Save" at bounding box center [211, 442] width 47 height 30
click at [557, 437] on icon "button" at bounding box center [851, 442] width 13 height 10
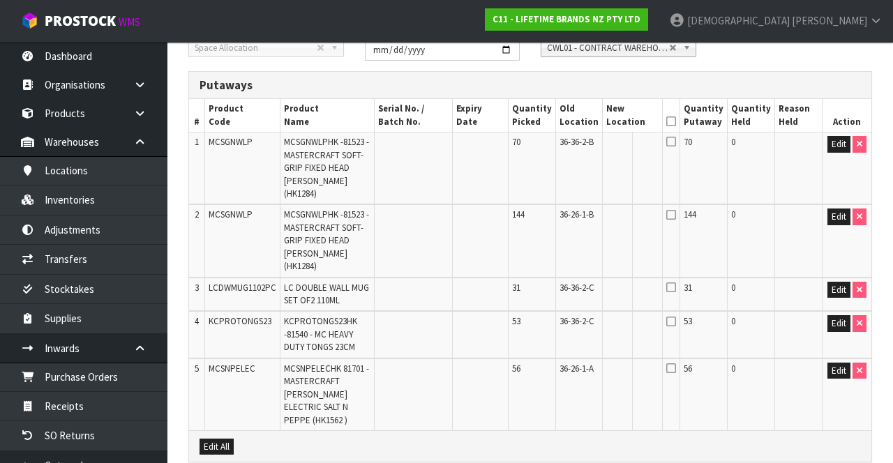
scroll to position [278, 0]
click at [557, 146] on button "Edit" at bounding box center [838, 143] width 23 height 17
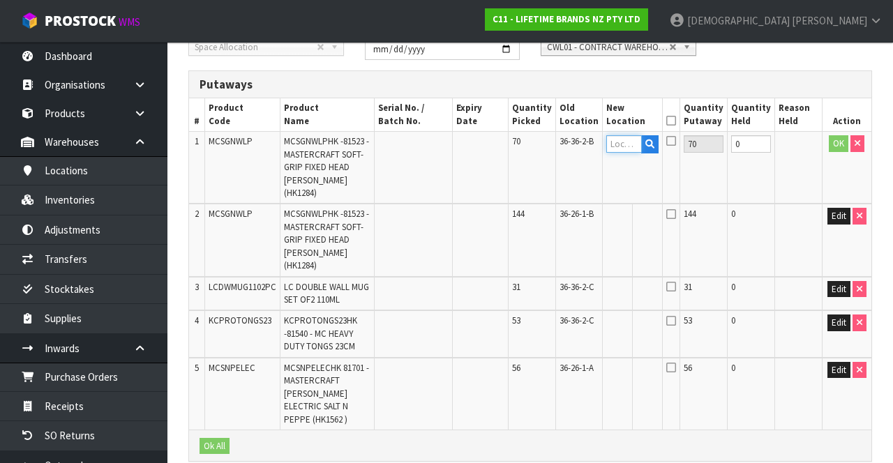
click at [557, 144] on input "text" at bounding box center [624, 143] width 36 height 17
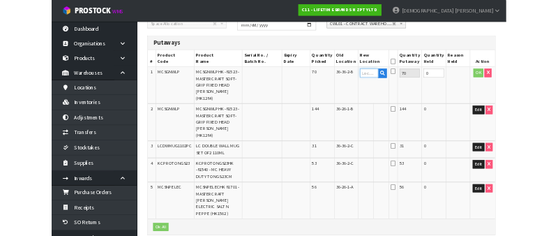
scroll to position [269, 0]
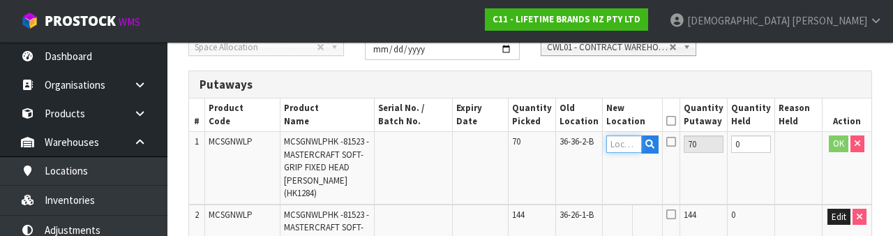
type input "3"
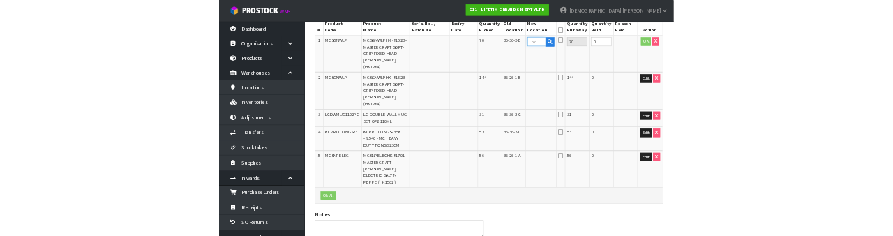
scroll to position [332, 0]
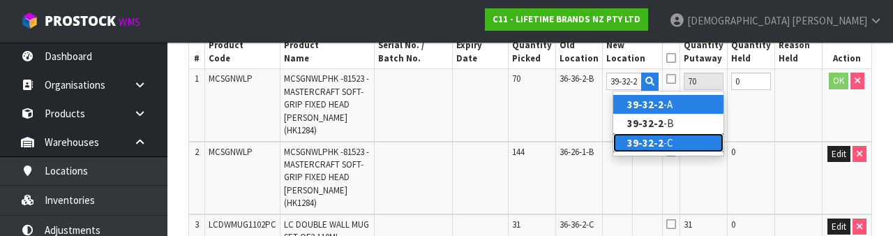
click at [557, 145] on link "39-32-2 -C" at bounding box center [668, 142] width 110 height 19
type input "39-32-2-C"
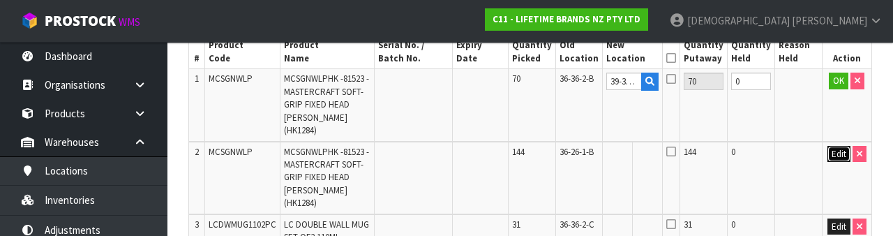
click at [557, 146] on button "Edit" at bounding box center [838, 154] width 23 height 17
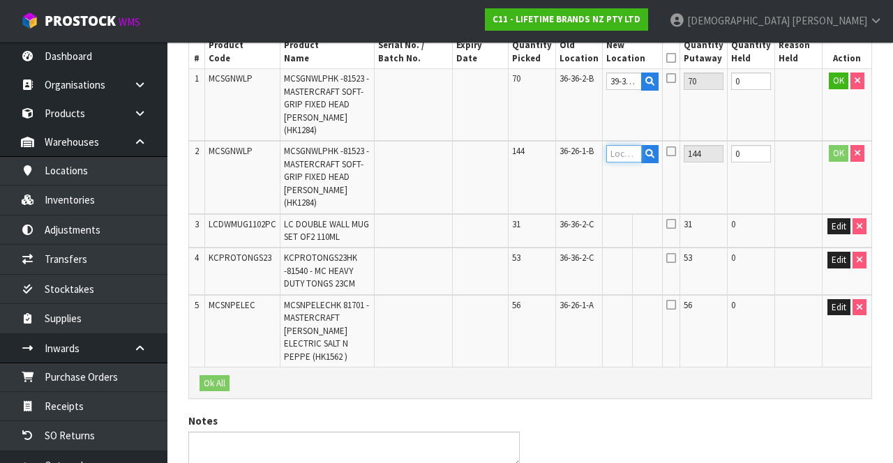
click at [557, 145] on input "text" at bounding box center [624, 153] width 36 height 17
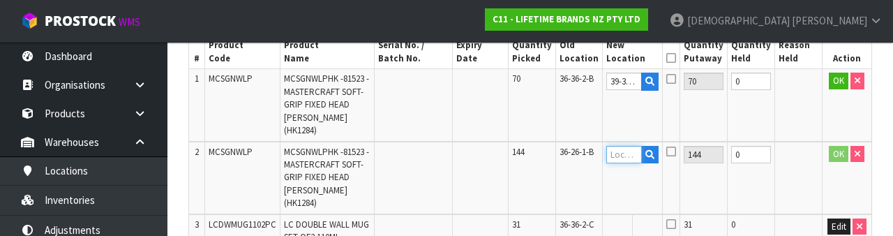
type input "39-32-2-C"
click at [557, 146] on button "OK" at bounding box center [839, 154] width 20 height 17
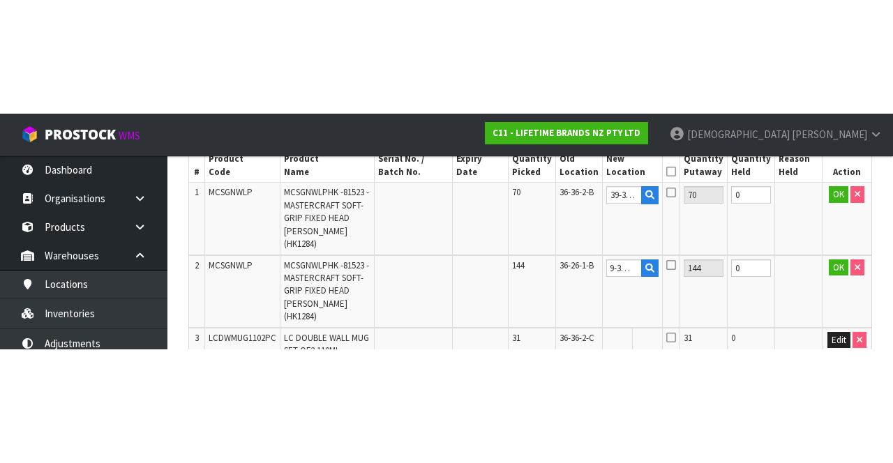
scroll to position [340, 0]
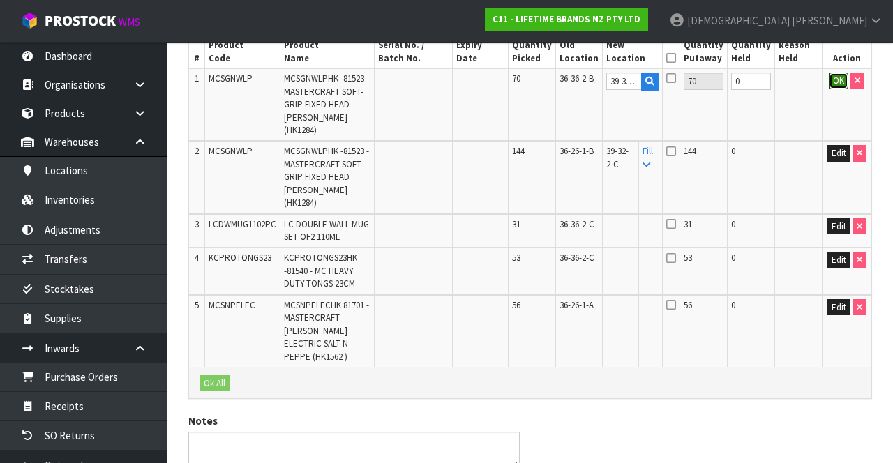
click at [557, 81] on button "OK" at bounding box center [839, 81] width 20 height 17
click at [557, 218] on button "Edit" at bounding box center [838, 226] width 23 height 17
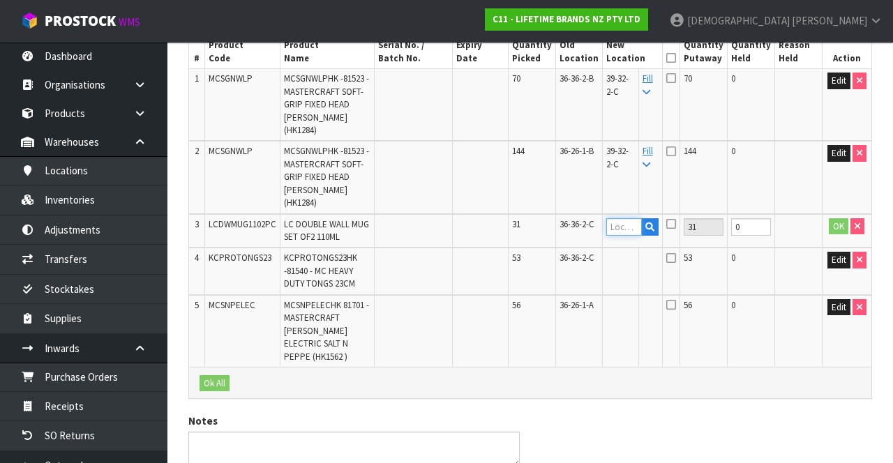
click at [557, 218] on input "text" at bounding box center [624, 226] width 36 height 17
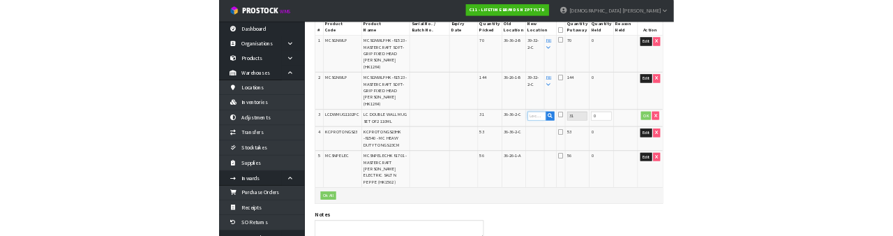
scroll to position [332, 0]
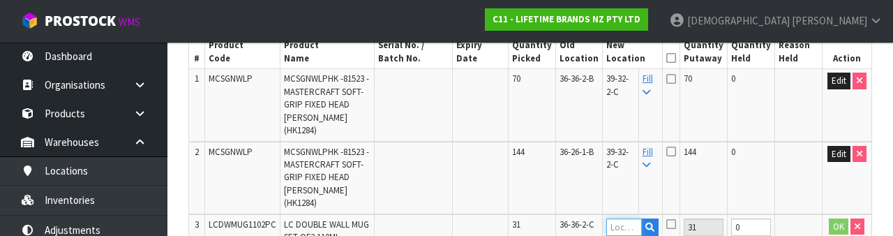
paste input "39-32-2-C"
type input "39-32-2-C"
click at [557, 218] on button "OK" at bounding box center [839, 226] width 20 height 17
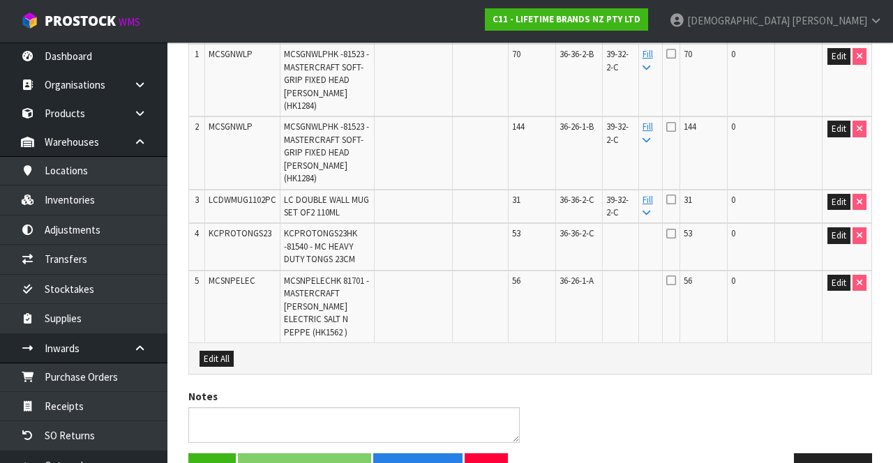
scroll to position [364, 0]
click at [557, 228] on button "Edit" at bounding box center [838, 236] width 23 height 17
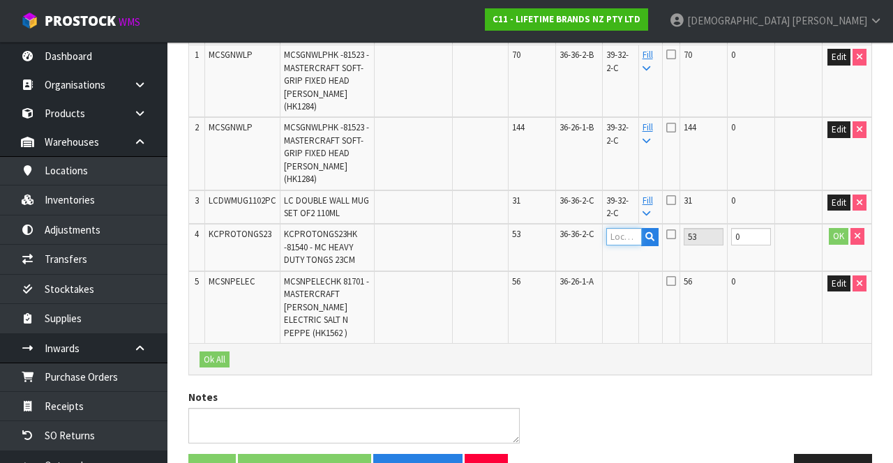
click at [557, 228] on input "text" at bounding box center [624, 236] width 36 height 17
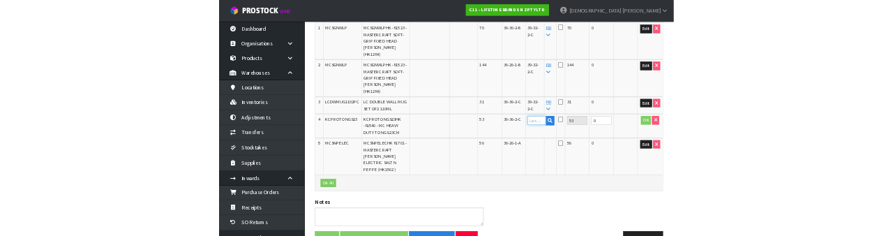
scroll to position [356, 0]
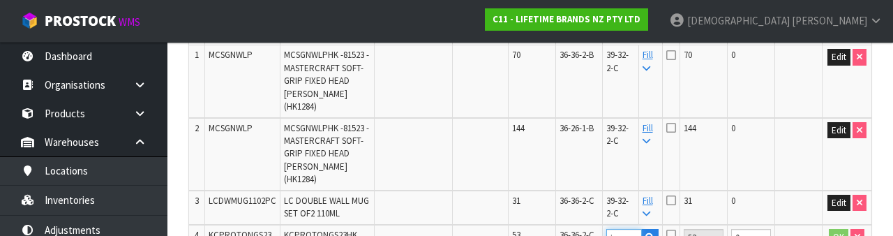
paste input "39-32-2-C"
type input "39-32-2-C"
click at [557, 229] on button "OK" at bounding box center [839, 237] width 20 height 17
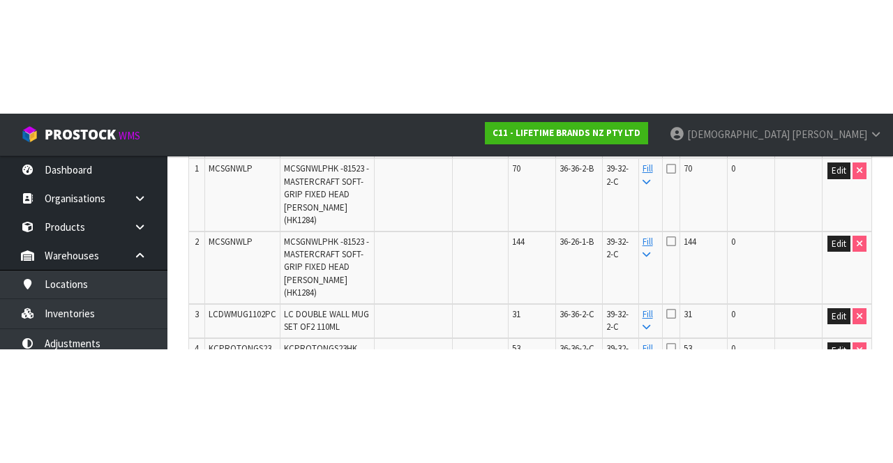
scroll to position [364, 0]
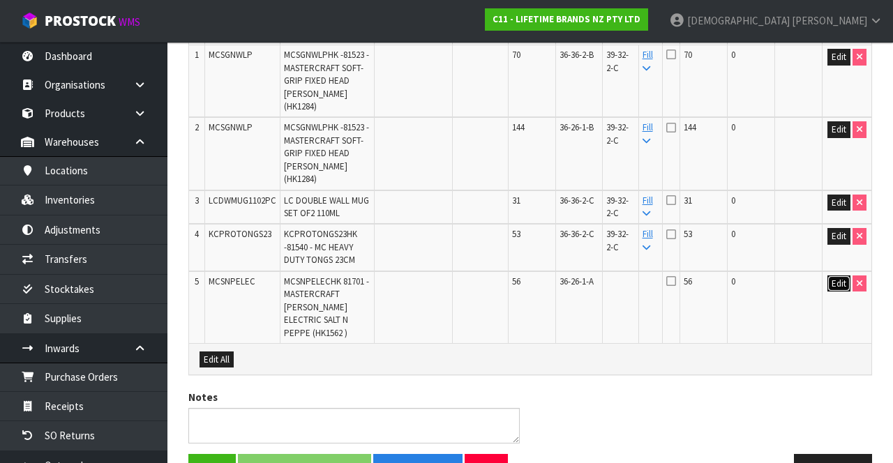
click at [557, 276] on button "Edit" at bounding box center [838, 284] width 23 height 17
click at [557, 276] on input "text" at bounding box center [624, 284] width 36 height 17
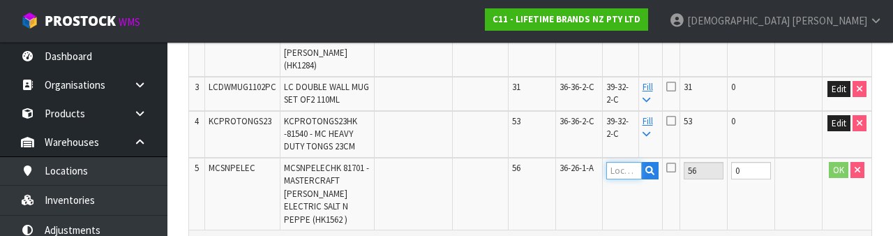
scroll to position [495, 0]
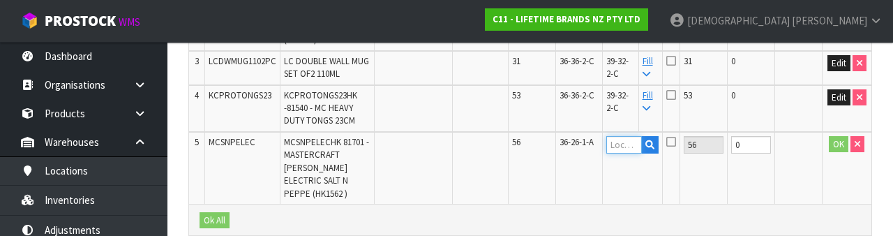
paste input "39-32-2-C"
type input "39-32-2-C"
click at [557, 136] on button "OK" at bounding box center [839, 144] width 20 height 17
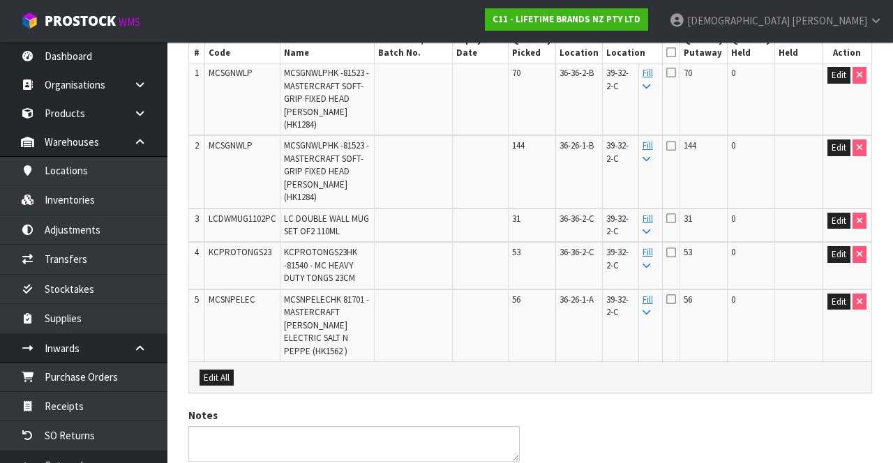
scroll to position [350, 0]
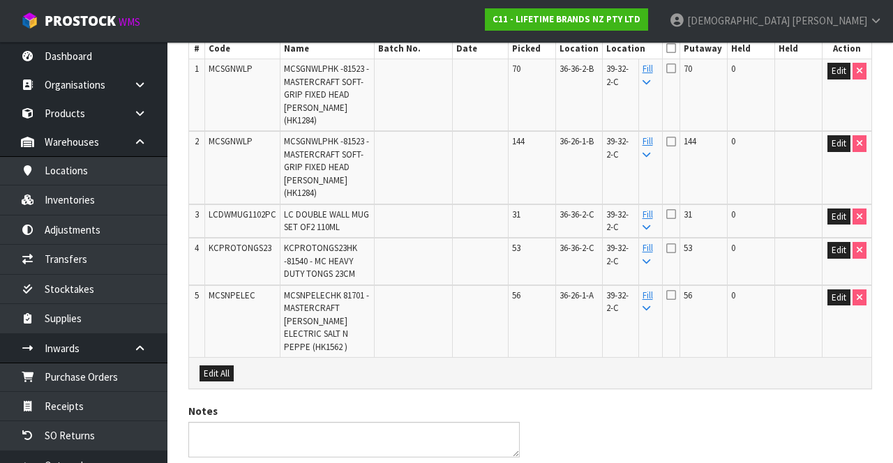
click at [557, 67] on icon at bounding box center [671, 68] width 10 height 11
click at [0, 0] on input "checkbox" at bounding box center [0, 0] width 0 height 0
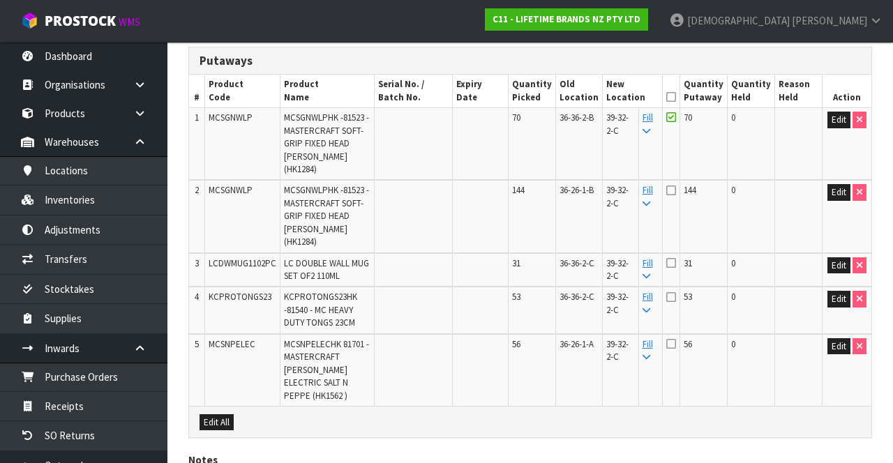
click at [557, 97] on icon at bounding box center [671, 97] width 10 height 1
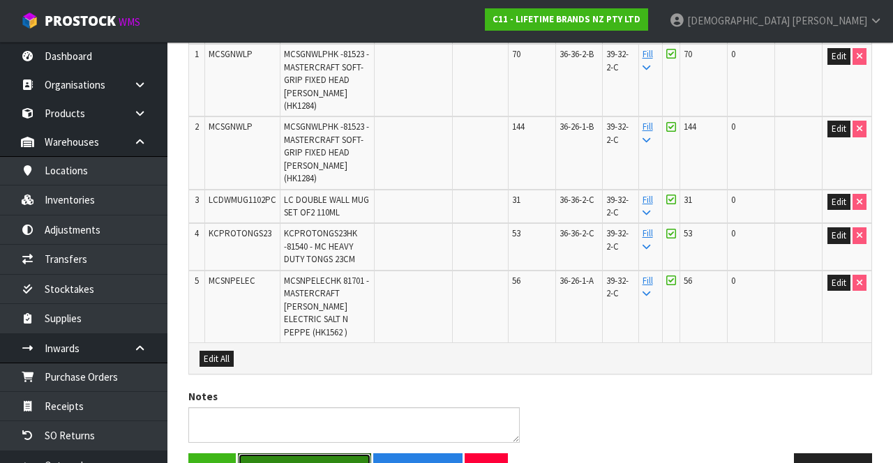
click at [285, 453] on button "Save & Confirm Putaway" at bounding box center [304, 468] width 133 height 30
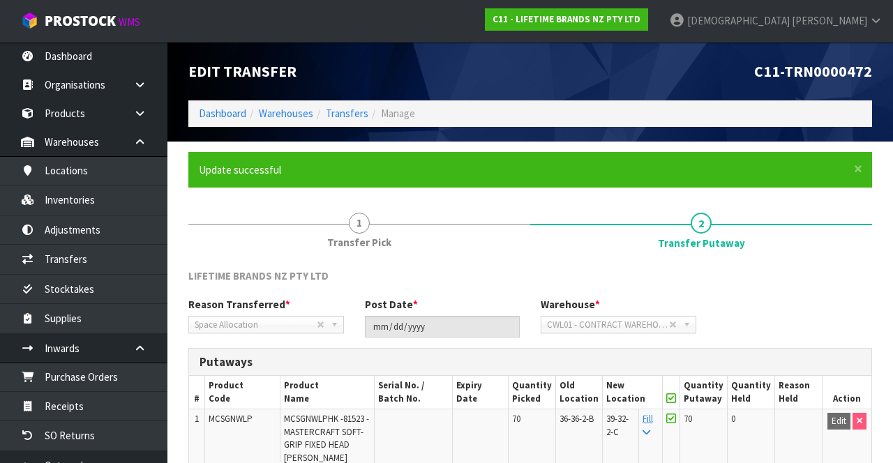
scroll to position [0, 0]
click at [280, 114] on link "Warehouses" at bounding box center [286, 113] width 54 height 13
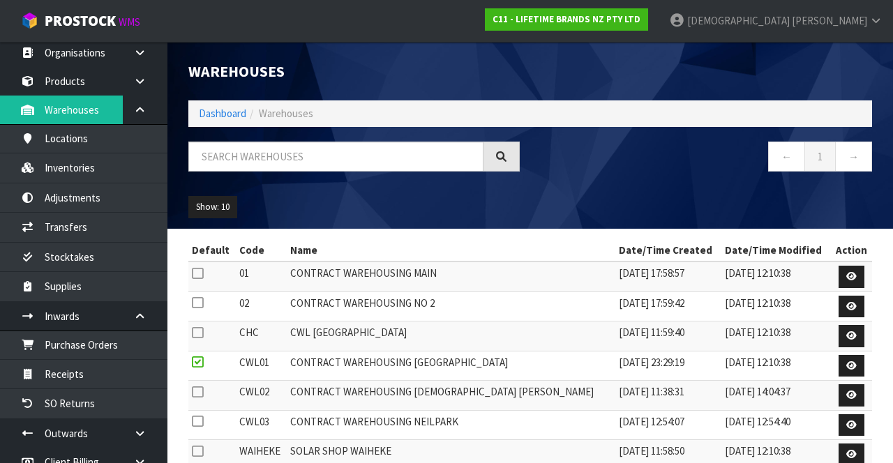
scroll to position [36, 0]
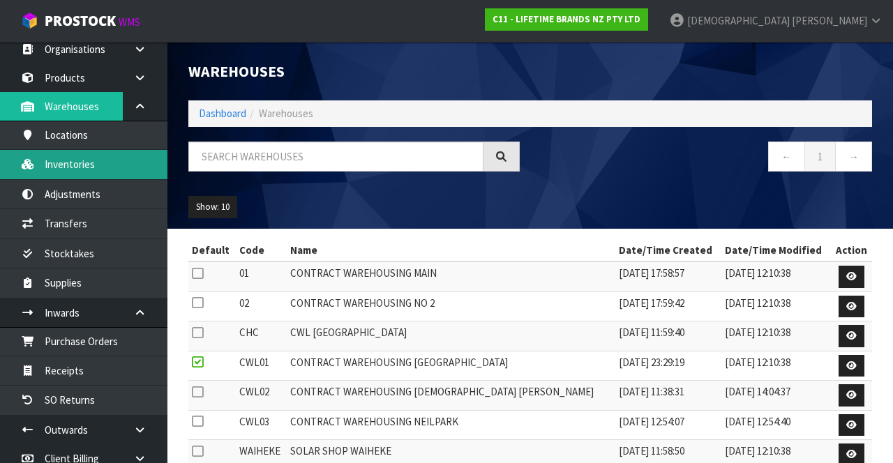
click at [41, 163] on link "Inventories" at bounding box center [83, 164] width 167 height 29
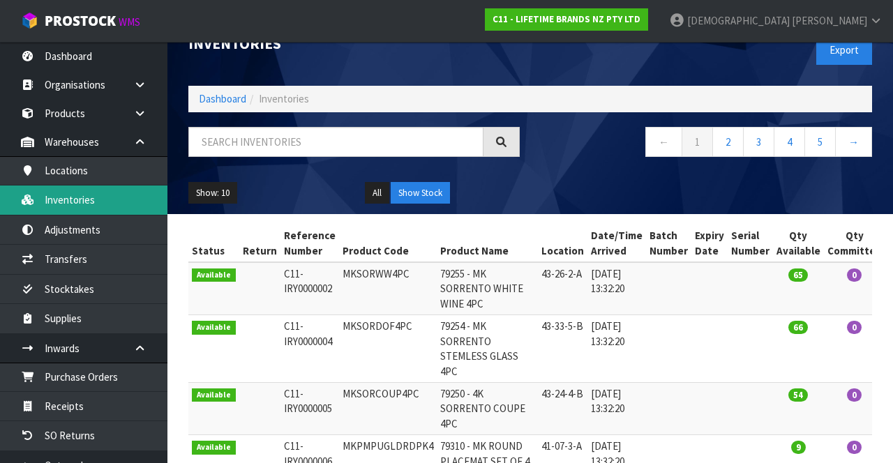
scroll to position [22, 0]
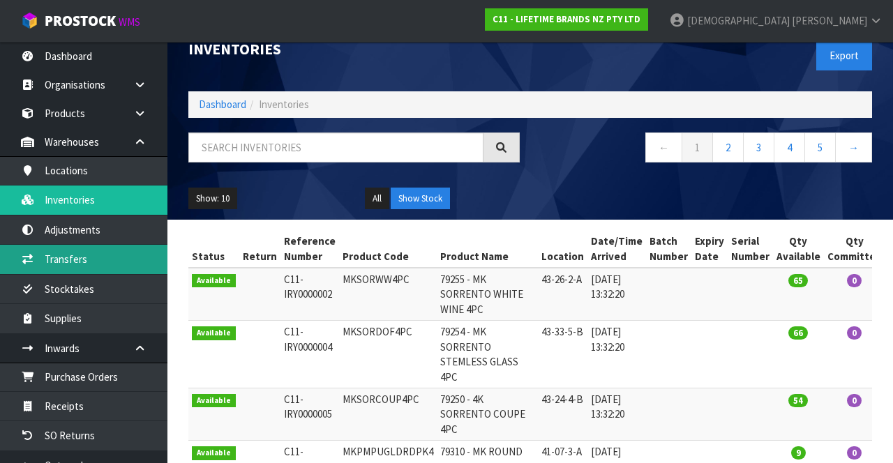
click at [50, 261] on link "Transfers" at bounding box center [83, 259] width 167 height 29
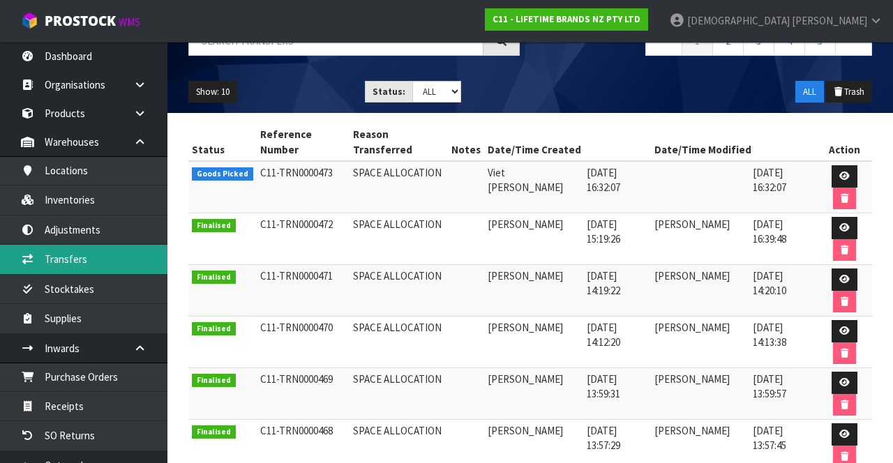
scroll to position [131, 0]
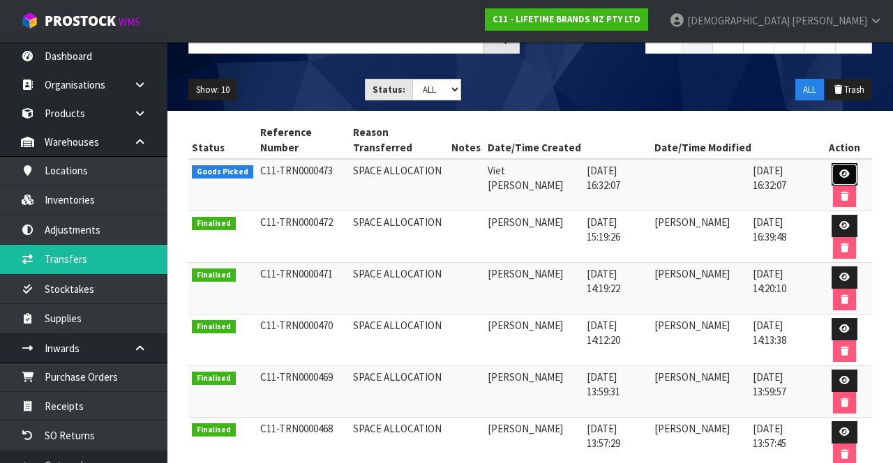
click at [557, 165] on link at bounding box center [844, 174] width 26 height 22
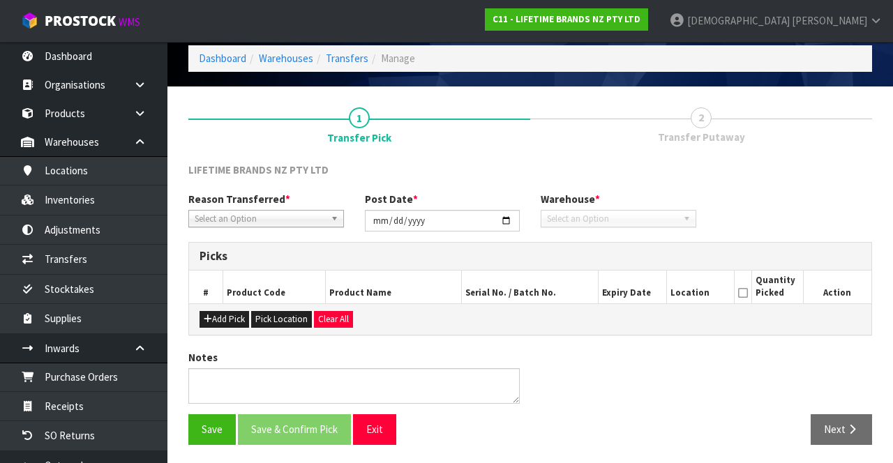
type input "[DATE]"
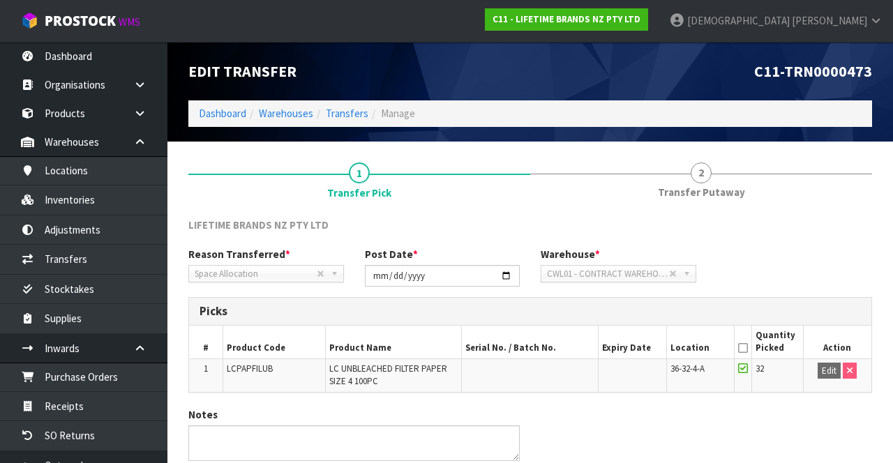
scroll to position [1, 0]
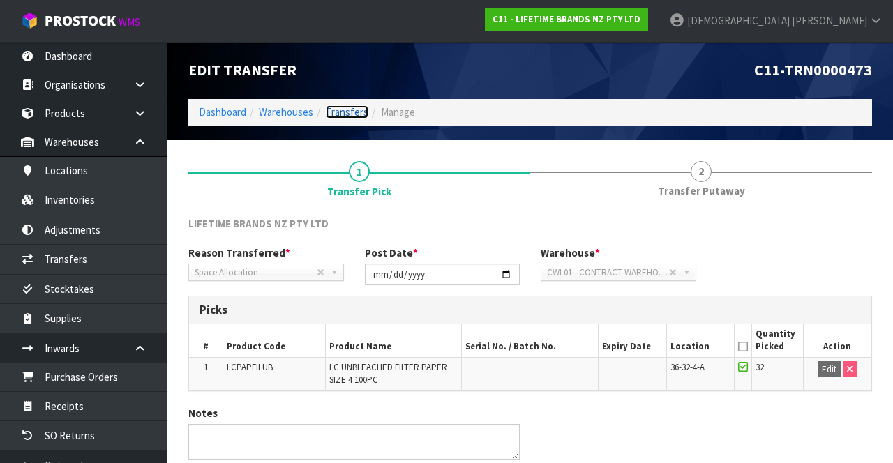
click at [343, 114] on link "Transfers" at bounding box center [347, 111] width 43 height 13
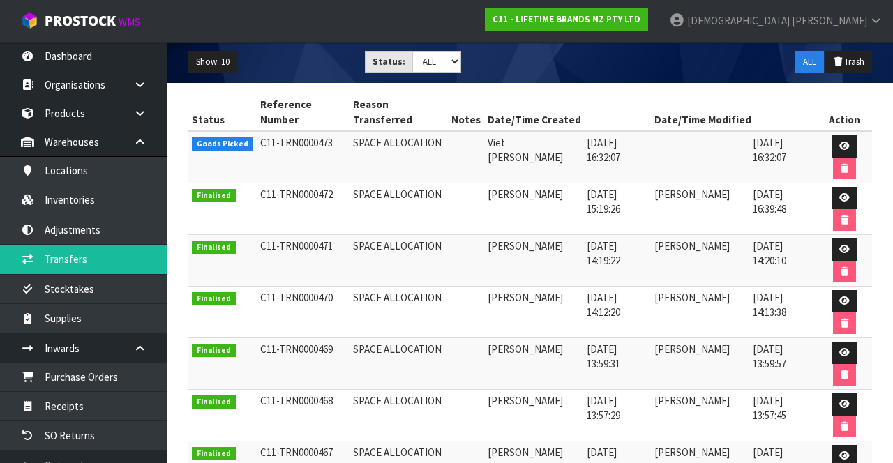
scroll to position [160, 0]
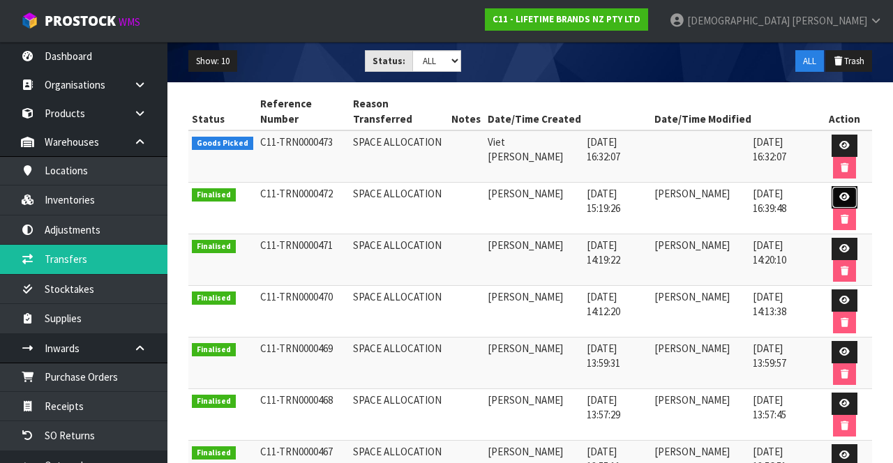
click at [557, 193] on icon at bounding box center [844, 197] width 10 height 9
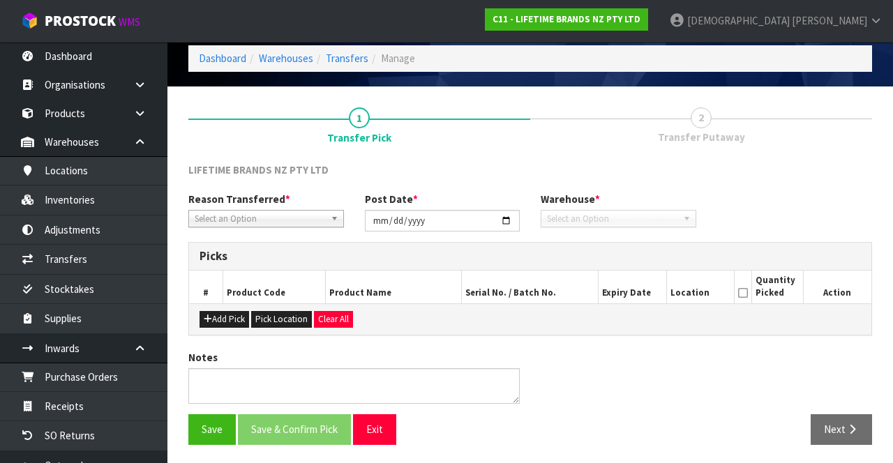
type input "[DATE]"
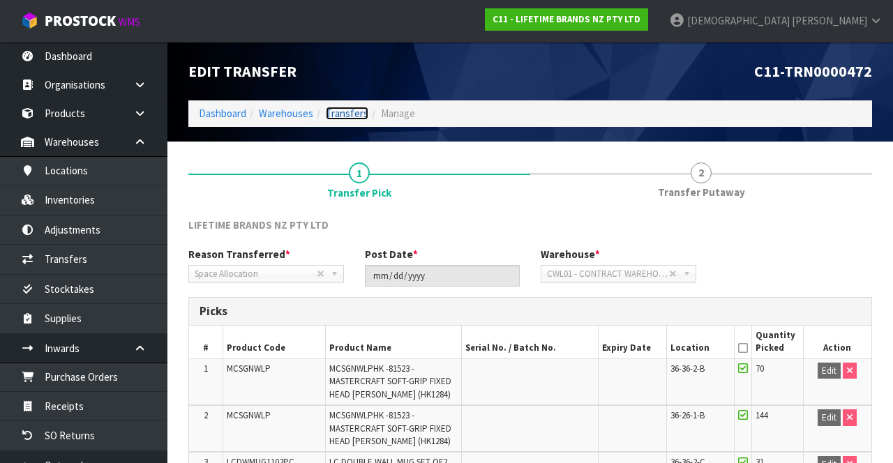
click at [340, 114] on link "Transfers" at bounding box center [347, 113] width 43 height 13
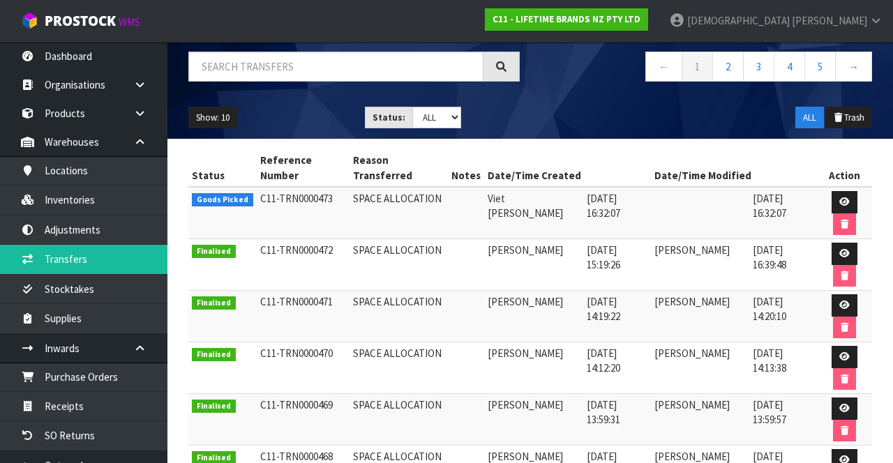
scroll to position [104, 0]
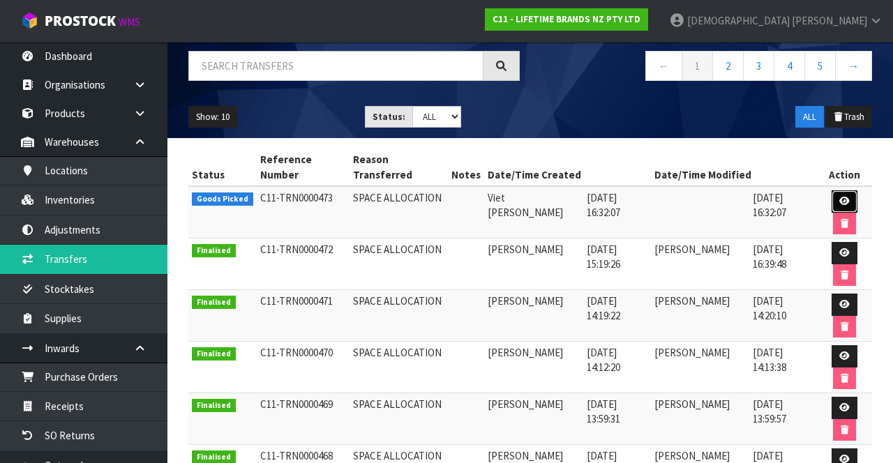
click at [557, 193] on link at bounding box center [844, 201] width 26 height 22
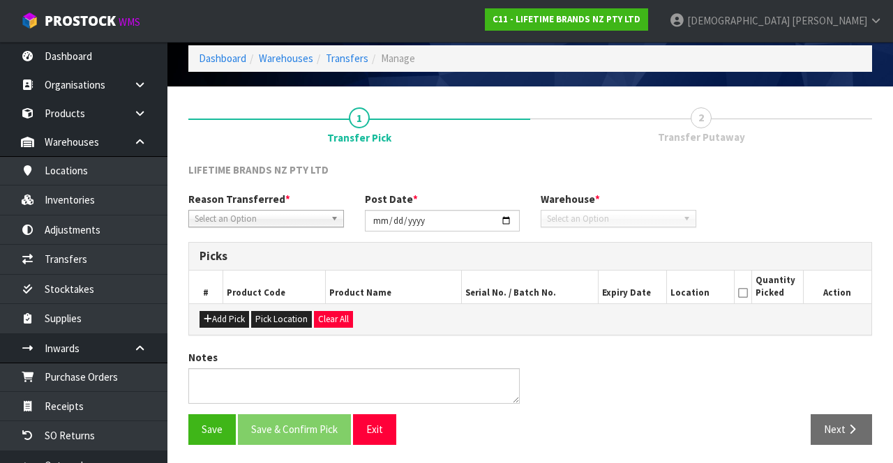
type input "[DATE]"
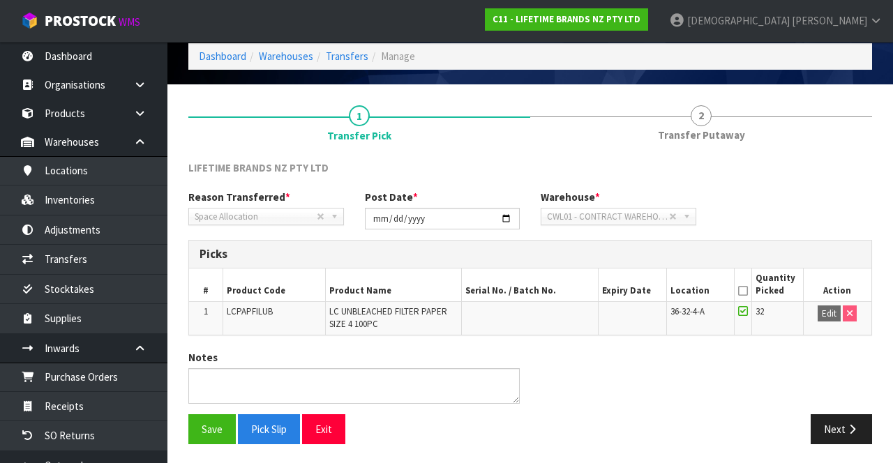
click at [557, 134] on link "2 Transfer Putaway" at bounding box center [701, 122] width 342 height 55
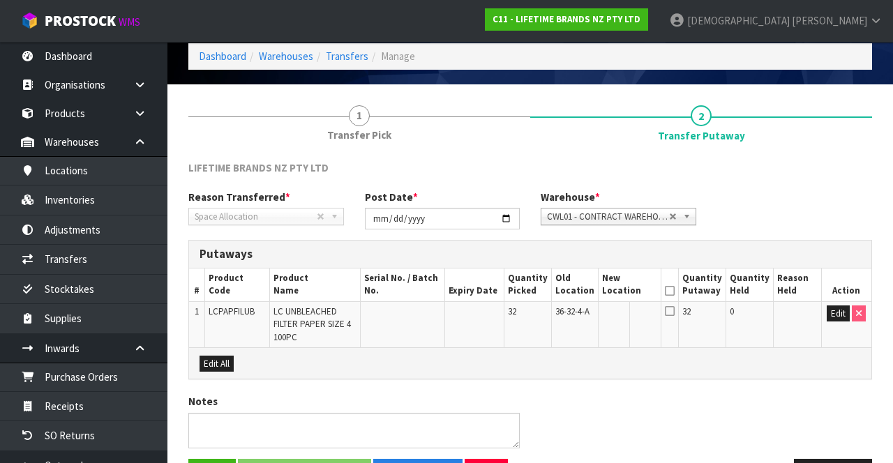
scroll to position [0, 0]
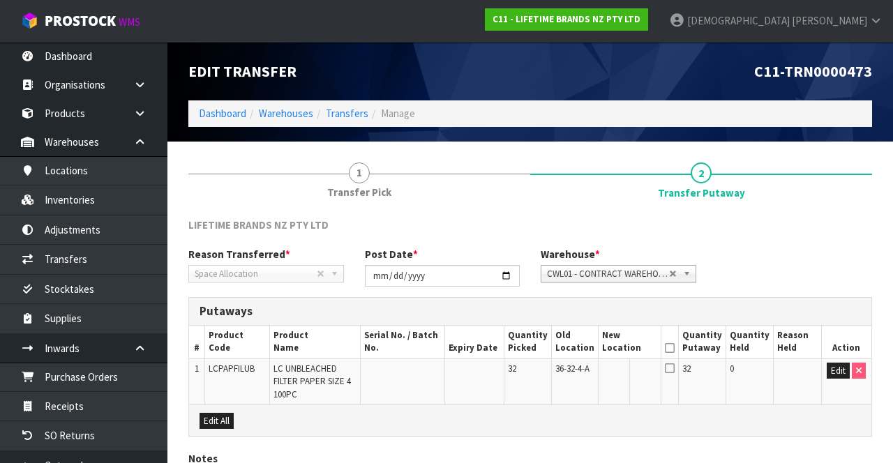
click at [310, 167] on link "1 Transfer Pick" at bounding box center [359, 179] width 342 height 55
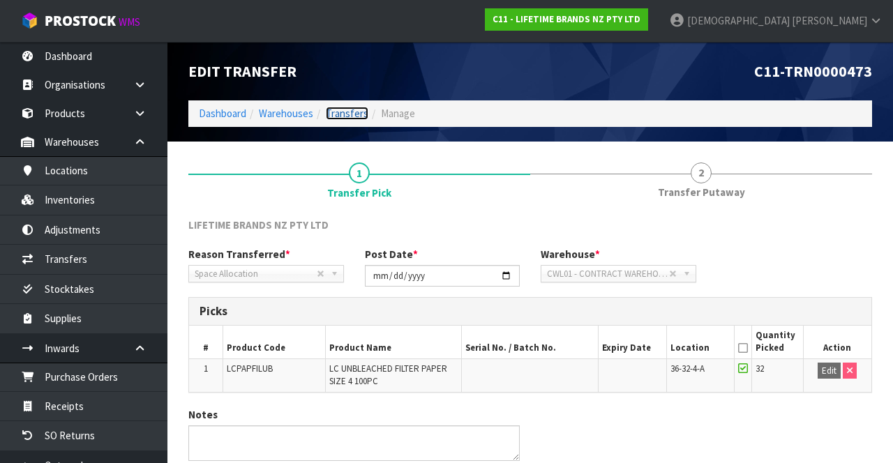
click at [347, 119] on link "Transfers" at bounding box center [347, 113] width 43 height 13
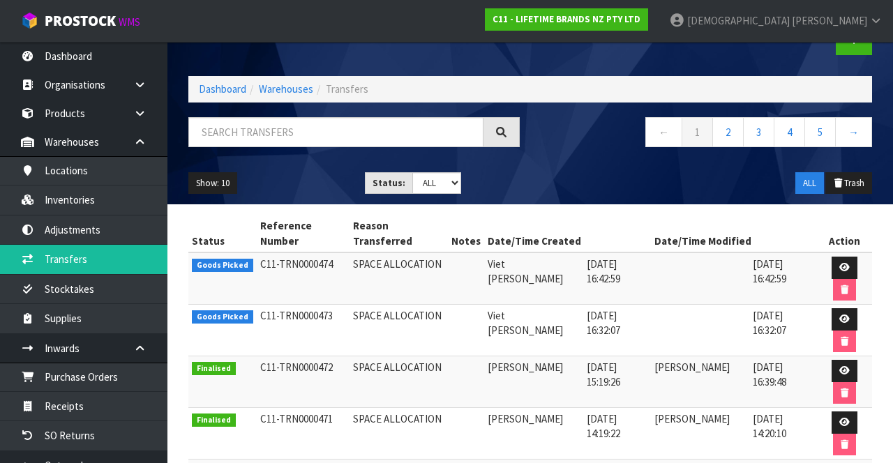
scroll to position [42, 0]
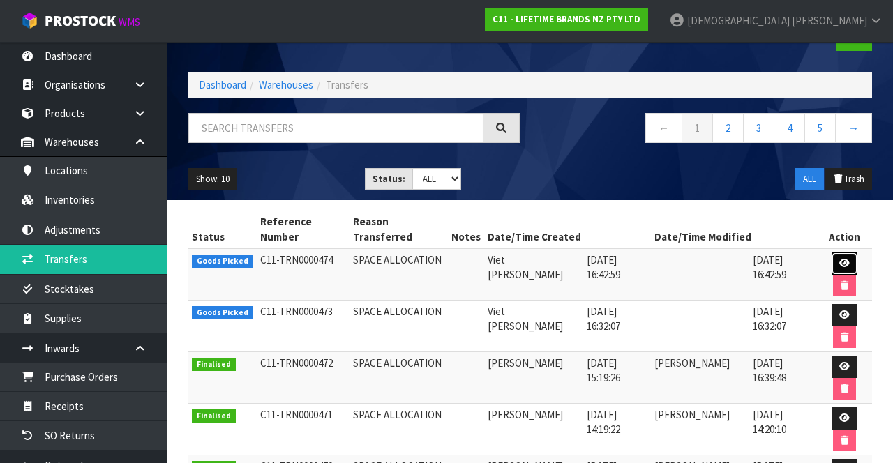
click at [557, 255] on link at bounding box center [844, 264] width 26 height 22
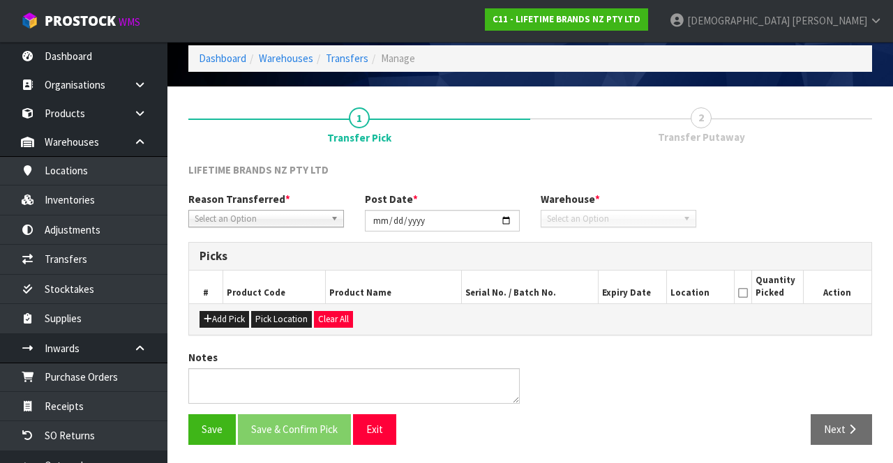
type input "[DATE]"
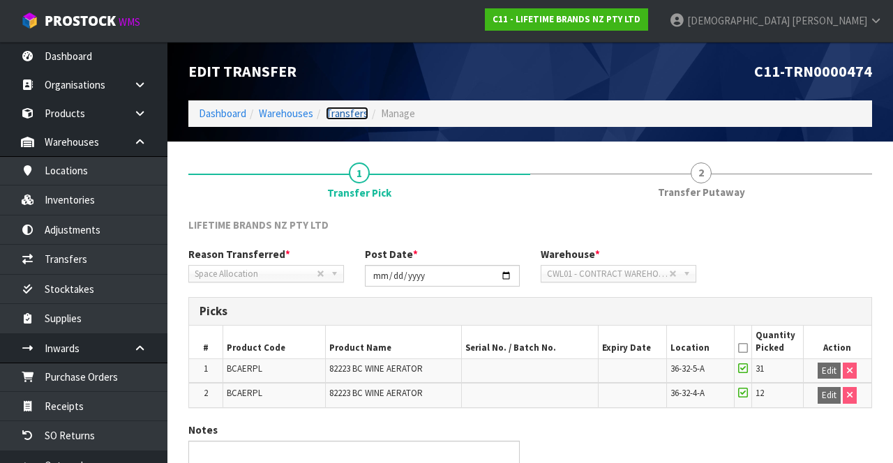
click at [340, 112] on link "Transfers" at bounding box center [347, 113] width 43 height 13
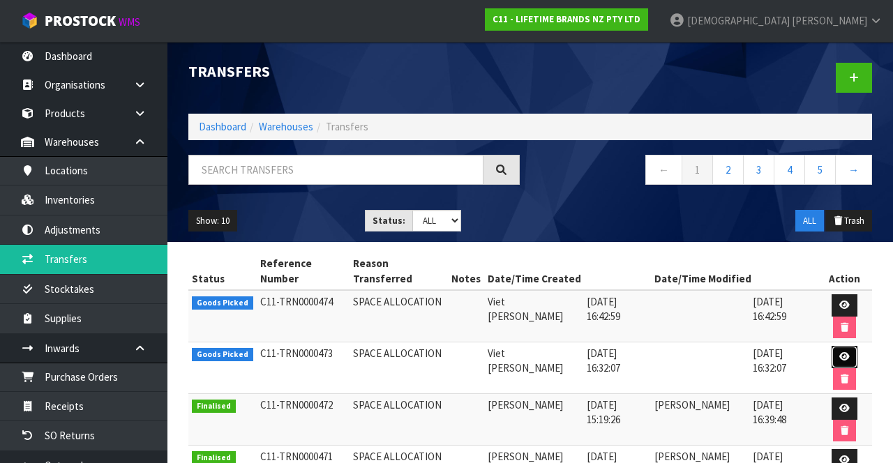
click at [557, 350] on link at bounding box center [844, 357] width 26 height 22
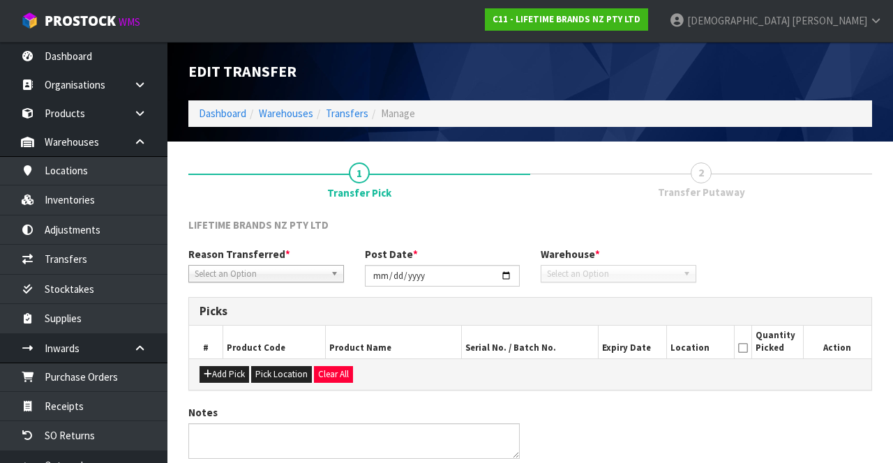
type input "[DATE]"
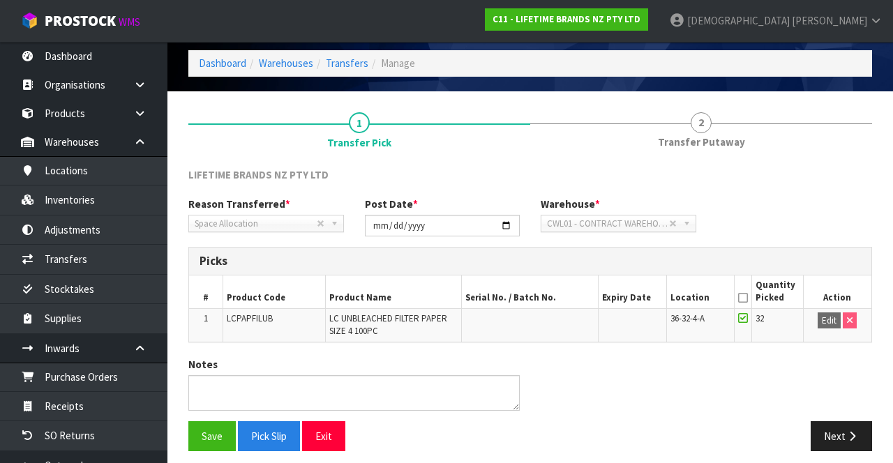
scroll to position [49, 0]
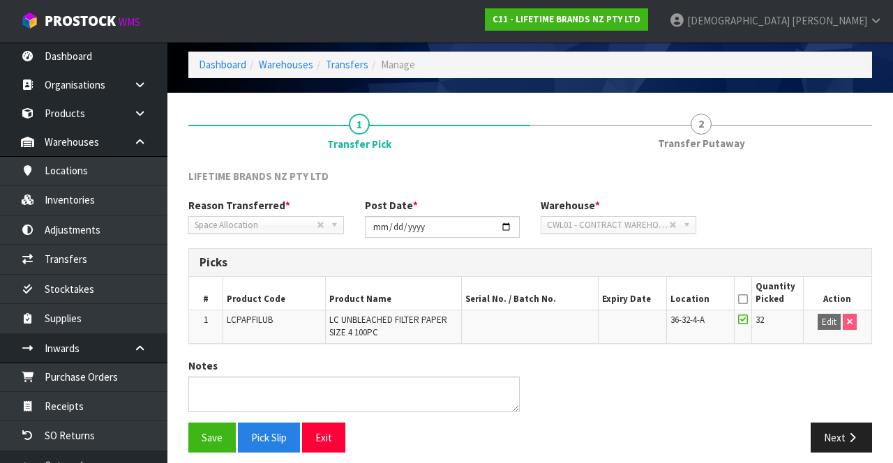
click at [557, 139] on span "Transfer Putaway" at bounding box center [701, 143] width 87 height 15
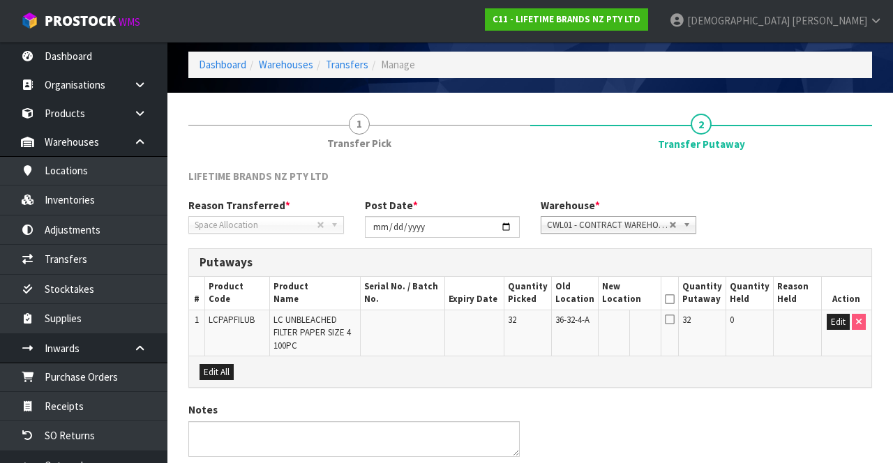
click at [557, 317] on icon at bounding box center [670, 319] width 10 height 11
click at [557, 322] on button "Edit" at bounding box center [838, 322] width 23 height 17
click at [557, 317] on input "text" at bounding box center [622, 322] width 38 height 17
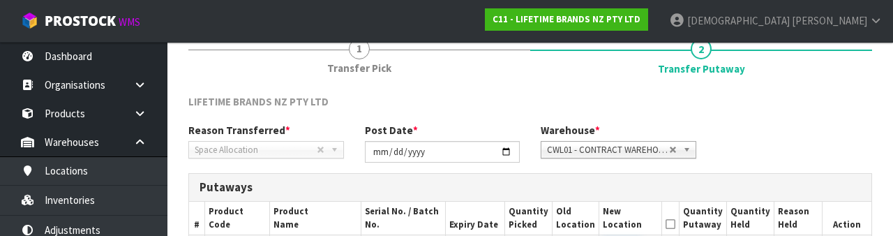
scroll to position [244, 0]
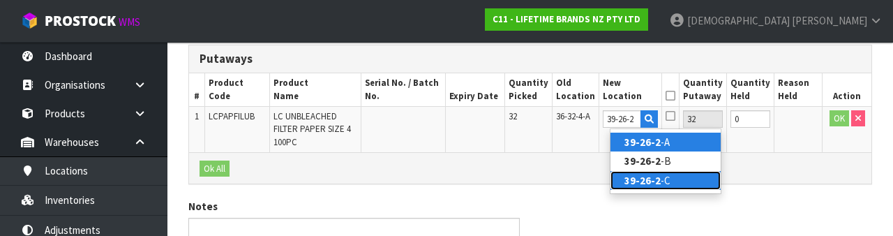
click at [557, 177] on link "39-26-2 -C" at bounding box center [665, 180] width 110 height 19
type input "39-26-2-C"
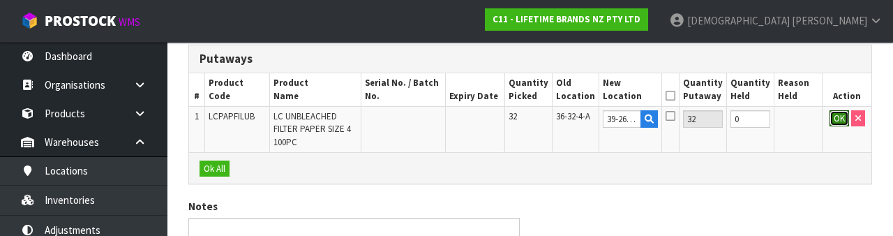
click at [557, 118] on button "OK" at bounding box center [839, 118] width 20 height 17
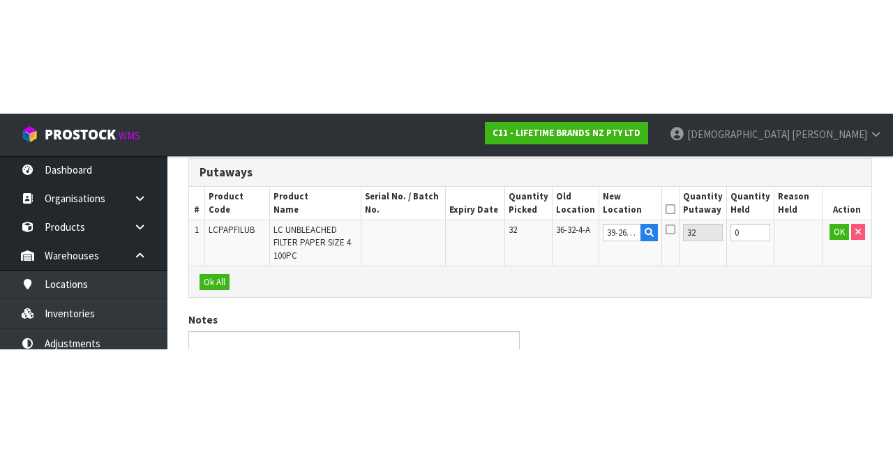
scroll to position [100, 0]
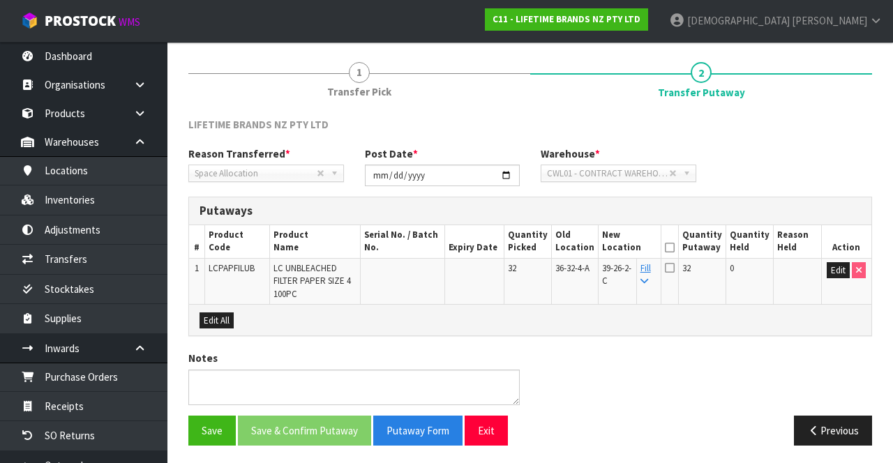
click at [557, 266] on icon at bounding box center [670, 267] width 10 height 11
click at [0, 0] on input "checkbox" at bounding box center [0, 0] width 0 height 0
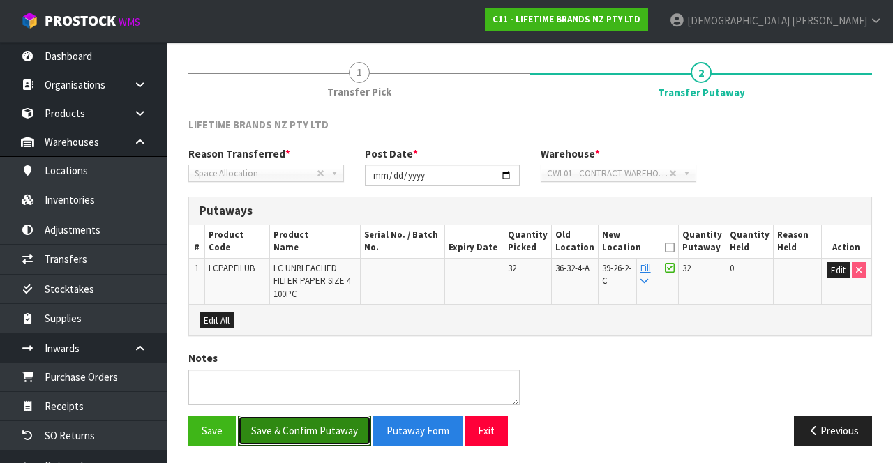
click at [273, 419] on button "Save & Confirm Putaway" at bounding box center [304, 431] width 133 height 30
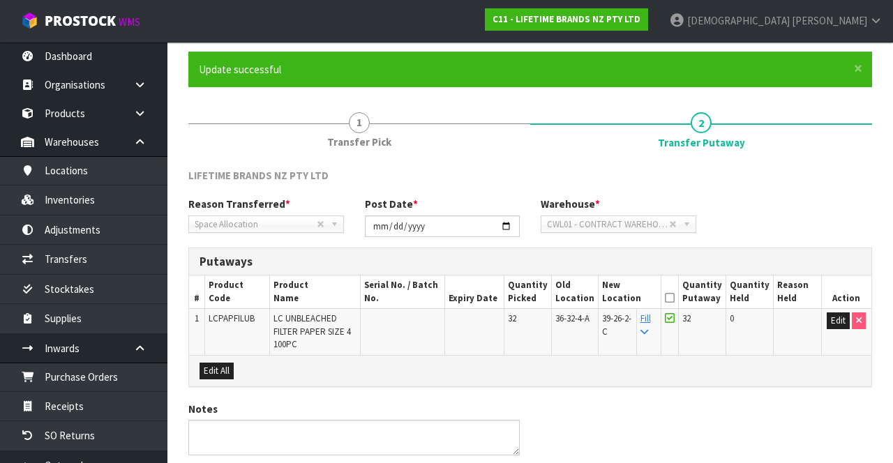
scroll to position [0, 0]
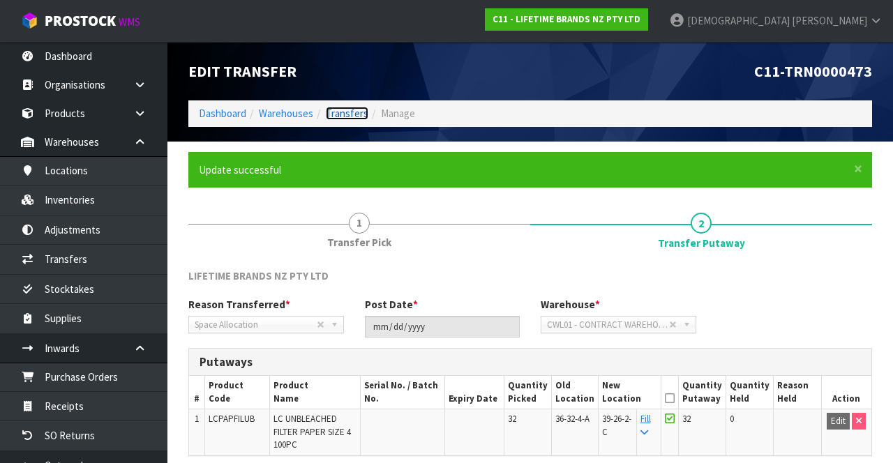
click at [356, 116] on link "Transfers" at bounding box center [347, 113] width 43 height 13
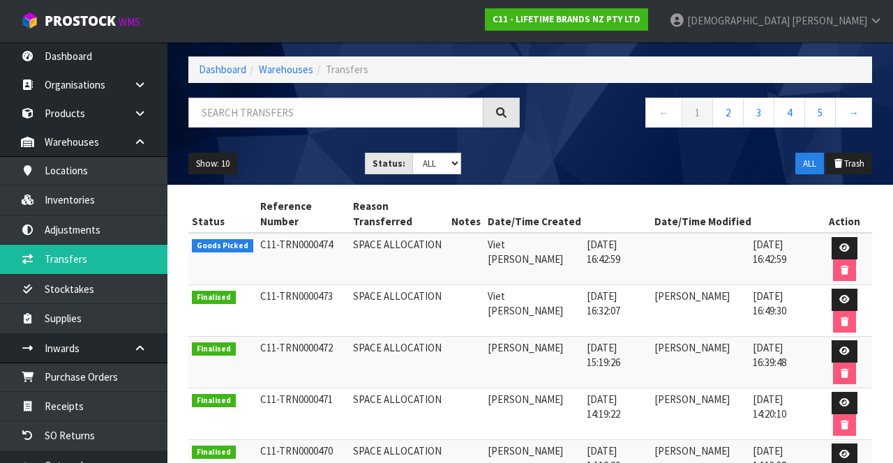
scroll to position [60, 0]
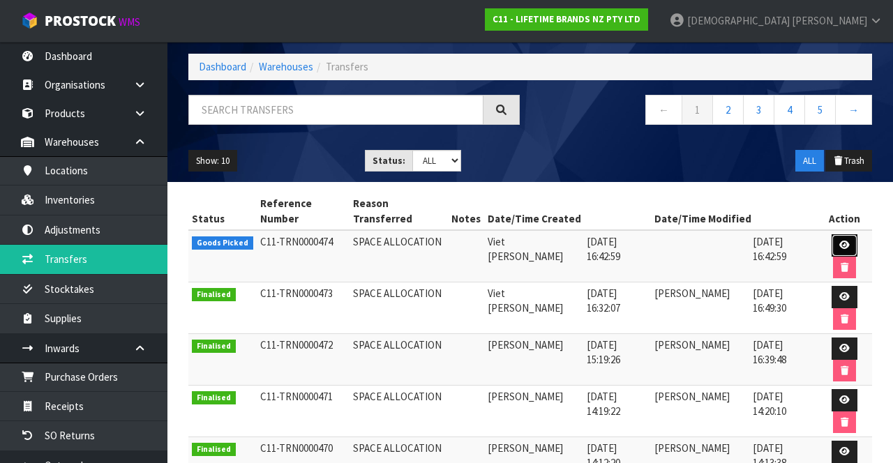
click at [557, 236] on link at bounding box center [844, 245] width 26 height 22
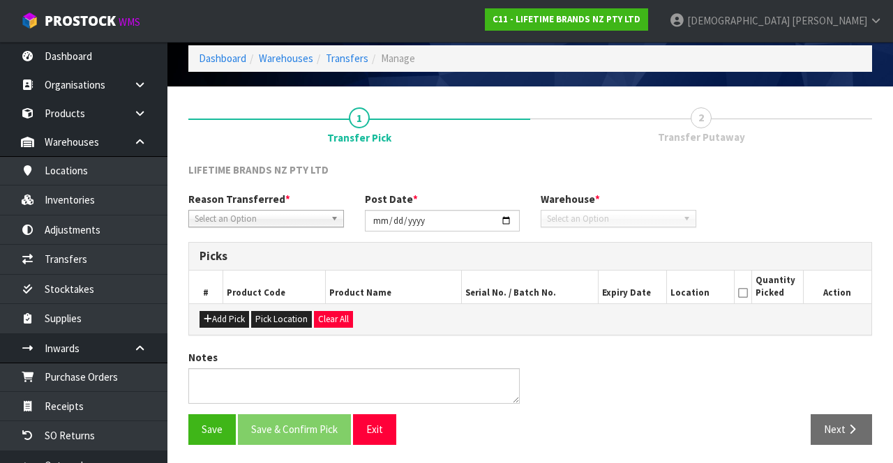
type input "[DATE]"
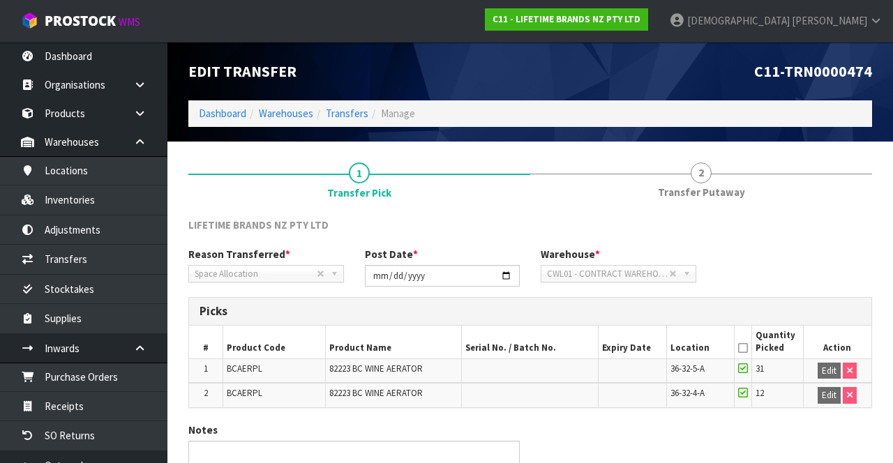
click at [557, 193] on span "Transfer Putaway" at bounding box center [701, 192] width 87 height 15
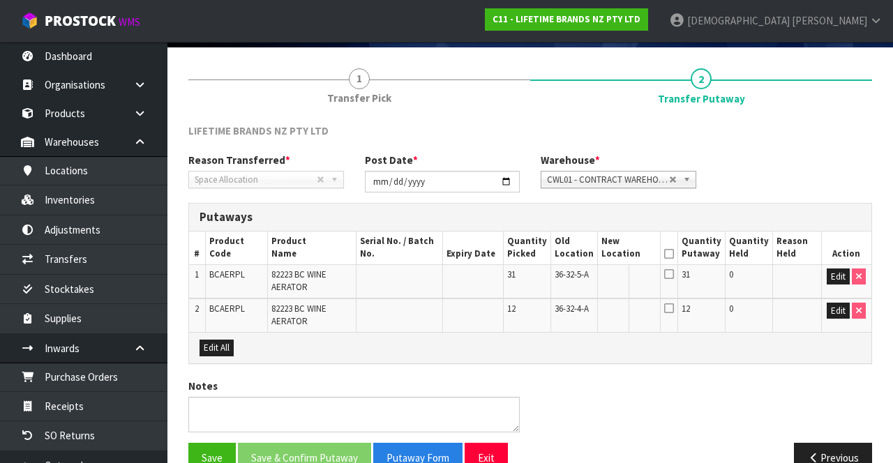
scroll to position [117, 0]
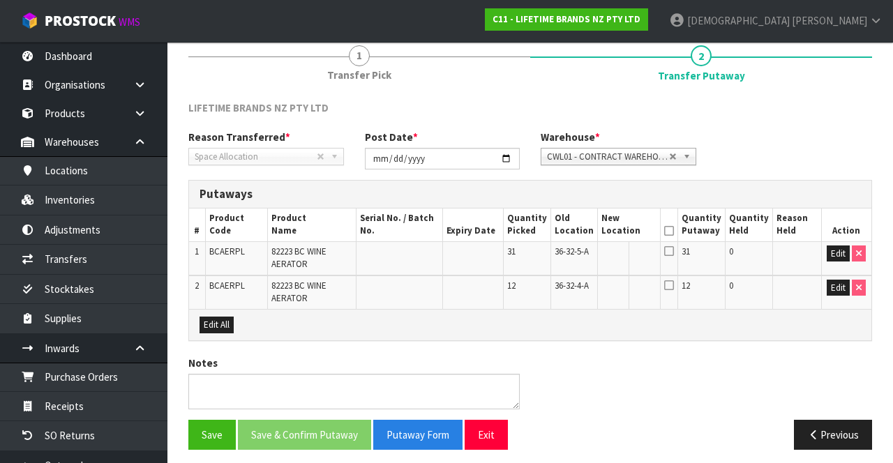
click at [557, 253] on icon at bounding box center [669, 251] width 10 height 11
click at [557, 248] on button "Edit" at bounding box center [838, 254] width 23 height 17
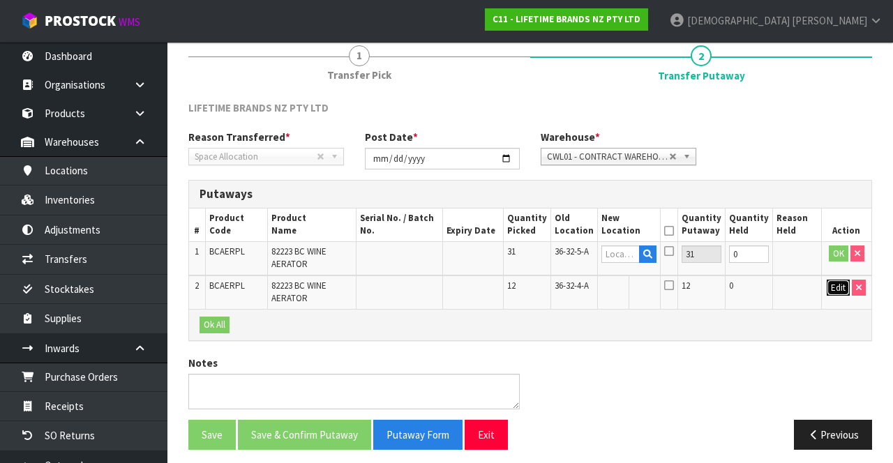
click at [557, 284] on button "Edit" at bounding box center [838, 288] width 23 height 17
click at [557, 253] on input "text" at bounding box center [621, 254] width 39 height 17
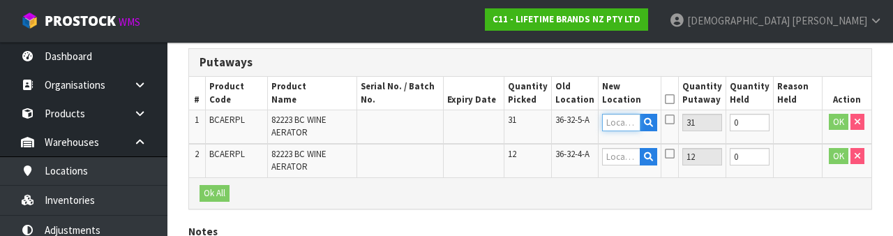
scroll to position [244, 0]
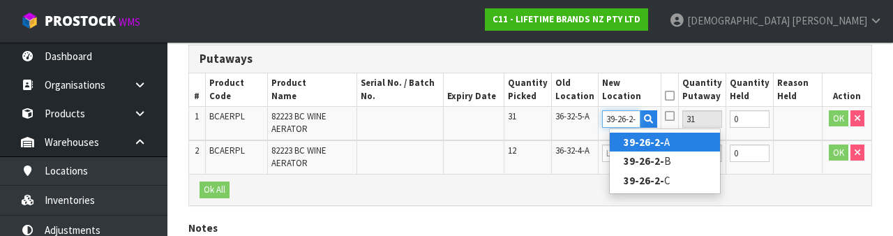
type input "39-26-2-C"
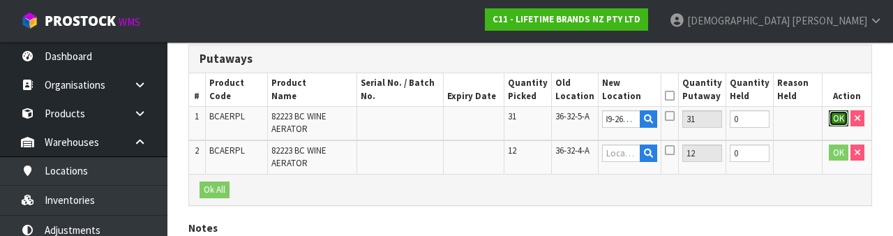
click at [557, 116] on button "OK" at bounding box center [839, 118] width 20 height 17
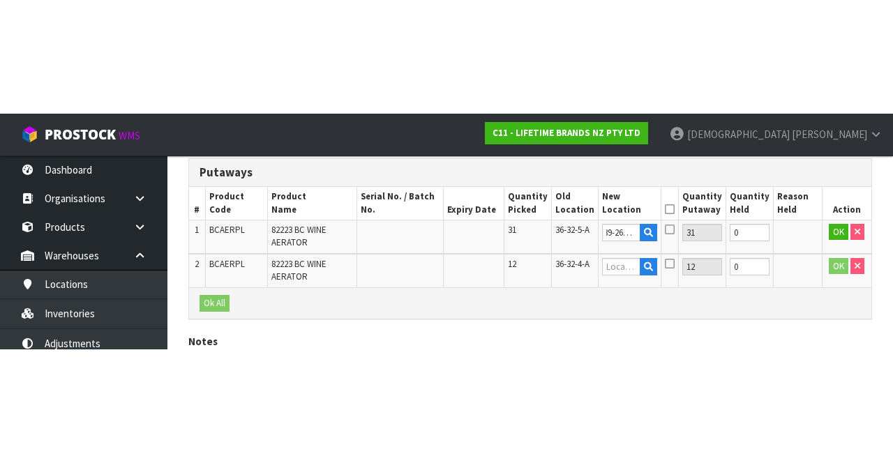
scroll to position [0, 0]
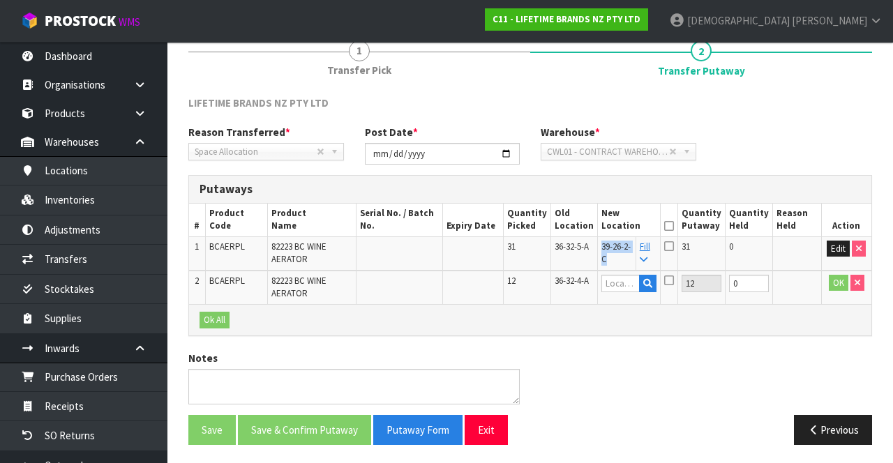
copy span "39-26-2-C"
click at [557, 279] on input "text" at bounding box center [620, 283] width 39 height 17
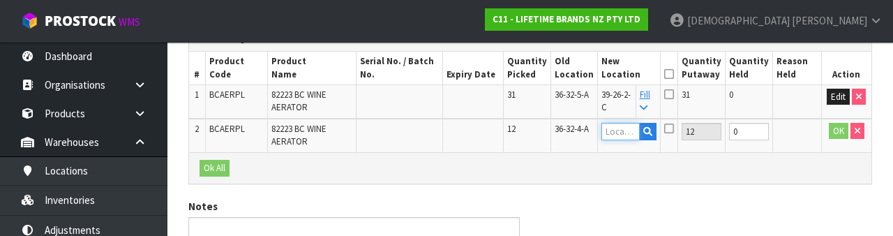
scroll to position [278, 0]
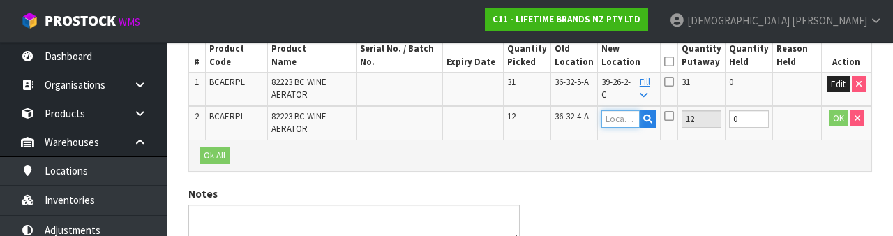
type input "39-26-2-C"
click at [557, 117] on button "OK" at bounding box center [839, 118] width 20 height 17
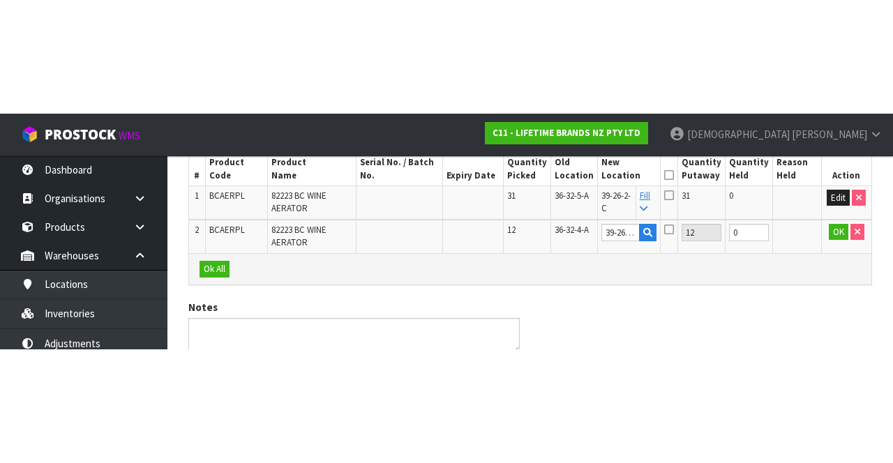
scroll to position [122, 0]
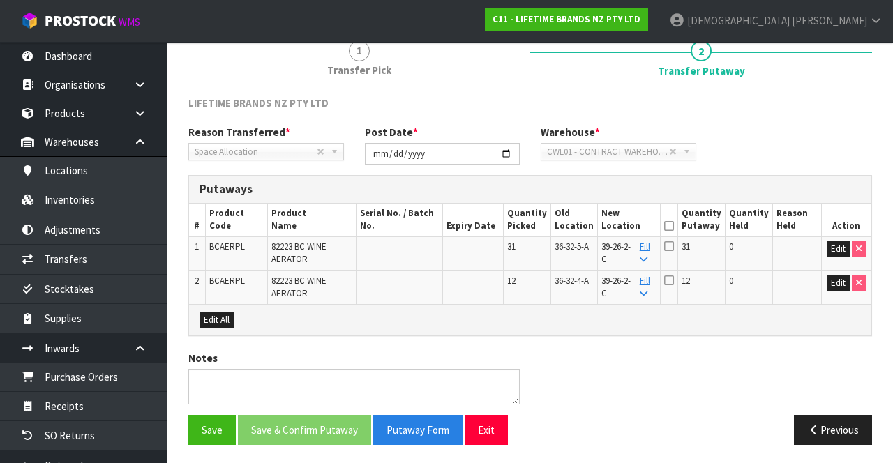
click at [557, 248] on icon at bounding box center [669, 246] width 10 height 11
click at [0, 0] on input "checkbox" at bounding box center [0, 0] width 0 height 0
click at [557, 226] on icon at bounding box center [669, 226] width 10 height 1
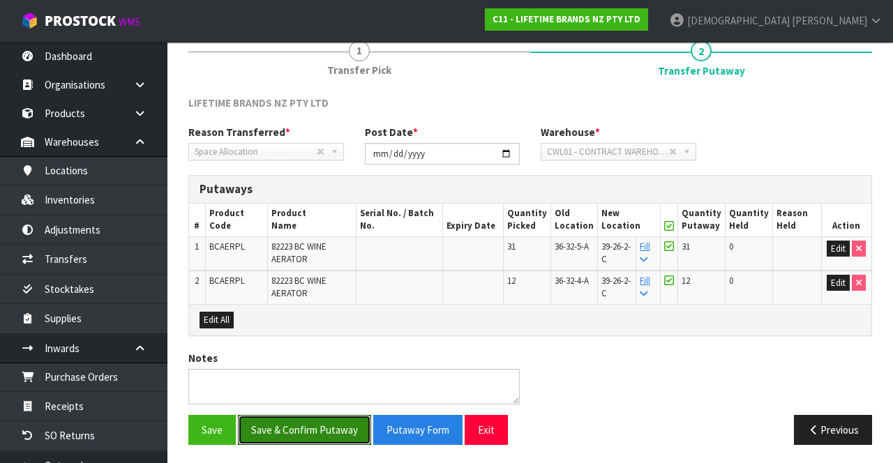
click at [269, 426] on button "Save & Confirm Putaway" at bounding box center [304, 430] width 133 height 30
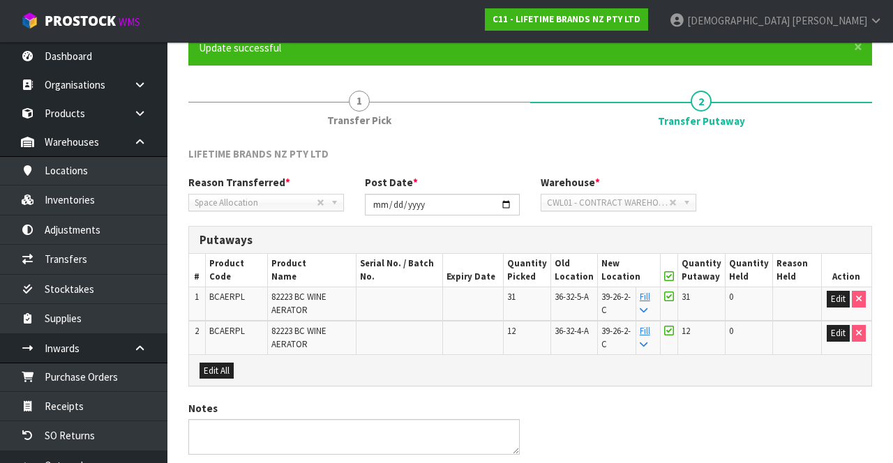
scroll to position [0, 0]
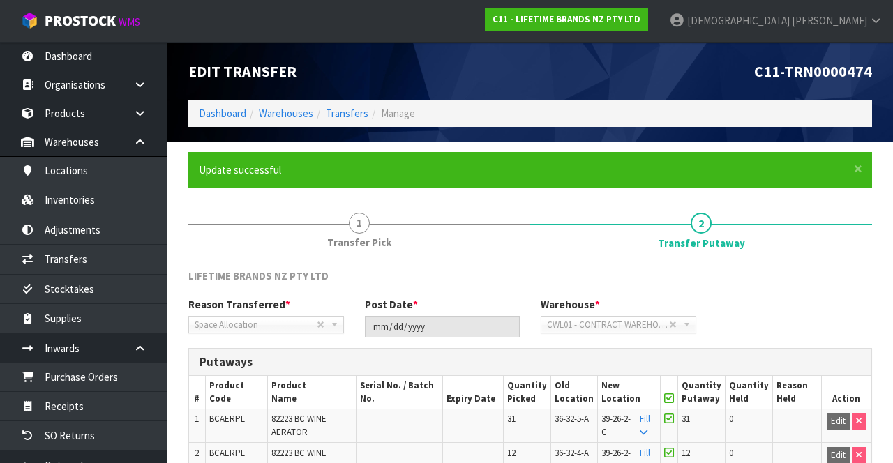
click at [557, 41] on link "[PERSON_NAME]" at bounding box center [775, 21] width 234 height 42
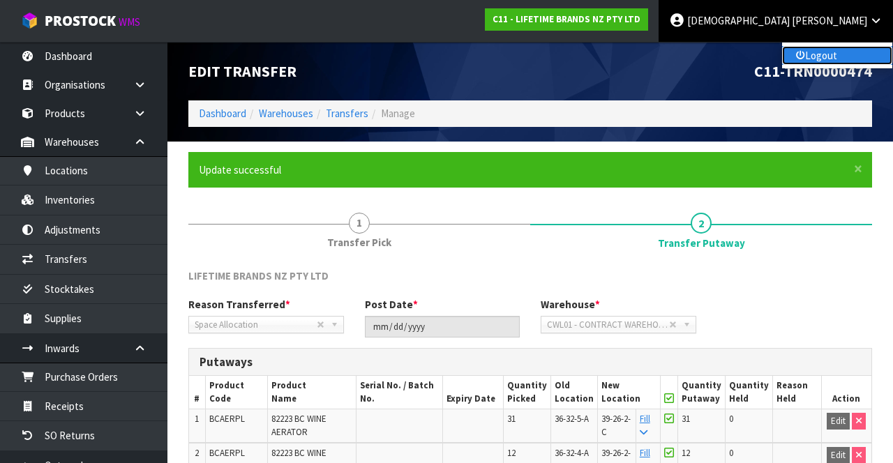
click at [557, 59] on link "Logout" at bounding box center [837, 55] width 110 height 19
